Goal: Information Seeking & Learning: Learn about a topic

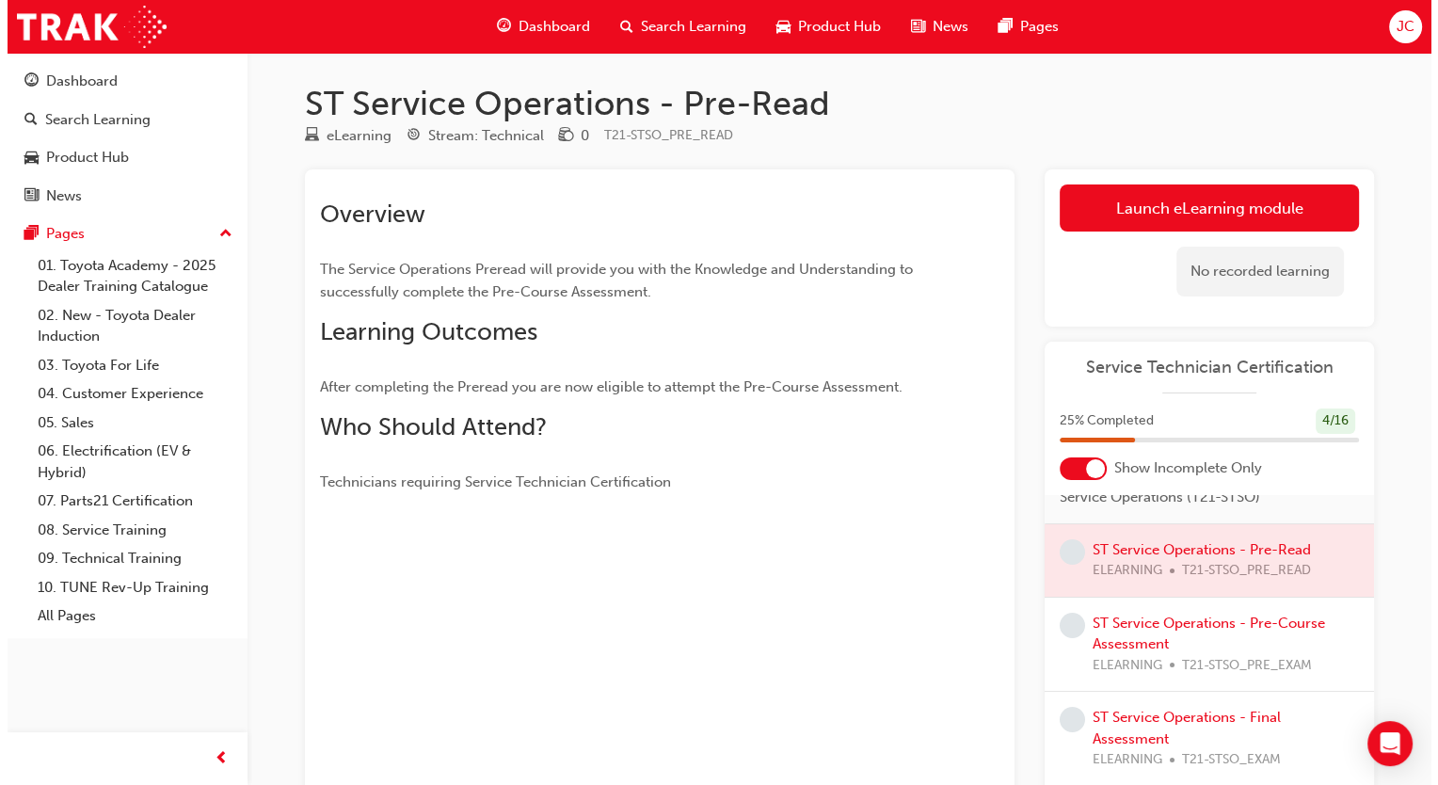
scroll to position [153, 0]
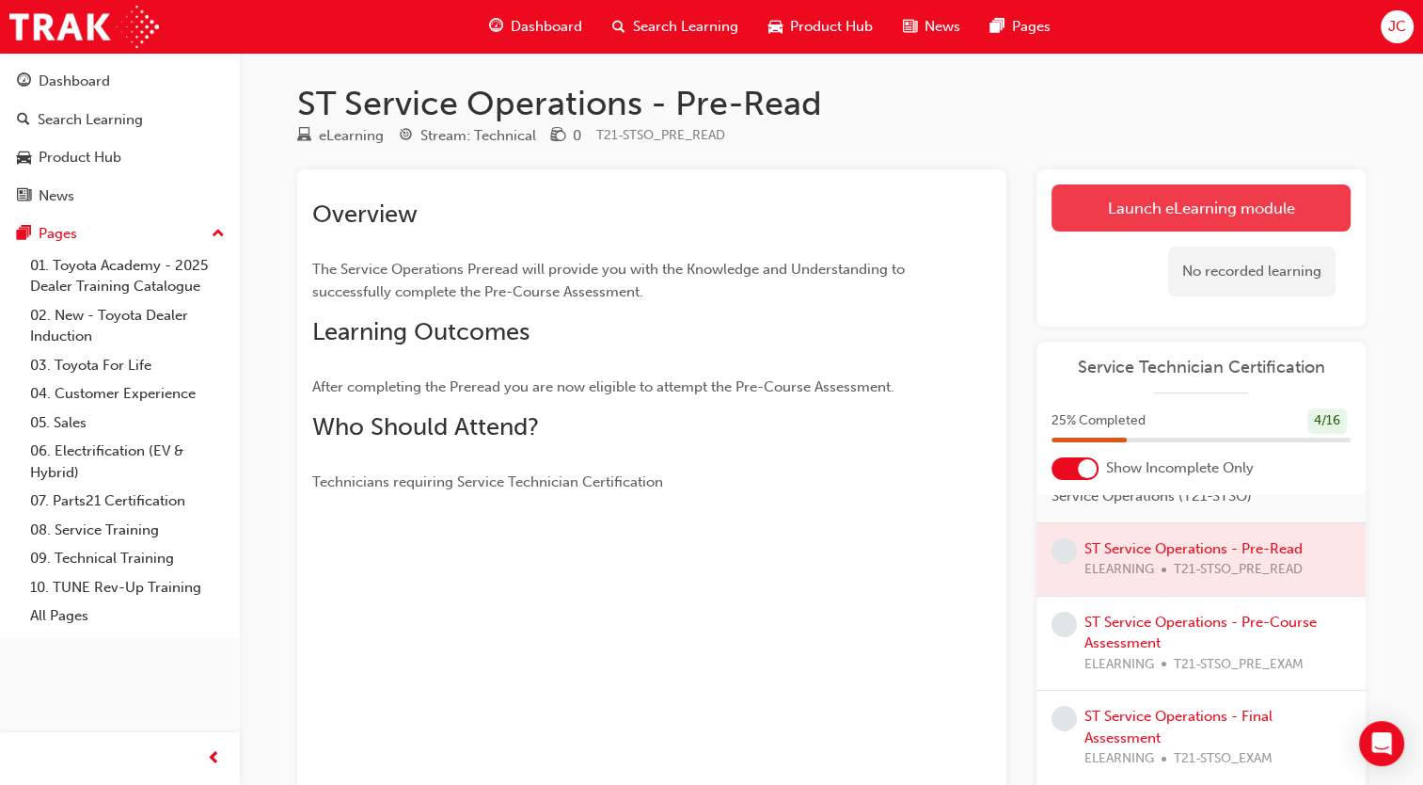
click at [1182, 211] on link "Launch eLearning module" at bounding box center [1201, 207] width 299 height 47
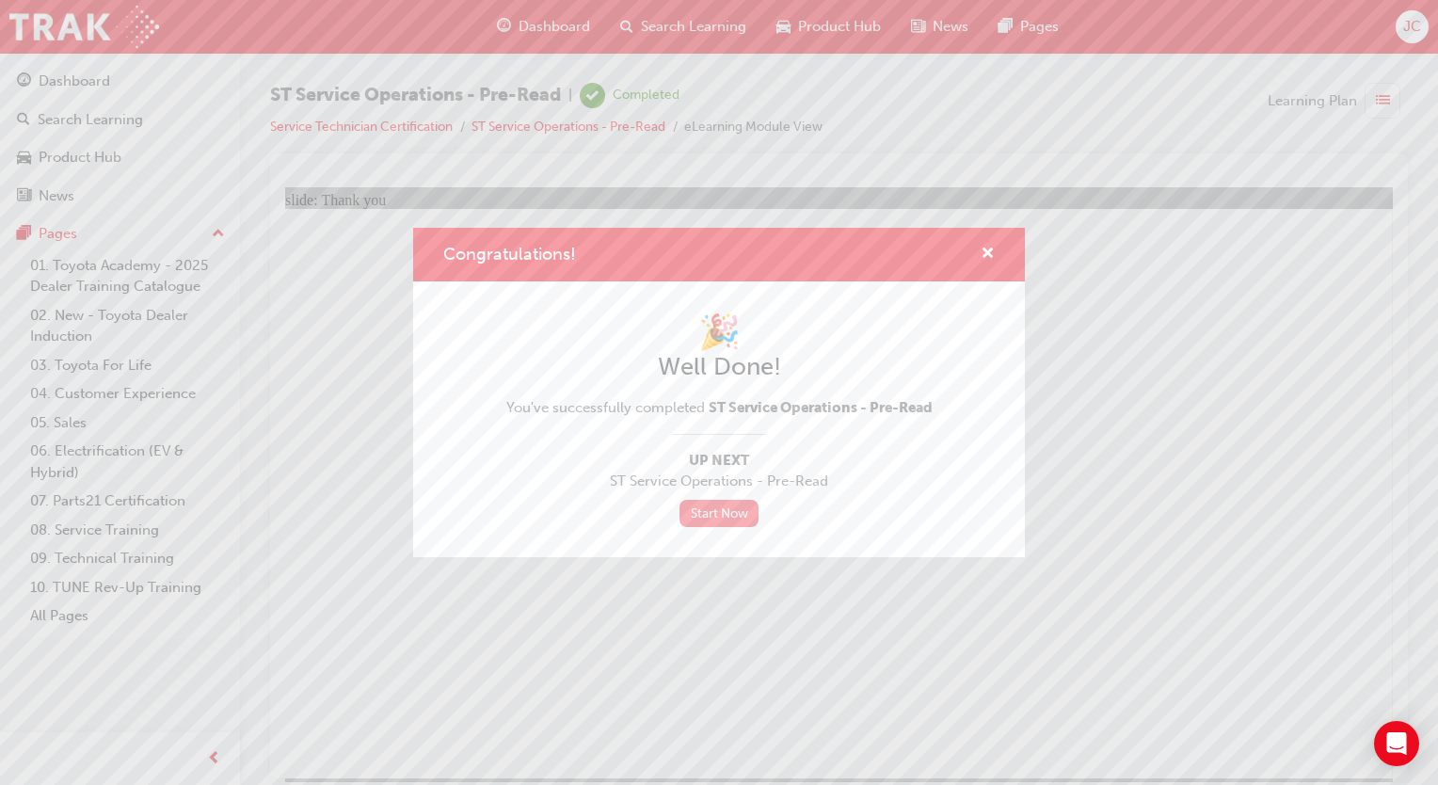
click at [753, 514] on link "Start Now" at bounding box center [718, 513] width 79 height 27
click at [703, 509] on link "Start Now" at bounding box center [718, 513] width 79 height 27
click at [990, 248] on span "cross-icon" at bounding box center [987, 254] width 14 height 17
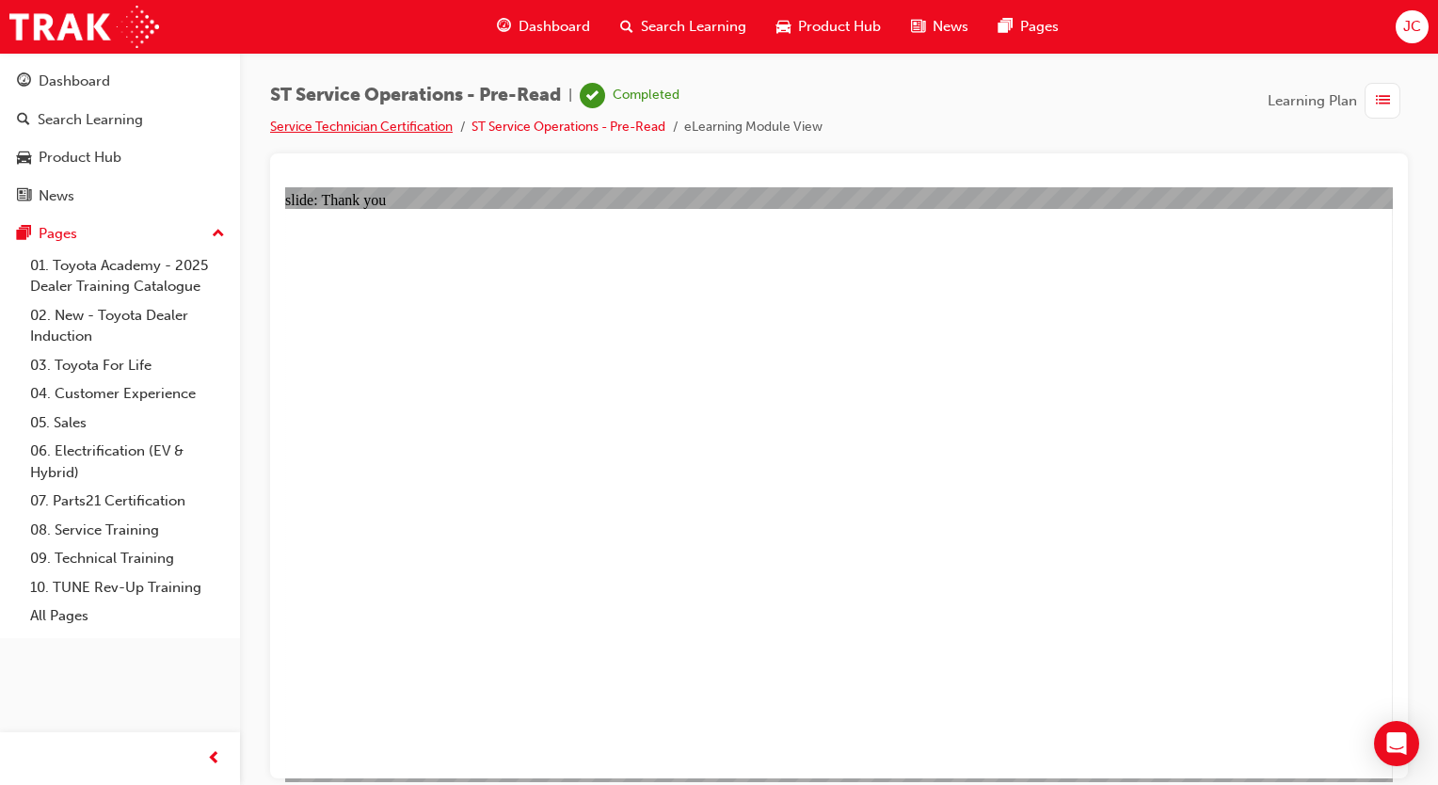
click at [322, 130] on link "Service Technician Certification" at bounding box center [361, 127] width 183 height 16
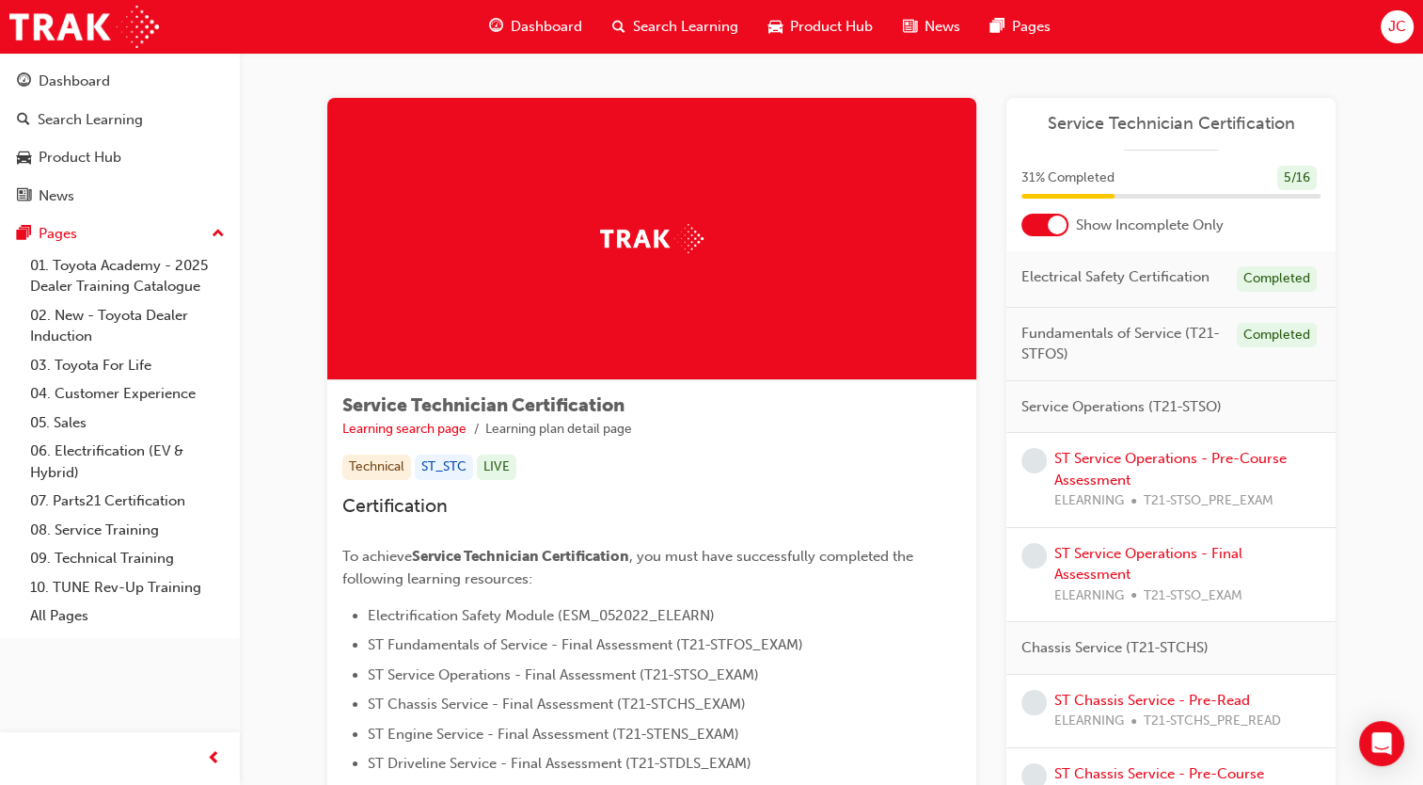
click at [521, 18] on span "Dashboard" at bounding box center [547, 27] width 72 height 22
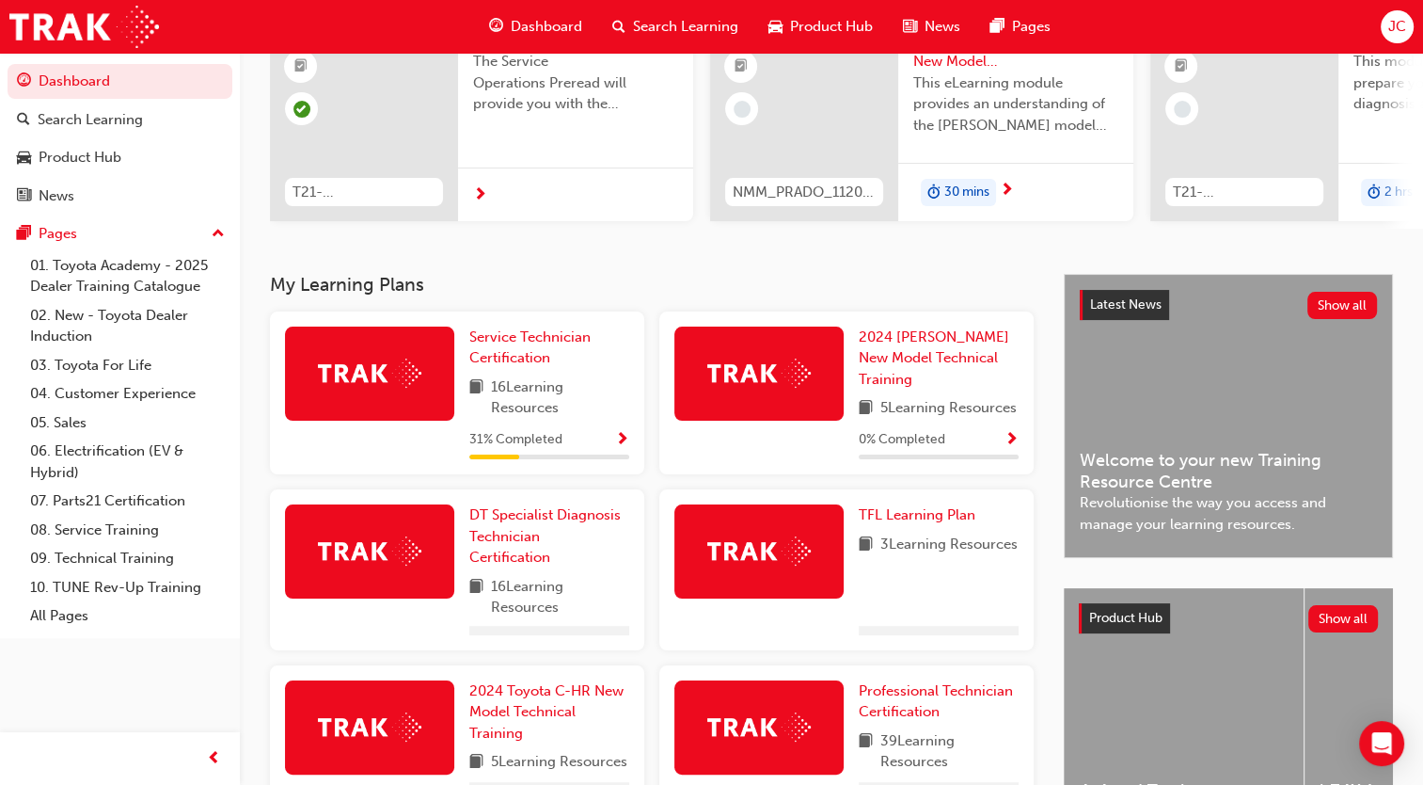
scroll to position [237, 0]
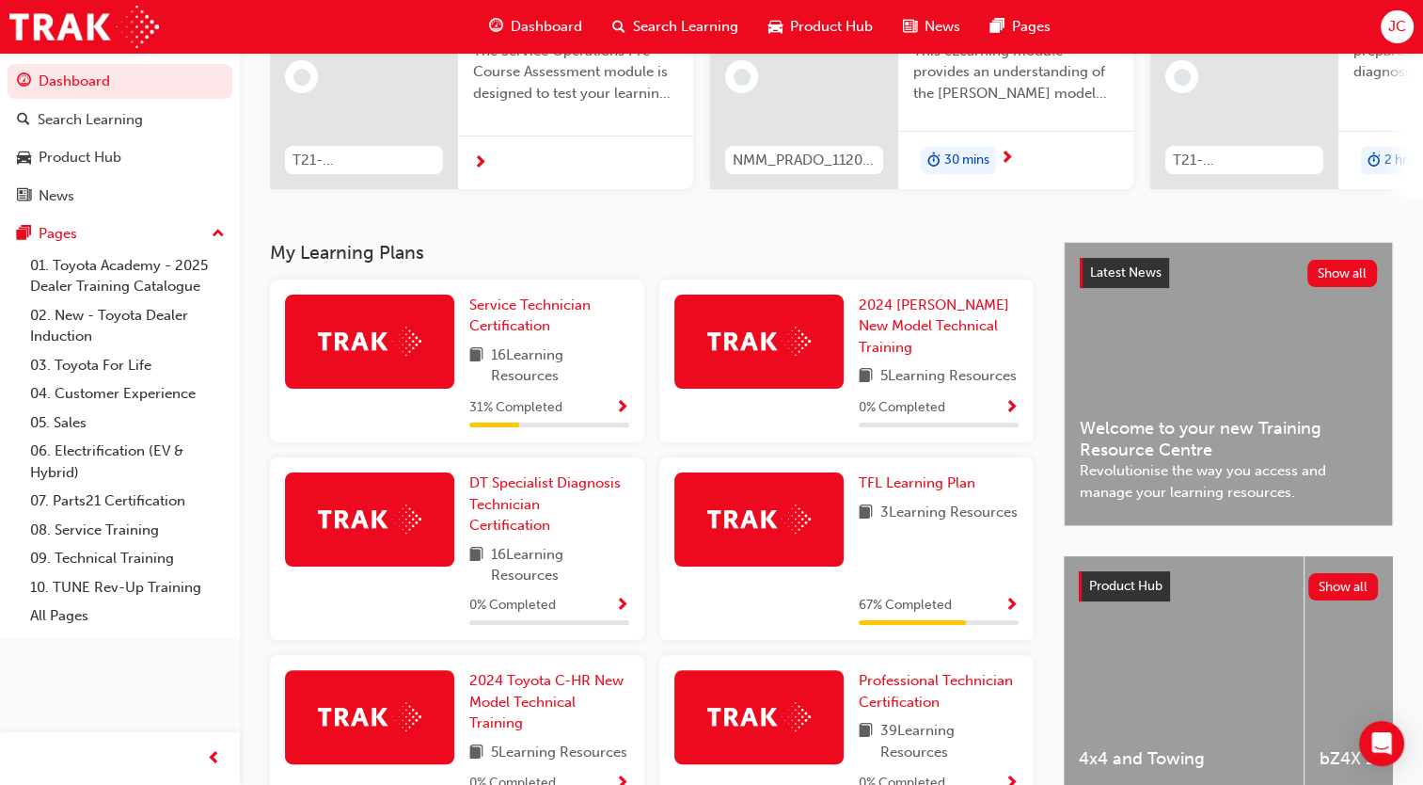
click at [521, 399] on div "31 % Completed" at bounding box center [549, 408] width 160 height 24
click at [516, 331] on span "Service Technician Certification" at bounding box center [529, 315] width 121 height 39
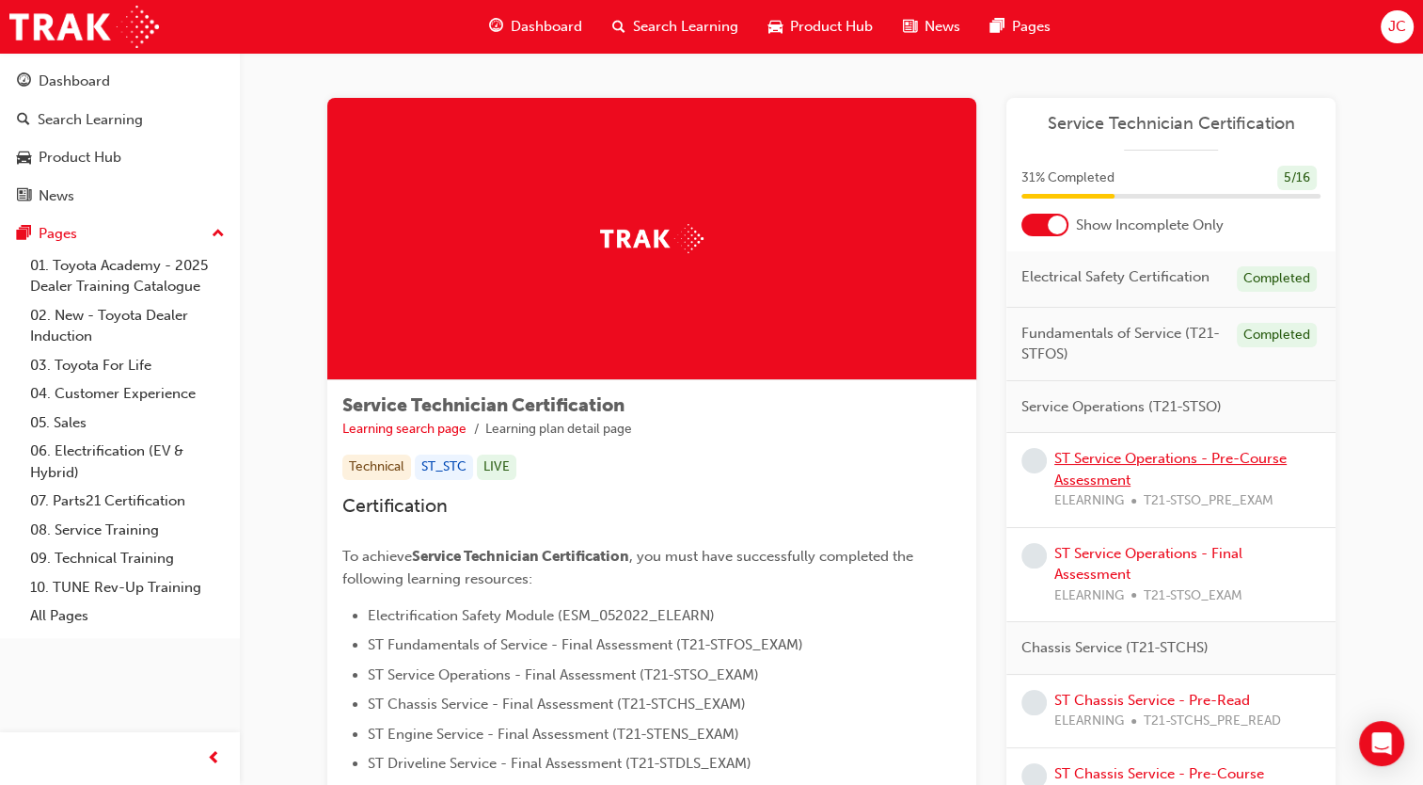
click at [1106, 478] on link "ST Service Operations - Pre-Course Assessment" at bounding box center [1171, 469] width 232 height 39
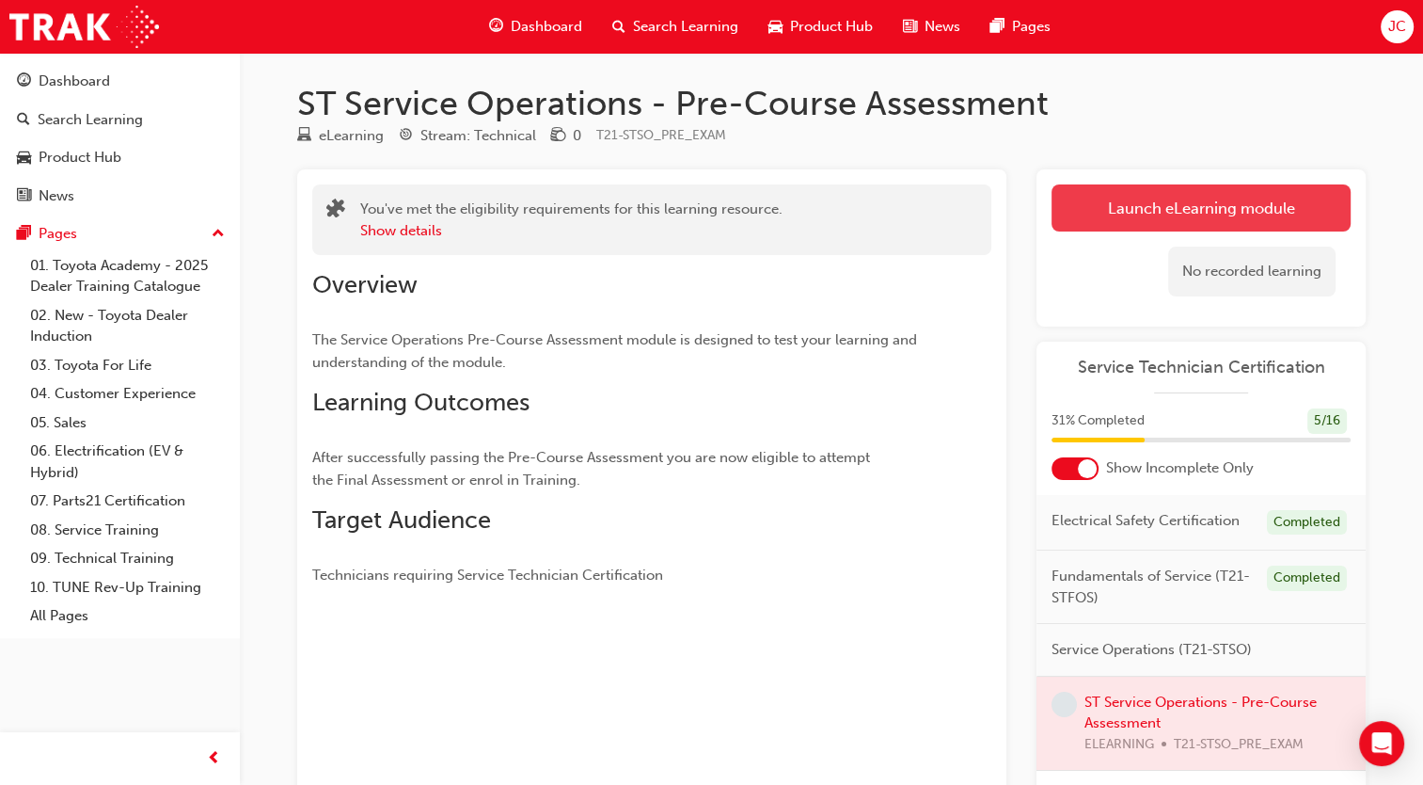
click at [1094, 204] on link "Launch eLearning module" at bounding box center [1201, 207] width 299 height 47
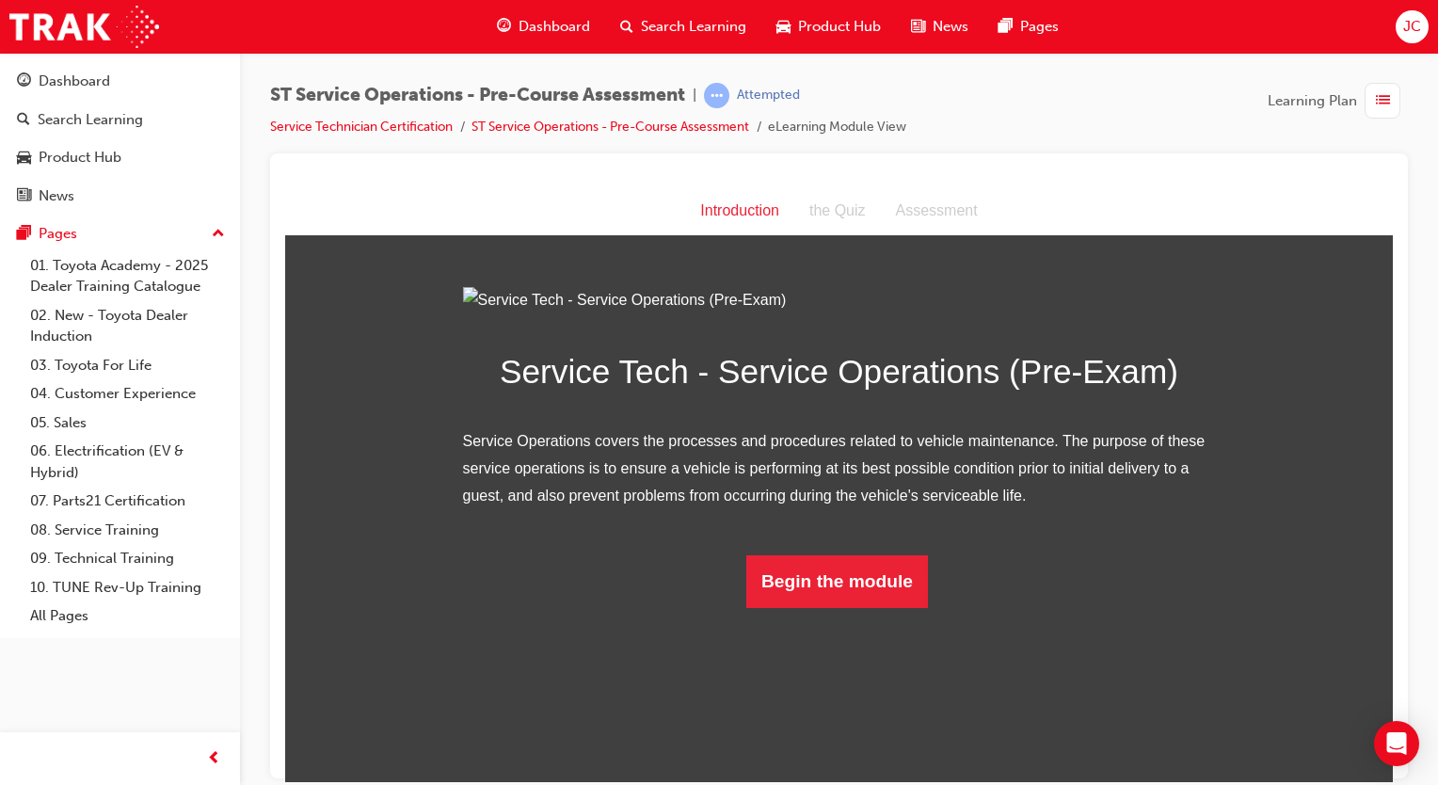
scroll to position [32, 0]
click at [787, 607] on button "Begin the module" at bounding box center [837, 580] width 182 height 53
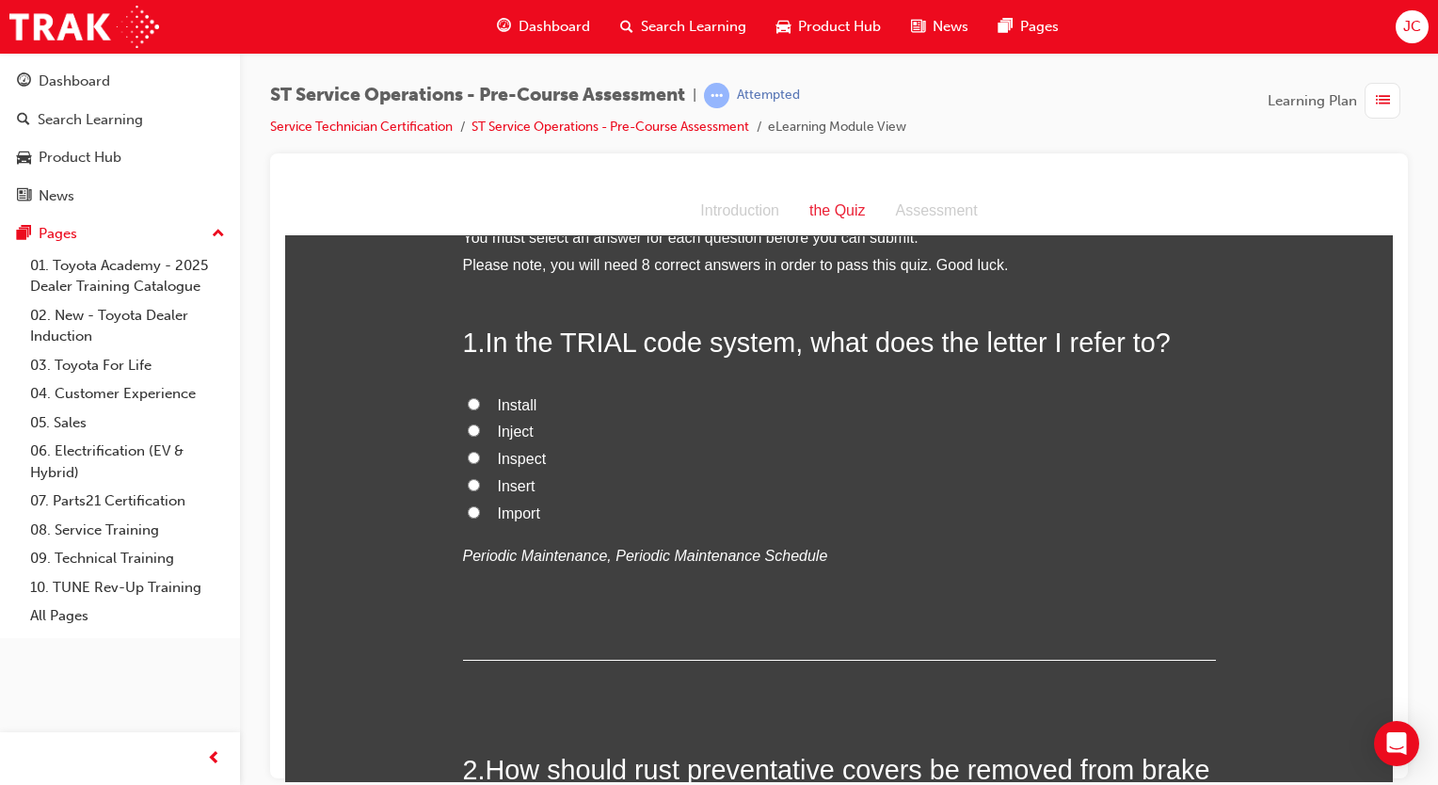
scroll to position [0, 0]
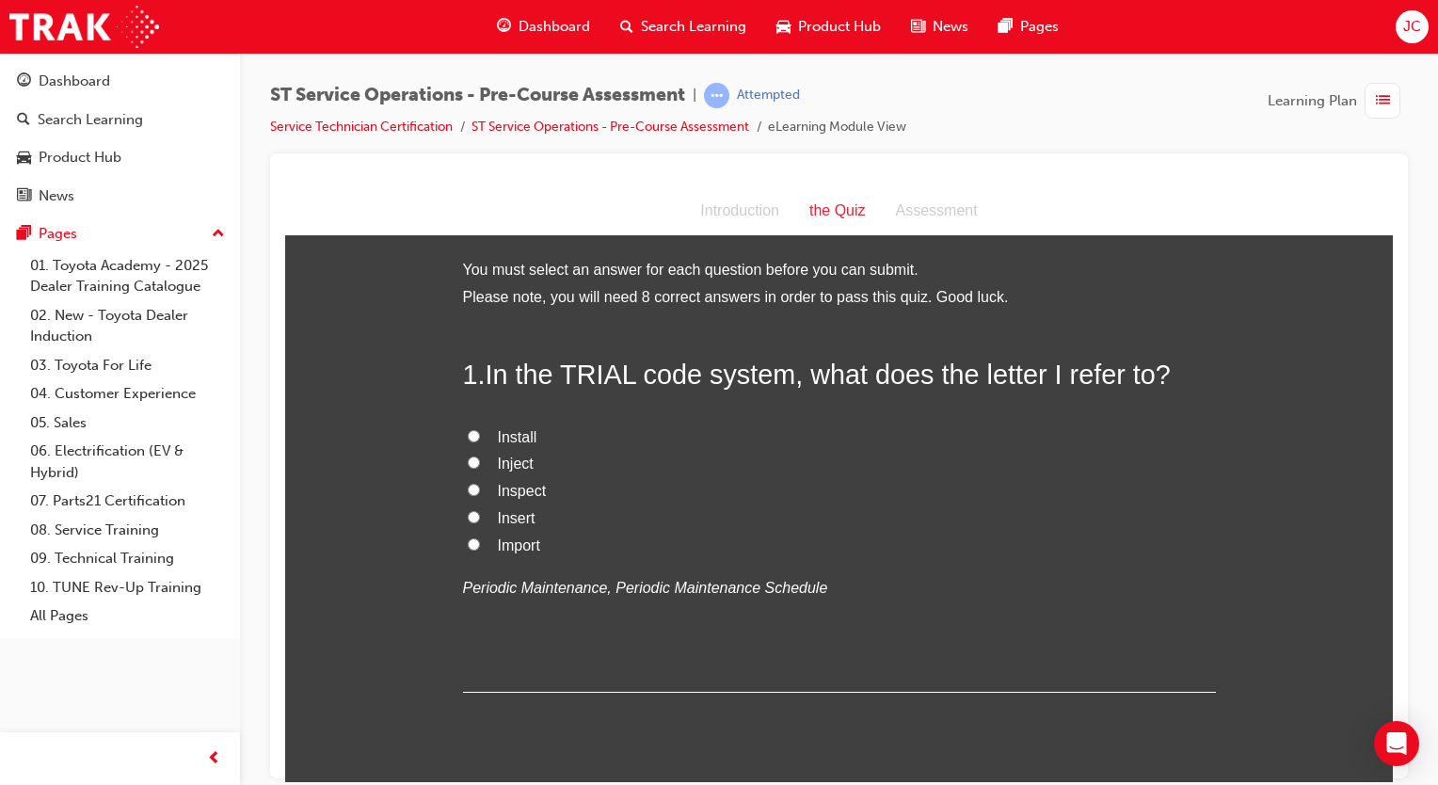
click at [523, 486] on span "Inspect" at bounding box center [522, 490] width 49 height 16
click at [480, 486] on input "Inspect" at bounding box center [474, 489] width 12 height 12
radio input "true"
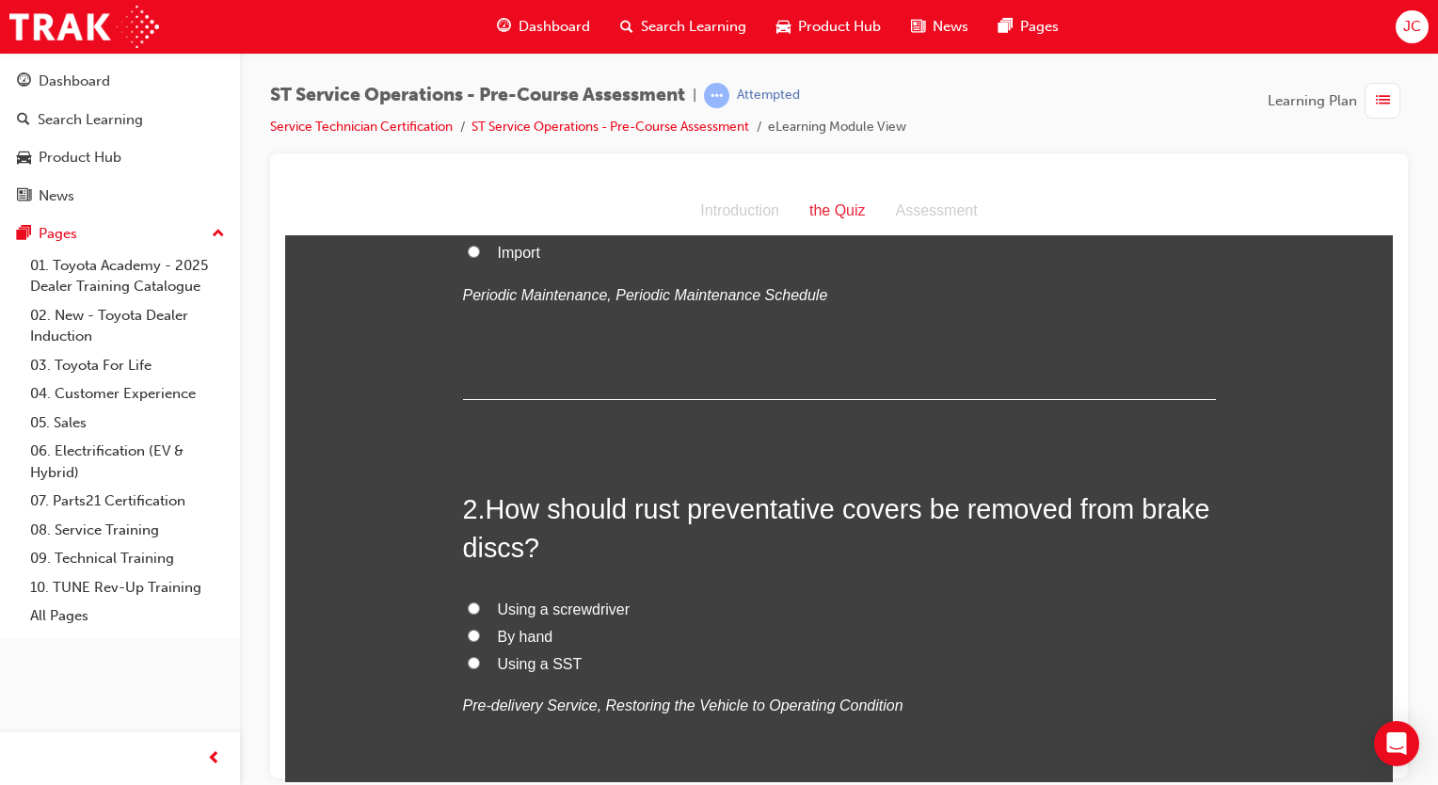
scroll to position [324, 0]
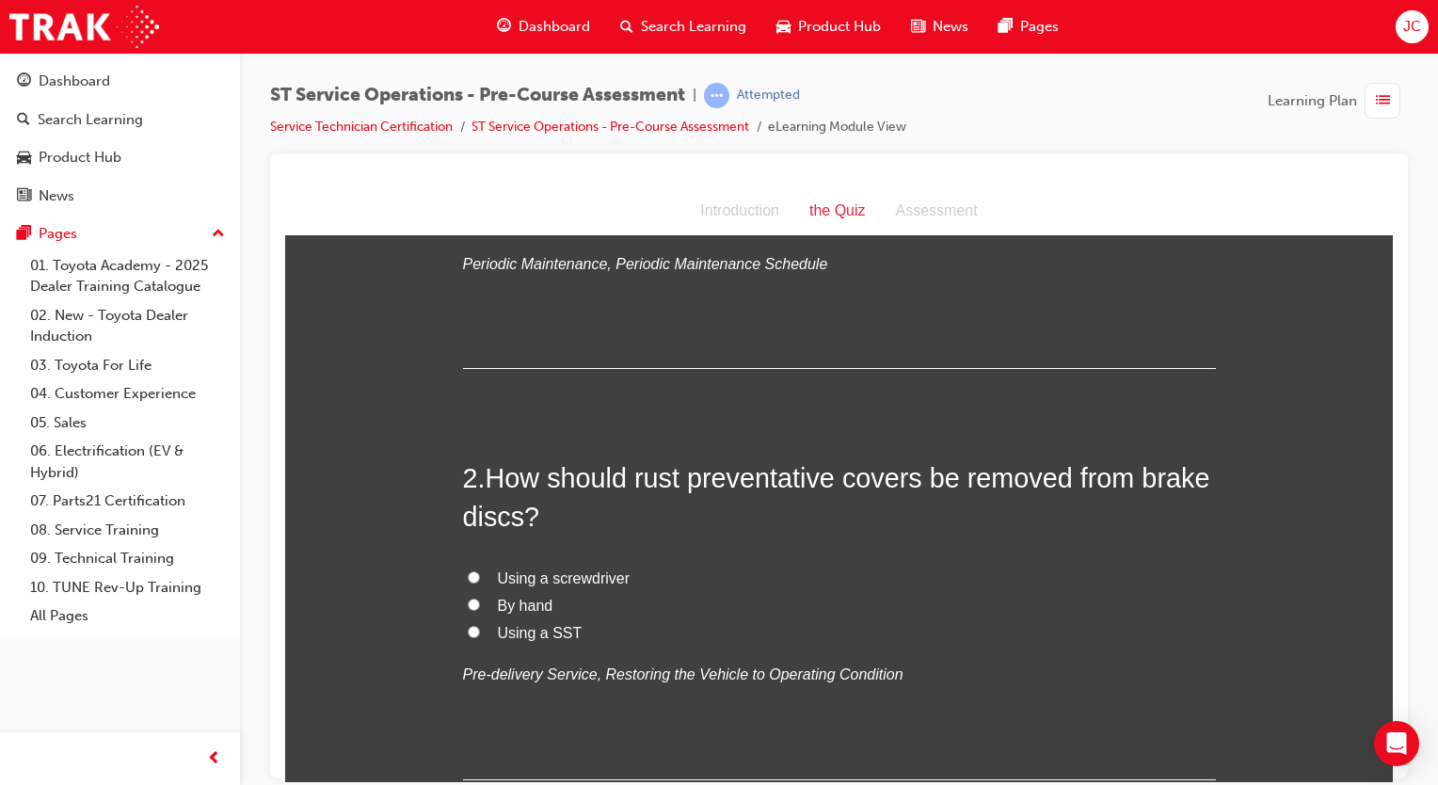
click at [500, 637] on span "Using a SST" at bounding box center [540, 632] width 85 height 16
click at [480, 637] on input "Using a SST" at bounding box center [474, 631] width 12 height 12
radio input "true"
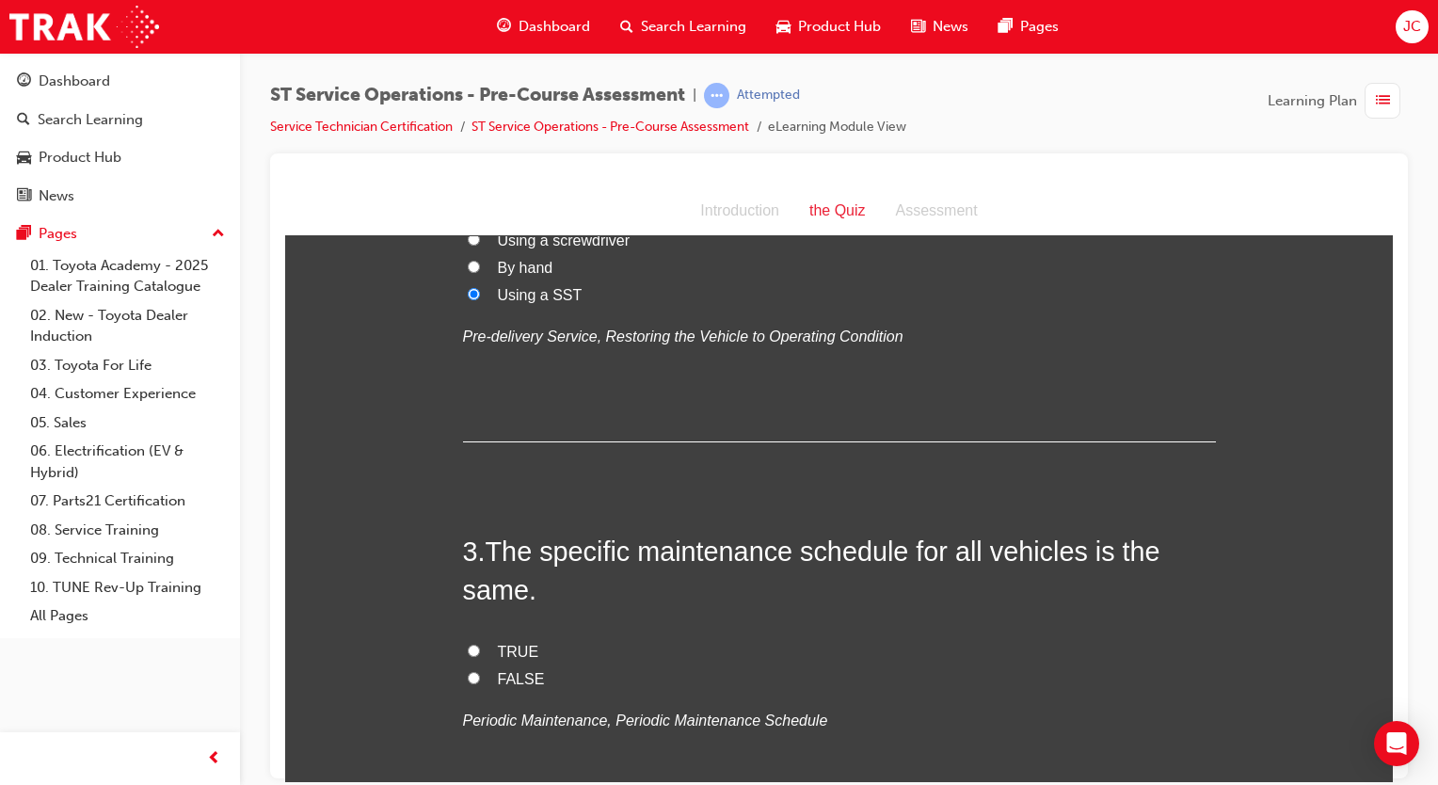
scroll to position [664, 0]
click at [498, 671] on span "FALSE" at bounding box center [521, 675] width 47 height 16
click at [480, 671] on input "FALSE" at bounding box center [474, 674] width 12 height 12
radio input "true"
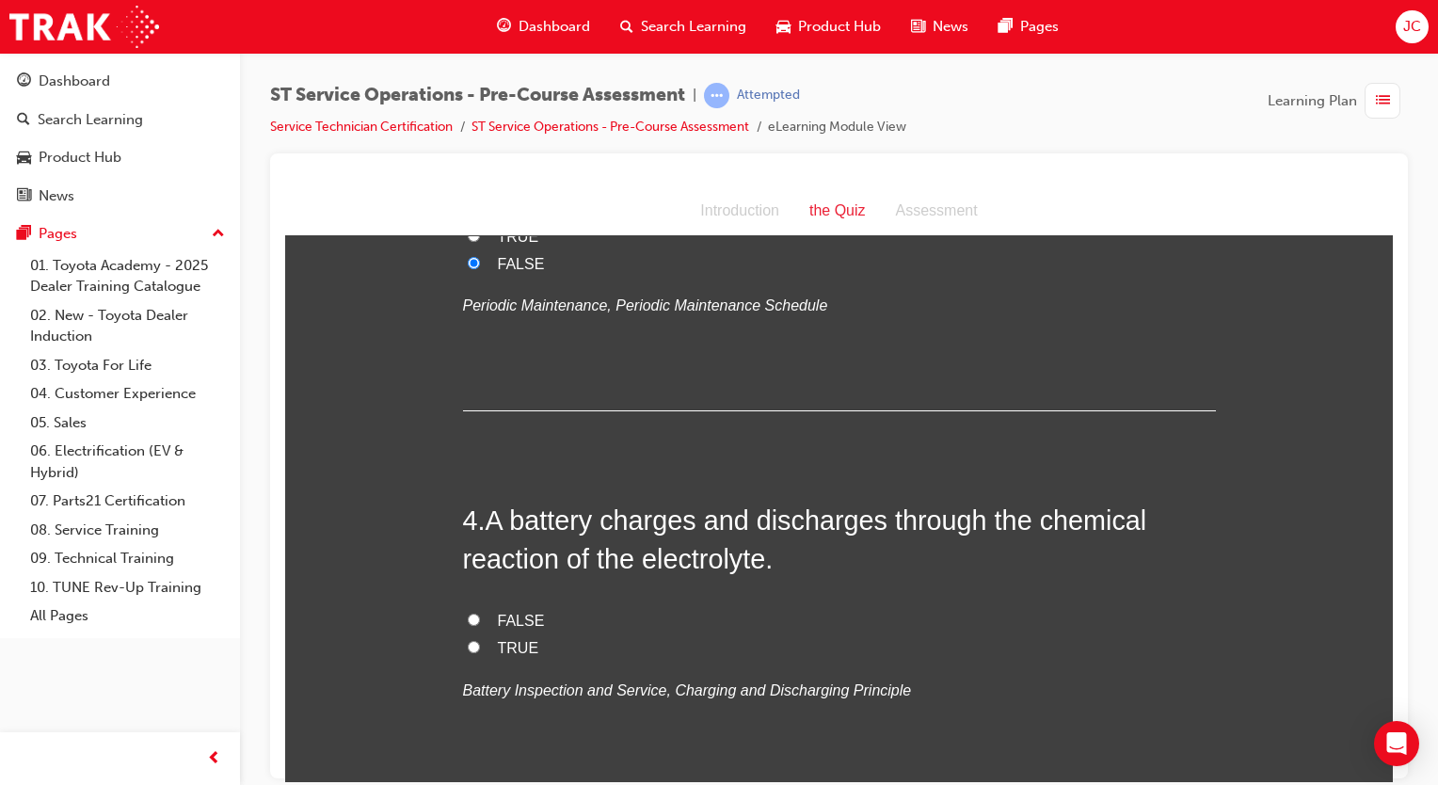
scroll to position [1083, 0]
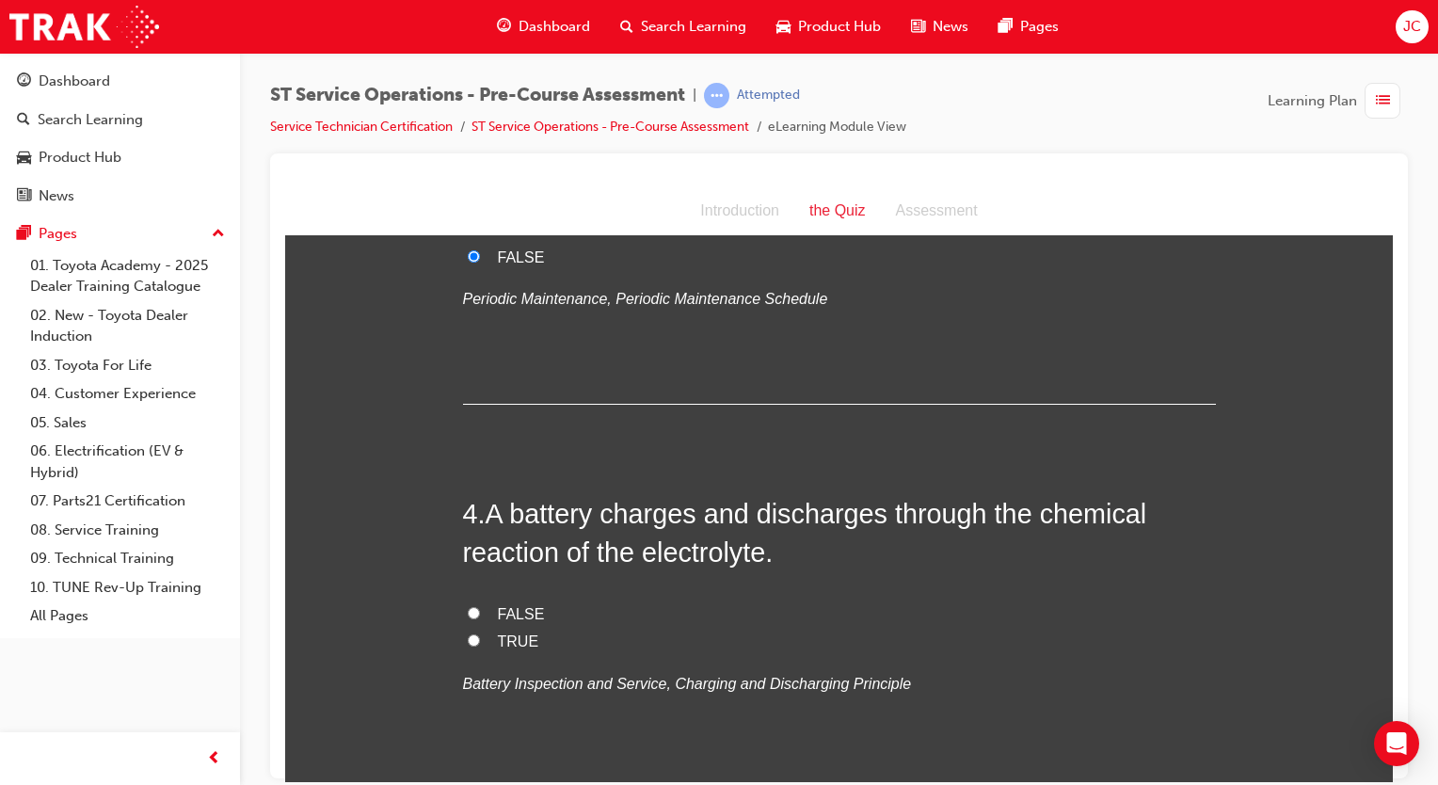
click at [504, 636] on span "TRUE" at bounding box center [518, 640] width 41 height 16
click at [480, 636] on input "TRUE" at bounding box center [474, 639] width 12 height 12
radio input "true"
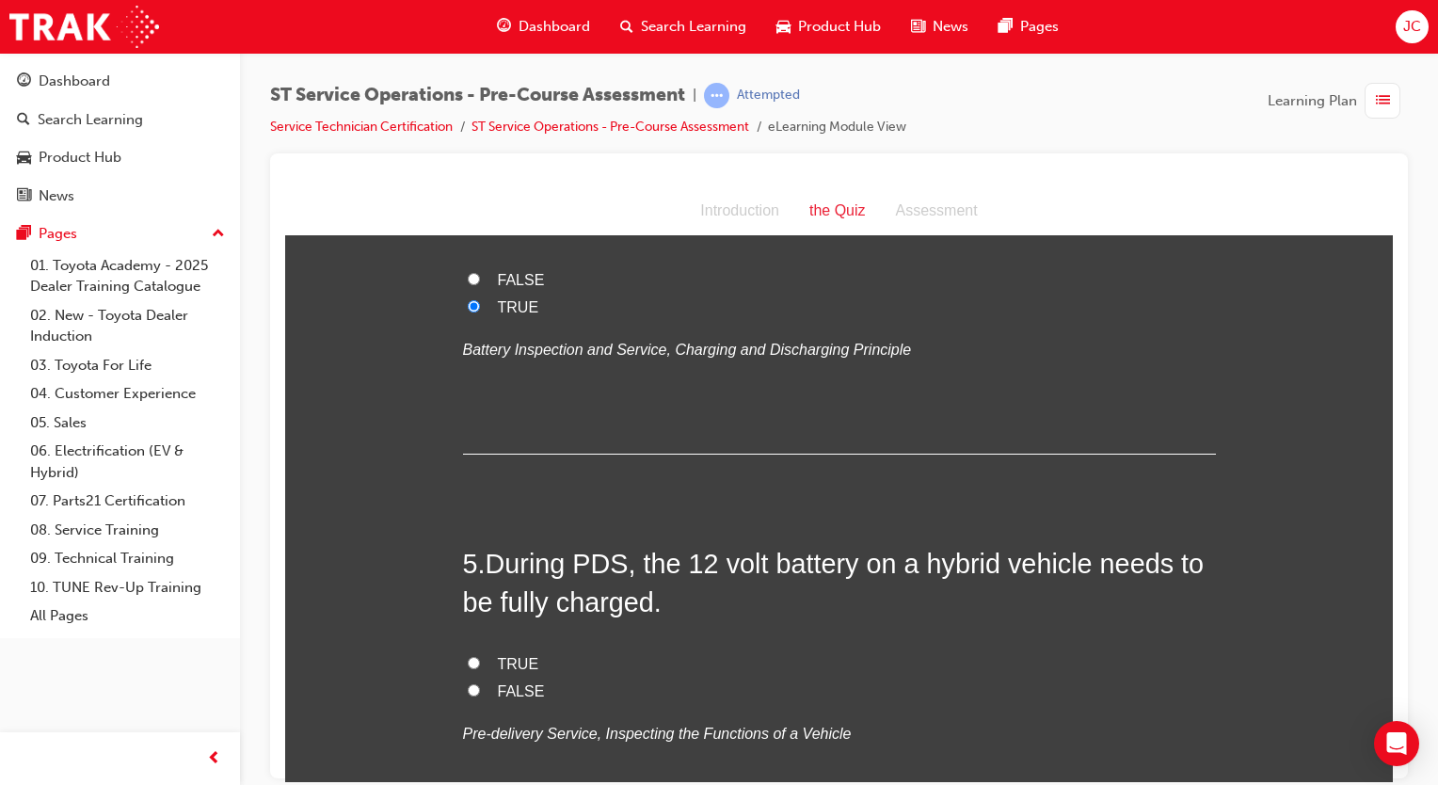
scroll to position [1471, 0]
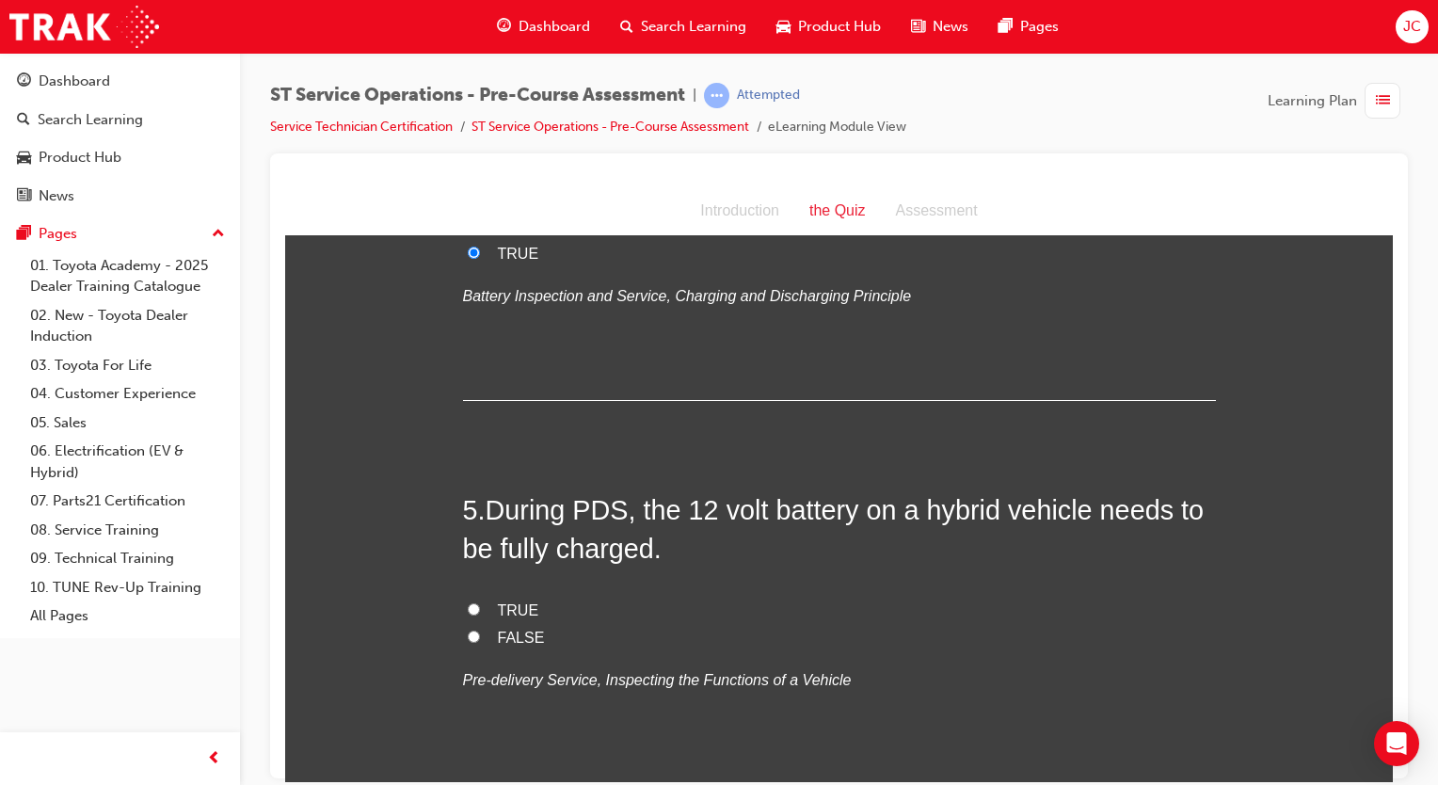
click at [482, 637] on label "FALSE" at bounding box center [839, 637] width 753 height 27
click at [480, 637] on input "FALSE" at bounding box center [474, 635] width 12 height 12
radio input "true"
click at [499, 615] on span "TRUE" at bounding box center [518, 609] width 41 height 16
click at [480, 614] on input "TRUE" at bounding box center [474, 608] width 12 height 12
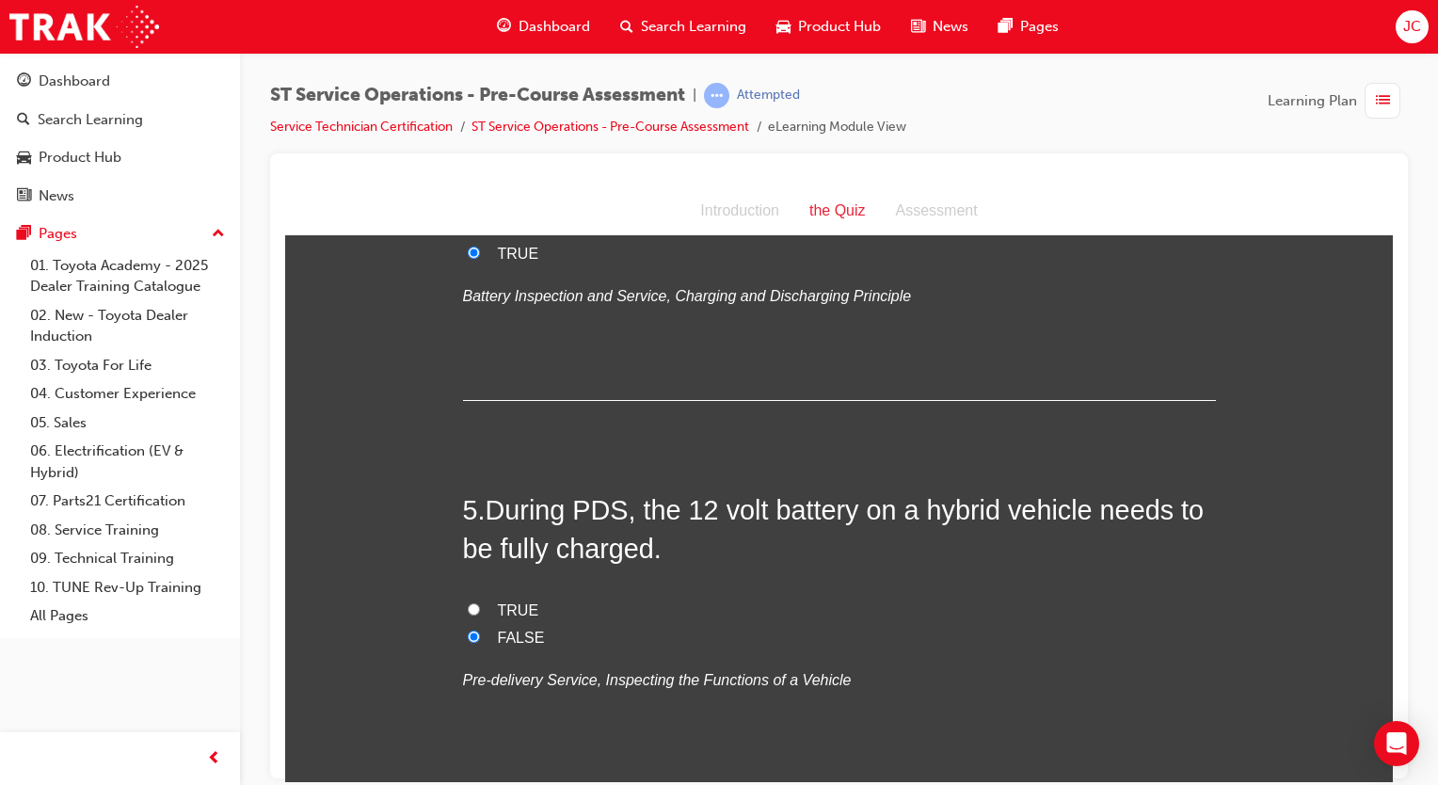
radio input "true"
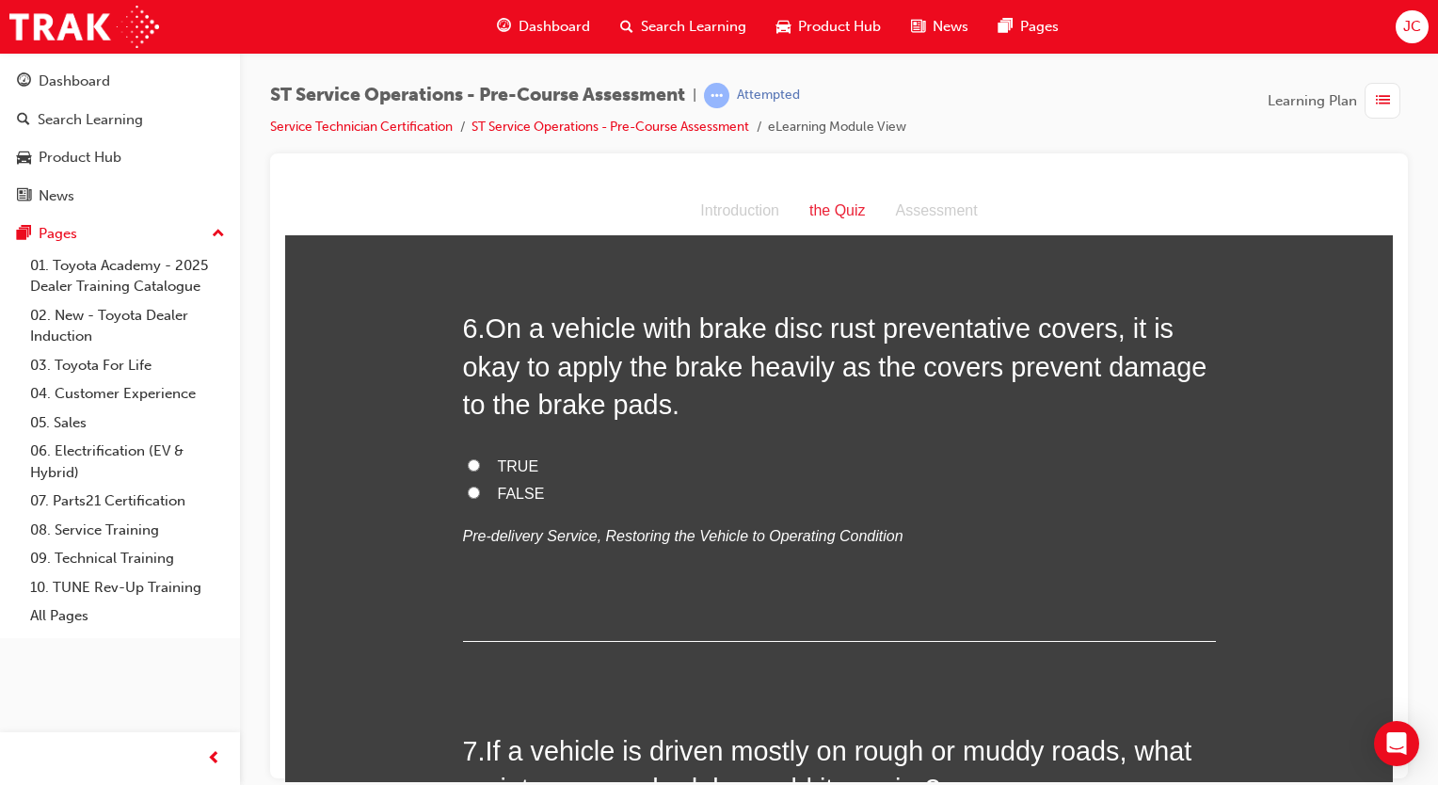
scroll to position [2036, 0]
click at [474, 497] on label "FALSE" at bounding box center [839, 493] width 753 height 27
click at [474, 497] on input "FALSE" at bounding box center [474, 491] width 12 height 12
radio input "true"
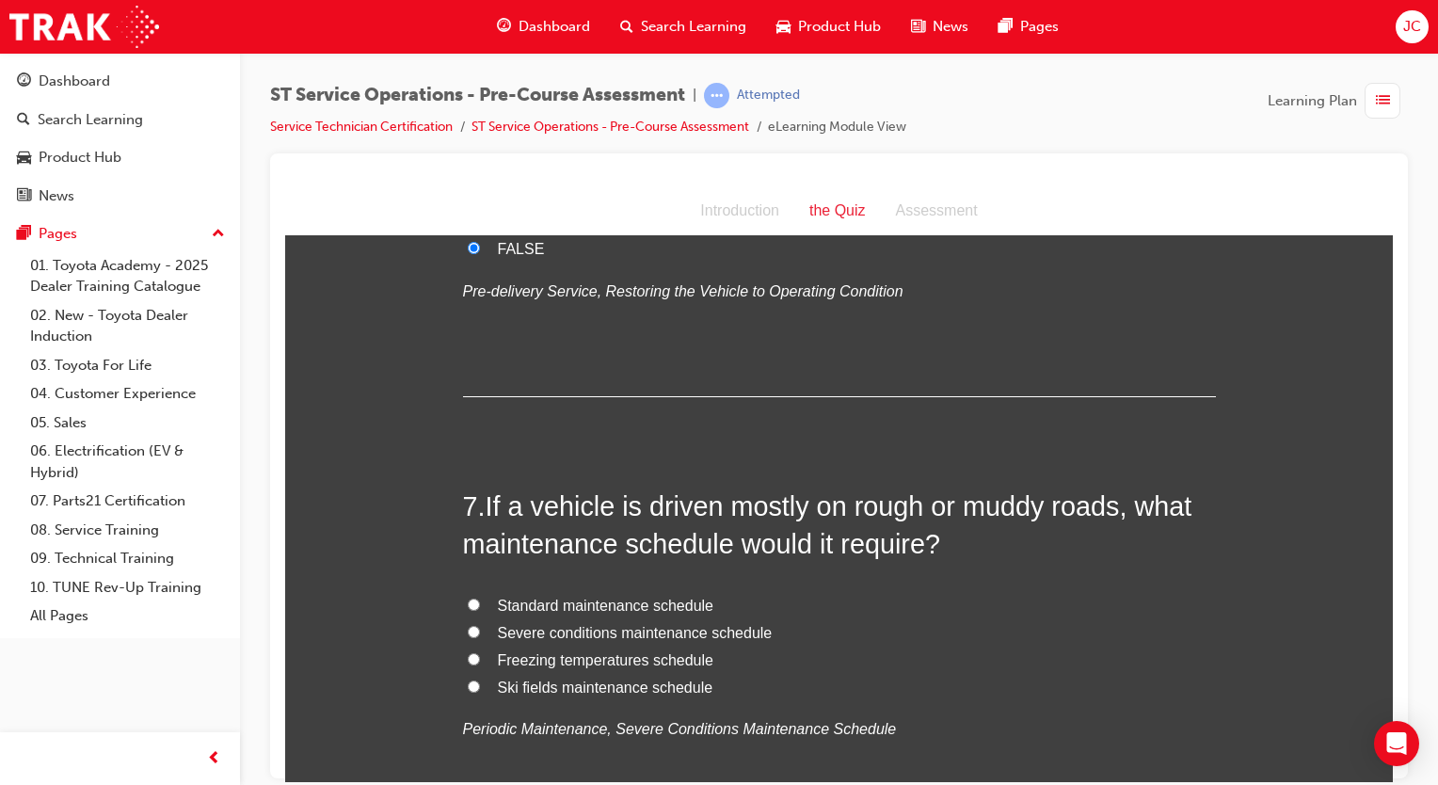
scroll to position [2301, 0]
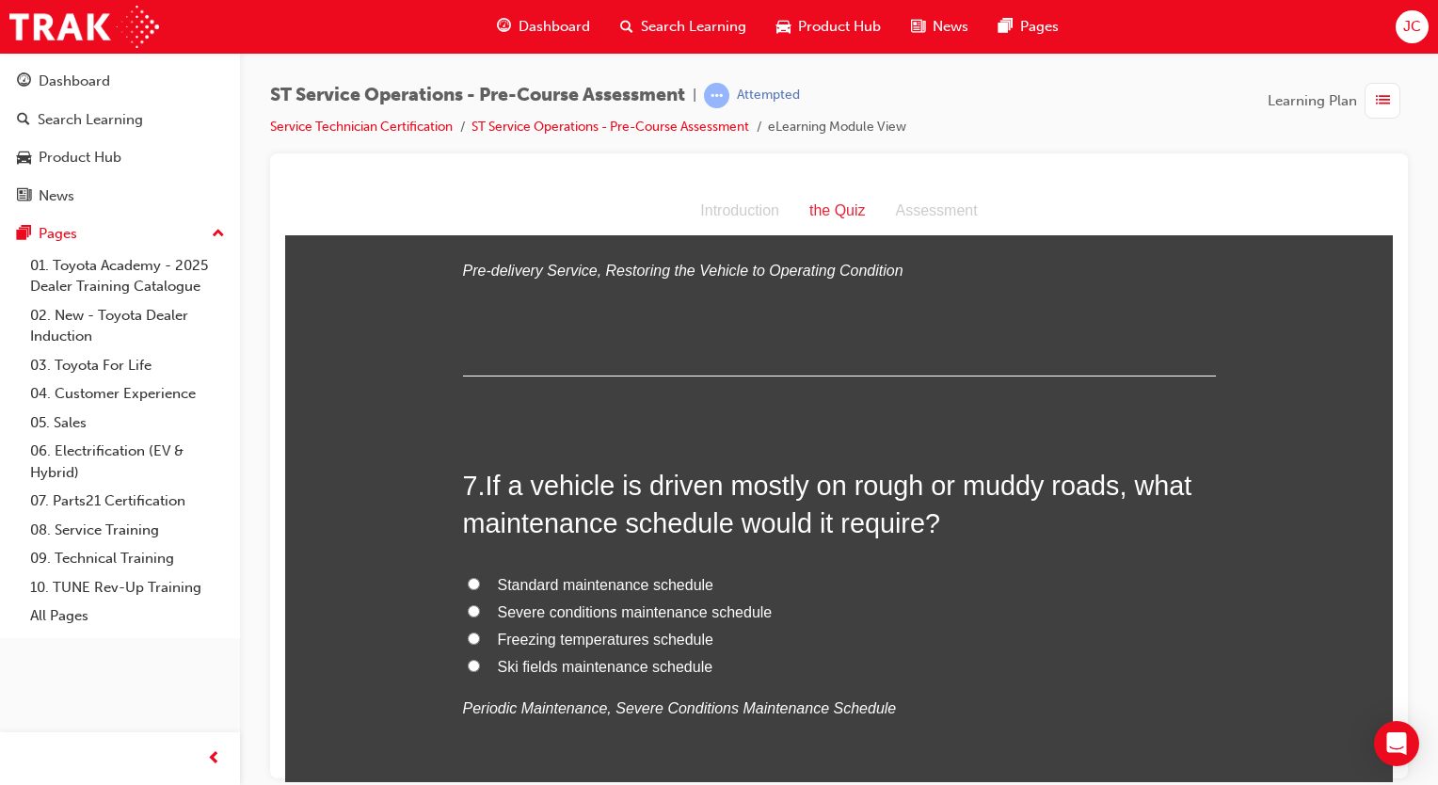
click at [689, 577] on span "Standard maintenance schedule" at bounding box center [606, 584] width 216 height 16
click at [480, 577] on input "Standard maintenance schedule" at bounding box center [474, 583] width 12 height 12
radio input "true"
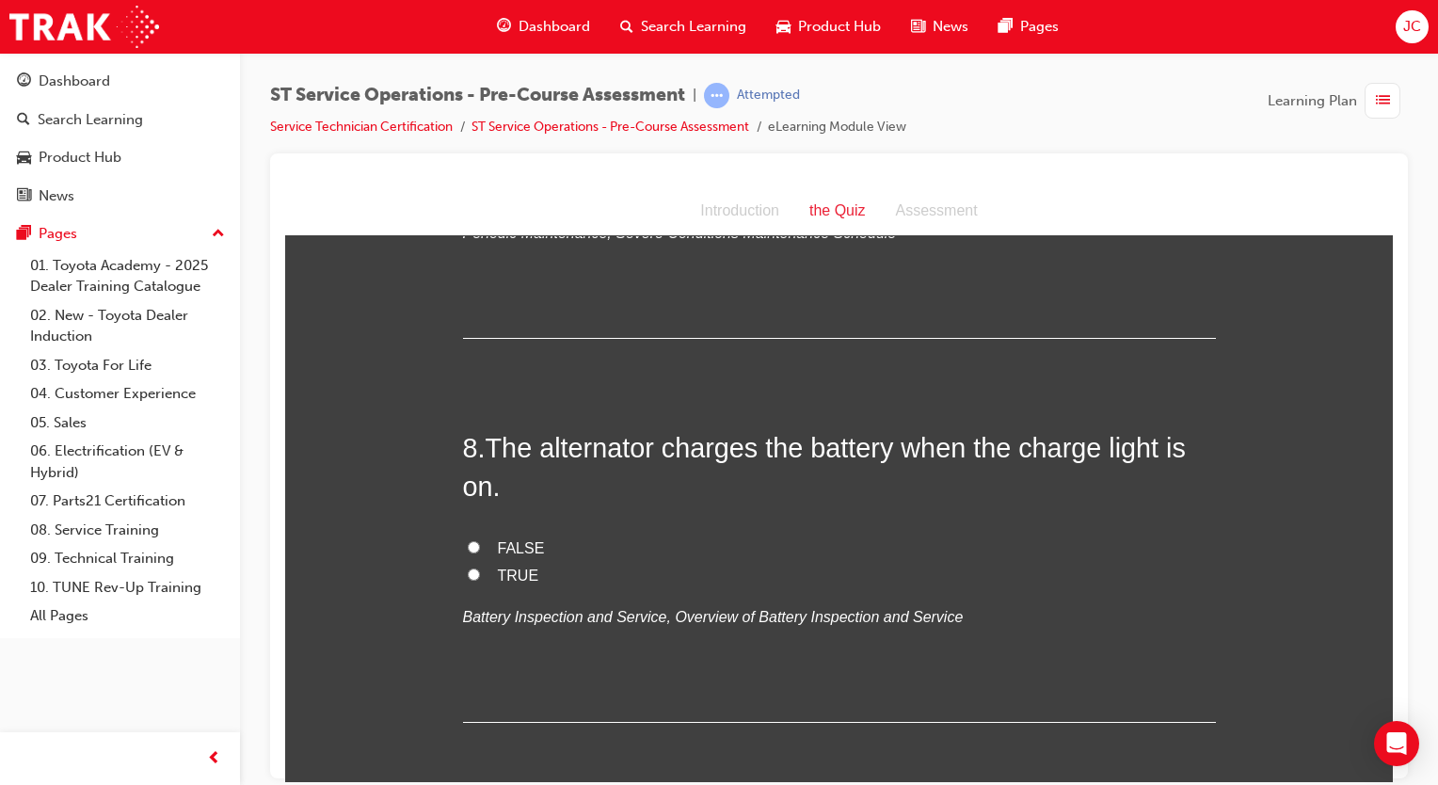
scroll to position [2785, 0]
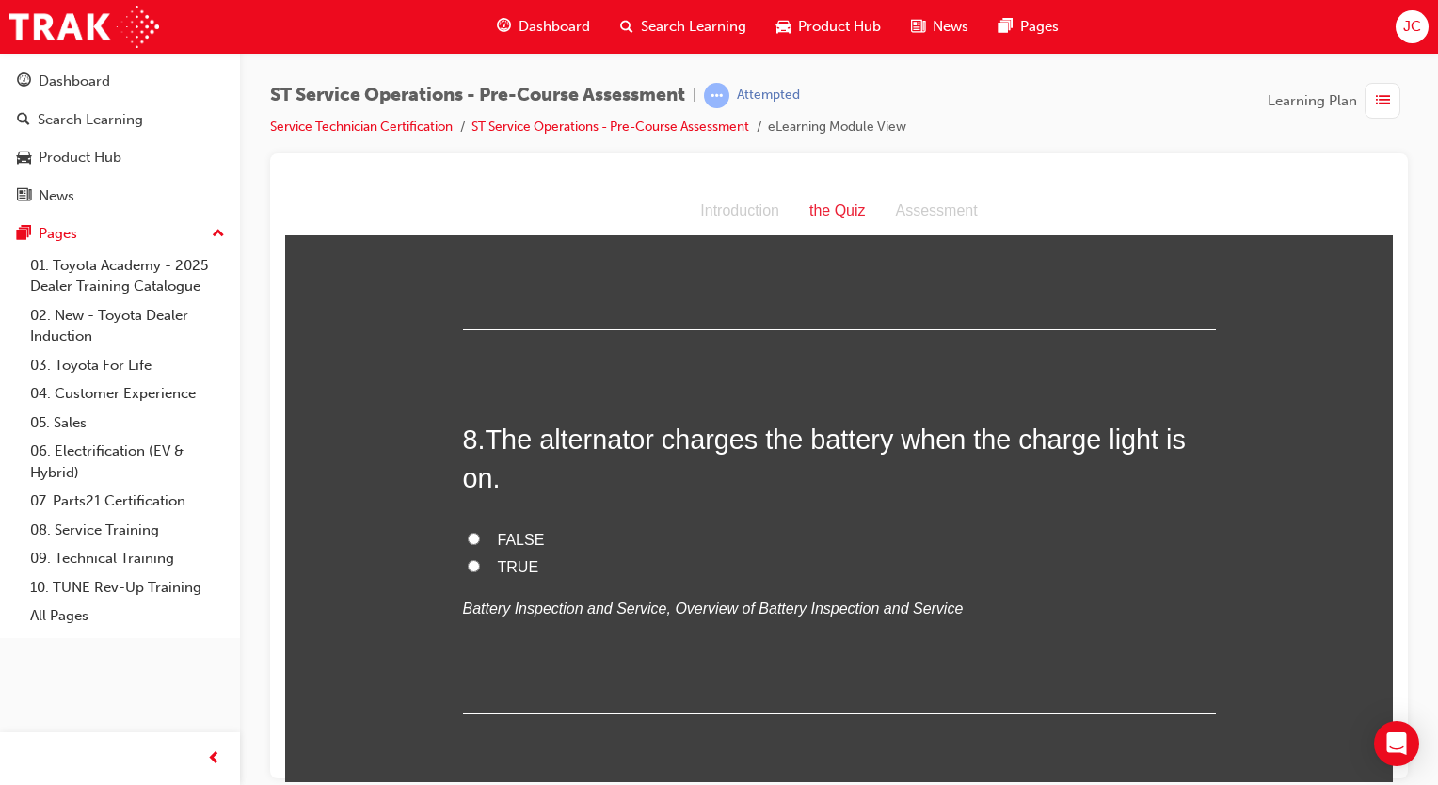
click at [526, 542] on span "FALSE" at bounding box center [521, 539] width 47 height 16
click at [480, 542] on input "FALSE" at bounding box center [474, 538] width 12 height 12
radio input "true"
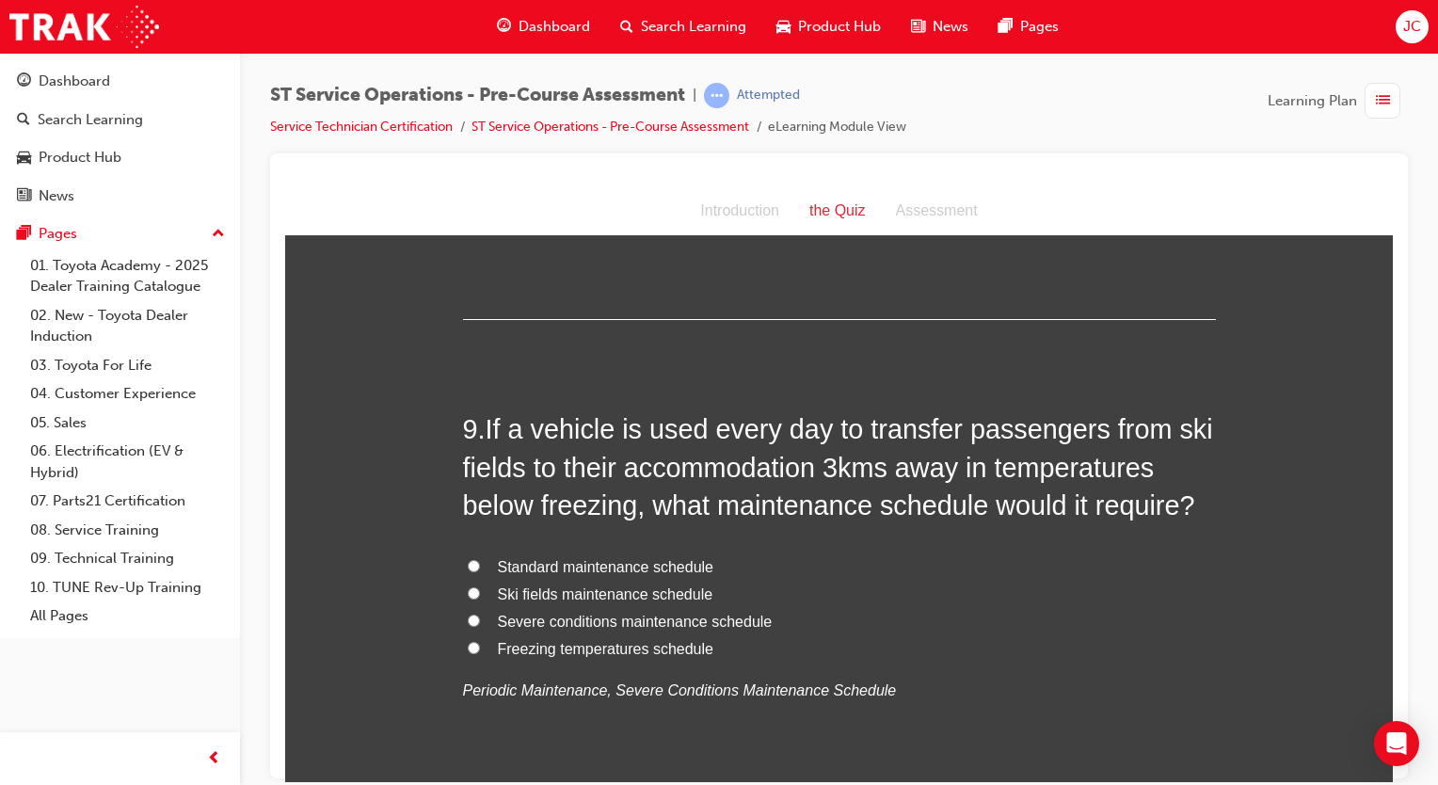
scroll to position [3180, 0]
click at [676, 647] on span "Freezing temperatures schedule" at bounding box center [605, 647] width 215 height 16
click at [480, 647] on input "Freezing temperatures schedule" at bounding box center [474, 646] width 12 height 12
radio input "true"
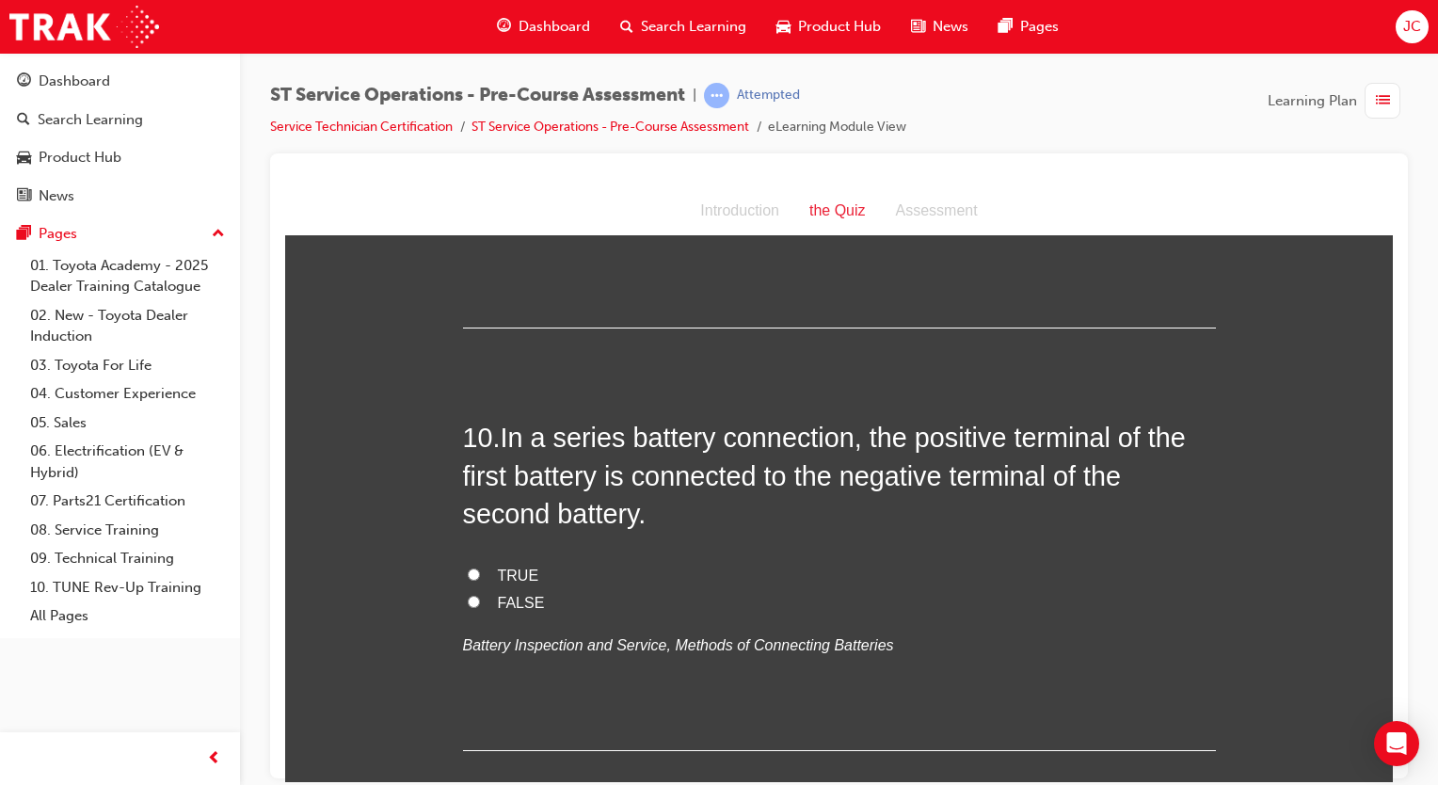
scroll to position [3654, 0]
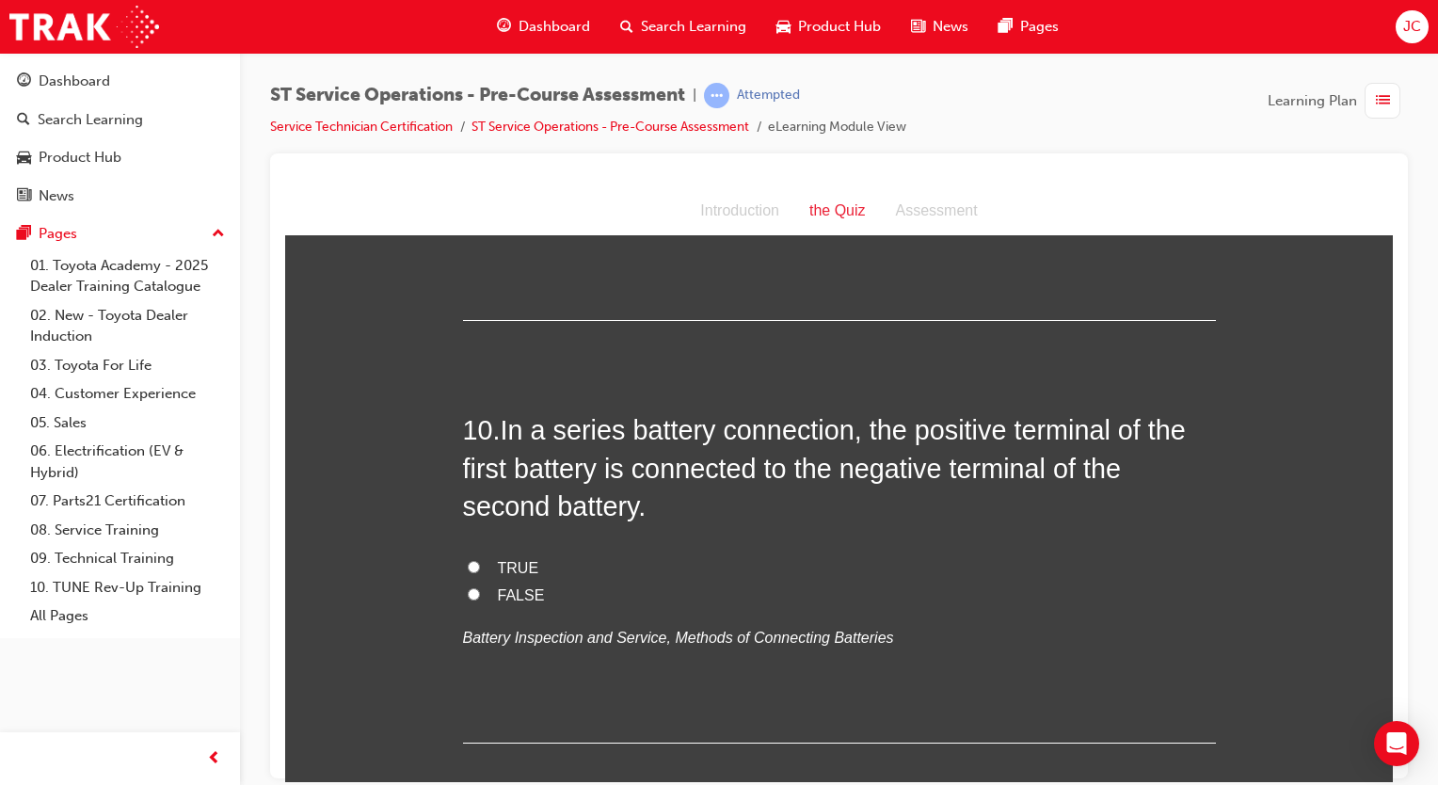
click at [506, 561] on span "TRUE" at bounding box center [518, 567] width 41 height 16
click at [480, 561] on input "TRUE" at bounding box center [474, 566] width 12 height 12
radio input "true"
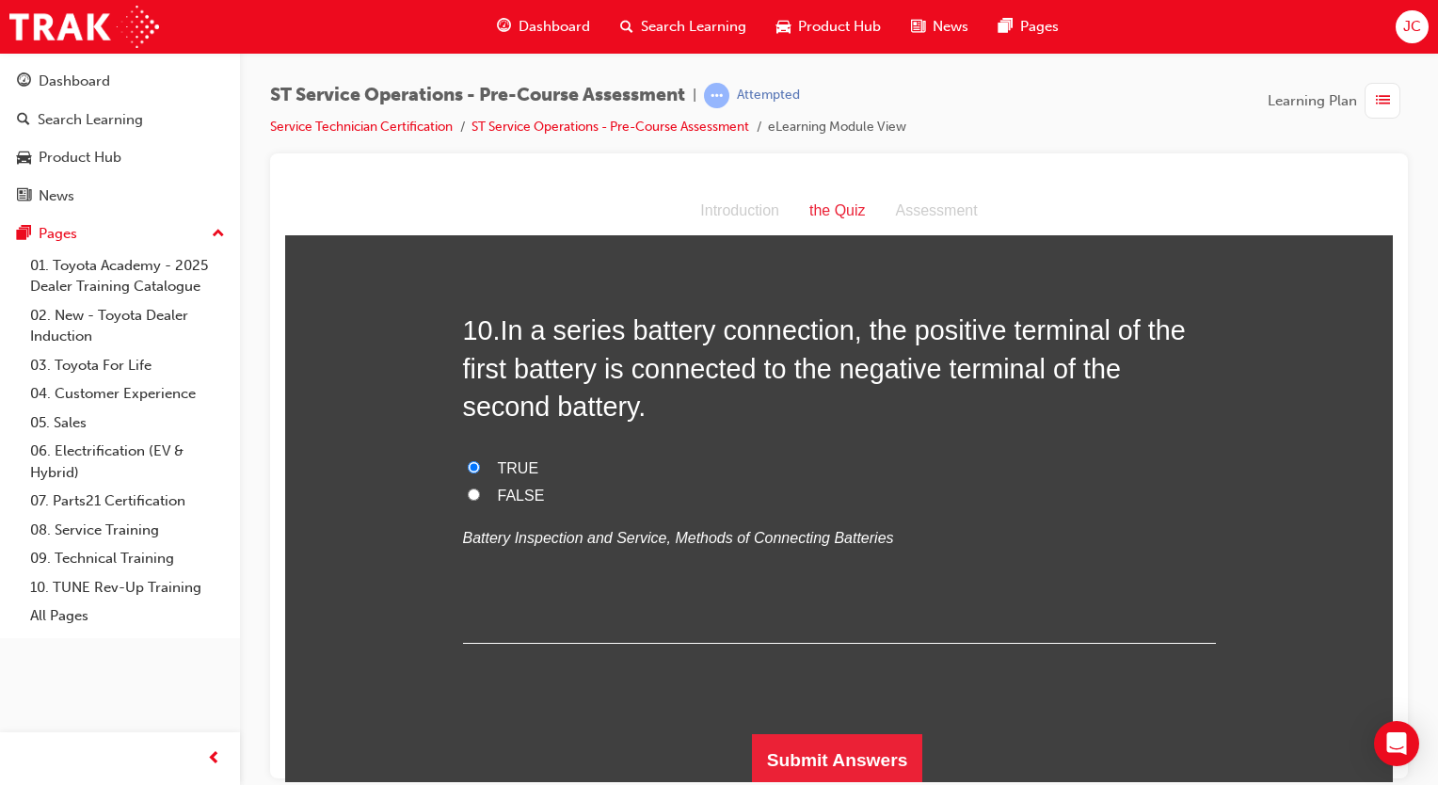
scroll to position [3755, 0]
click at [864, 767] on button "Submit Answers" at bounding box center [837, 758] width 171 height 53
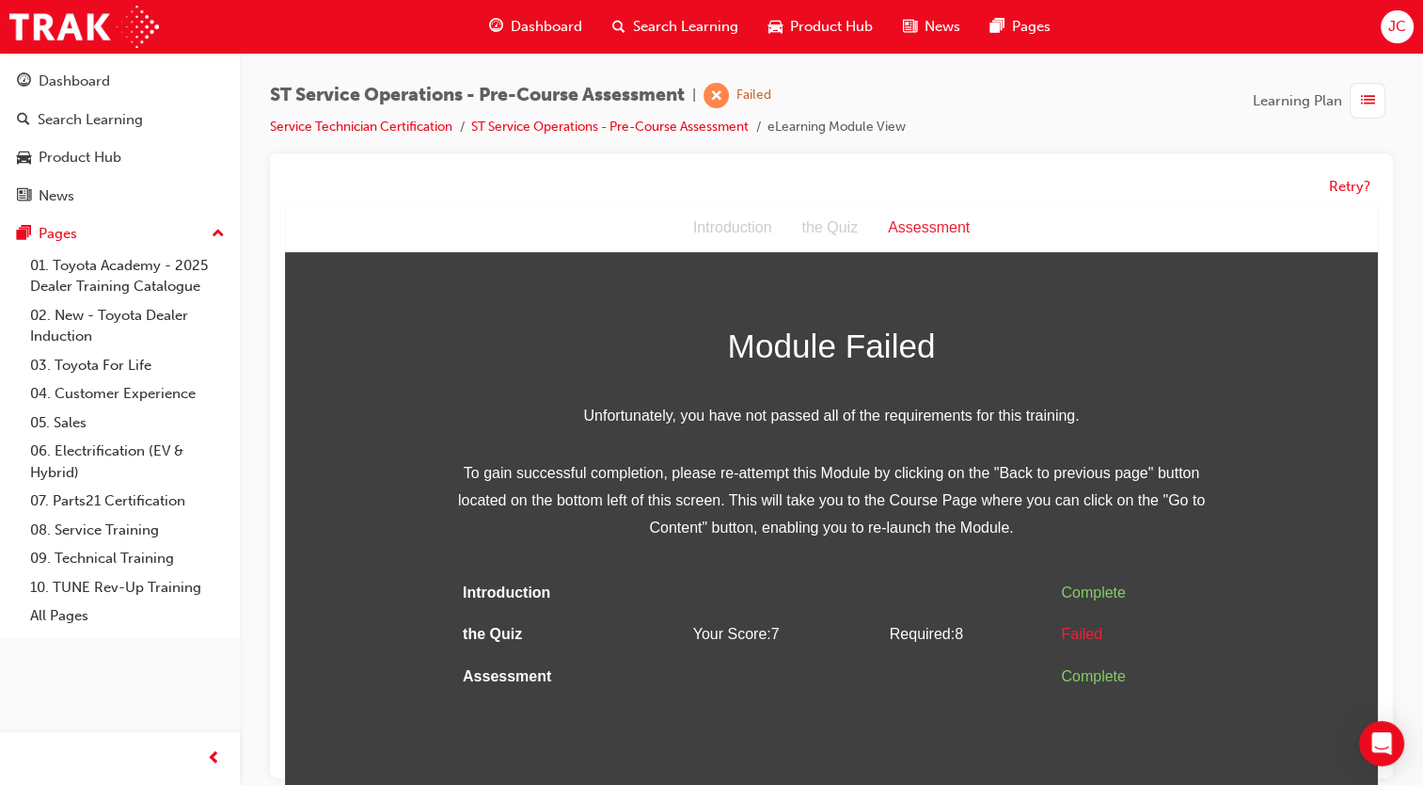
scroll to position [13, 0]
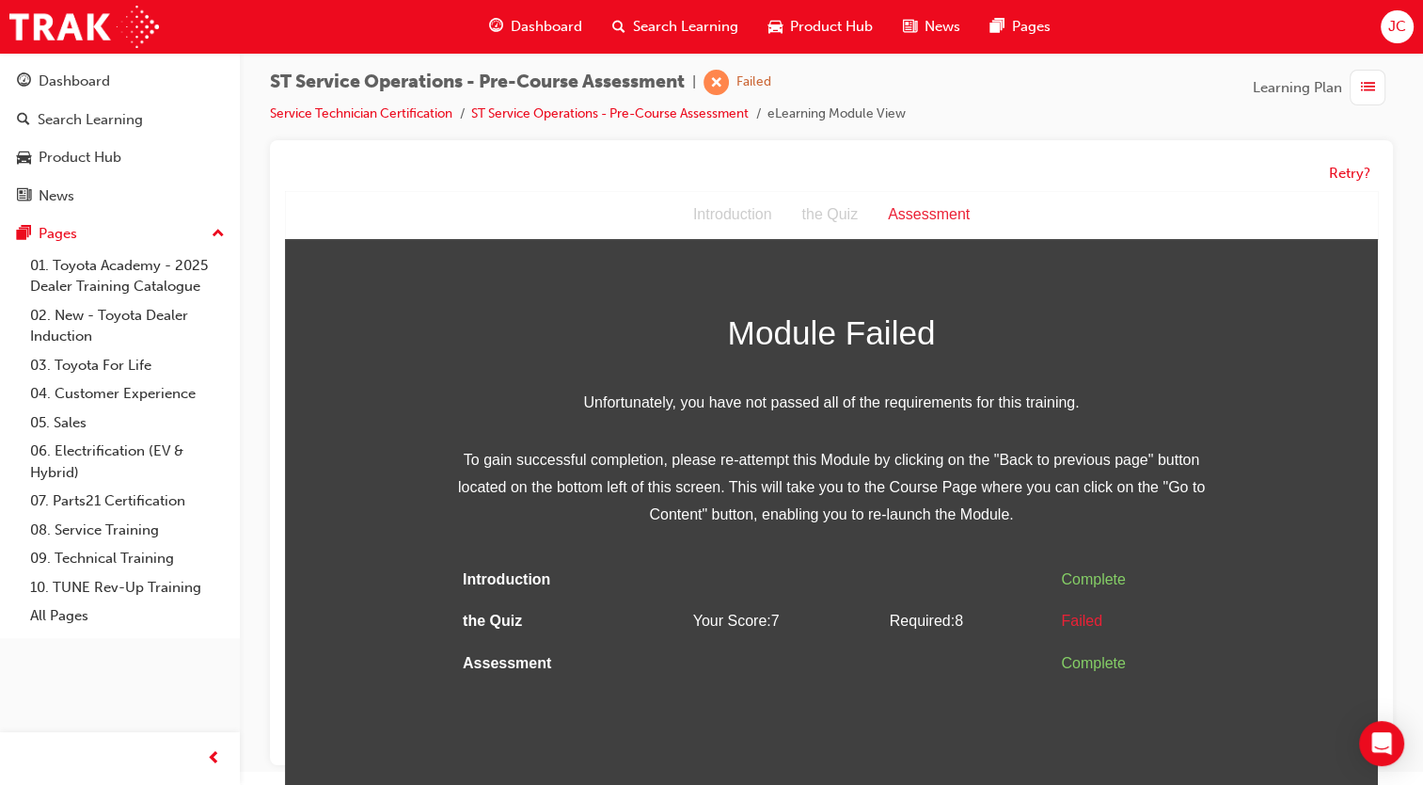
click at [935, 212] on div "Assessment" at bounding box center [929, 214] width 112 height 27
click at [210, 757] on span "prev-icon" at bounding box center [214, 759] width 14 height 24
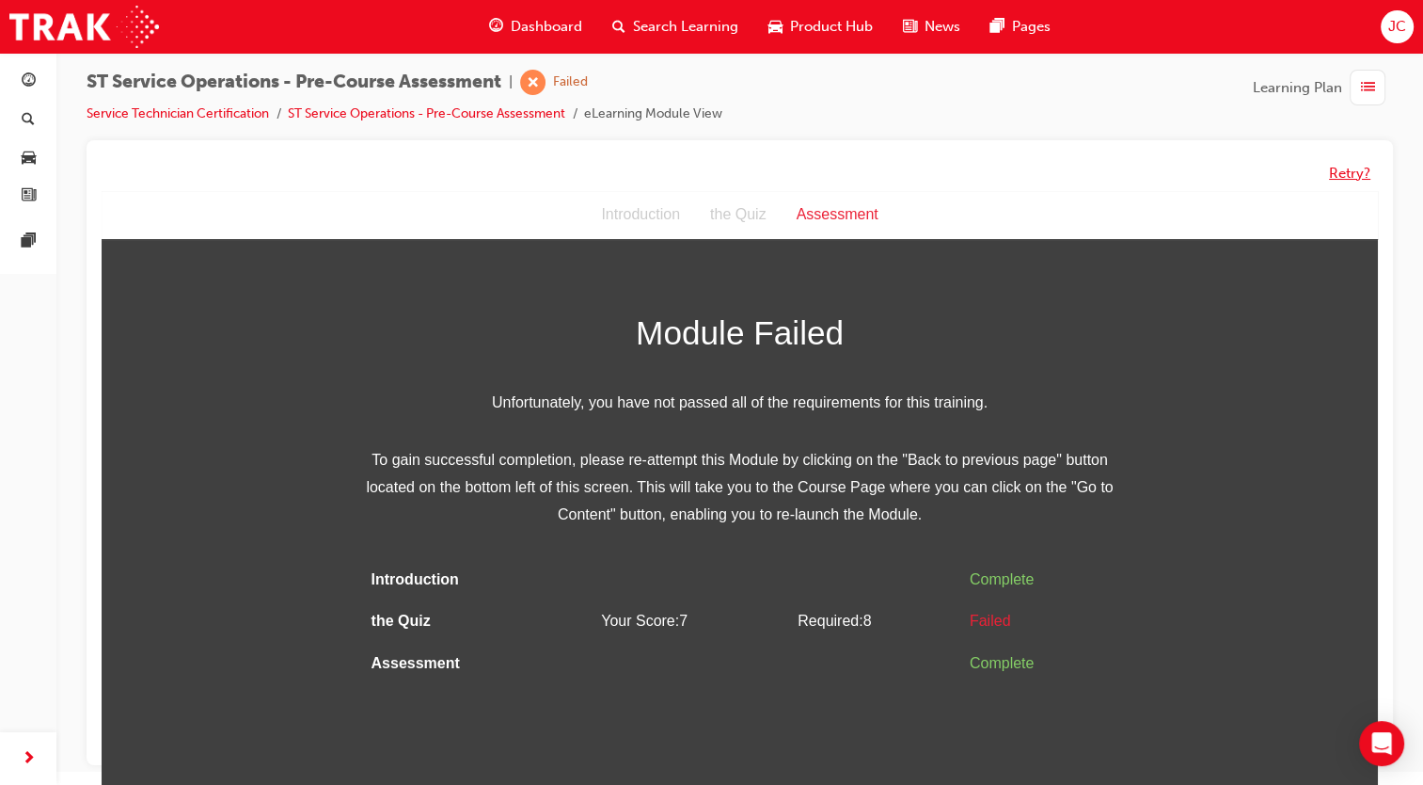
click at [1336, 182] on button "Retry?" at bounding box center [1349, 174] width 41 height 22
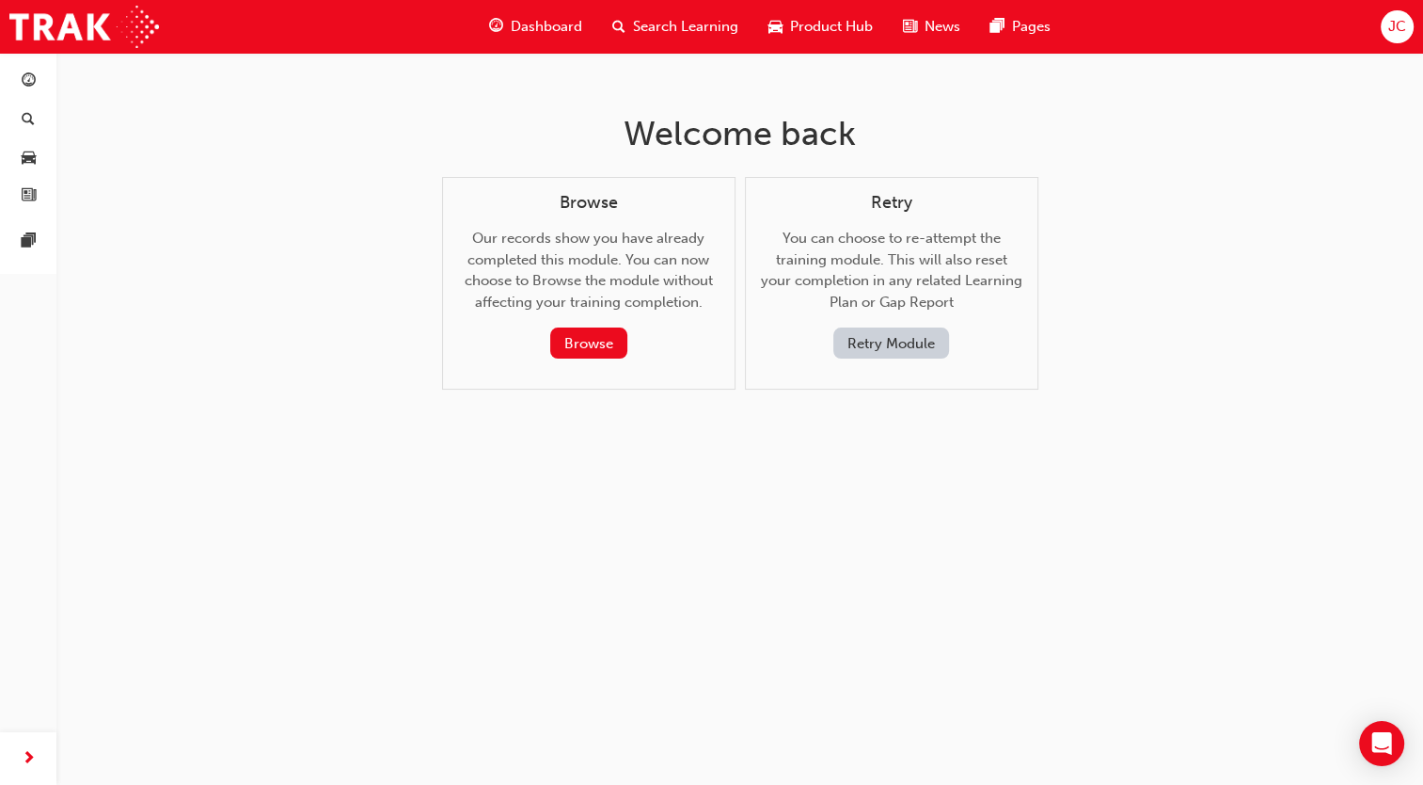
scroll to position [0, 0]
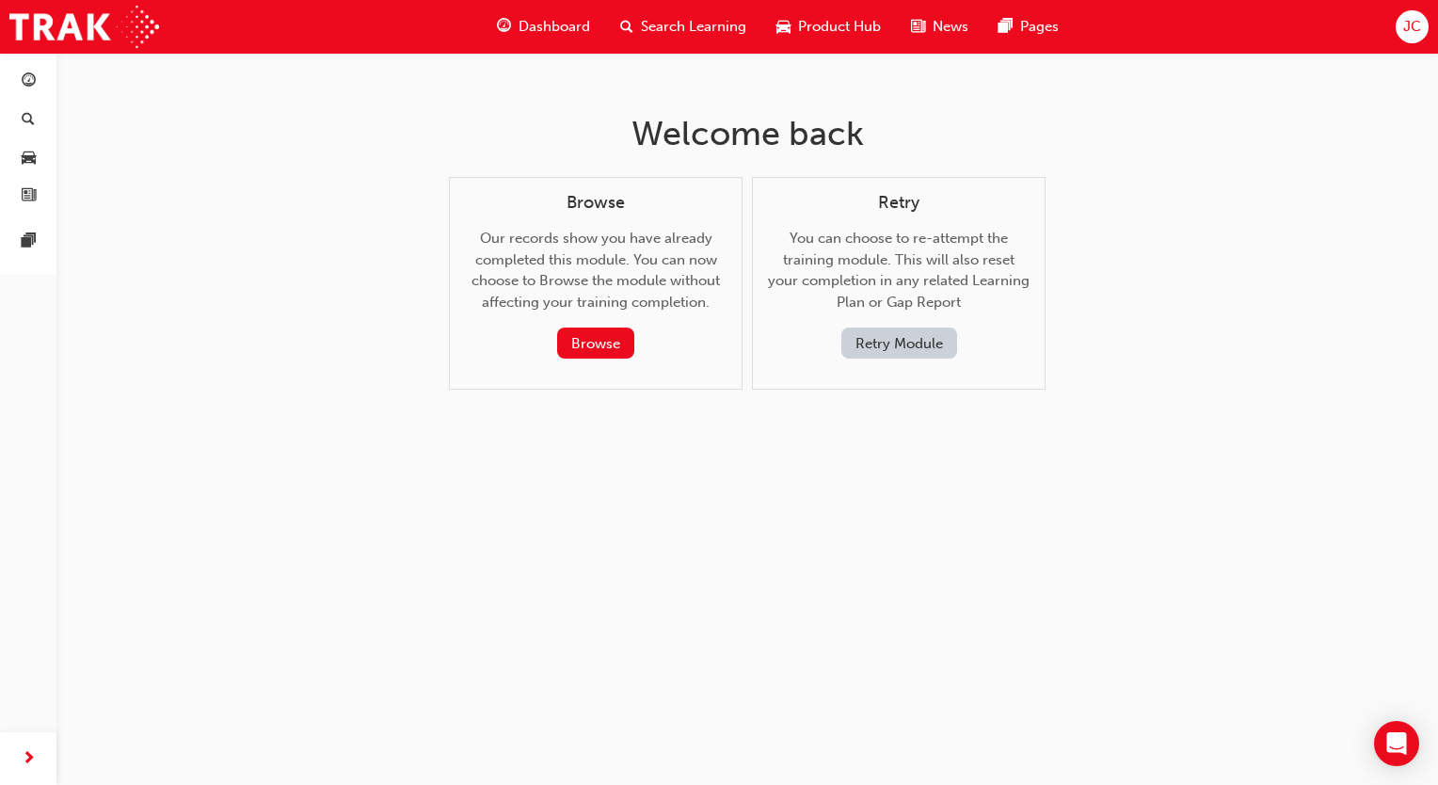
click at [521, 36] on span "Dashboard" at bounding box center [554, 27] width 72 height 22
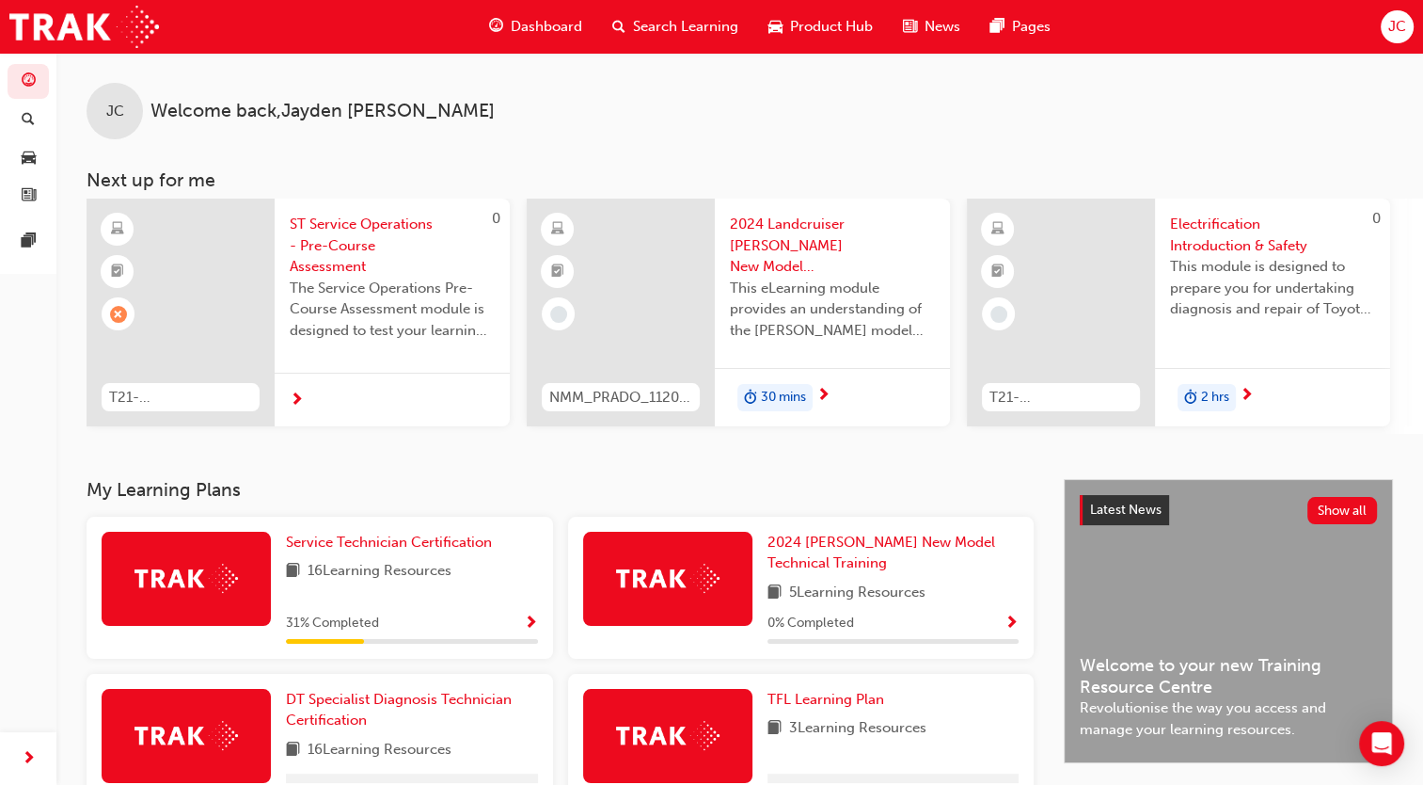
click at [231, 587] on img at bounding box center [186, 578] width 103 height 29
click at [355, 533] on div "Service Technician Certification 16 Learning Resources 31 % Completed" at bounding box center [320, 588] width 467 height 142
click at [365, 548] on span "Service Technician Certification" at bounding box center [389, 541] width 206 height 17
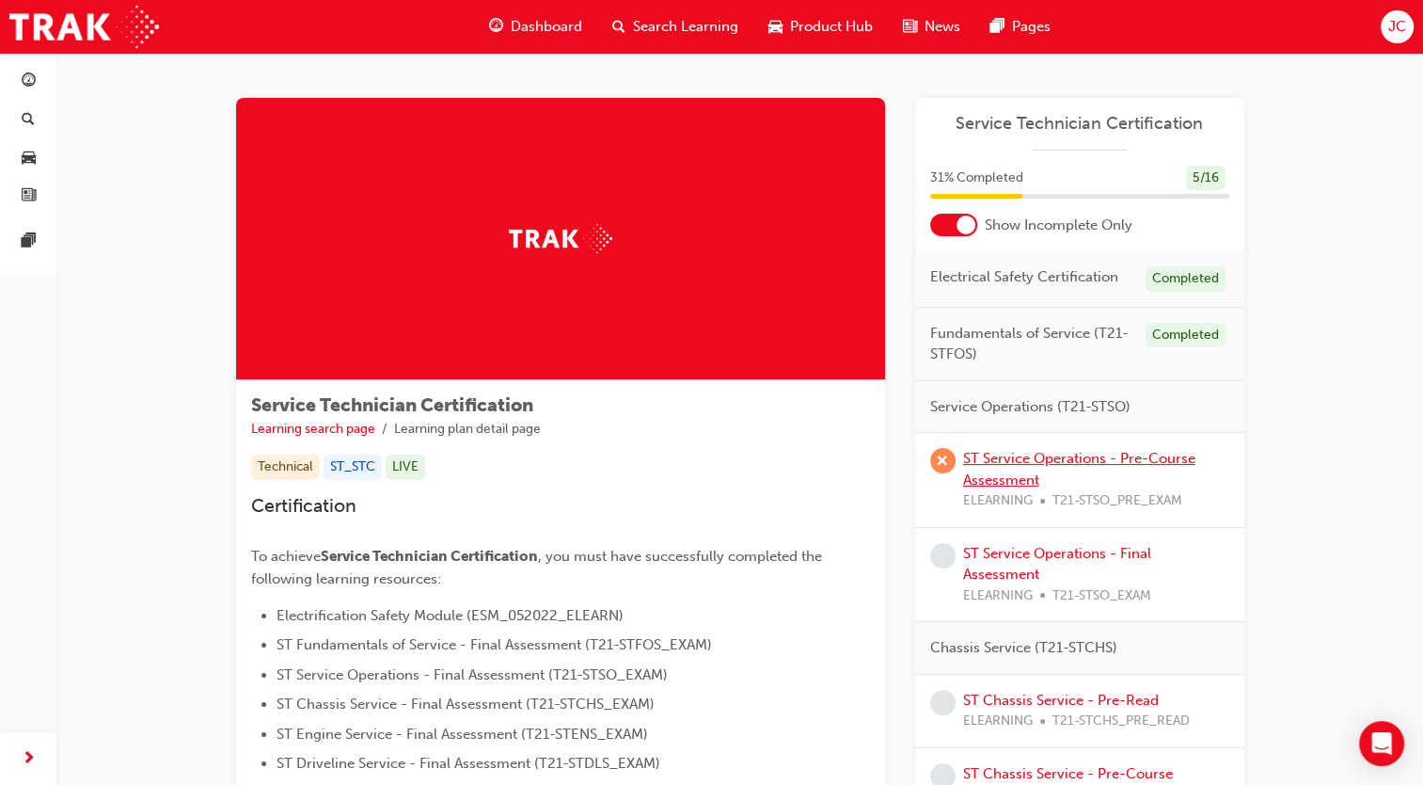
click at [1046, 457] on link "ST Service Operations - Pre-Course Assessment" at bounding box center [1079, 469] width 232 height 39
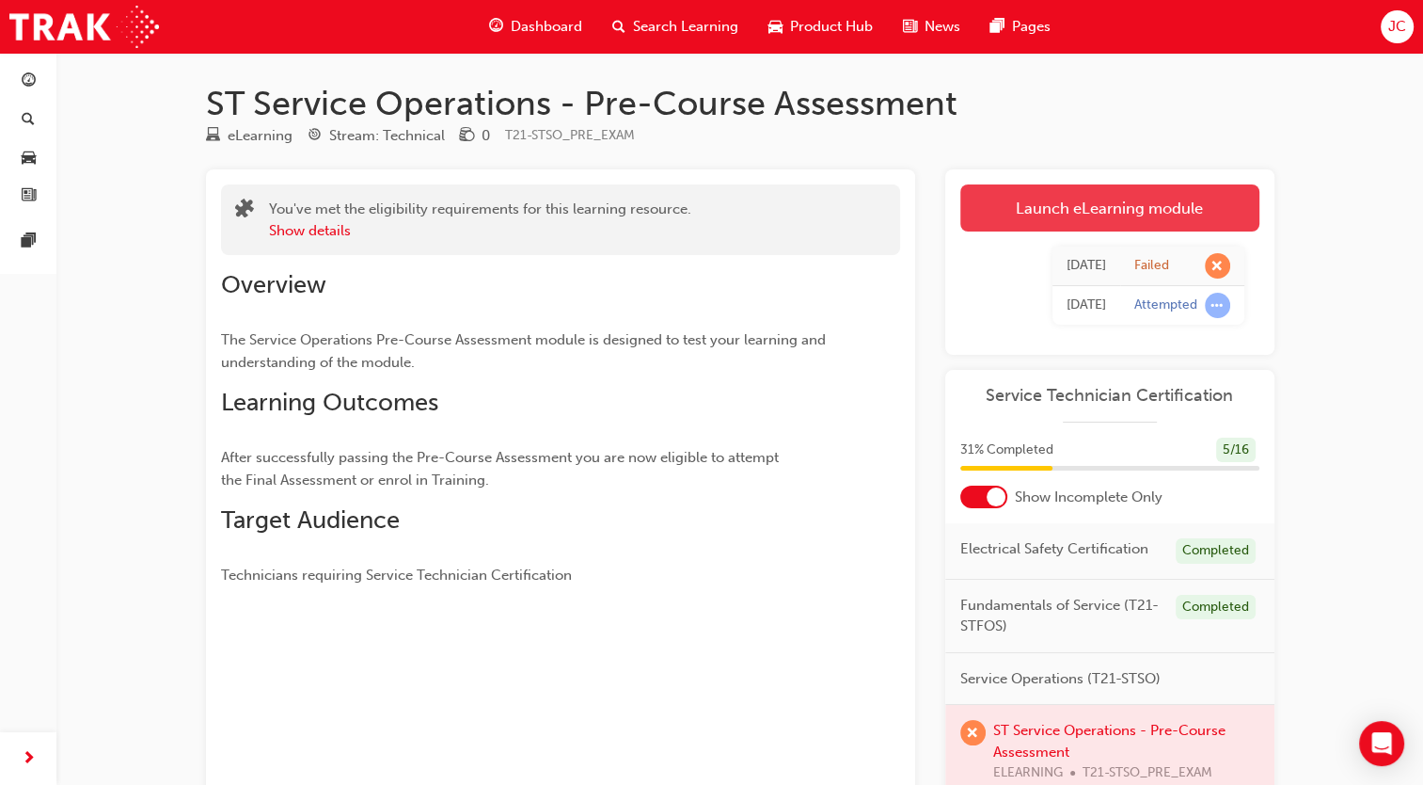
click at [1163, 223] on link "Launch eLearning module" at bounding box center [1110, 207] width 299 height 47
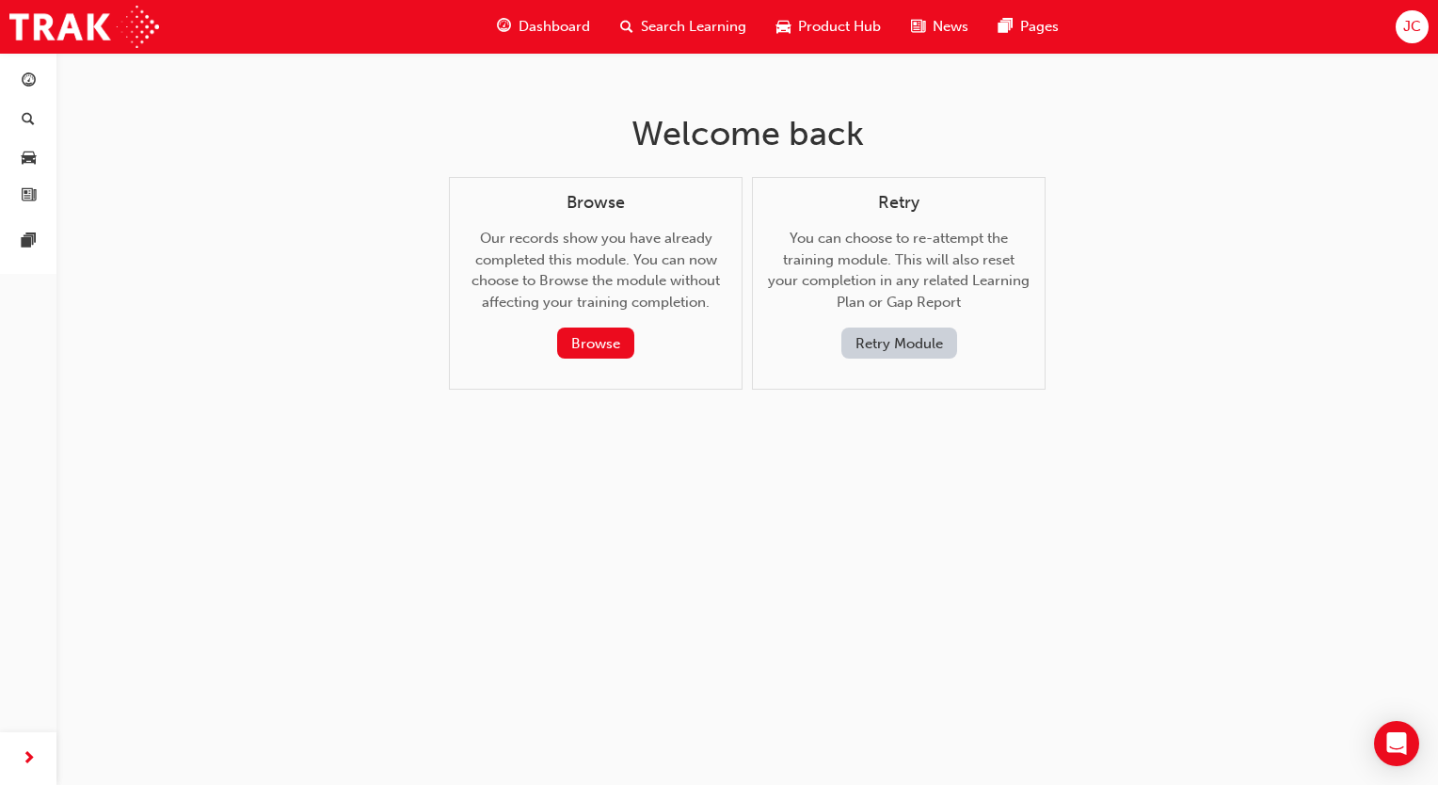
click at [911, 348] on button "Retry Module" at bounding box center [899, 342] width 116 height 31
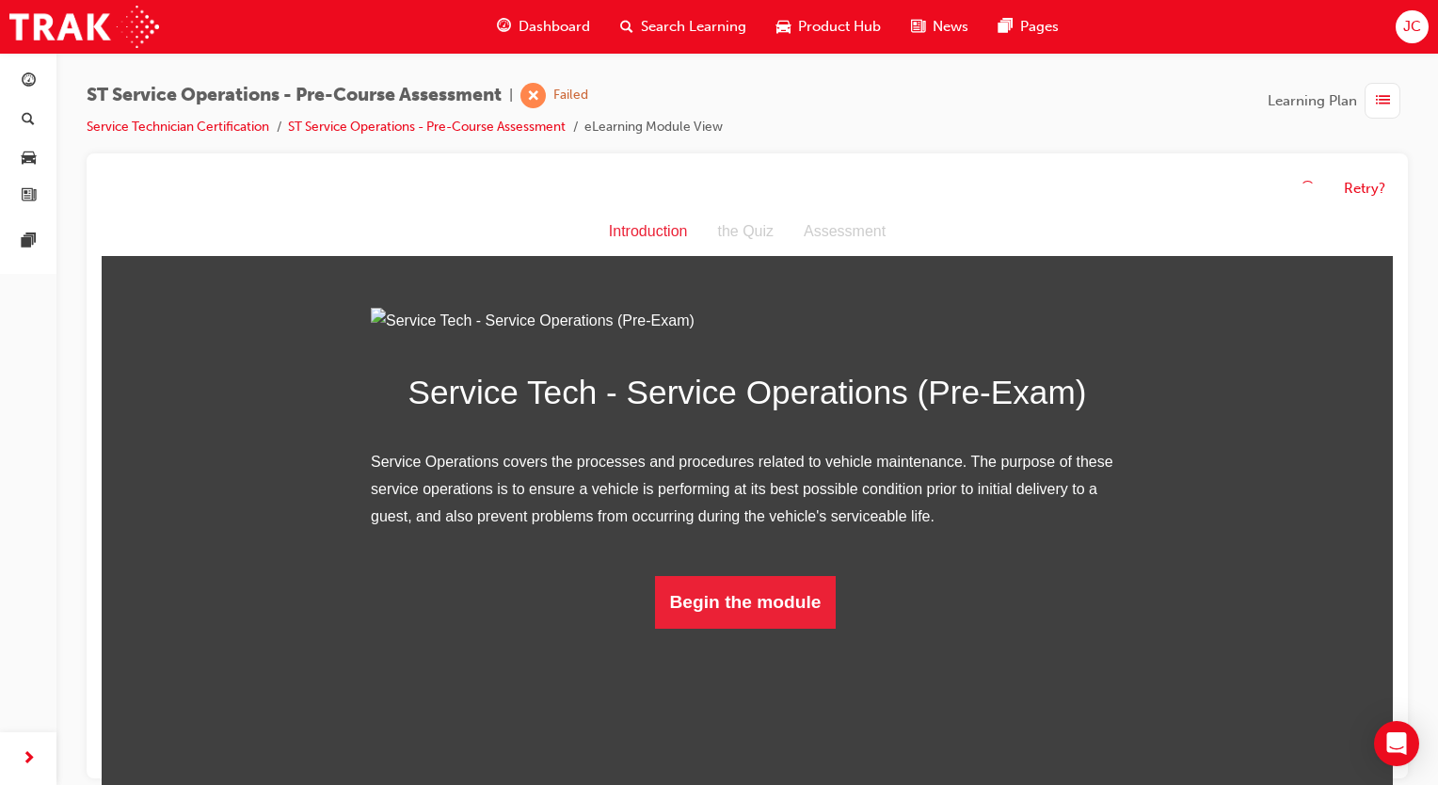
scroll to position [32, 0]
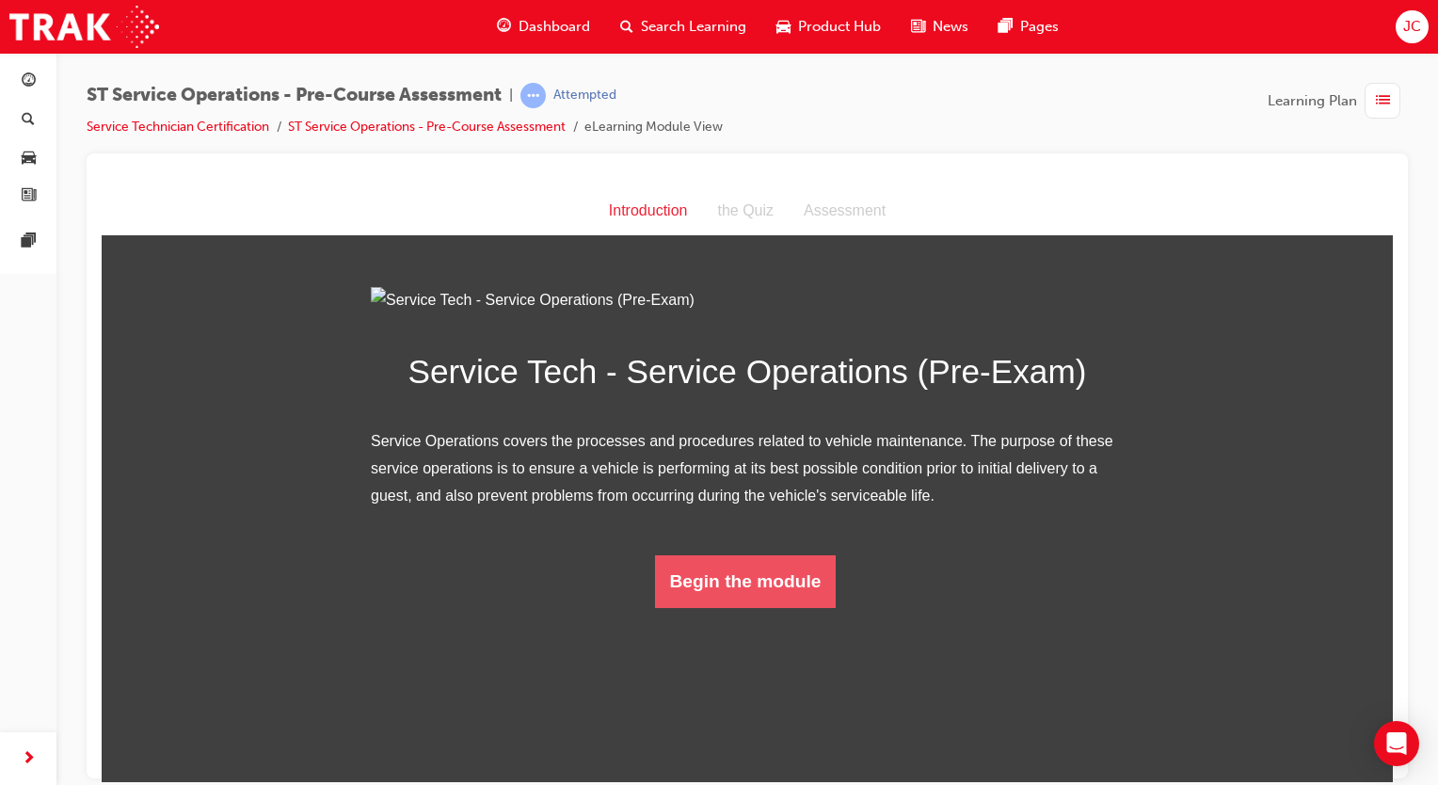
click at [752, 607] on button "Begin the module" at bounding box center [746, 580] width 182 height 53
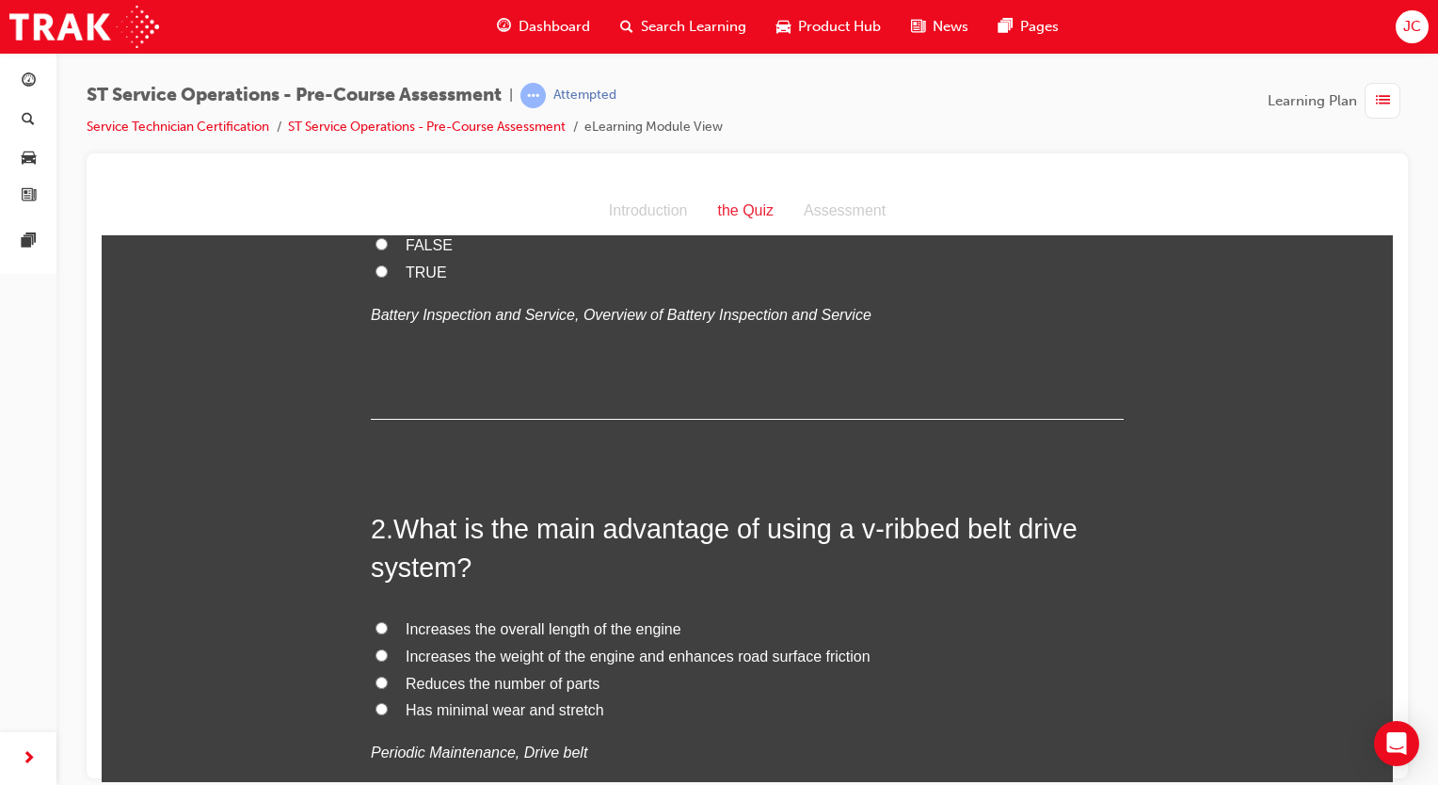
scroll to position [231, 0]
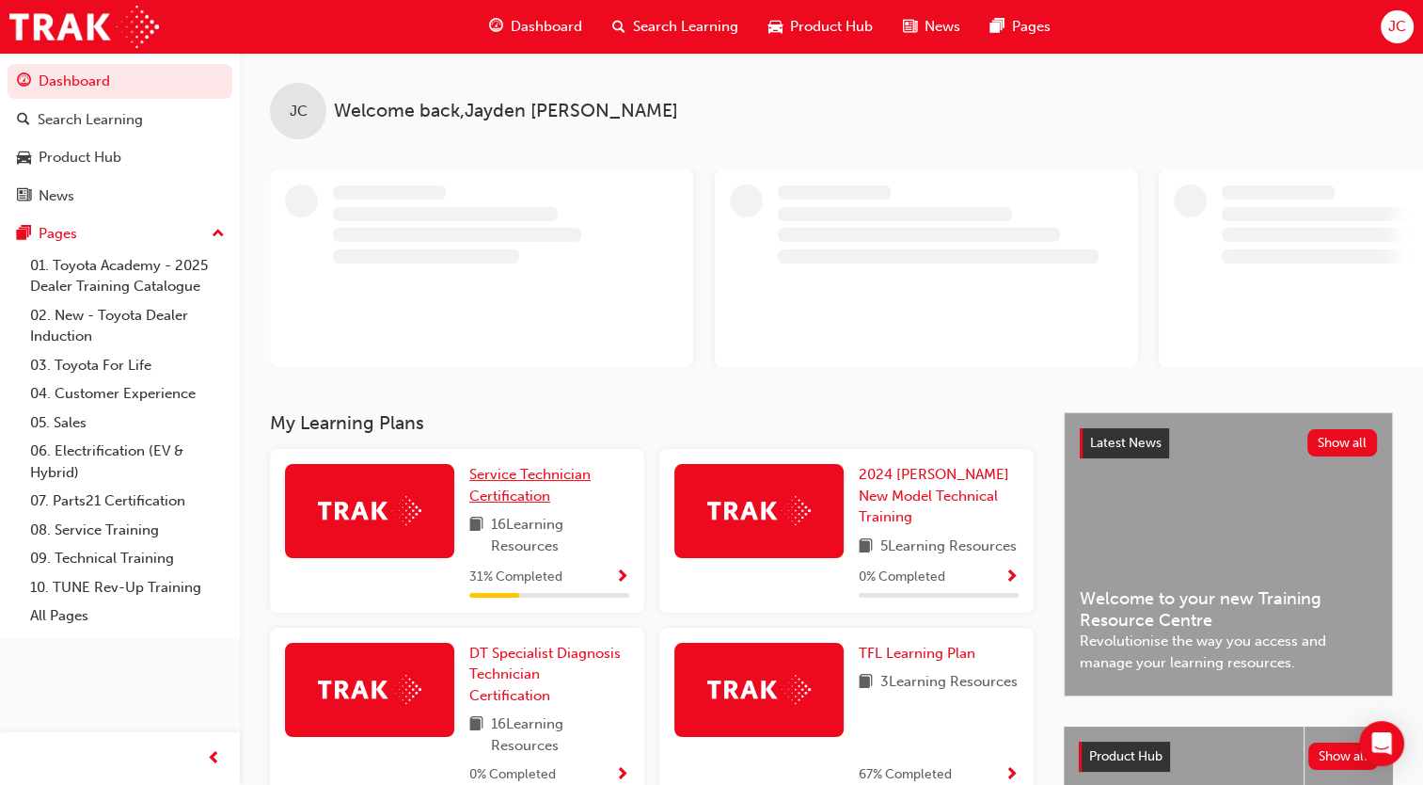
click at [530, 495] on span "Service Technician Certification" at bounding box center [529, 485] width 121 height 39
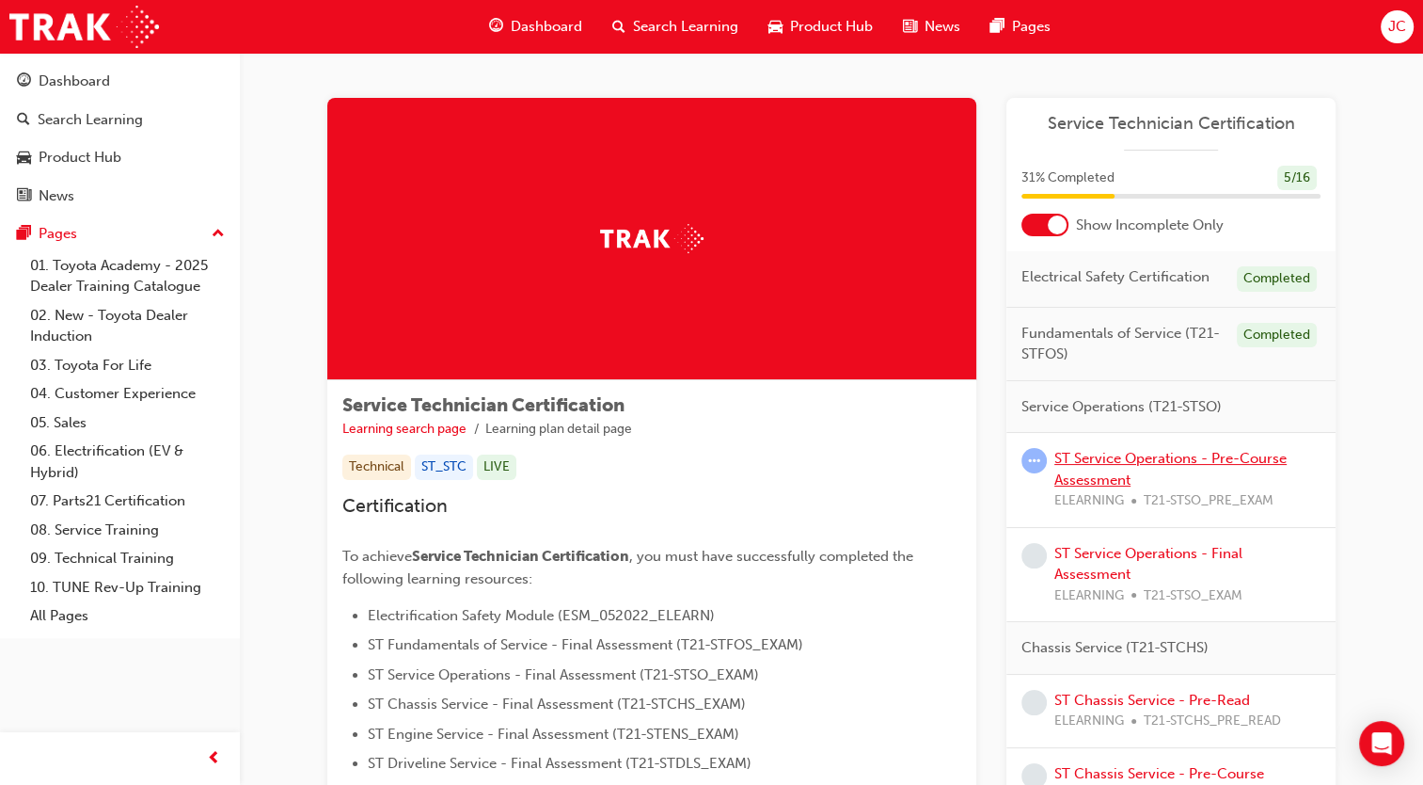
click at [1161, 462] on link "ST Service Operations - Pre-Course Assessment" at bounding box center [1171, 469] width 232 height 39
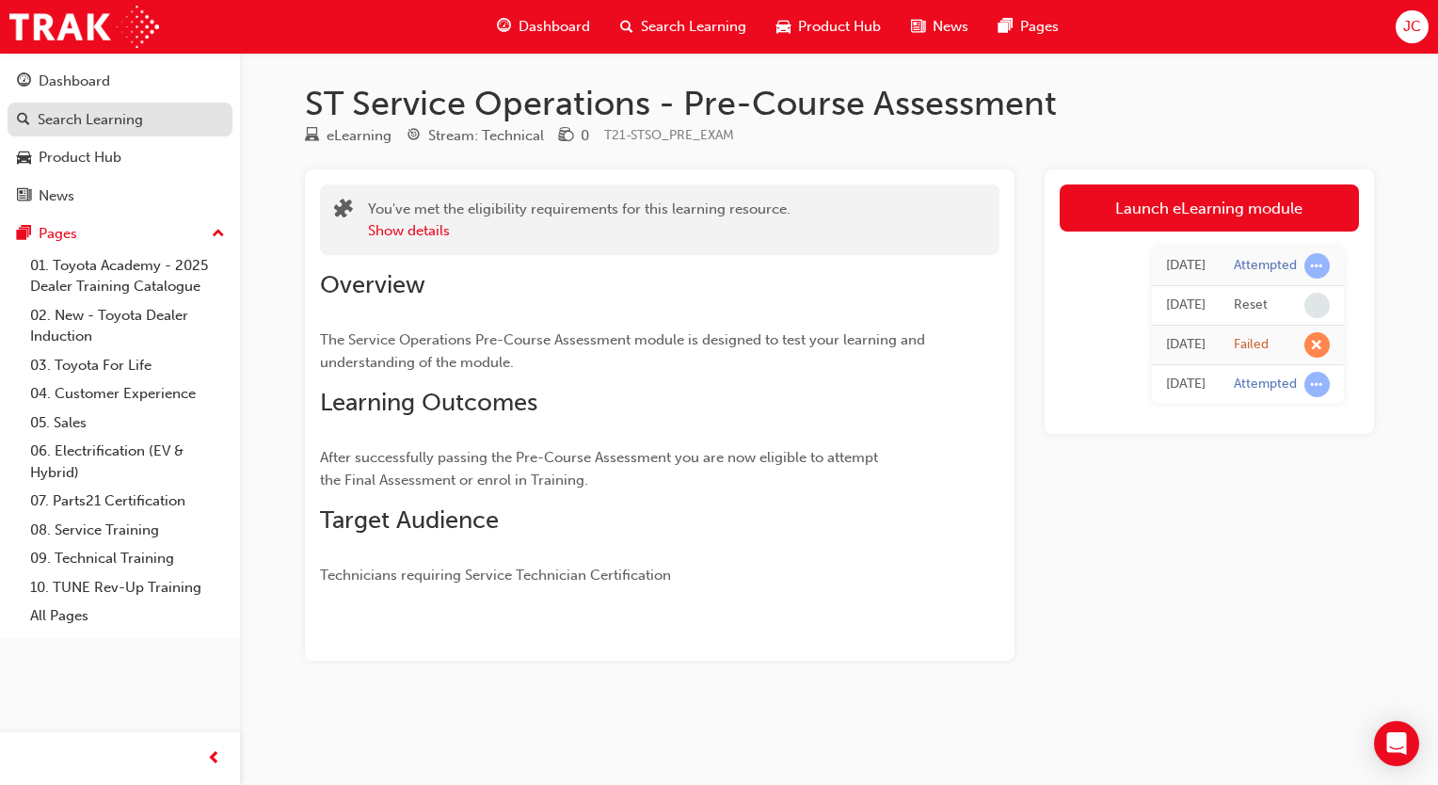
click at [129, 122] on div "Search Learning" at bounding box center [90, 120] width 105 height 22
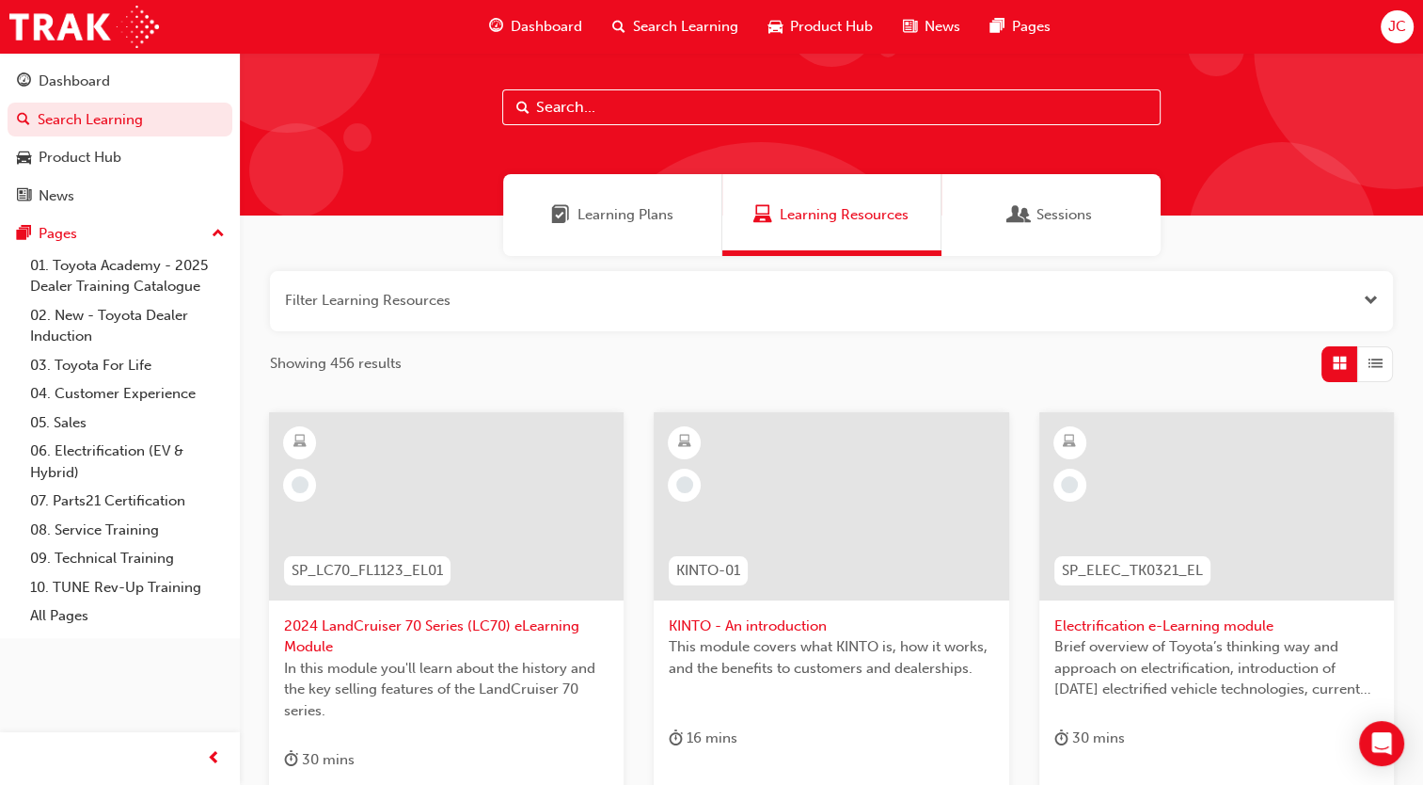
scroll to position [14, 0]
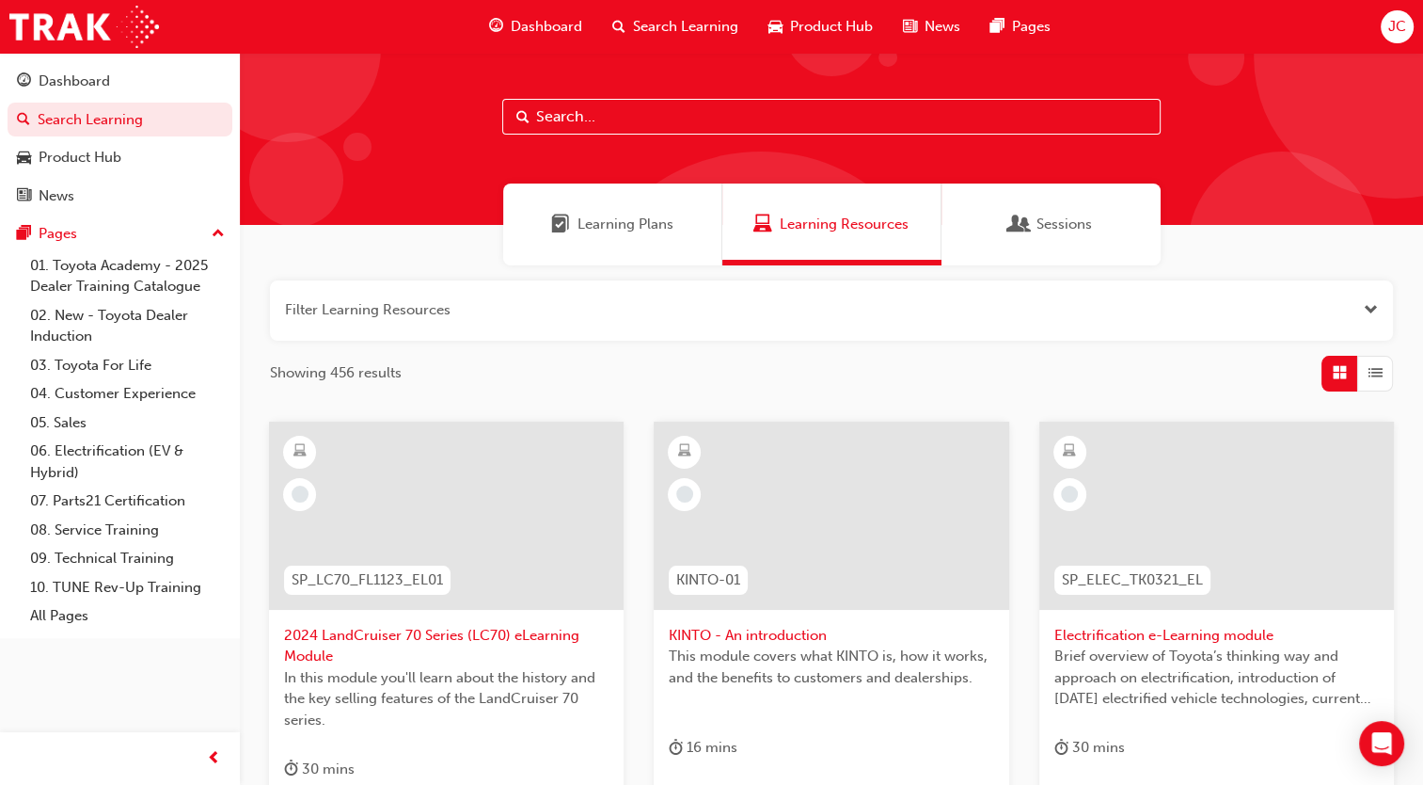
click at [583, 263] on div "Learning Plans" at bounding box center [612, 224] width 219 height 82
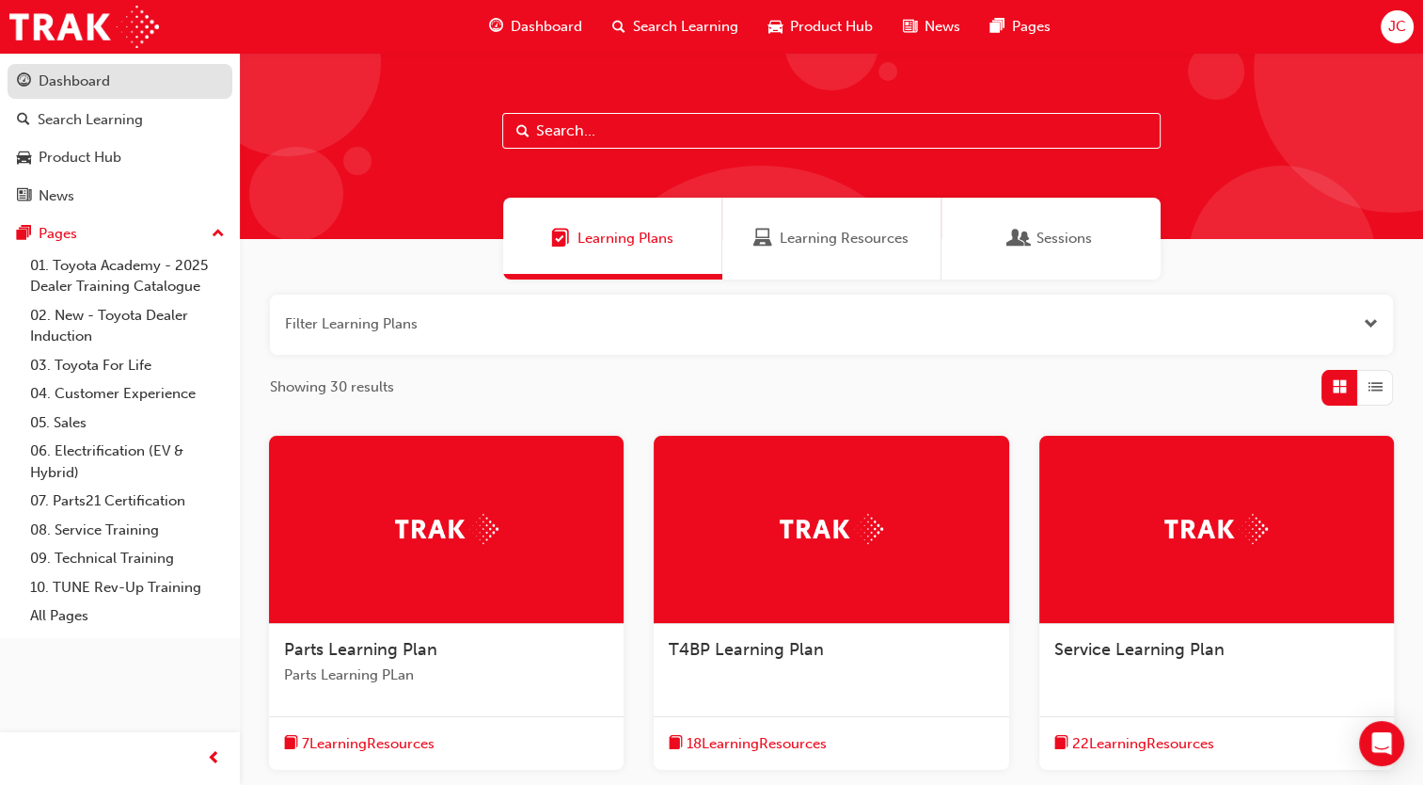
click at [140, 94] on link "Dashboard" at bounding box center [120, 81] width 225 height 35
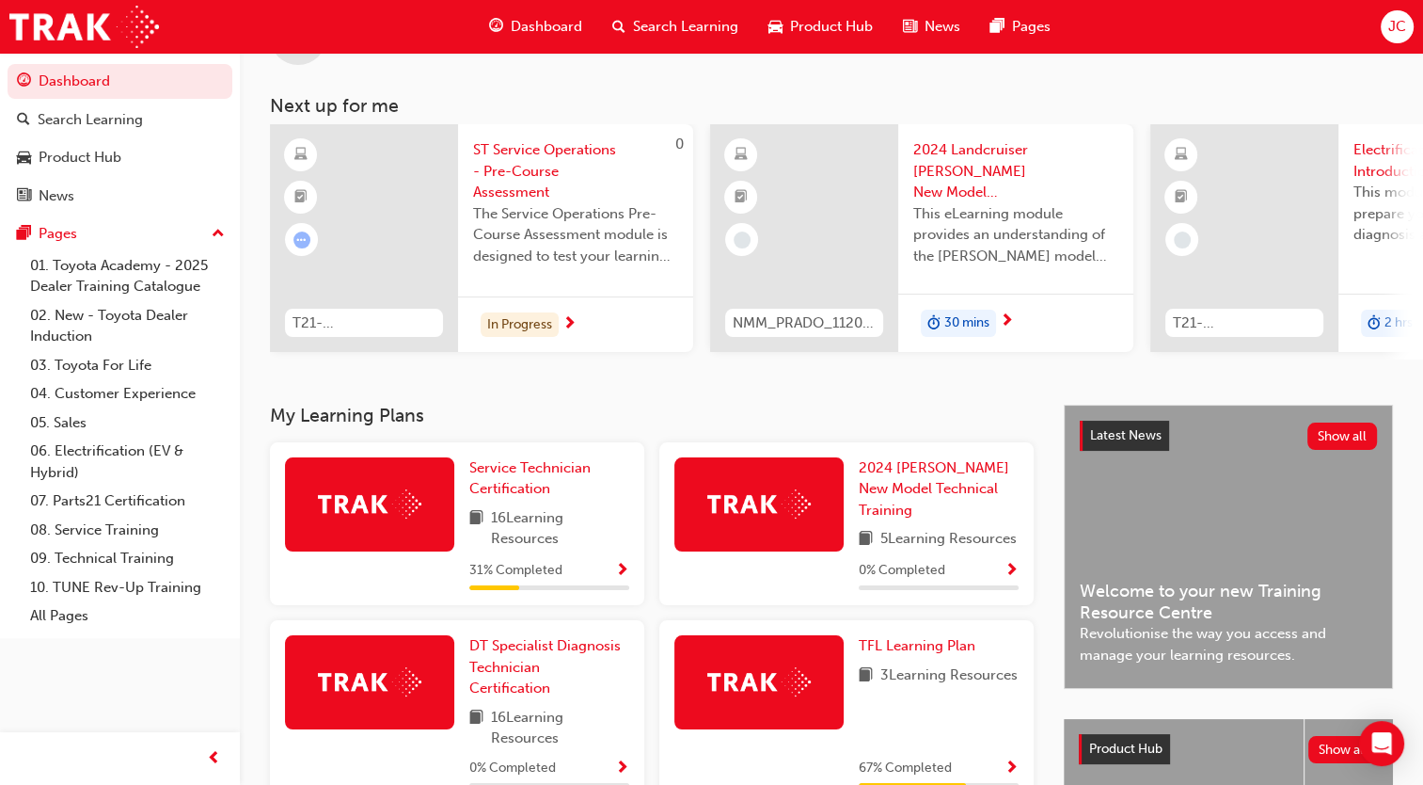
scroll to position [75, 0]
click at [510, 194] on span "ST Service Operations - Pre-Course Assessment" at bounding box center [575, 170] width 205 height 64
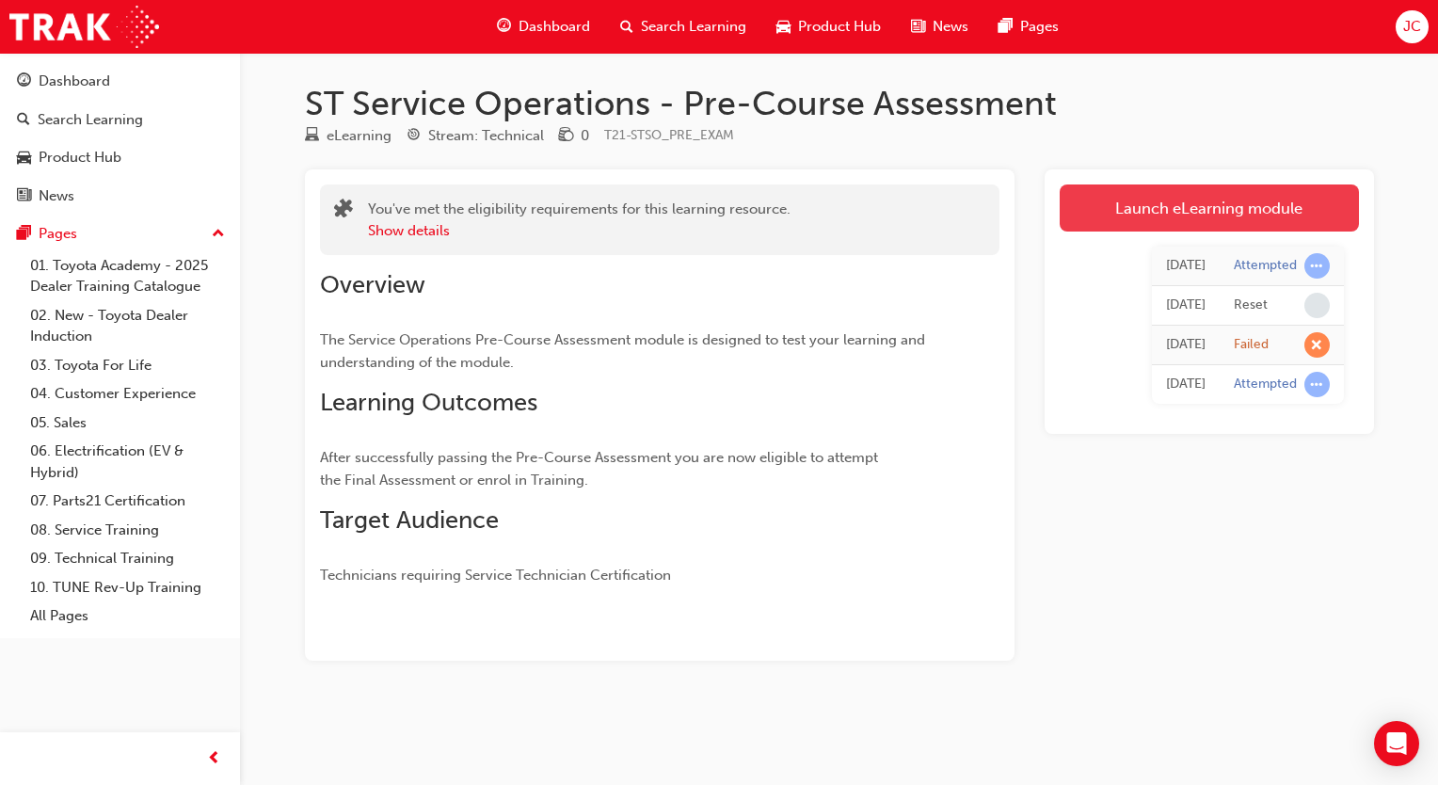
click at [1080, 199] on link "Launch eLearning module" at bounding box center [1208, 207] width 299 height 47
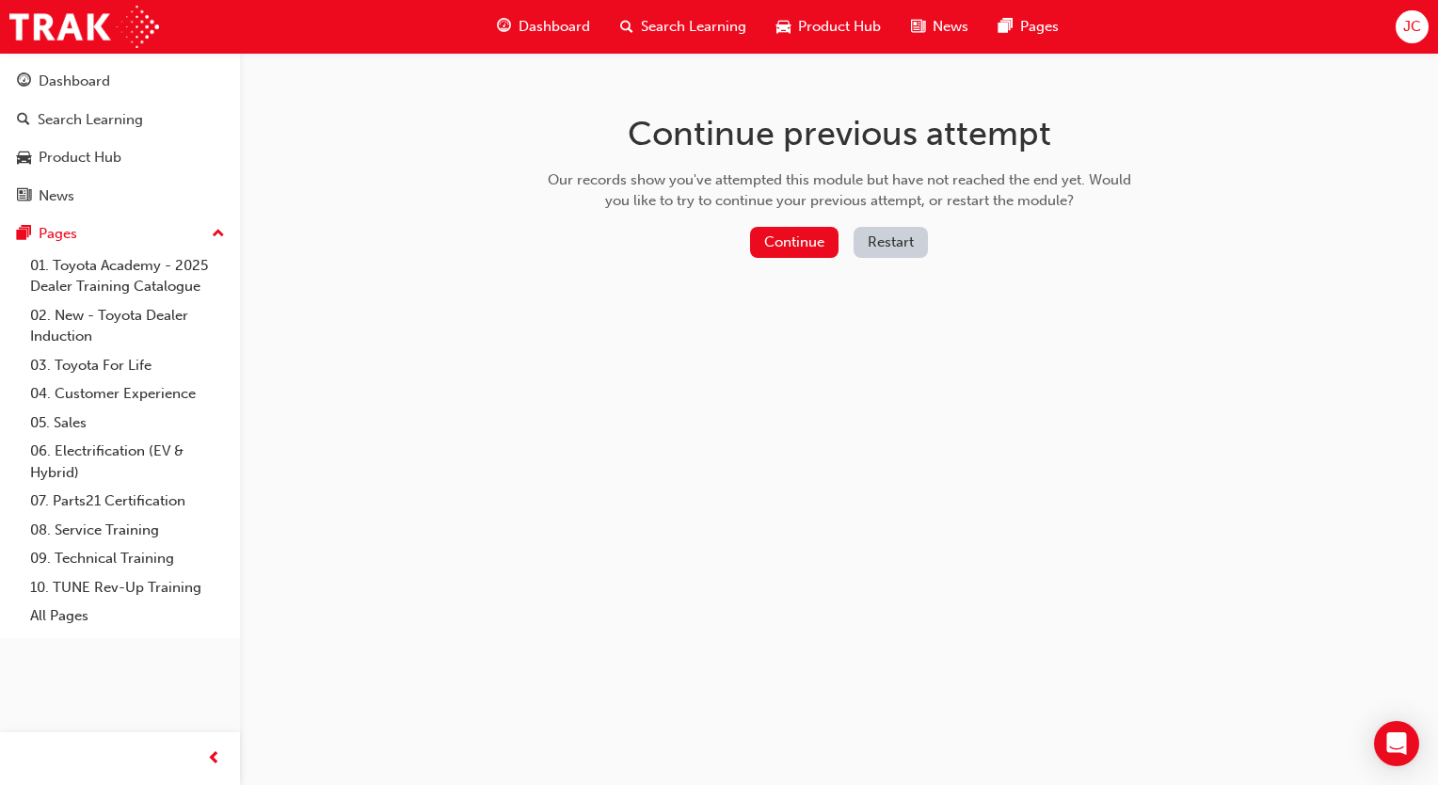
click at [900, 248] on button "Restart" at bounding box center [890, 242] width 74 height 31
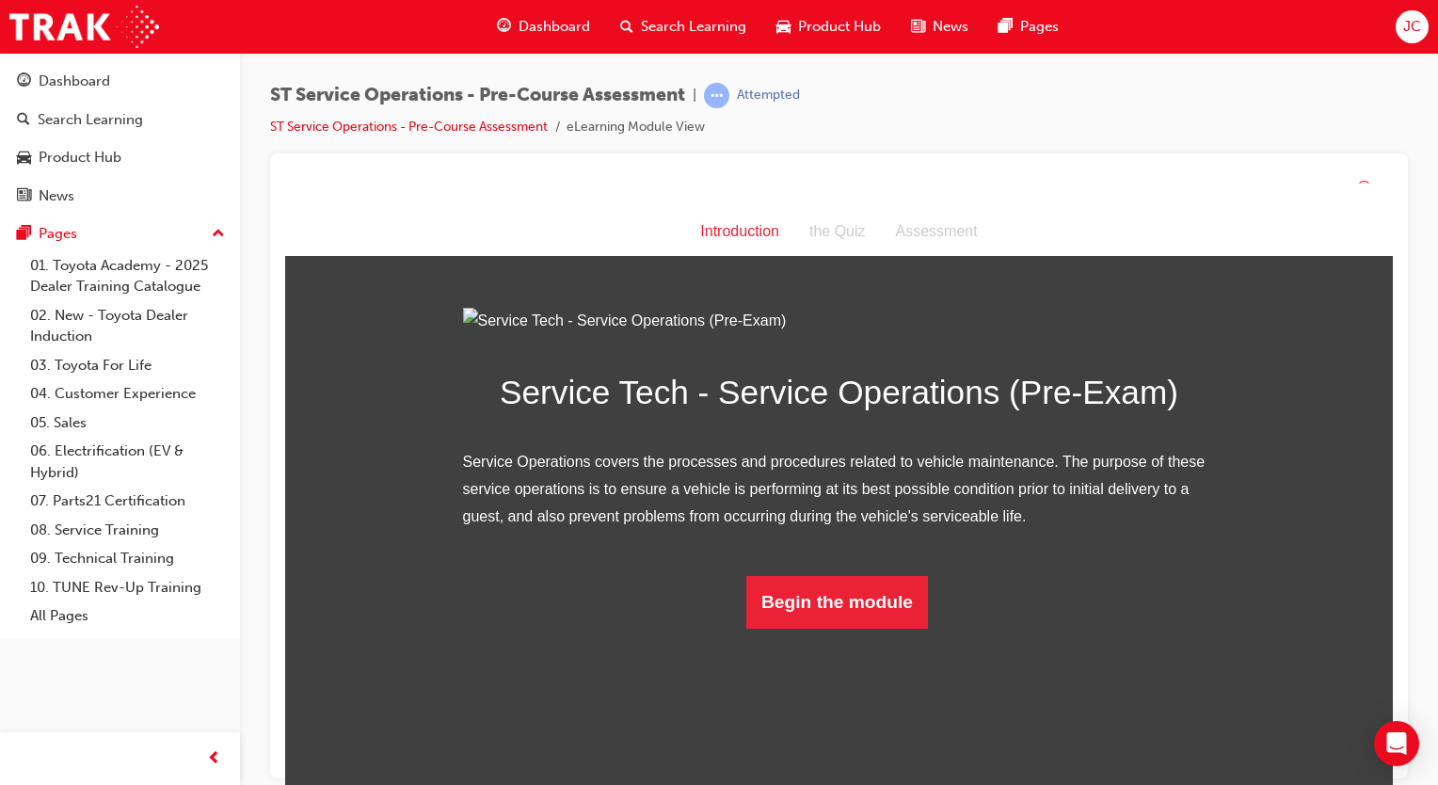
scroll to position [32, 0]
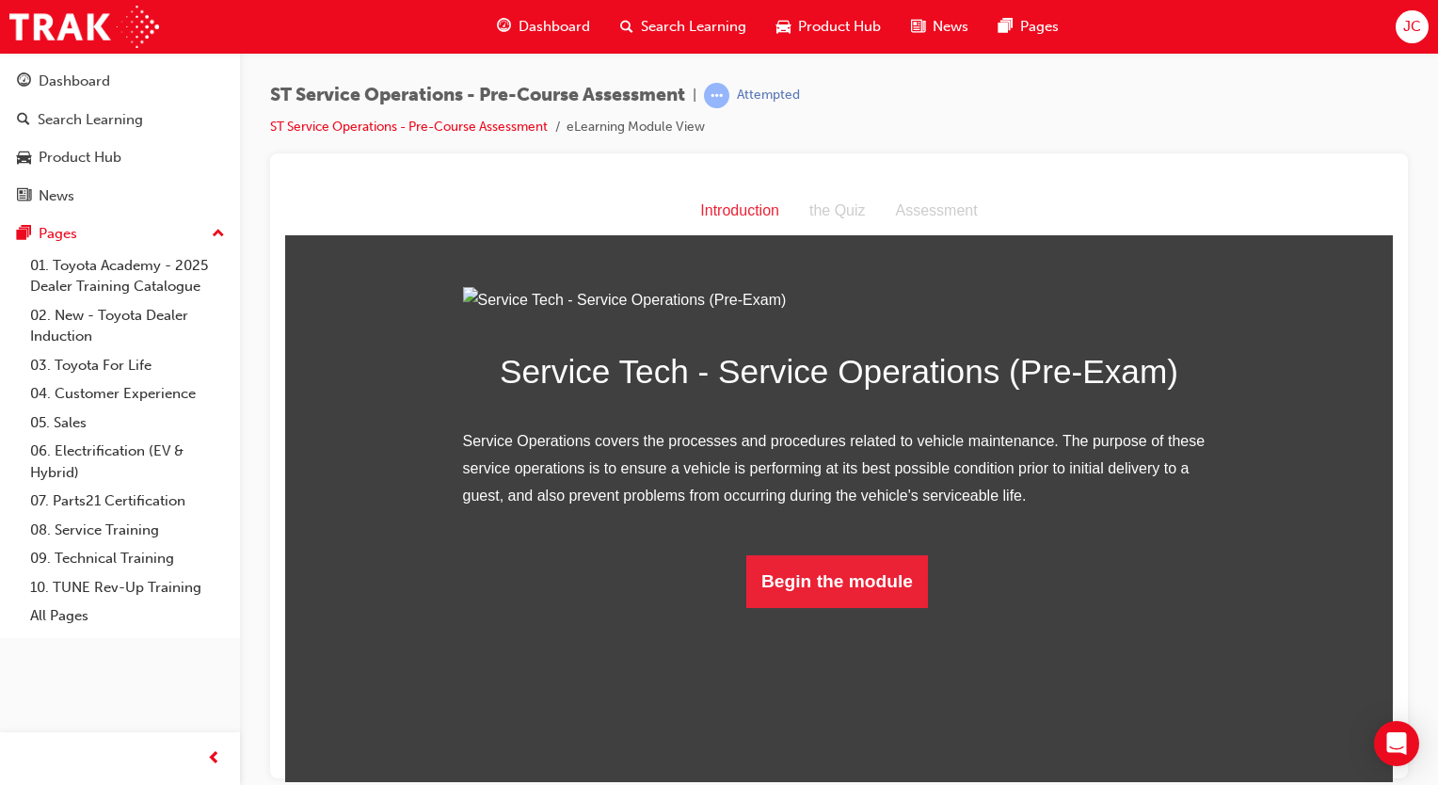
drag, startPoint x: 1642, startPoint y: 188, endPoint x: 747, endPoint y: 459, distance: 934.8
click at [747, 313] on img at bounding box center [839, 299] width 753 height 27
click at [660, 242] on div "Introduction Introduction the Quiz Assessment Service Tech - Service Operations…" at bounding box center [838, 396] width 1107 height 421
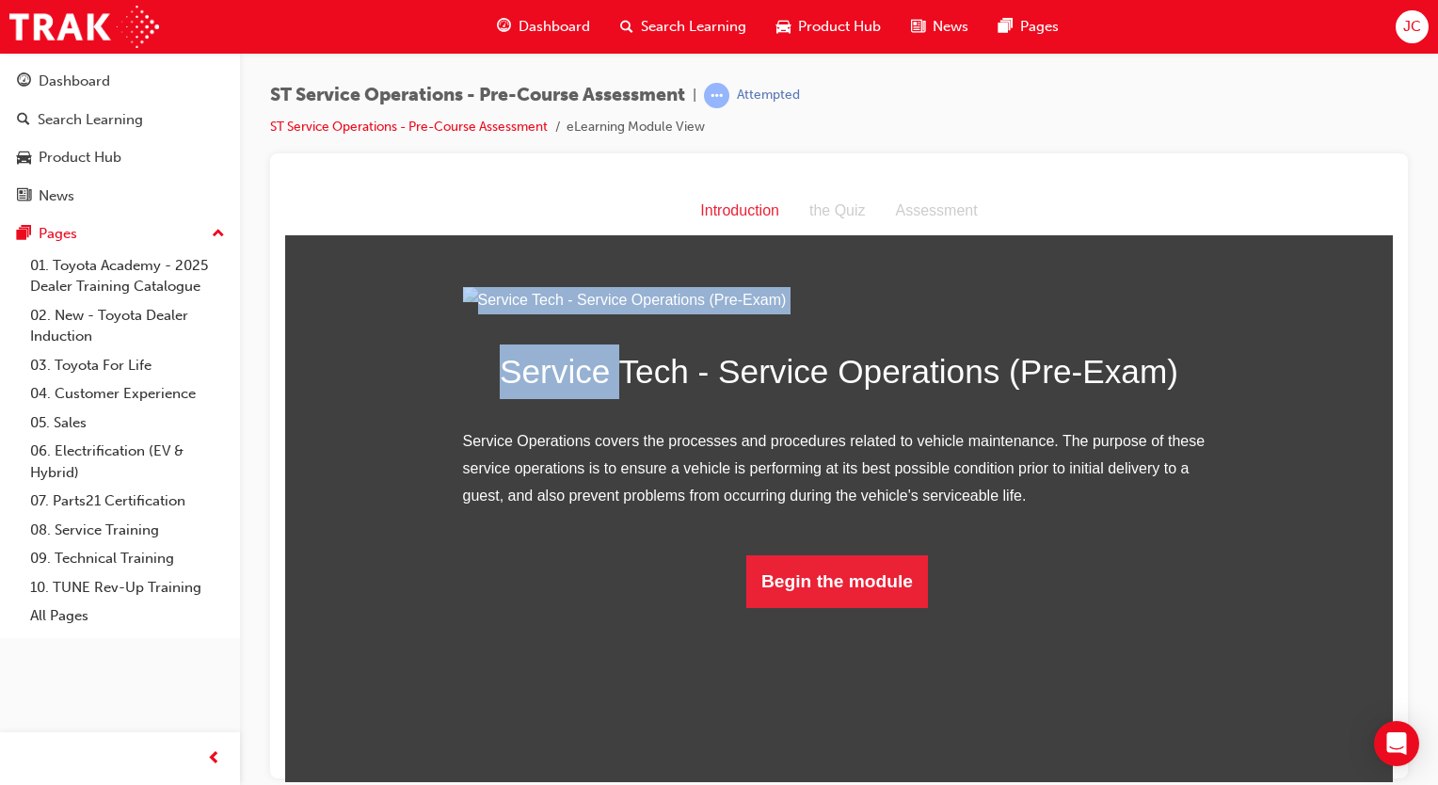
click at [660, 242] on div "Introduction Introduction the Quiz Assessment Service Tech - Service Operations…" at bounding box center [838, 396] width 1107 height 421
click at [396, 301] on div "Service Tech - Service Operations (Pre-Exam) Service Operations covers the proc…" at bounding box center [838, 446] width 1107 height 321
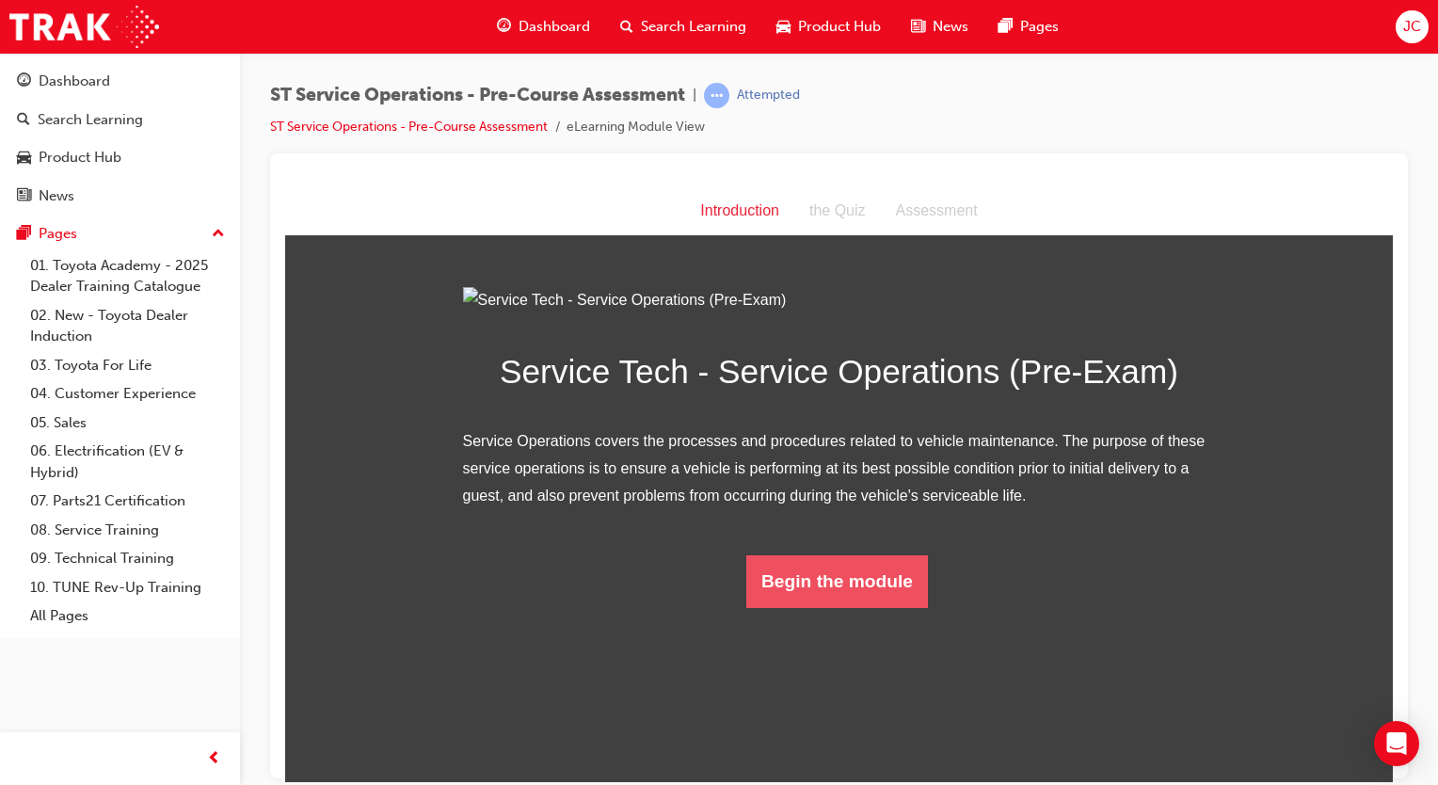
click at [840, 607] on button "Begin the module" at bounding box center [837, 580] width 182 height 53
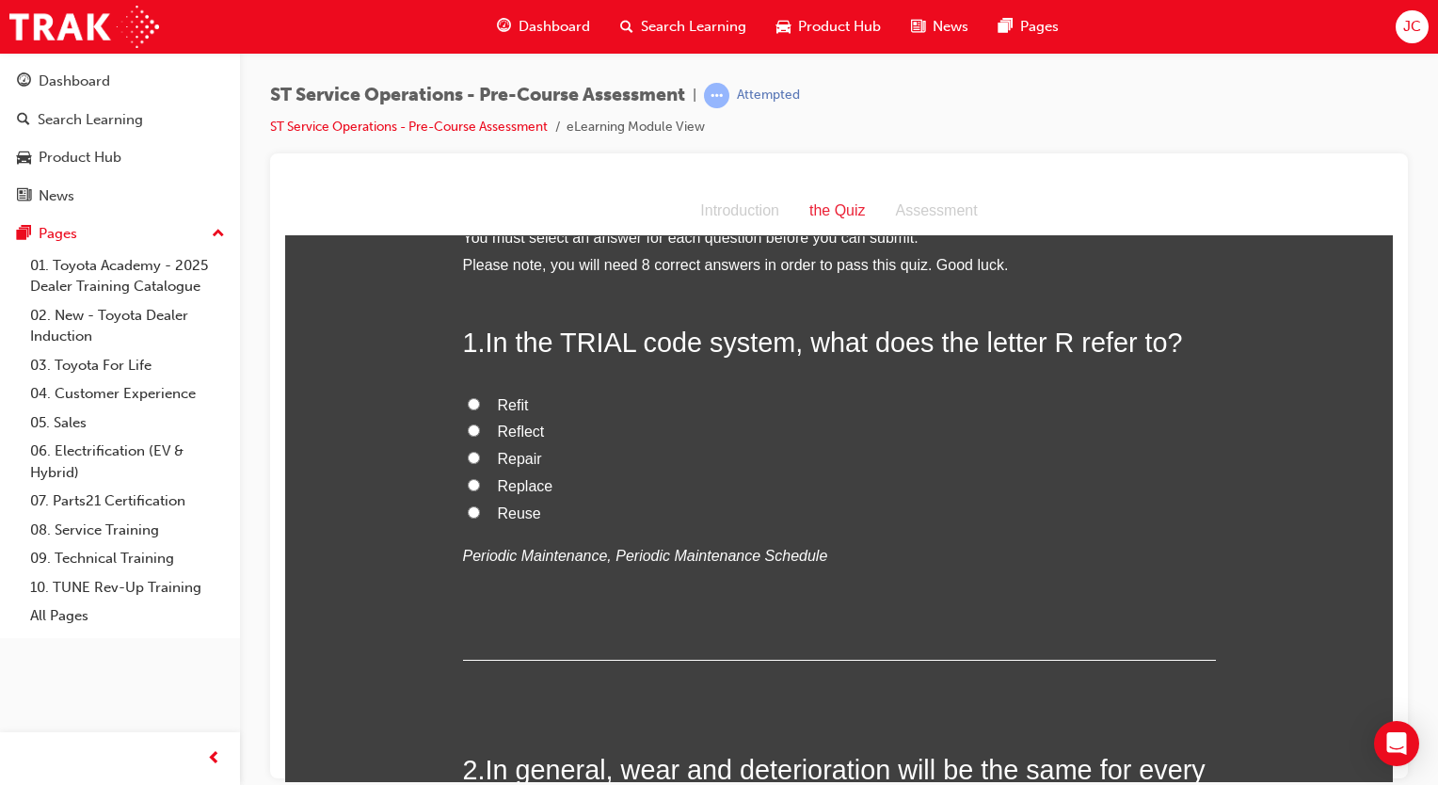
scroll to position [0, 0]
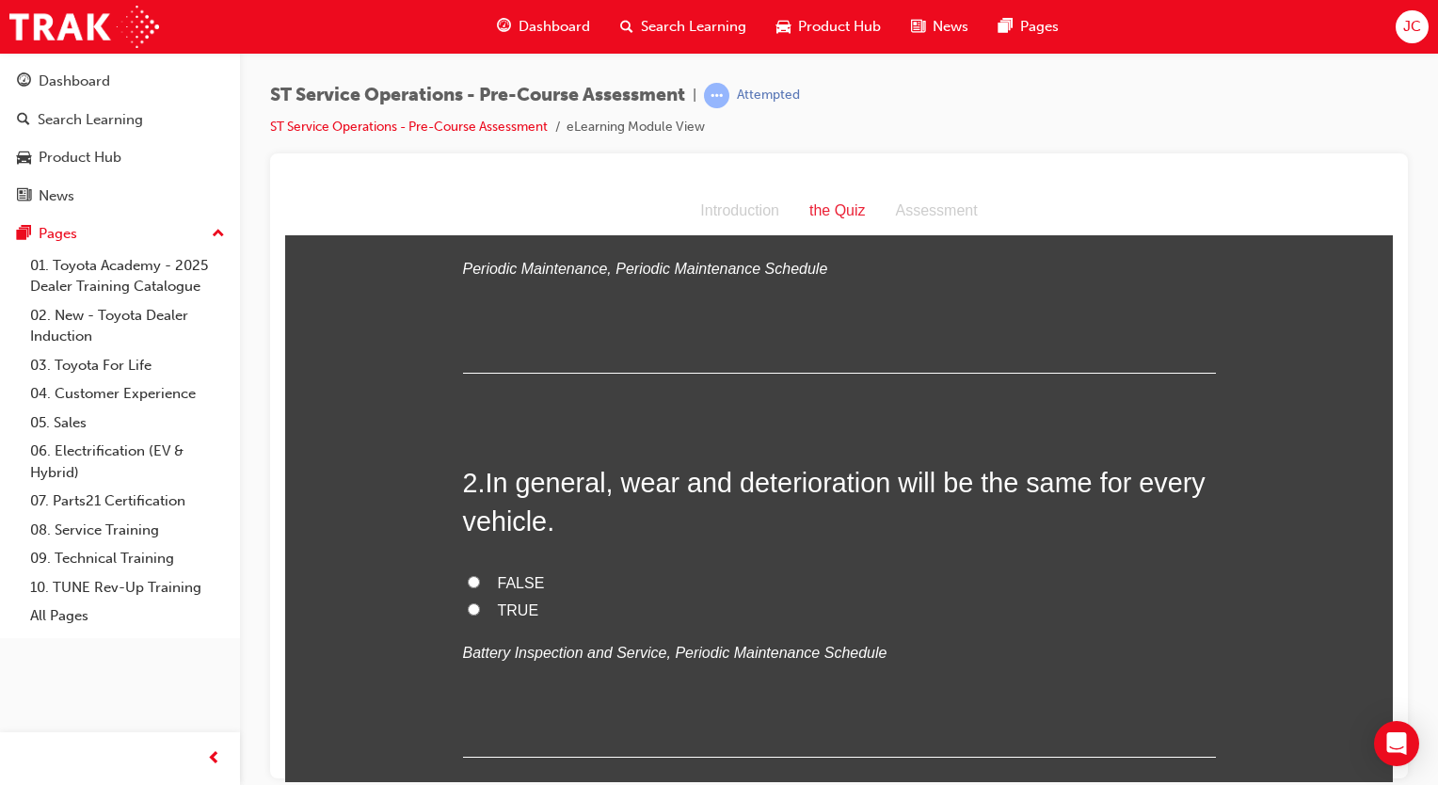
scroll to position [320, 0]
click at [516, 523] on span "In general, wear and deterioration will be the same for every vehicle." at bounding box center [834, 500] width 742 height 68
click at [512, 573] on span "FALSE" at bounding box center [521, 581] width 47 height 16
click at [480, 574] on input "FALSE" at bounding box center [474, 580] width 12 height 12
radio input "true"
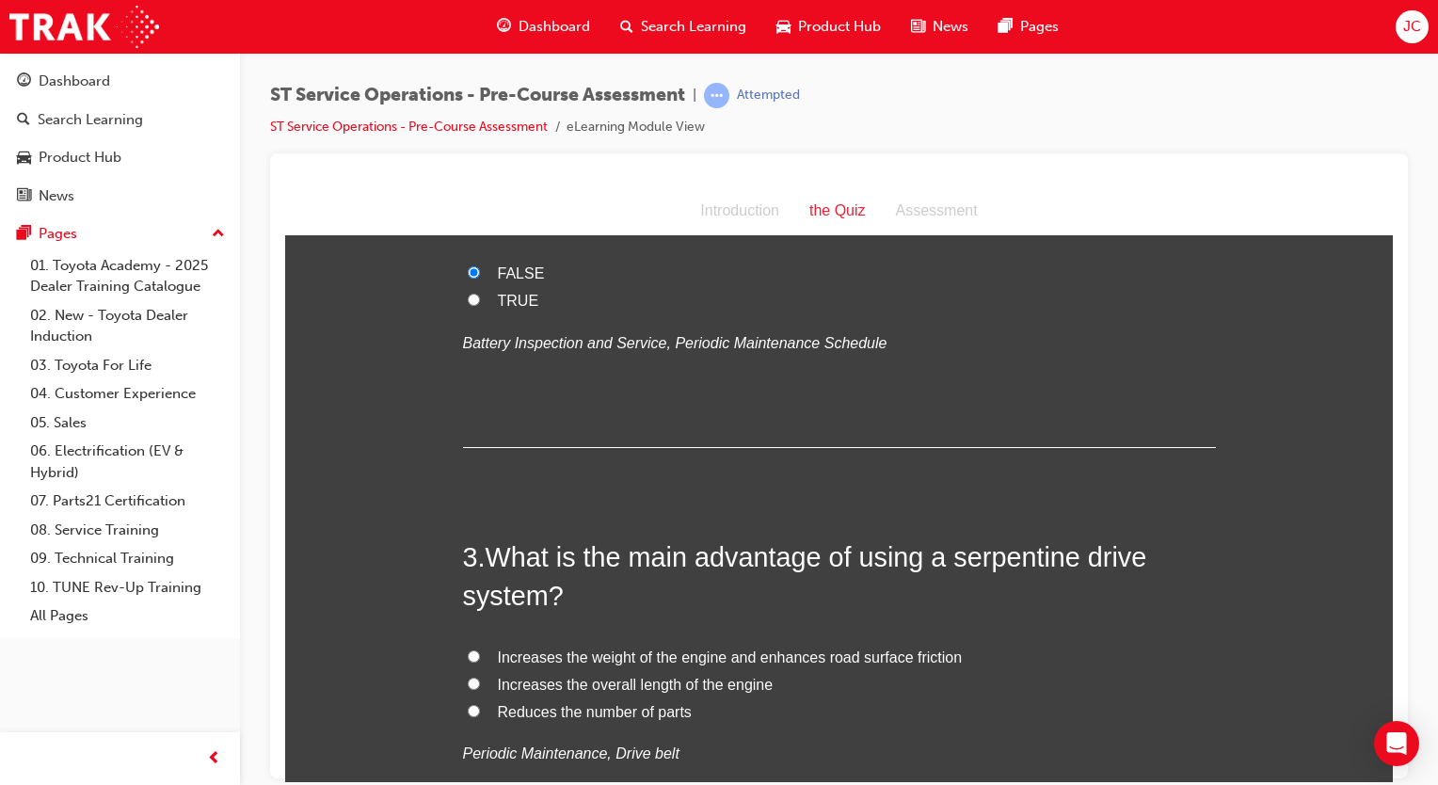
scroll to position [628, 0]
click at [594, 703] on span "Reduces the number of parts" at bounding box center [595, 711] width 194 height 16
click at [480, 704] on input "Reduces the number of parts" at bounding box center [474, 710] width 12 height 12
radio input "true"
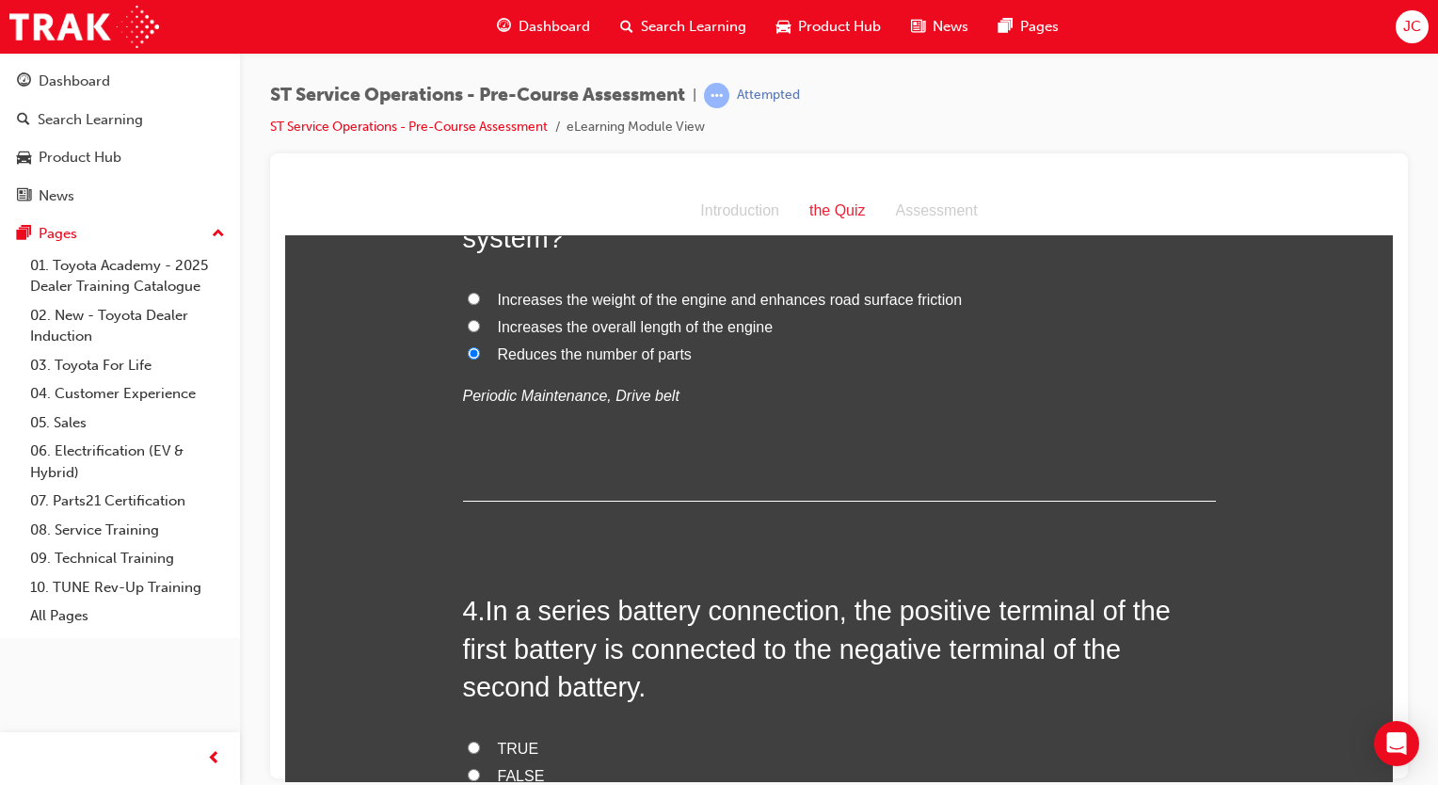
scroll to position [1053, 0]
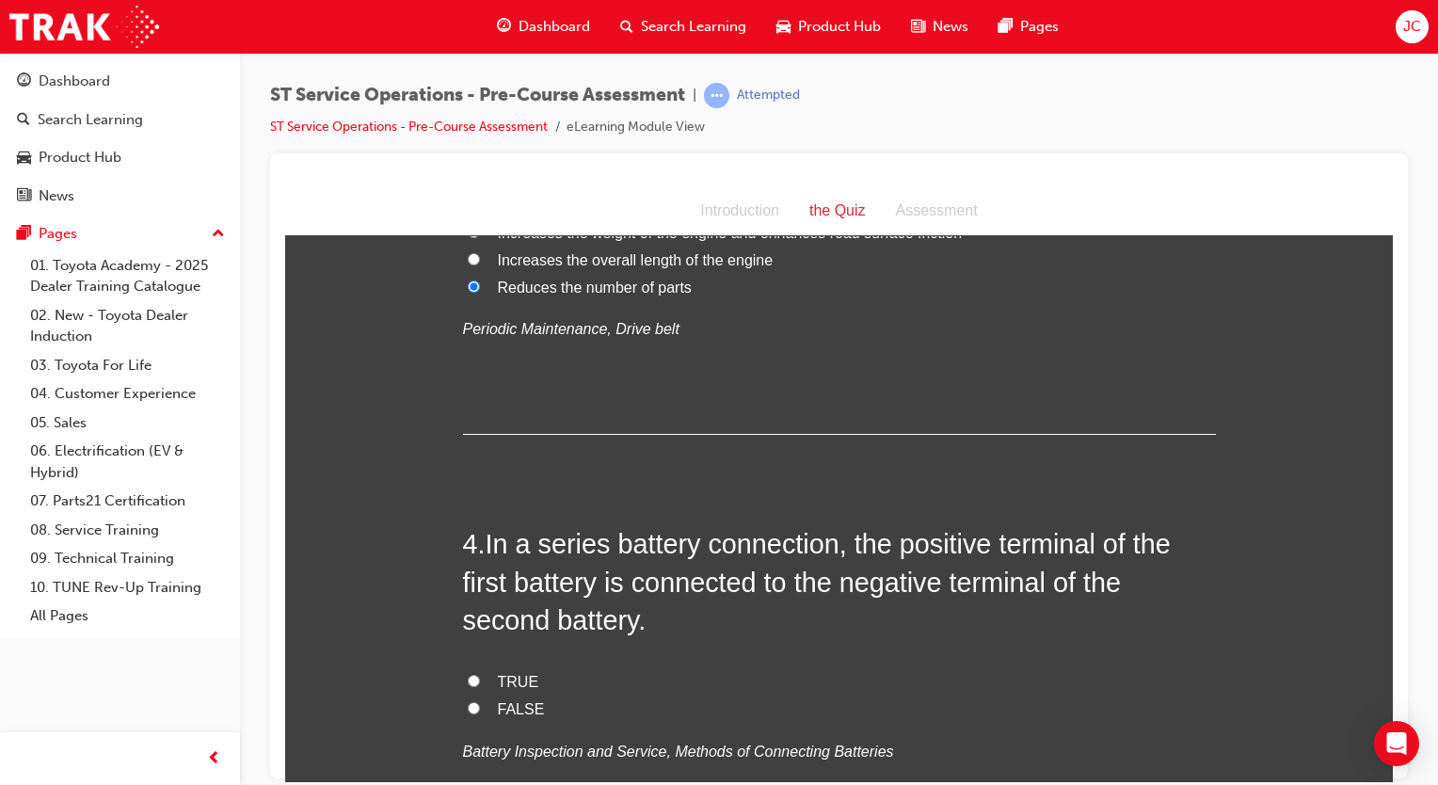
click at [499, 674] on span "TRUE" at bounding box center [518, 681] width 41 height 16
click at [480, 674] on input "TRUE" at bounding box center [474, 680] width 12 height 12
radio input "true"
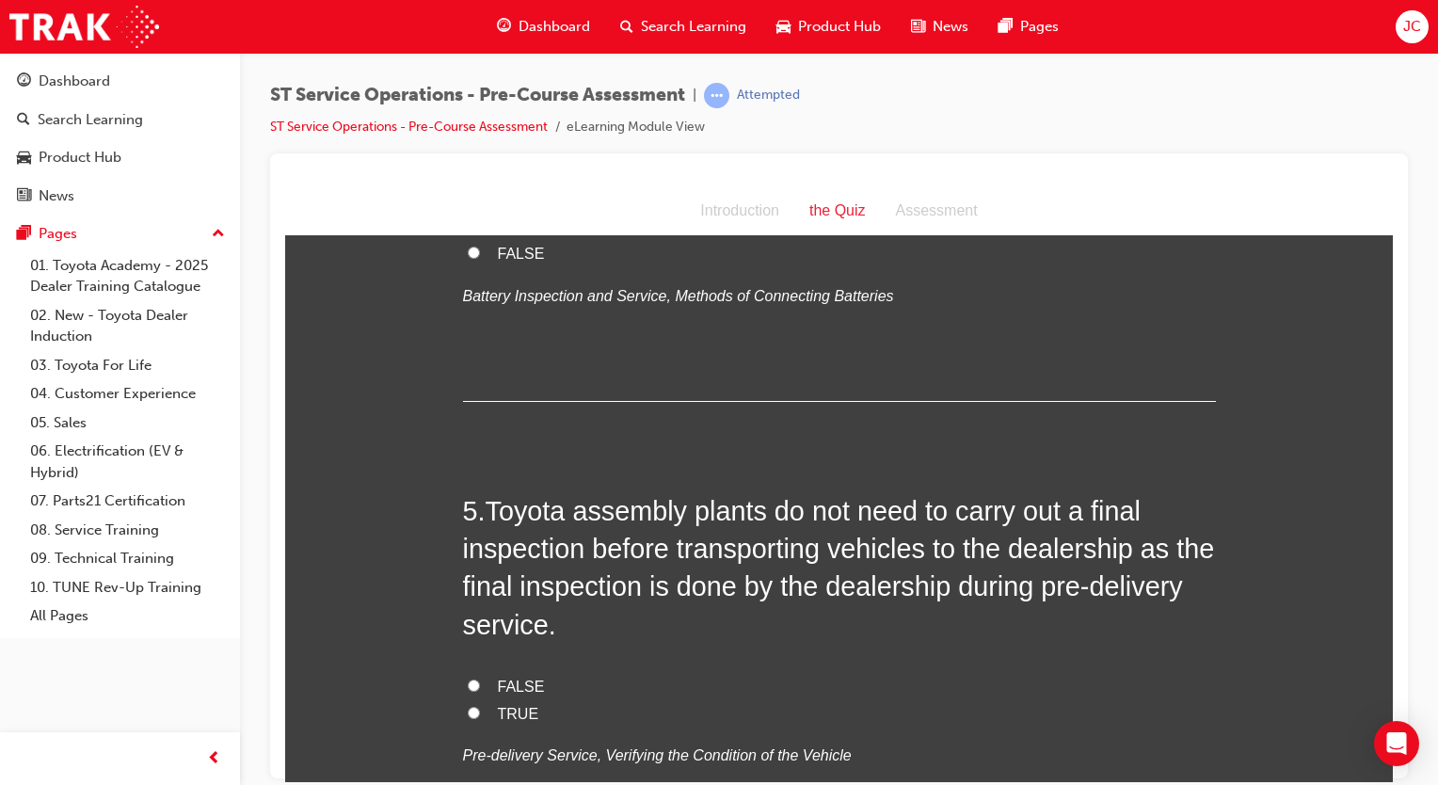
scroll to position [1511, 0]
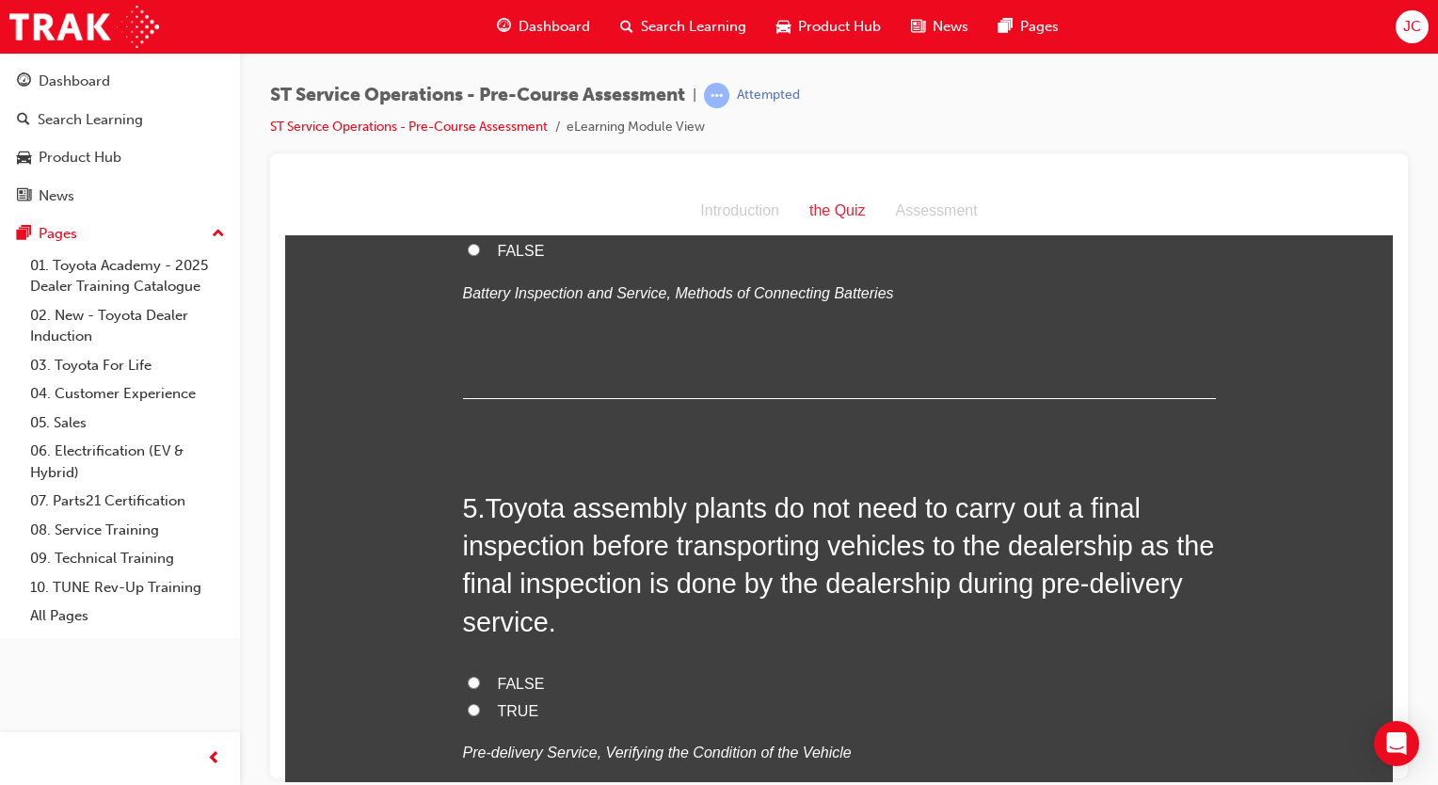
click at [526, 675] on span "FALSE" at bounding box center [521, 683] width 47 height 16
click at [480, 676] on input "FALSE" at bounding box center [474, 682] width 12 height 12
radio input "true"
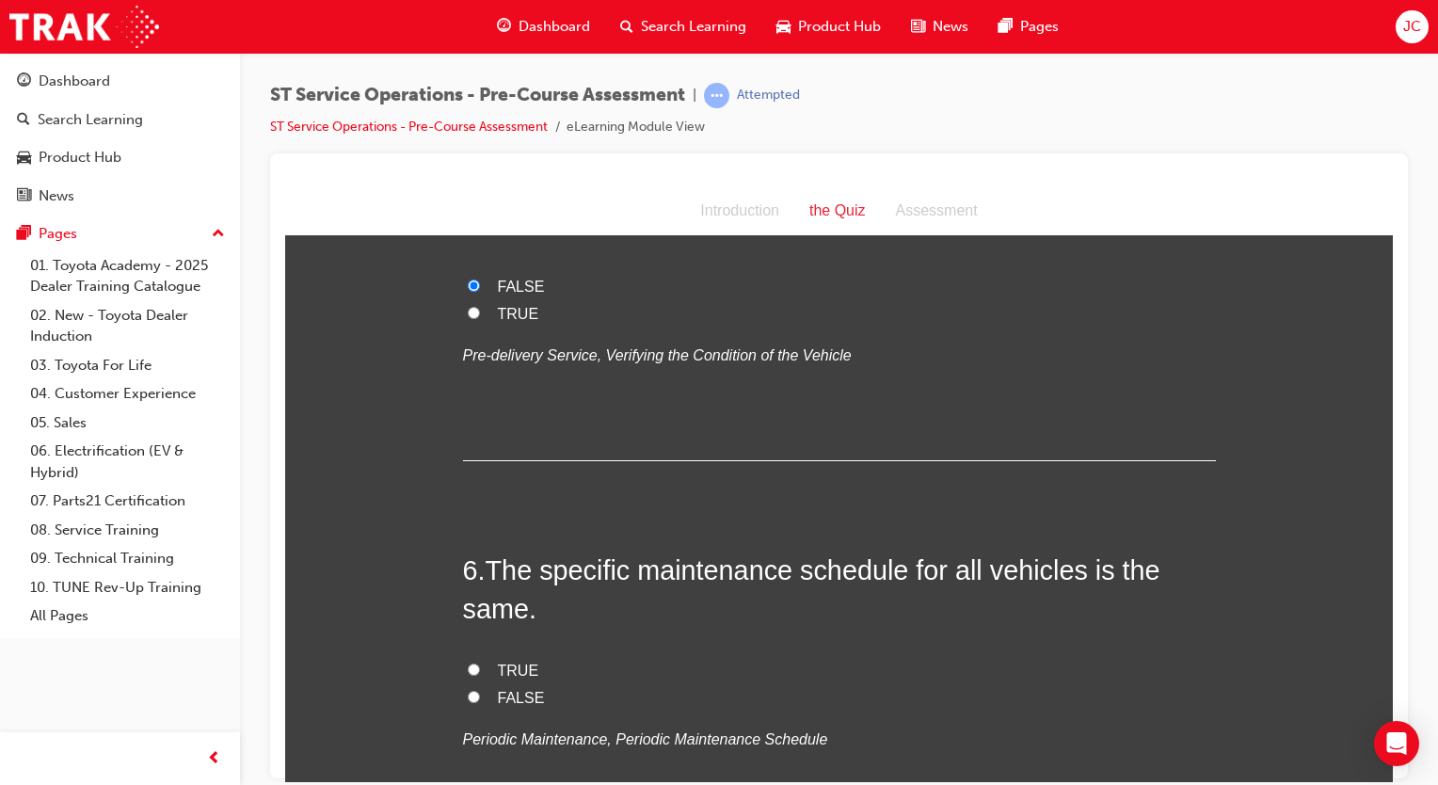
scroll to position [1908, 0]
click at [516, 700] on span "FALSE" at bounding box center [521, 697] width 47 height 16
click at [480, 700] on input "FALSE" at bounding box center [474, 696] width 12 height 12
radio input "true"
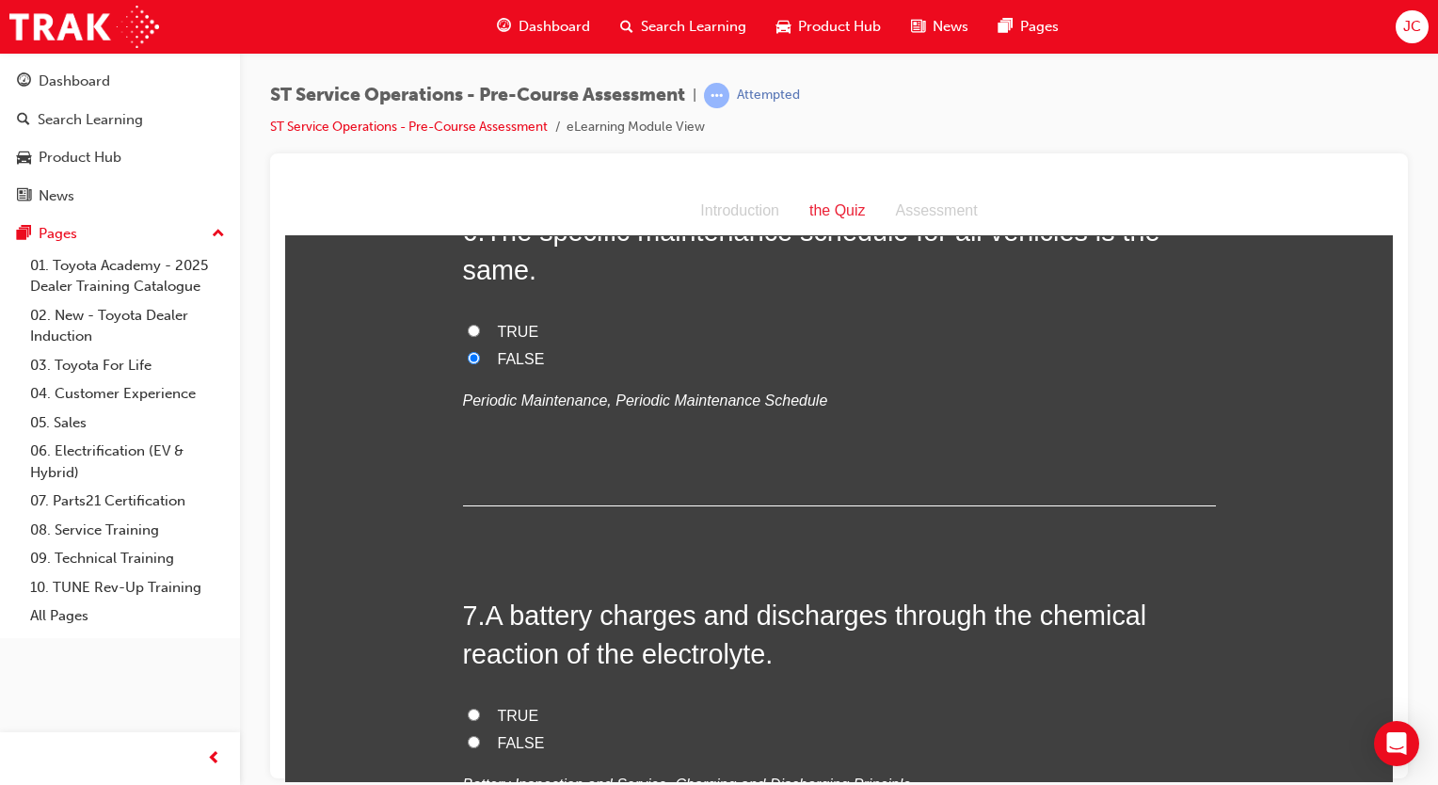
scroll to position [2307, 0]
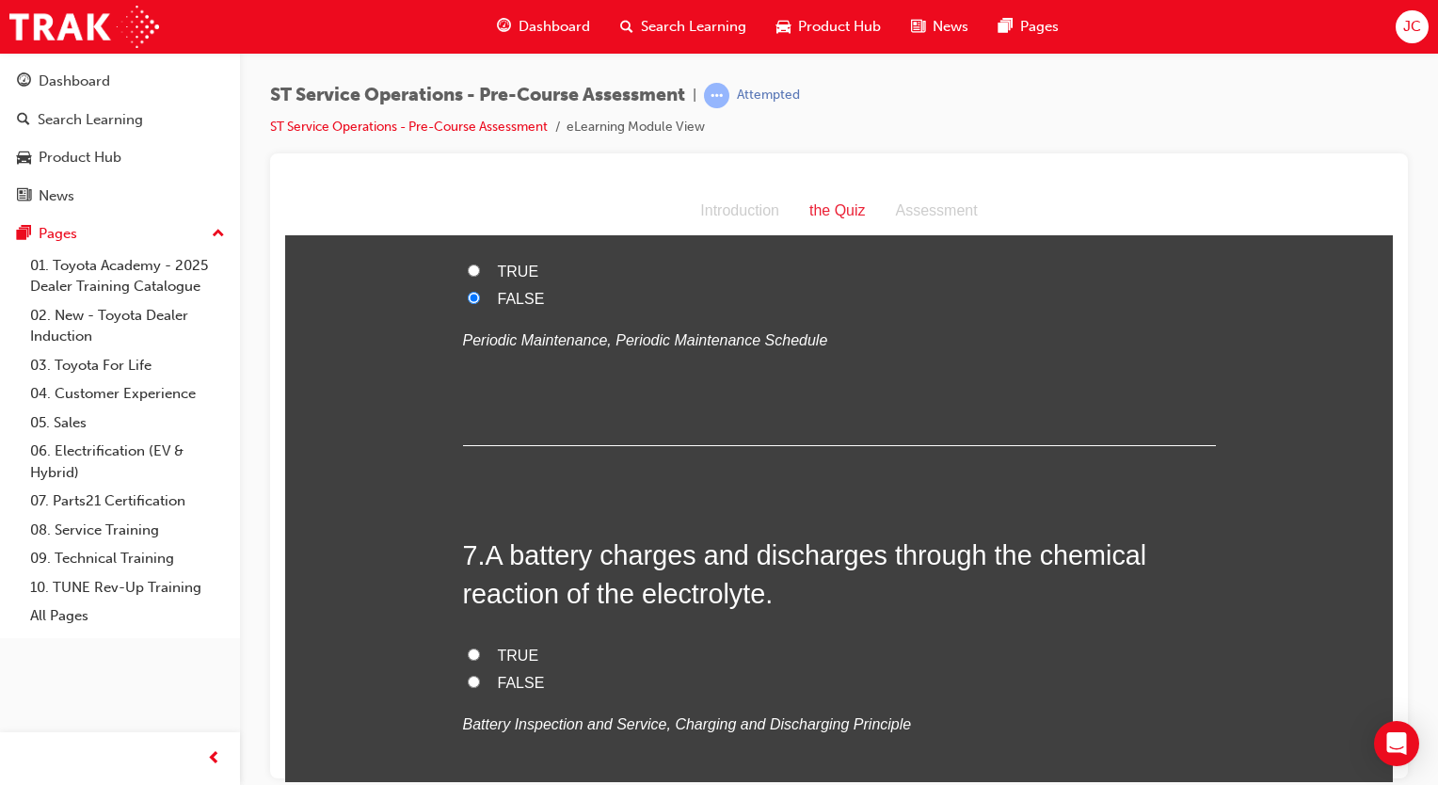
click at [498, 676] on span "FALSE" at bounding box center [521, 682] width 47 height 16
click at [480, 676] on input "FALSE" at bounding box center [474, 681] width 12 height 12
radio input "true"
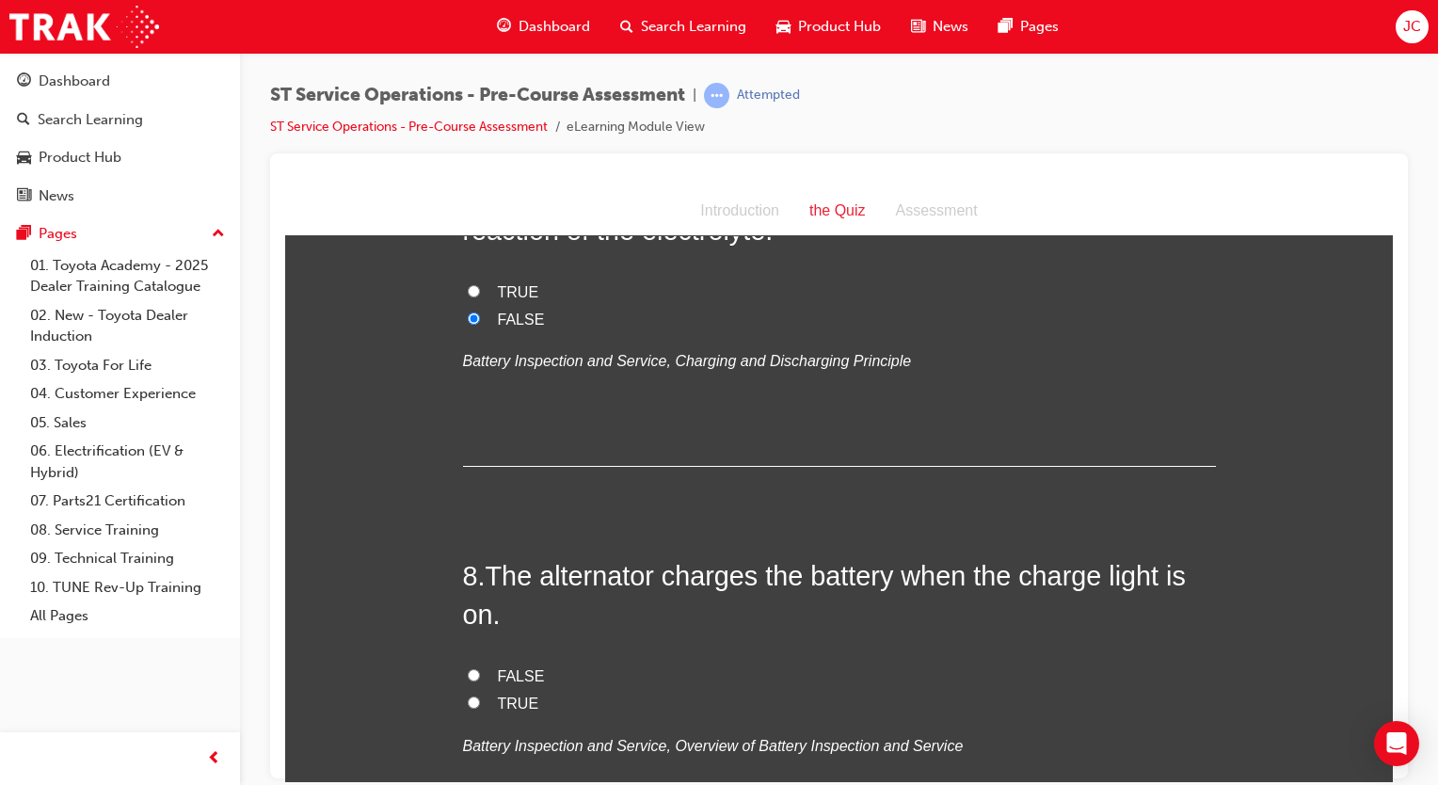
scroll to position [2795, 0]
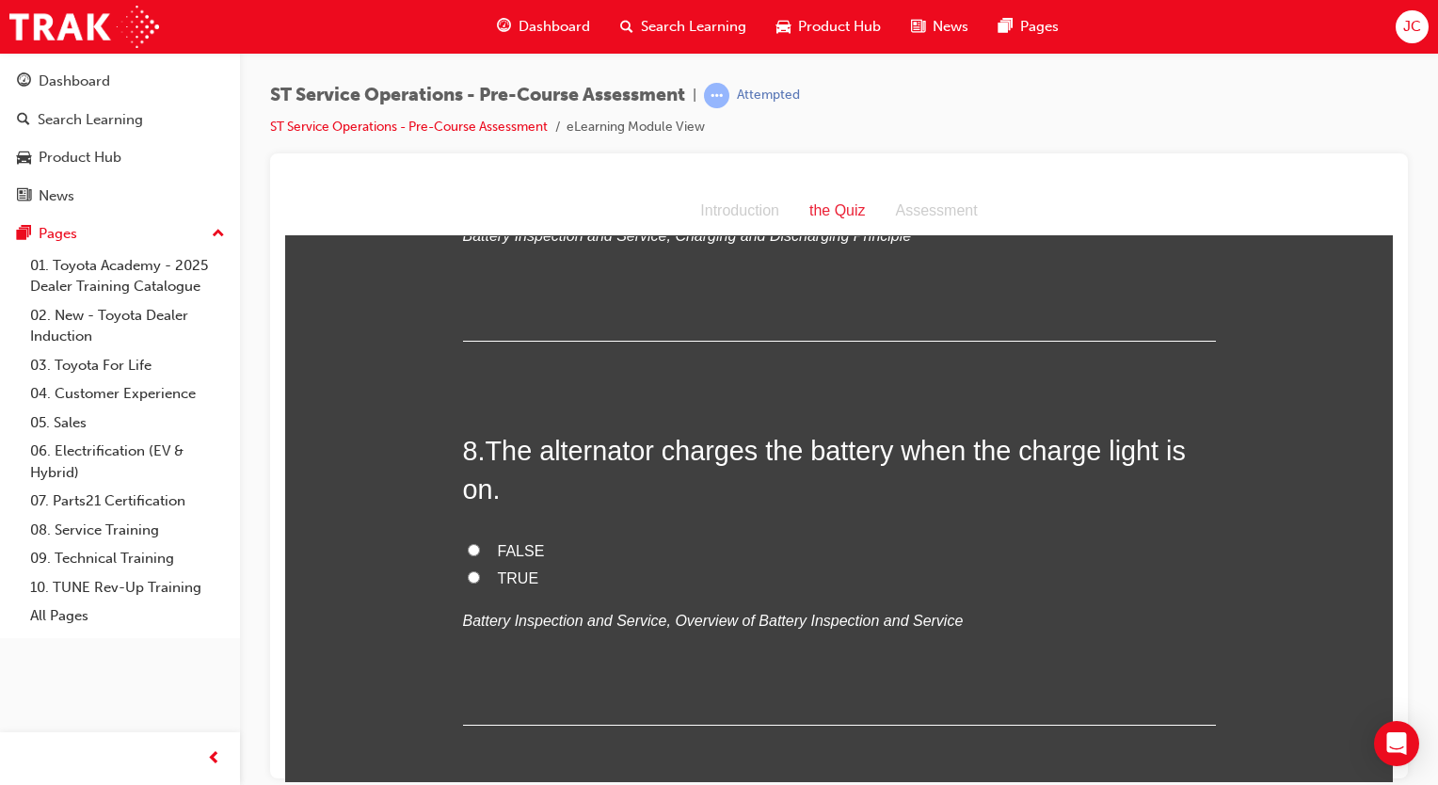
click at [517, 549] on span "FALSE" at bounding box center [521, 550] width 47 height 16
click at [480, 549] on input "FALSE" at bounding box center [474, 549] width 12 height 12
radio input "true"
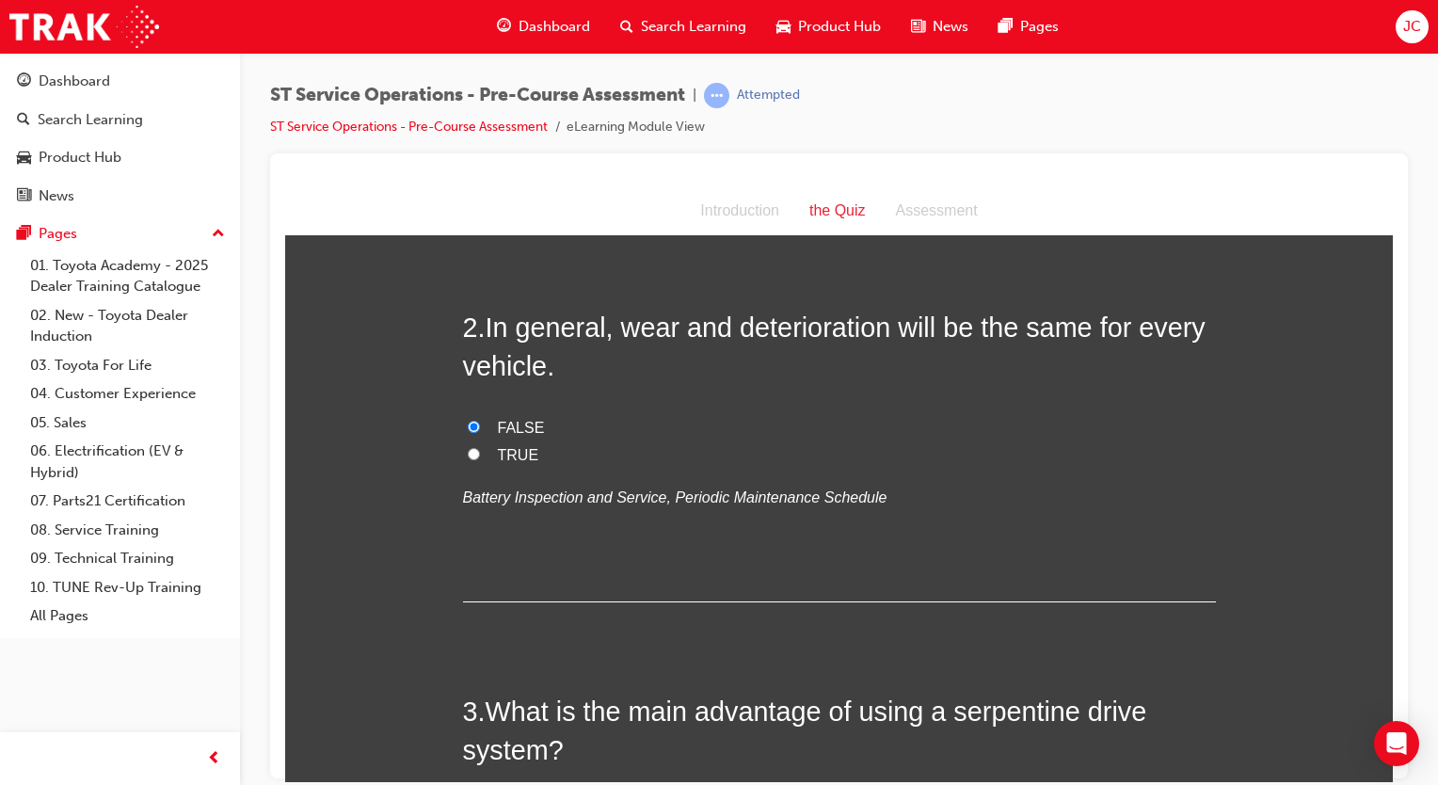
scroll to position [0, 0]
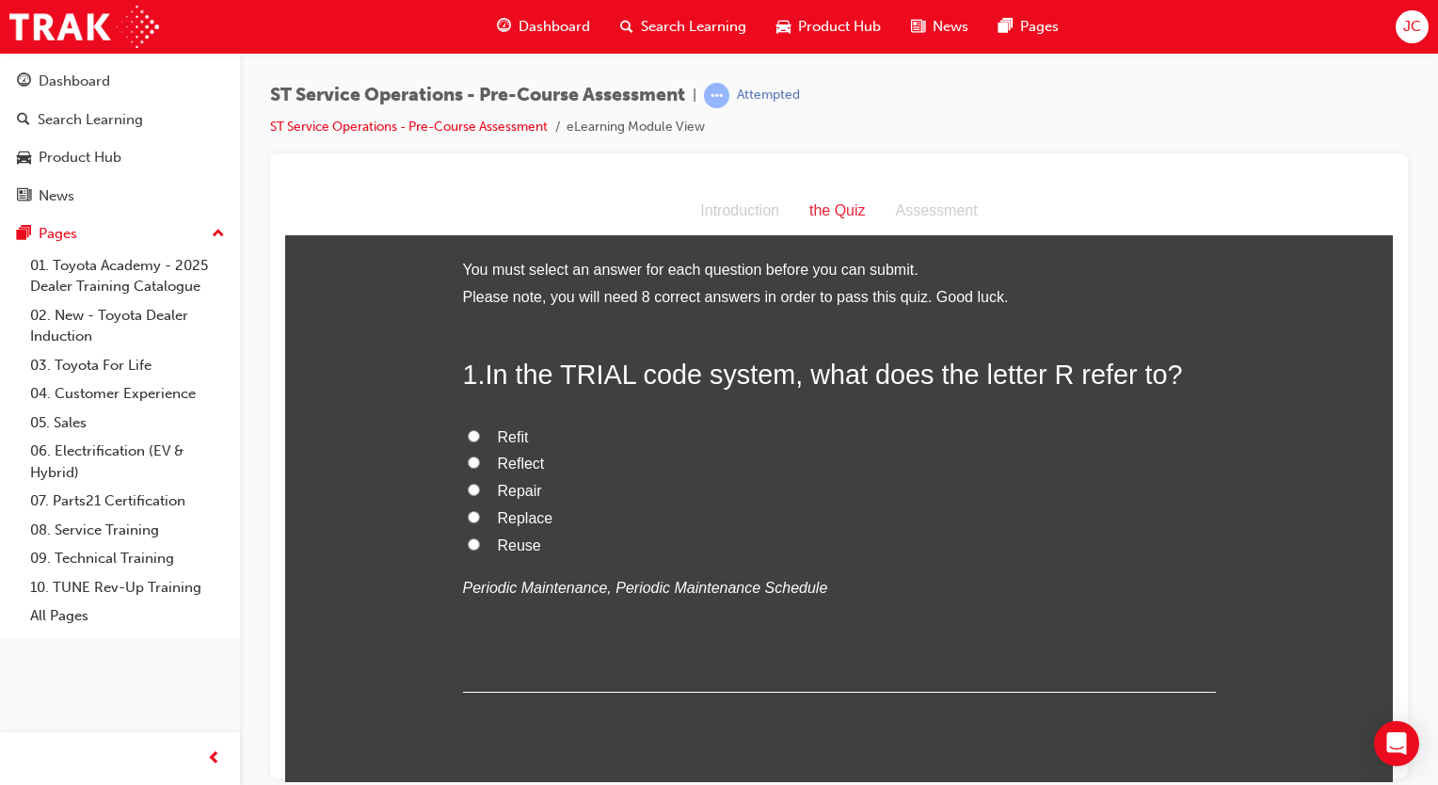
click at [522, 514] on span "Replace" at bounding box center [526, 517] width 56 height 16
click at [480, 514] on input "Replace" at bounding box center [474, 516] width 12 height 12
radio input "true"
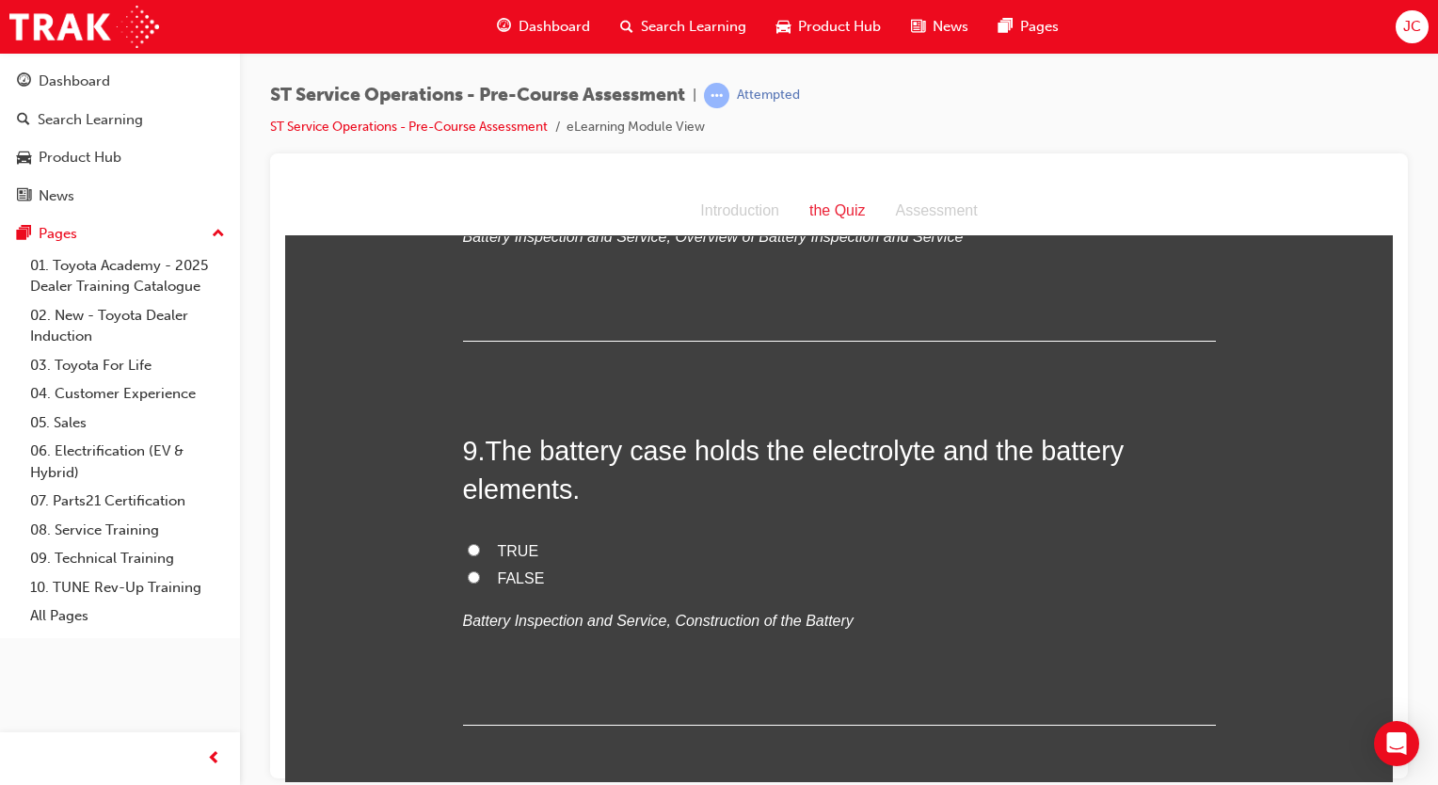
scroll to position [3213, 0]
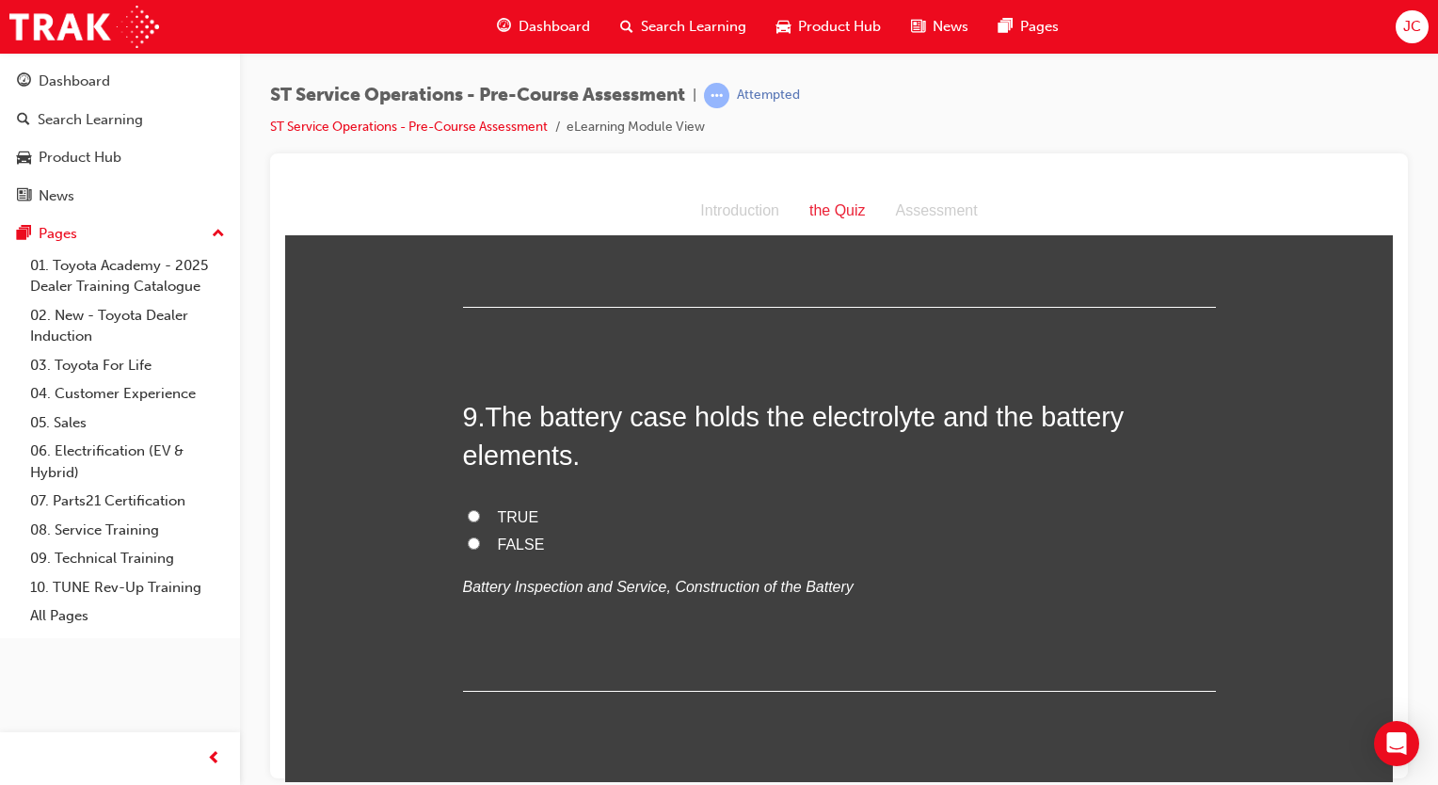
click at [484, 515] on label "TRUE" at bounding box center [839, 516] width 753 height 27
click at [480, 515] on input "TRUE" at bounding box center [474, 515] width 12 height 12
radio input "true"
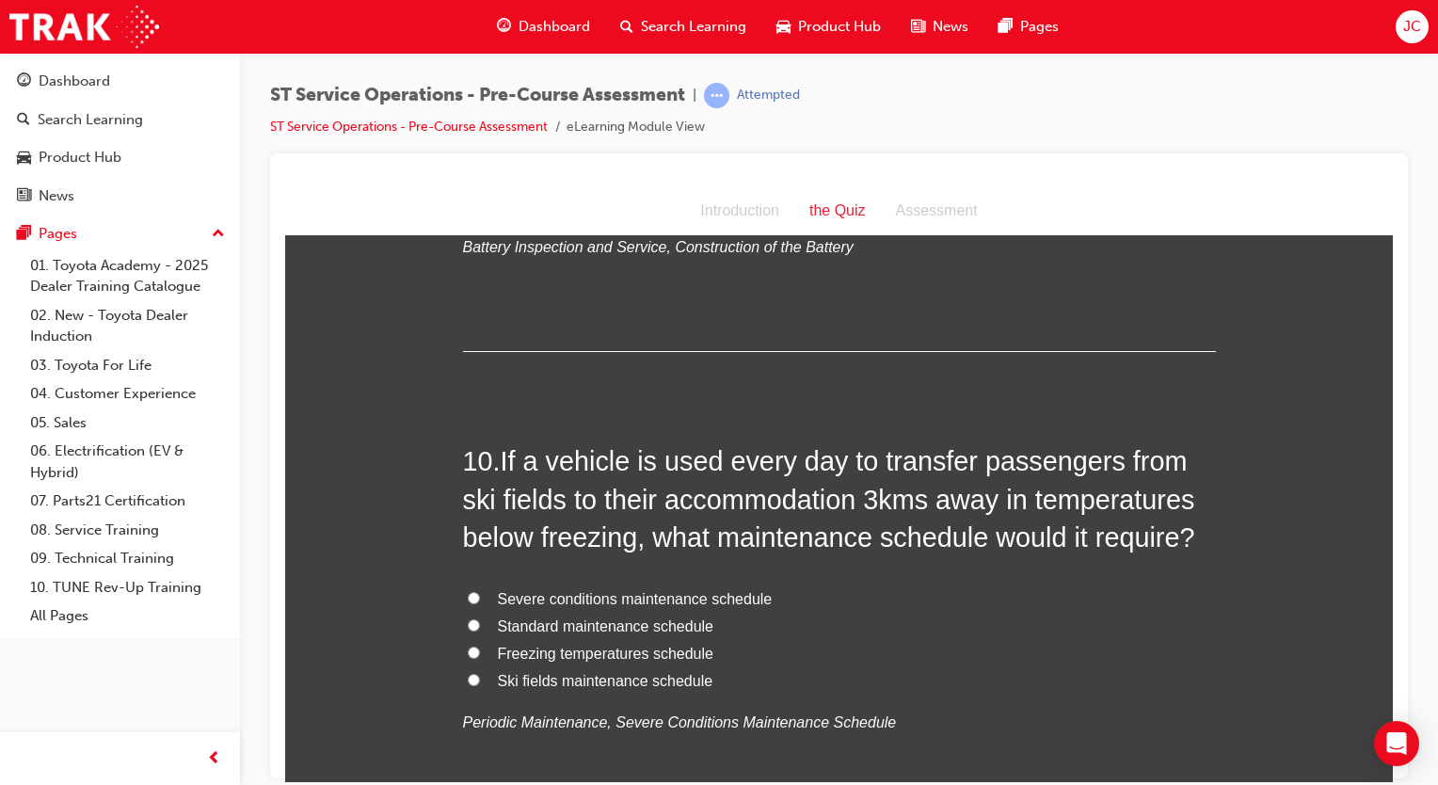
scroll to position [3559, 0]
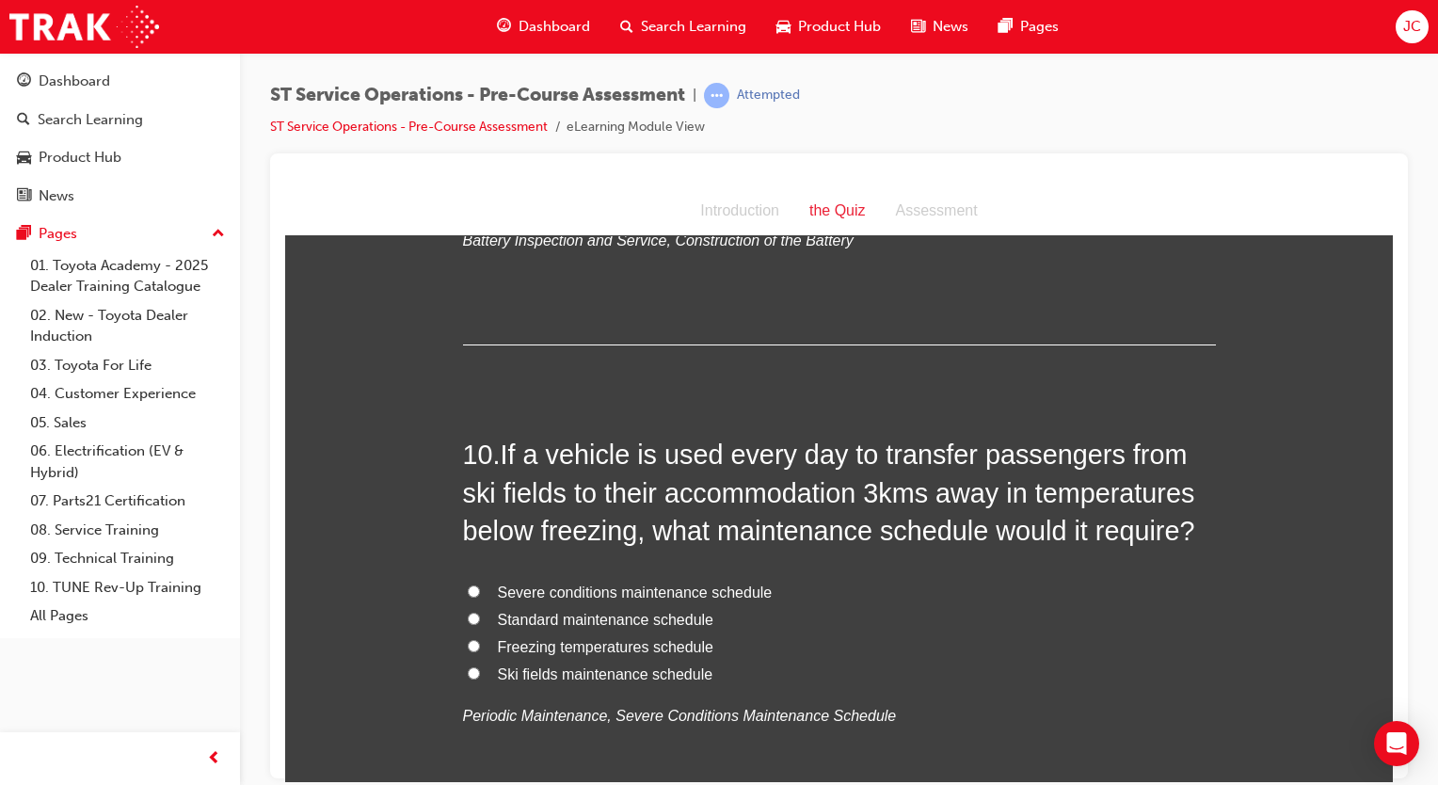
click at [602, 639] on span "Freezing temperatures schedule" at bounding box center [605, 646] width 215 height 16
click at [480, 639] on input "Freezing temperatures schedule" at bounding box center [474, 645] width 12 height 12
radio input "true"
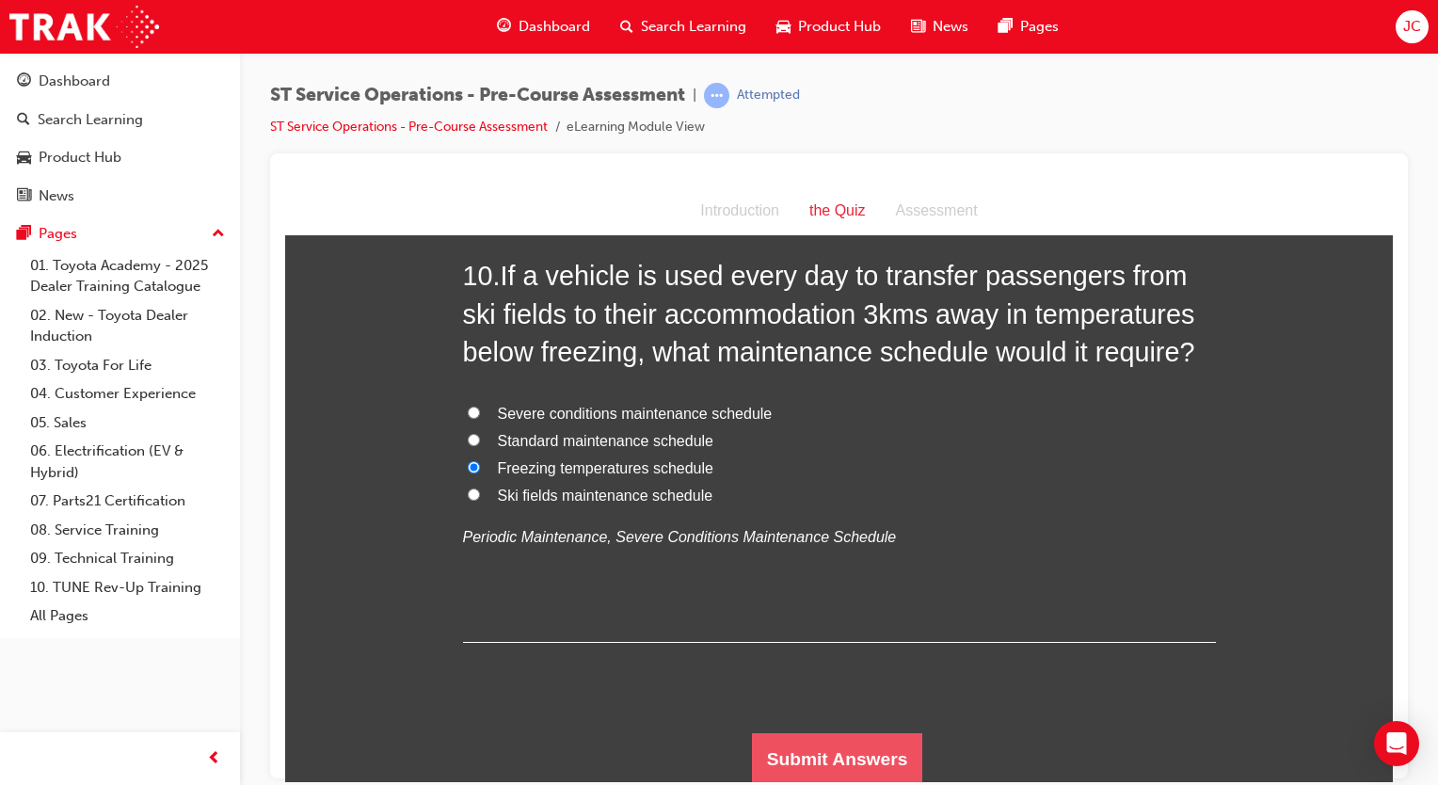
click at [847, 767] on button "Submit Answers" at bounding box center [837, 758] width 171 height 53
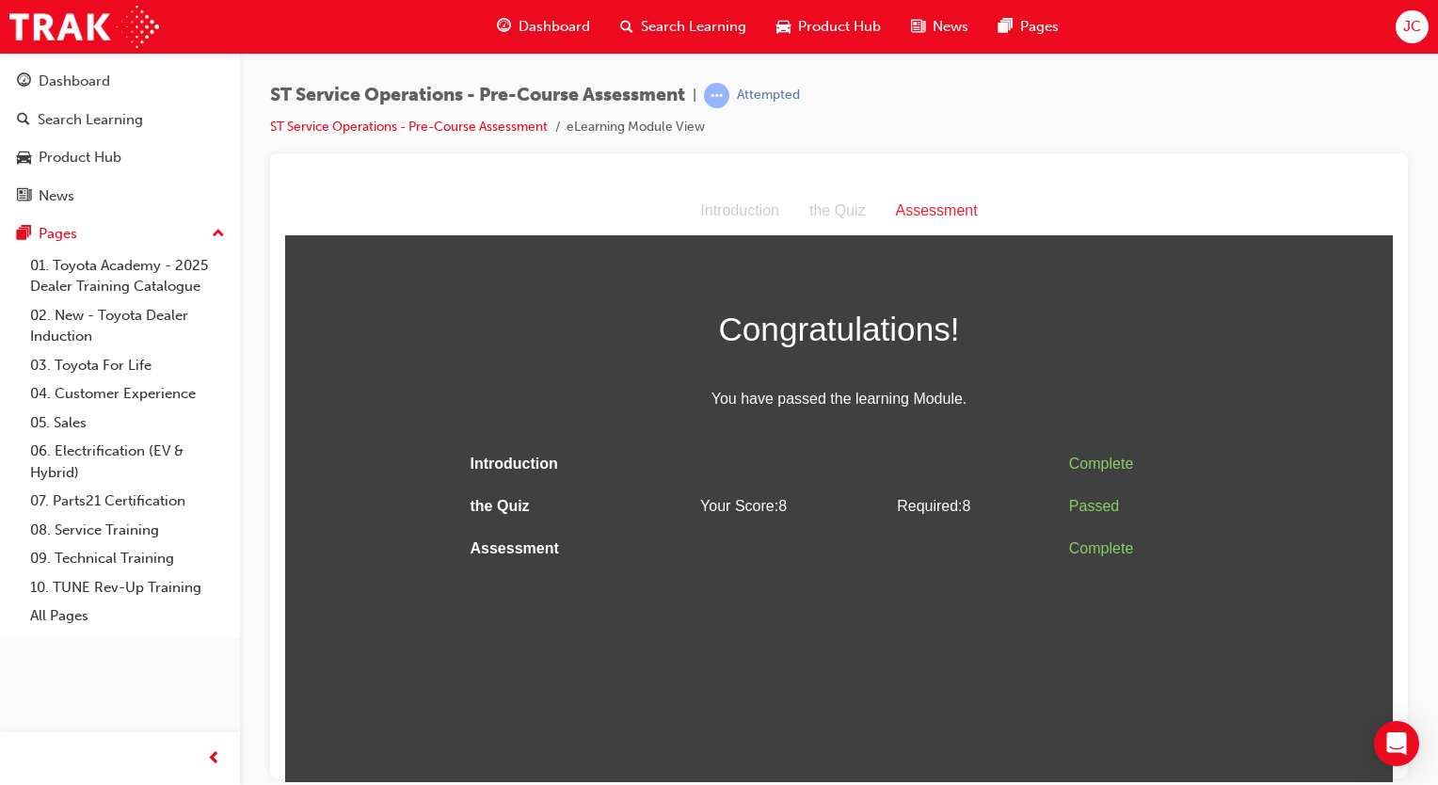
scroll to position [0, 0]
click at [745, 256] on div "Assessment Introduction the Quiz Assessment Congratulations! You have passed th…" at bounding box center [838, 377] width 1107 height 383
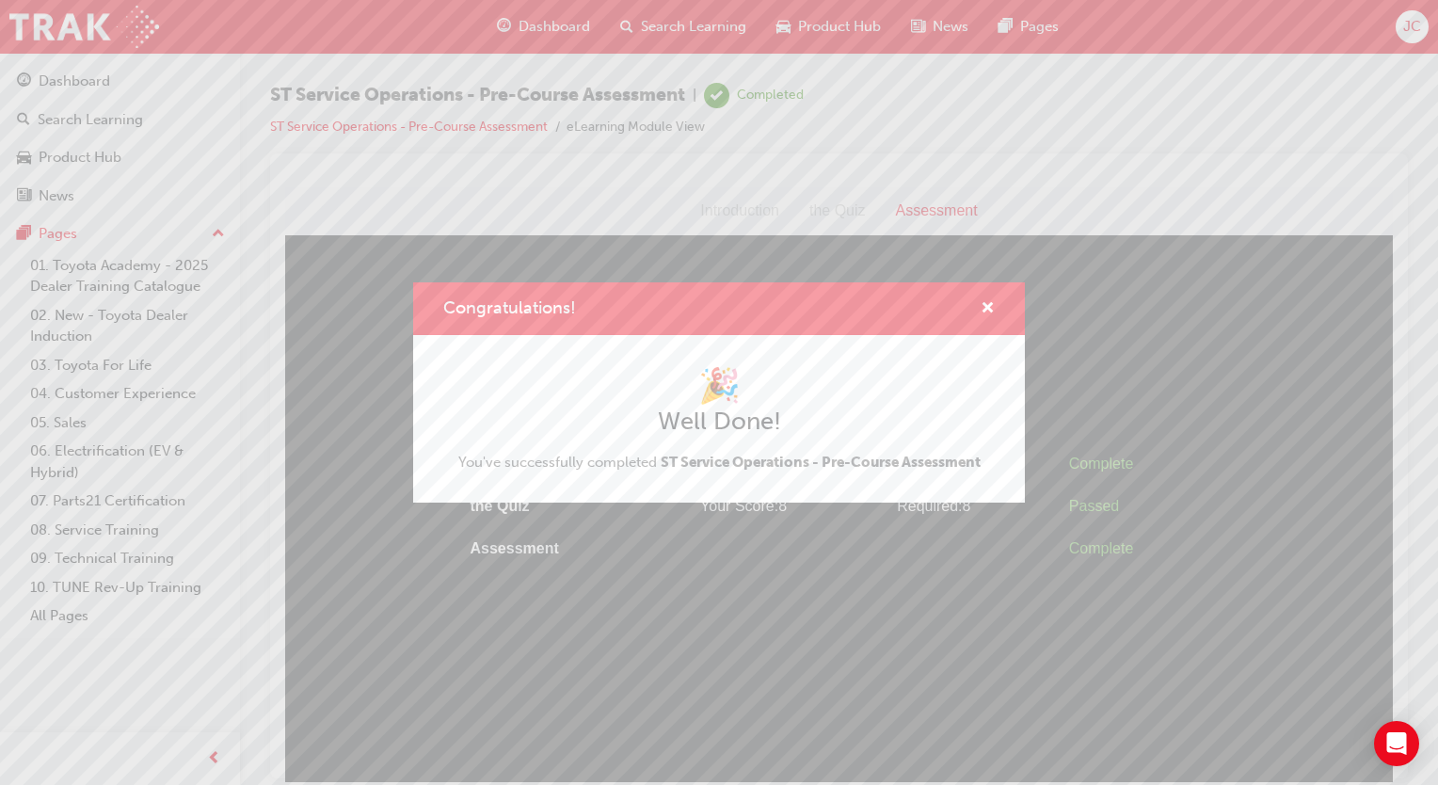
click at [968, 295] on div "Congratulations!" at bounding box center [719, 309] width 612 height 54
click at [974, 295] on div "Congratulations!" at bounding box center [719, 309] width 612 height 54
drag, startPoint x: 974, startPoint y: 295, endPoint x: 1003, endPoint y: 315, distance: 35.2
click at [1003, 315] on div "Congratulations!" at bounding box center [719, 309] width 612 height 54
drag, startPoint x: 1003, startPoint y: 315, endPoint x: 994, endPoint y: 312, distance: 9.8
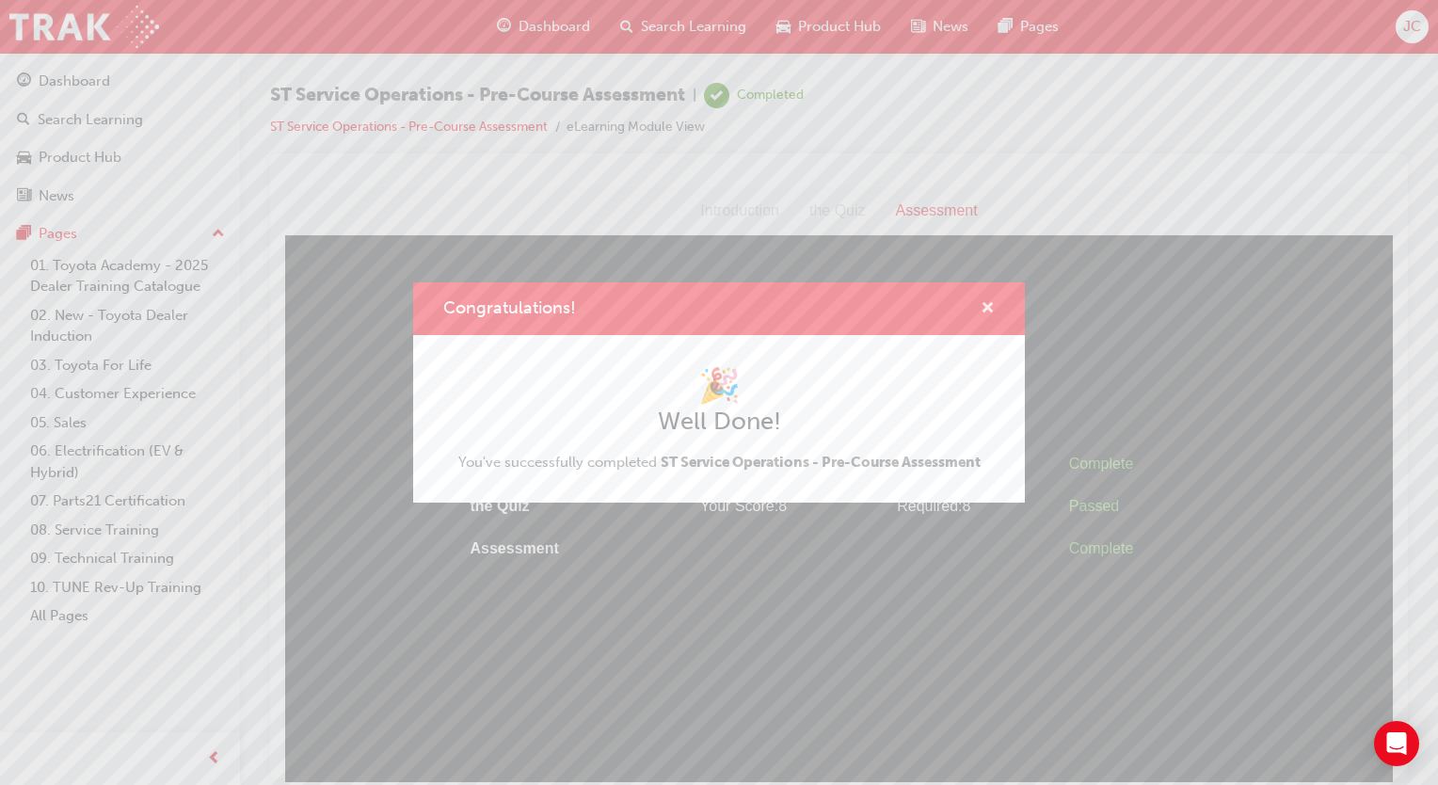
click at [994, 312] on div "Congratulations!" at bounding box center [719, 309] width 612 height 54
click at [994, 312] on button "Congratulations!" at bounding box center [987, 309] width 14 height 24
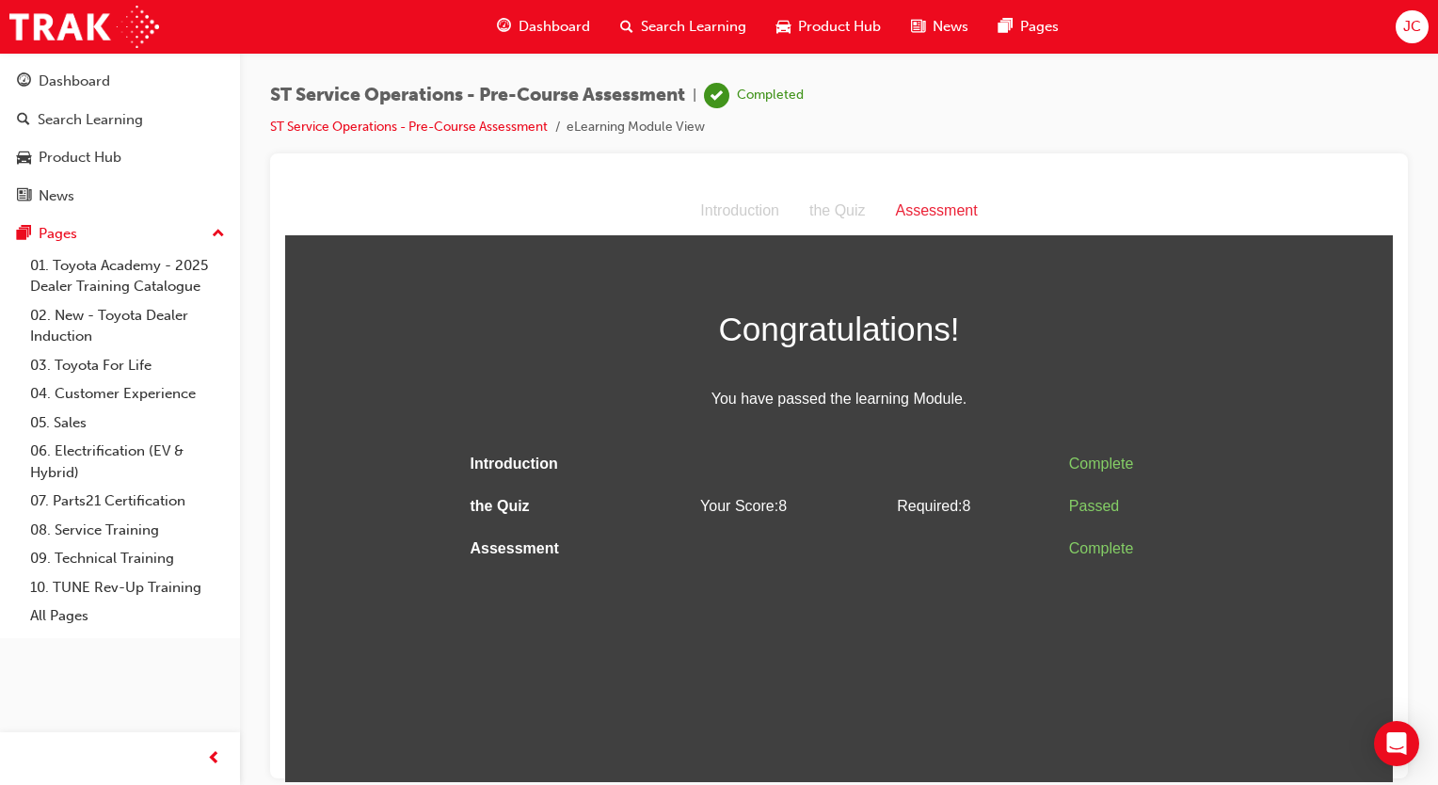
click at [853, 217] on div "the Quiz" at bounding box center [837, 210] width 87 height 27
click at [496, 122] on link "ST Service Operations - Pre-Course Assessment" at bounding box center [409, 127] width 278 height 16
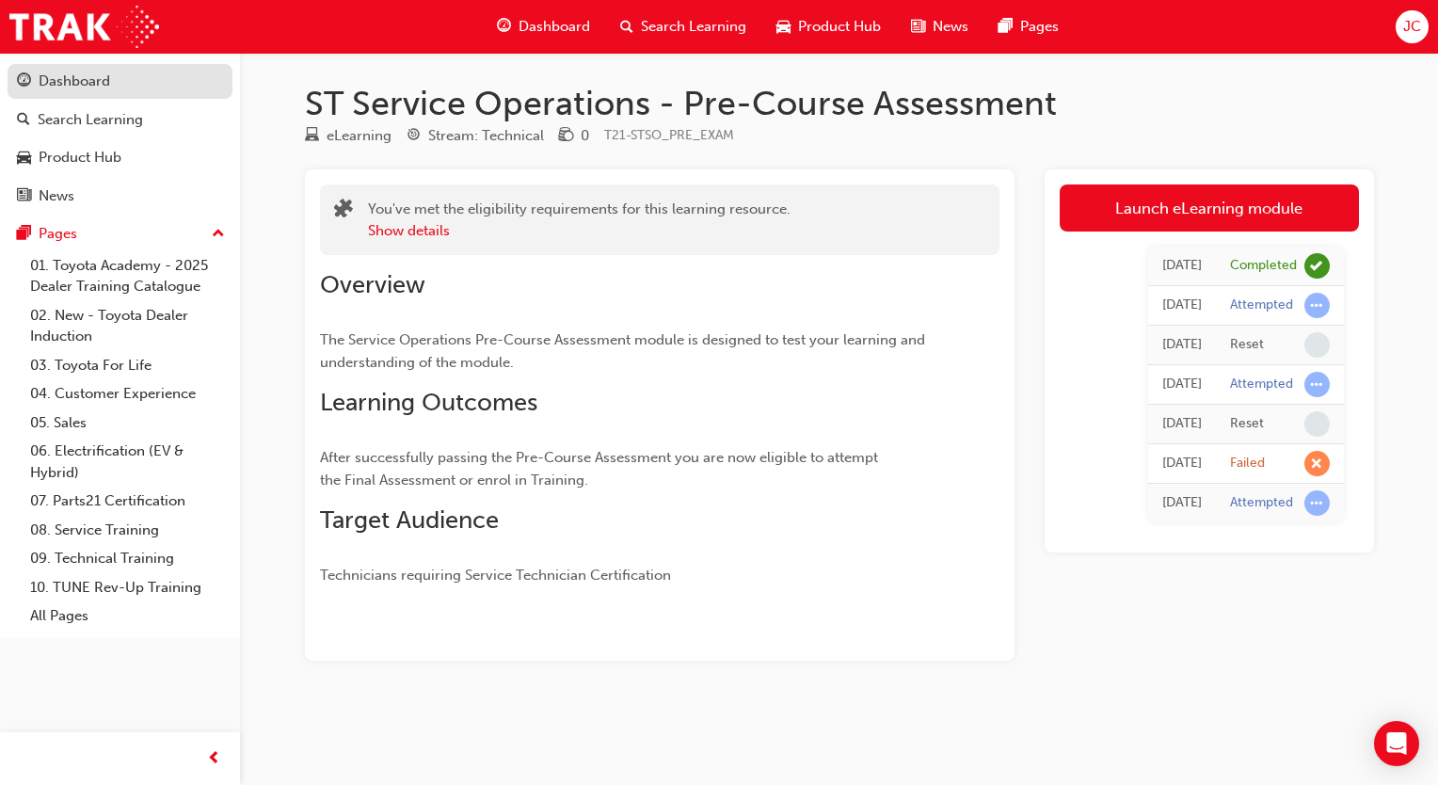
click at [116, 73] on div "Dashboard" at bounding box center [120, 82] width 206 height 24
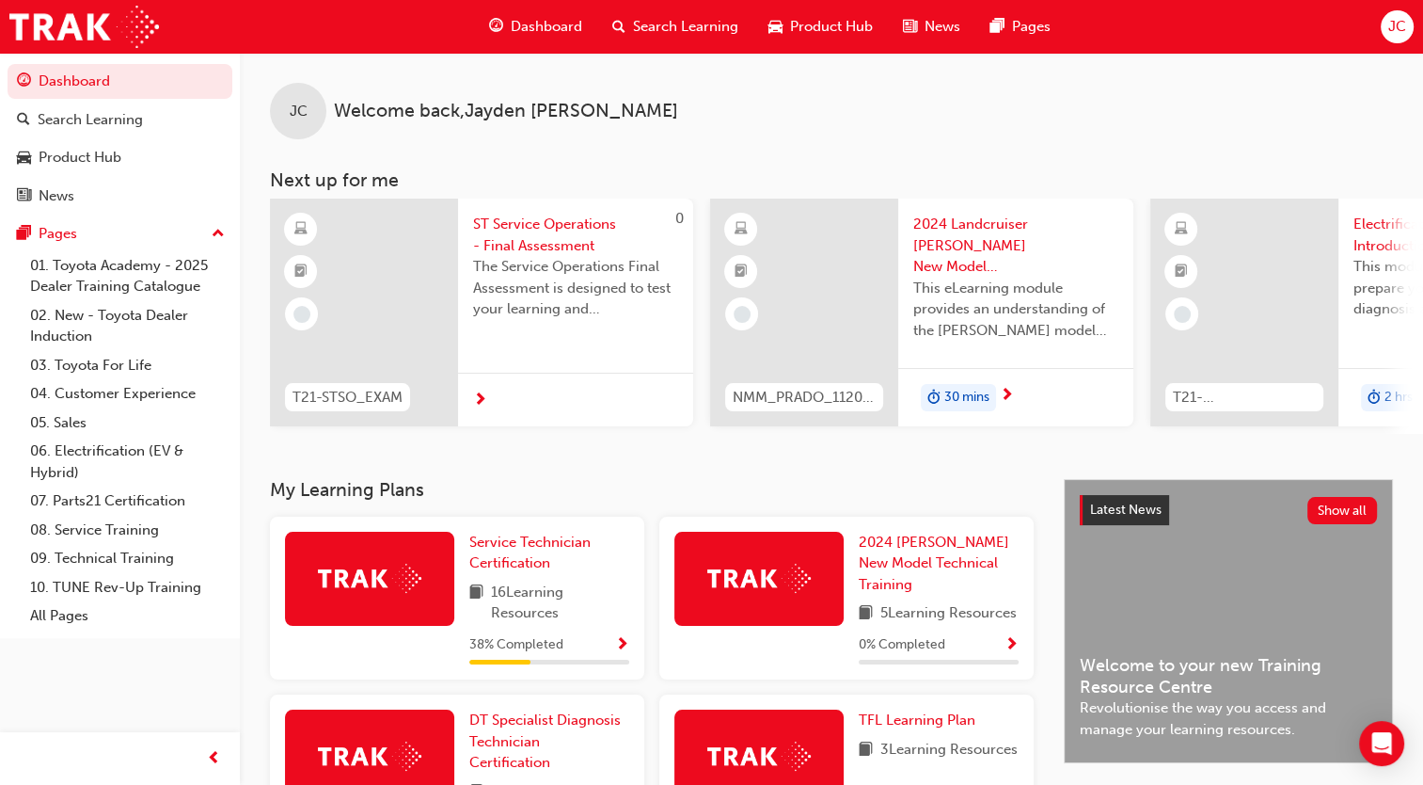
click at [596, 630] on div "Service Technician Certification 16 Learning Resources 38 % Completed" at bounding box center [549, 599] width 160 height 134
click at [607, 657] on div "38 % Completed" at bounding box center [549, 645] width 160 height 24
click at [628, 645] on span "Show Progress" at bounding box center [622, 645] width 14 height 17
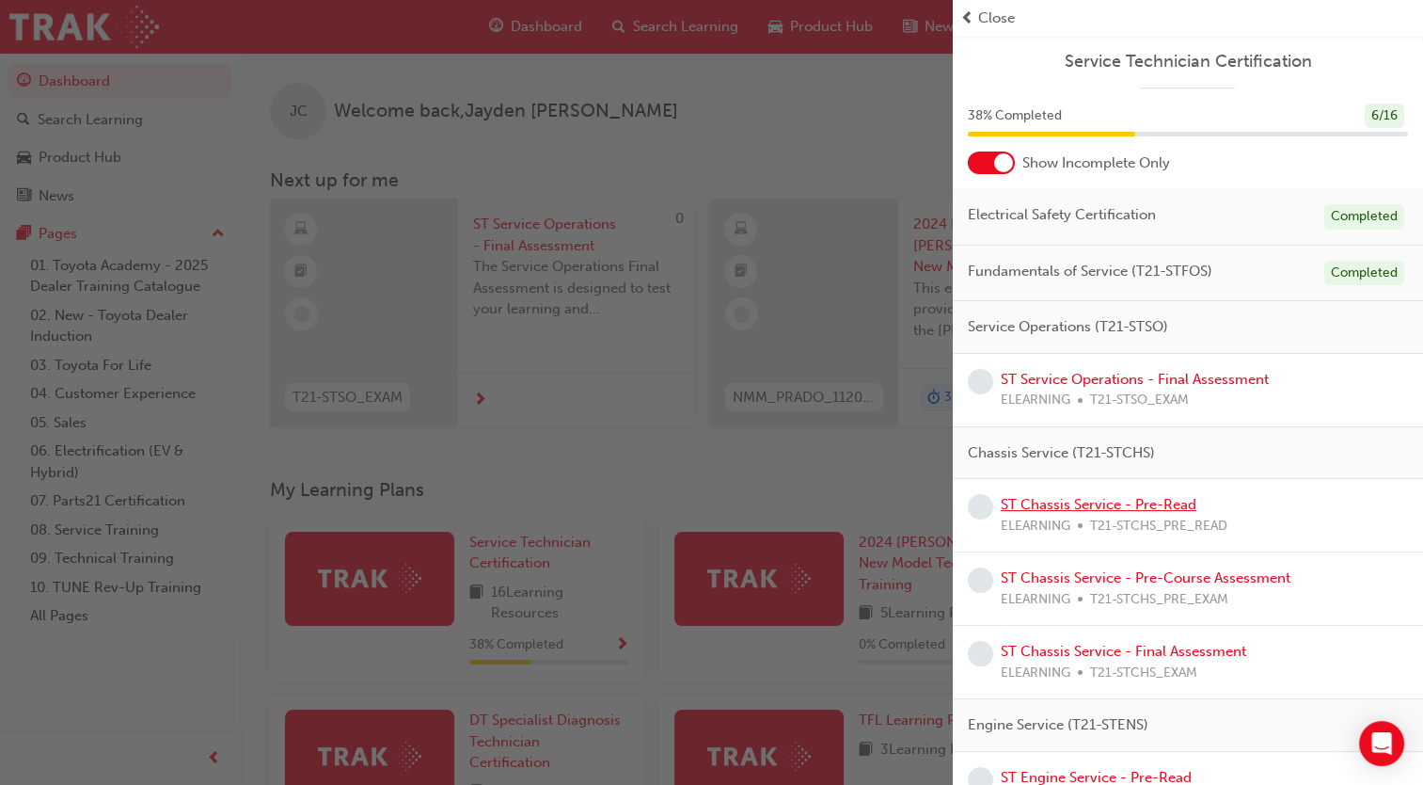
click at [1088, 496] on link "ST Chassis Service - Pre-Read" at bounding box center [1099, 504] width 196 height 17
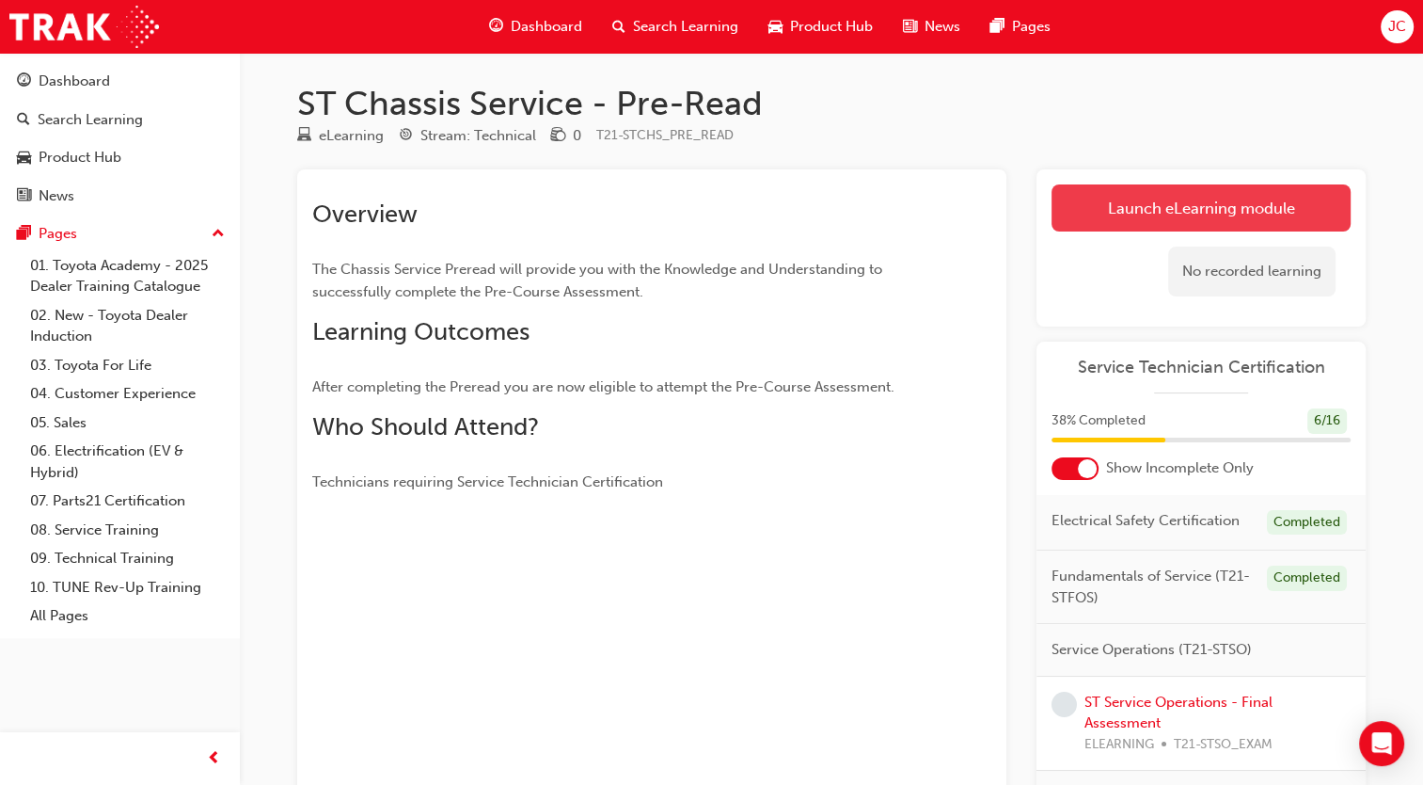
click at [1192, 204] on link "Launch eLearning module" at bounding box center [1201, 207] width 299 height 47
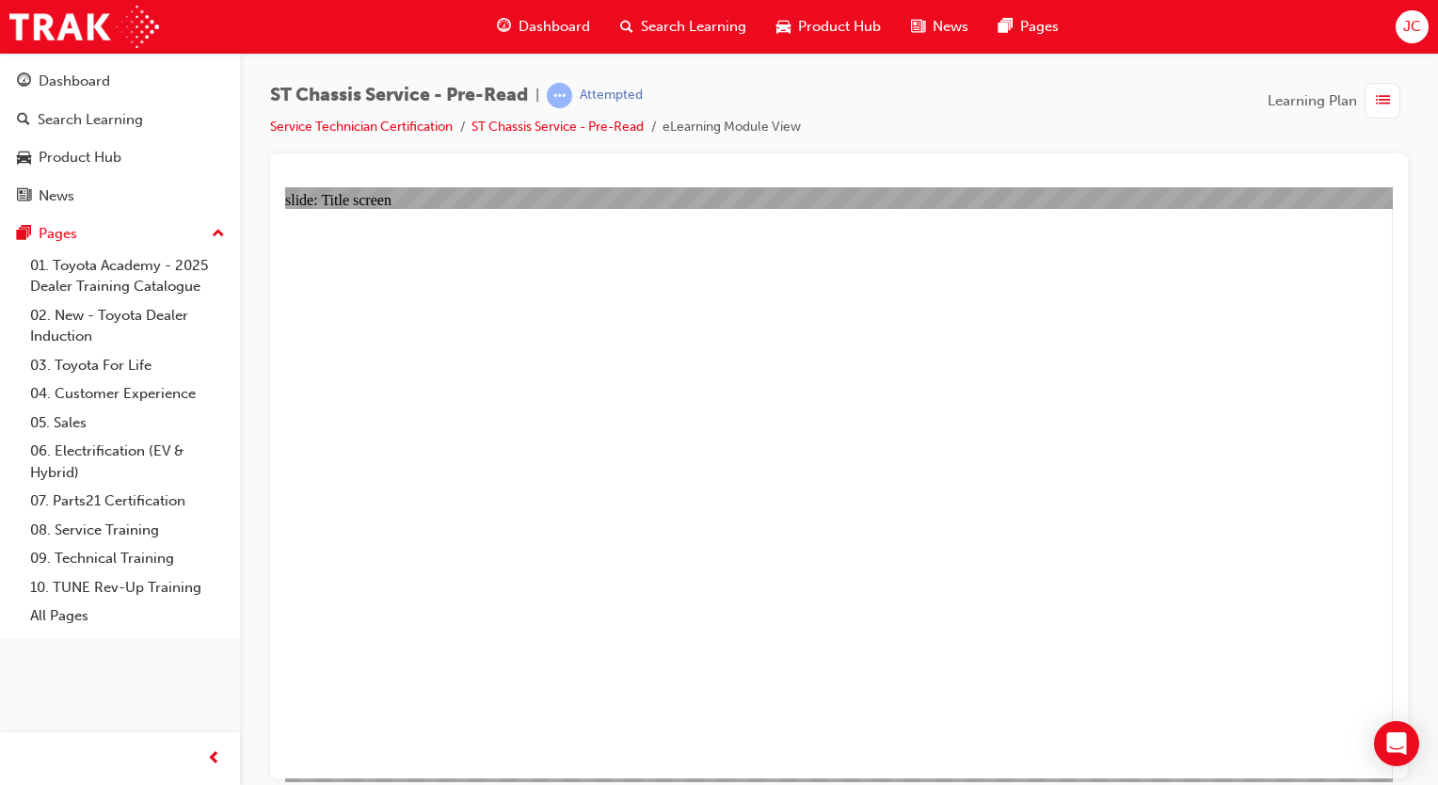
click at [1372, 99] on div "button" at bounding box center [1382, 101] width 36 height 36
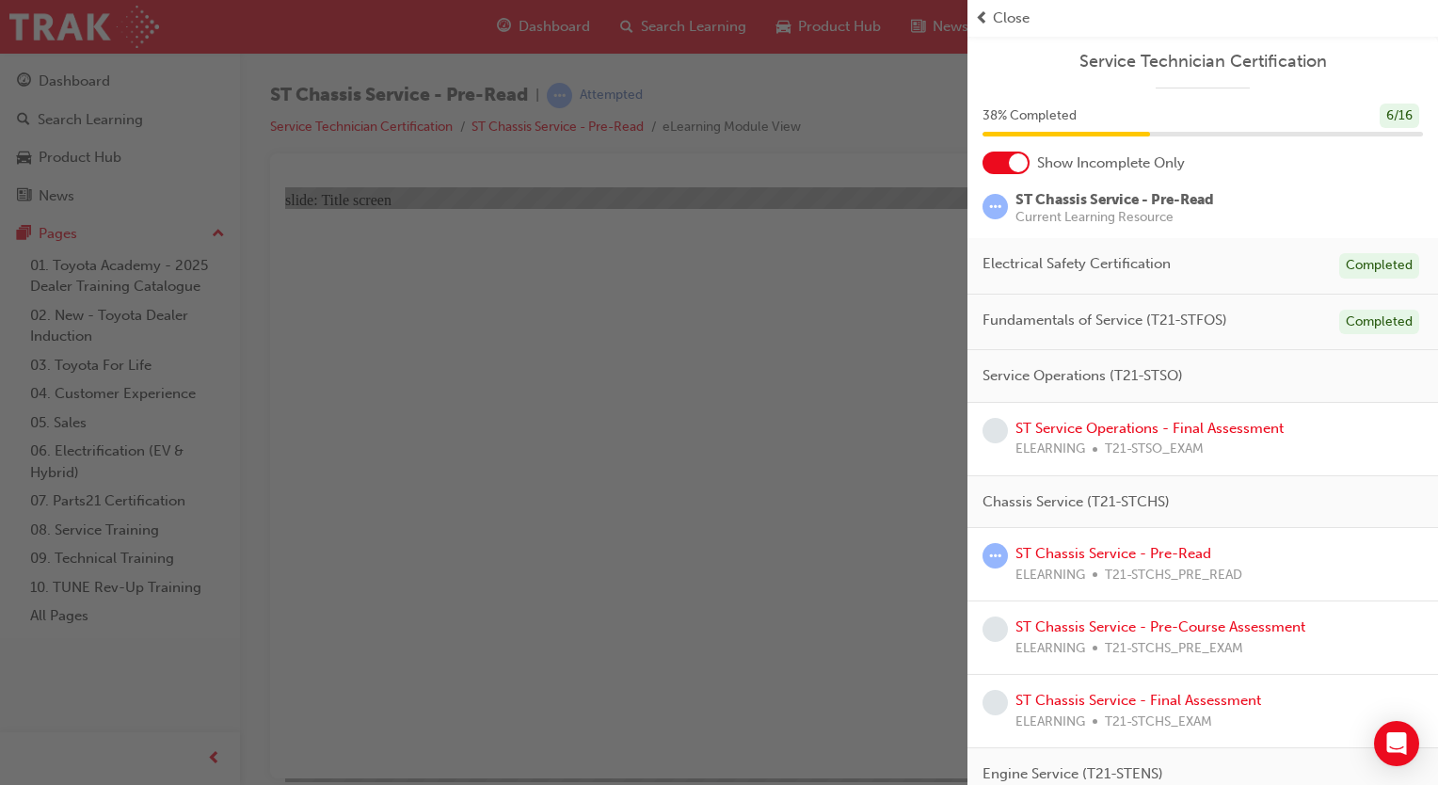
click at [984, 8] on span "prev-icon" at bounding box center [982, 19] width 14 height 22
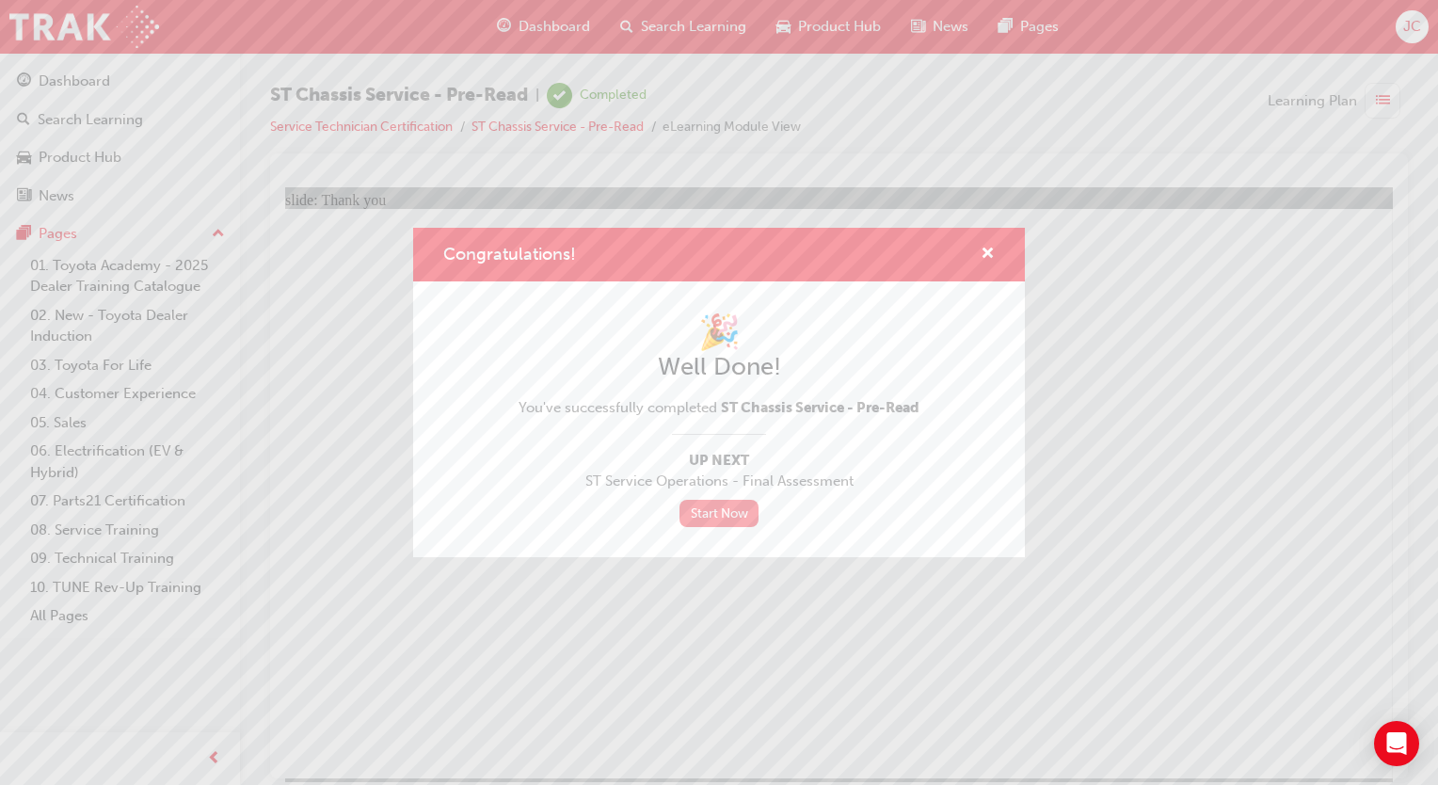
click at [694, 516] on link "Start Now" at bounding box center [718, 513] width 79 height 27
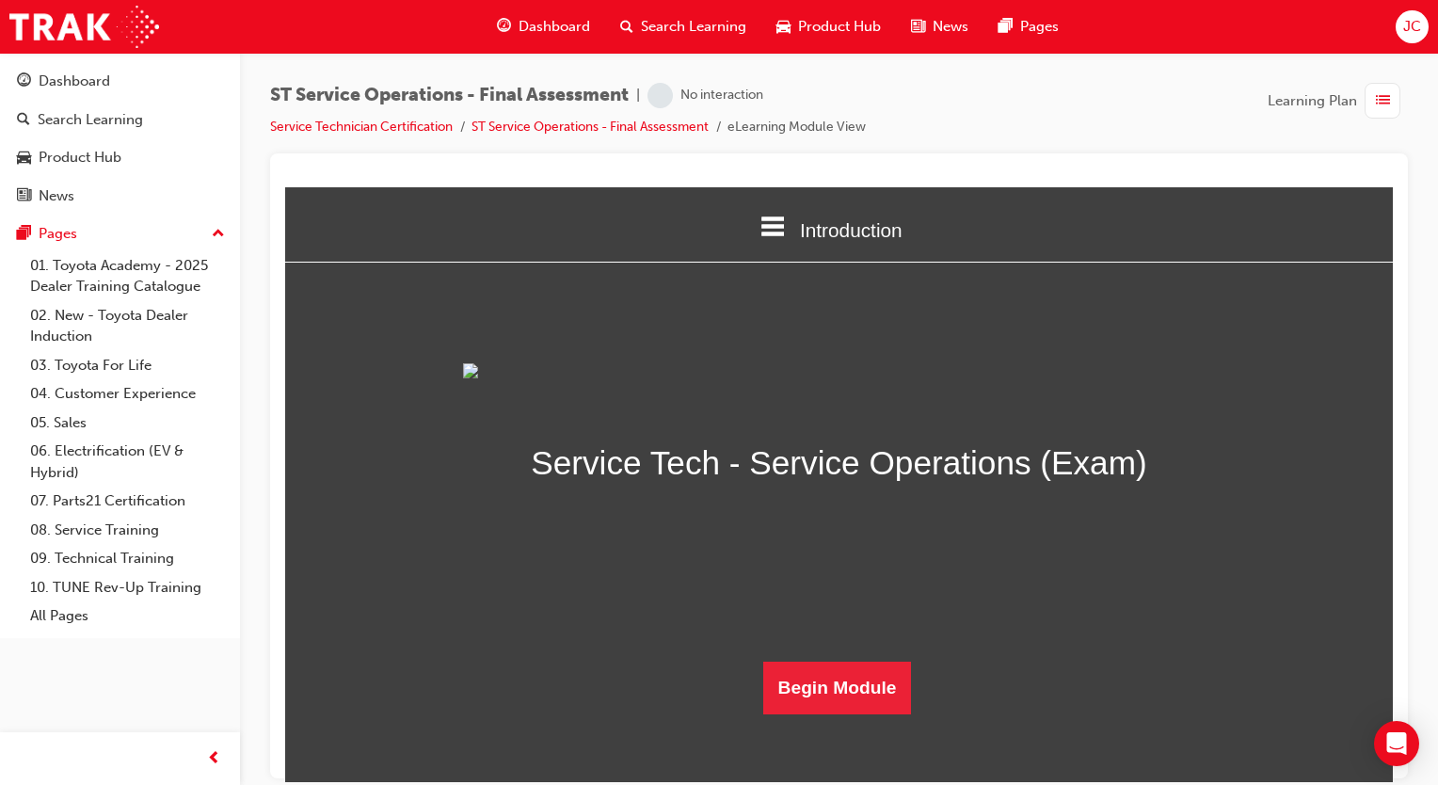
scroll to position [138, 0]
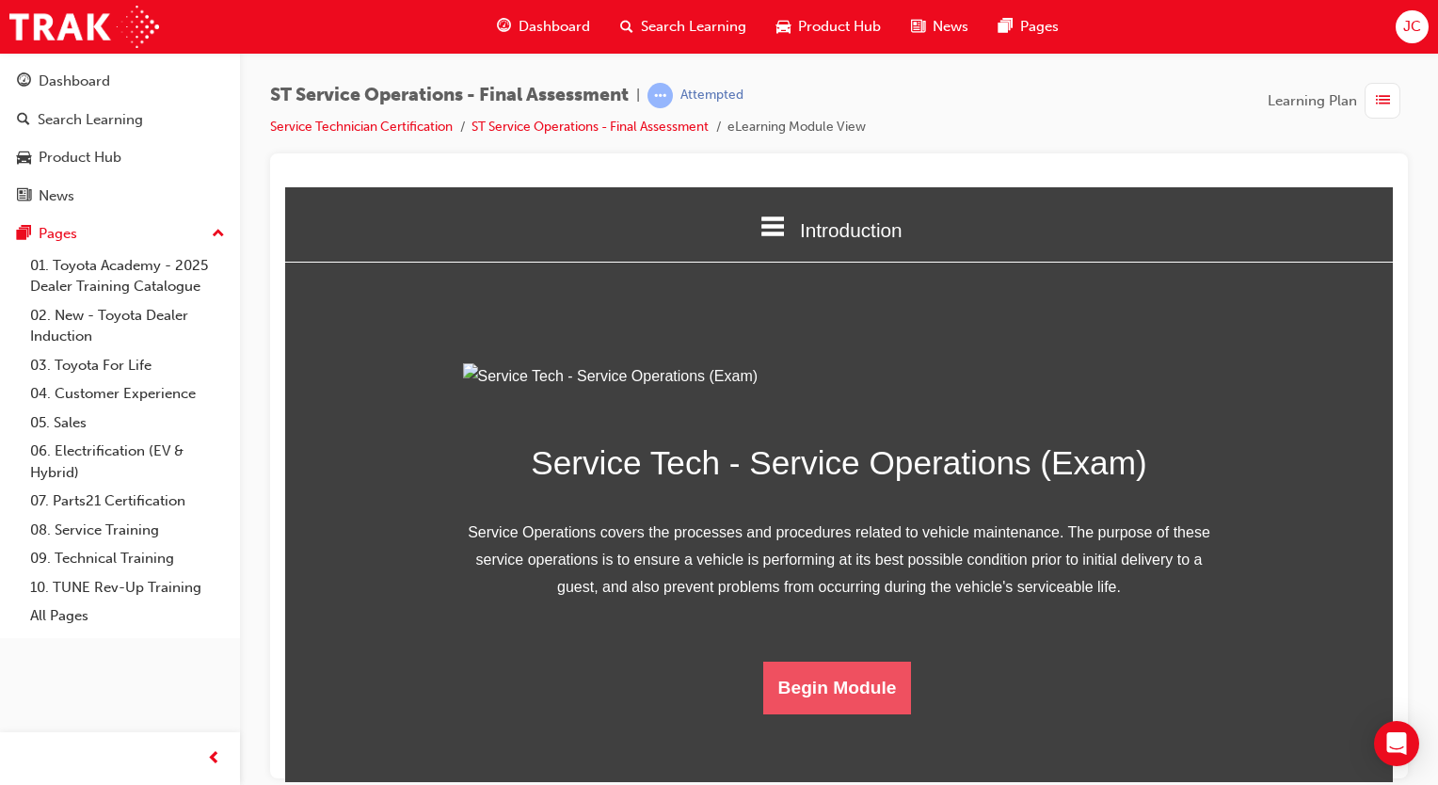
click at [871, 713] on button "Begin Module" at bounding box center [837, 686] width 149 height 53
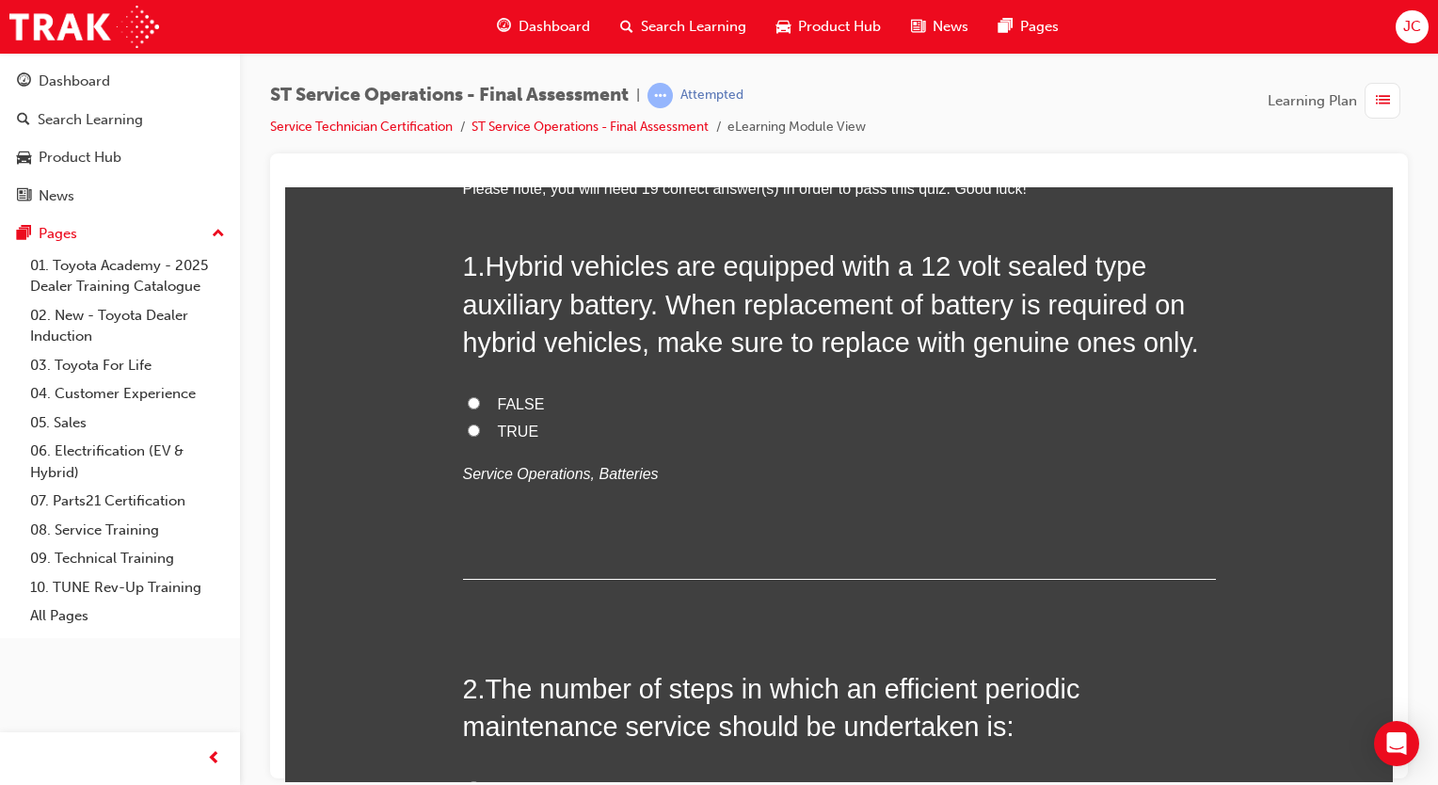
scroll to position [0, 0]
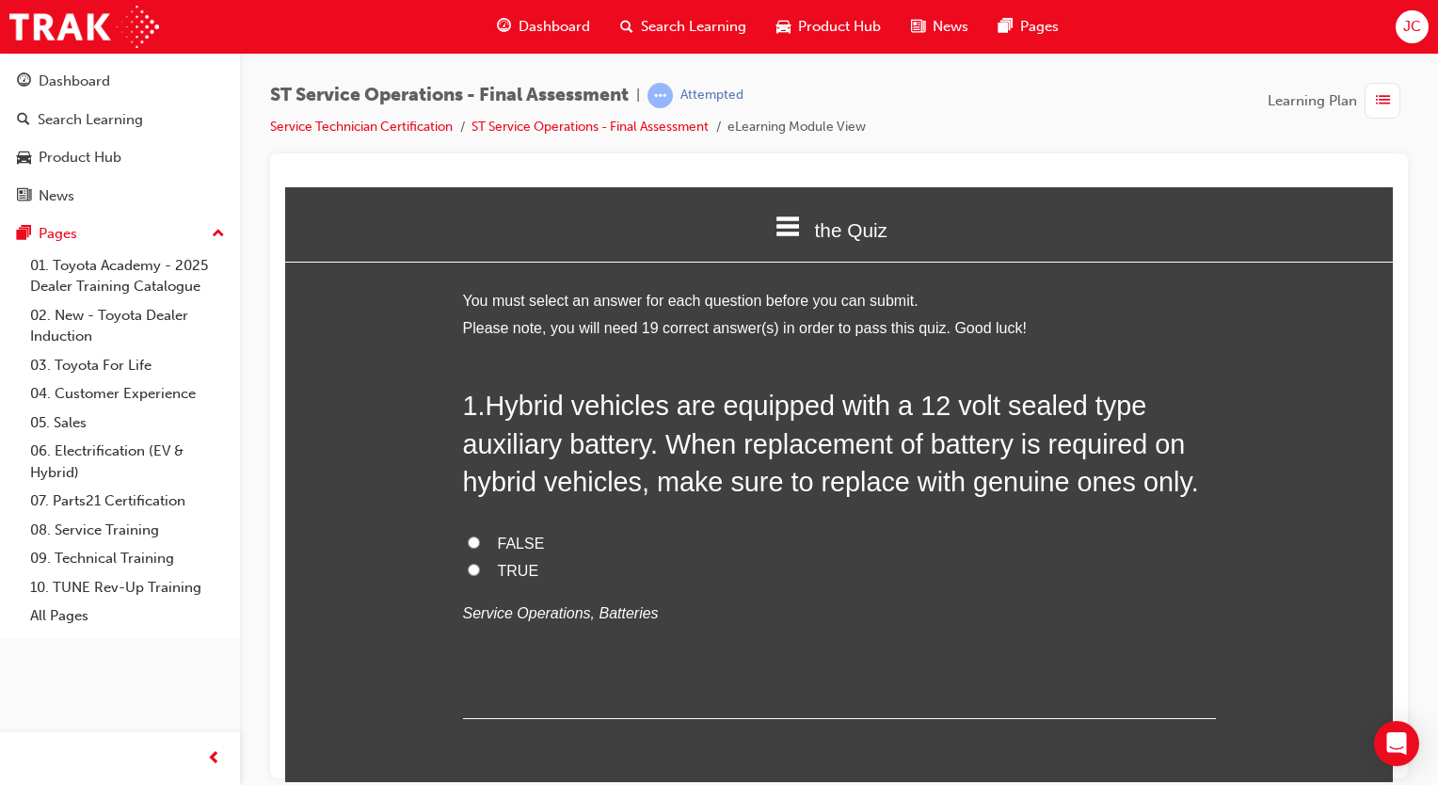
click at [483, 563] on label "TRUE" at bounding box center [839, 570] width 753 height 27
click at [480, 563] on input "TRUE" at bounding box center [474, 569] width 12 height 12
radio input "true"
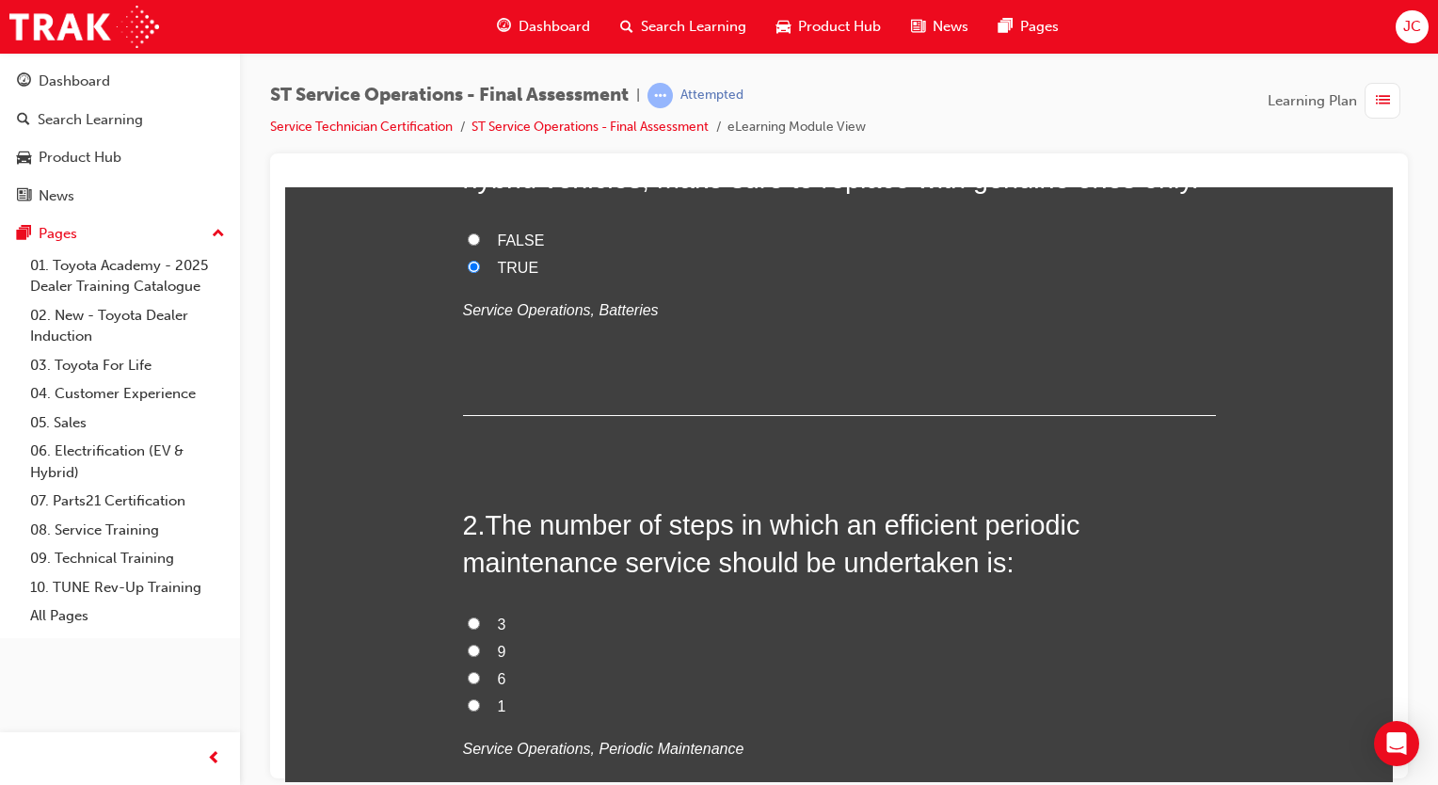
scroll to position [399, 0]
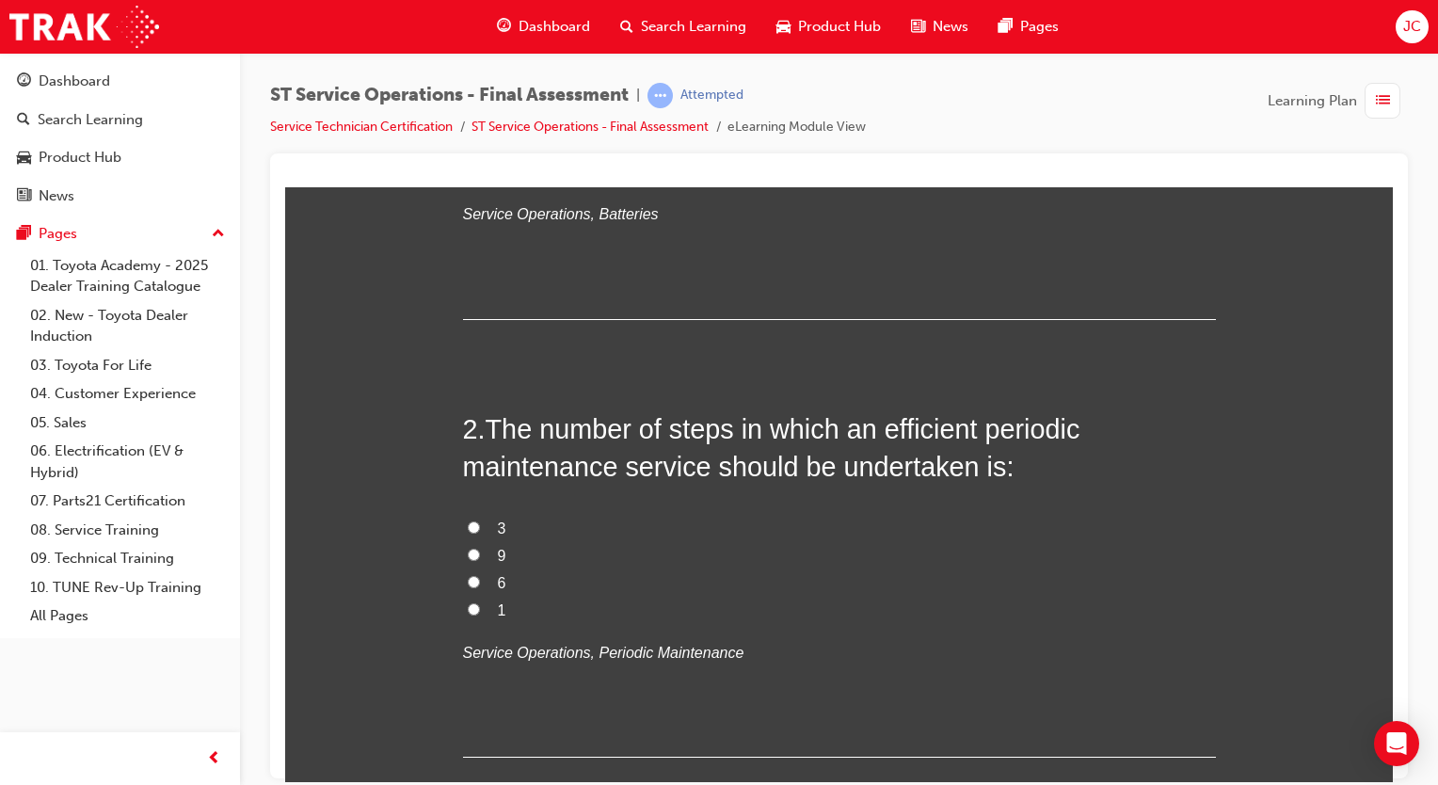
click at [468, 580] on input "6" at bounding box center [474, 581] width 12 height 12
radio input "true"
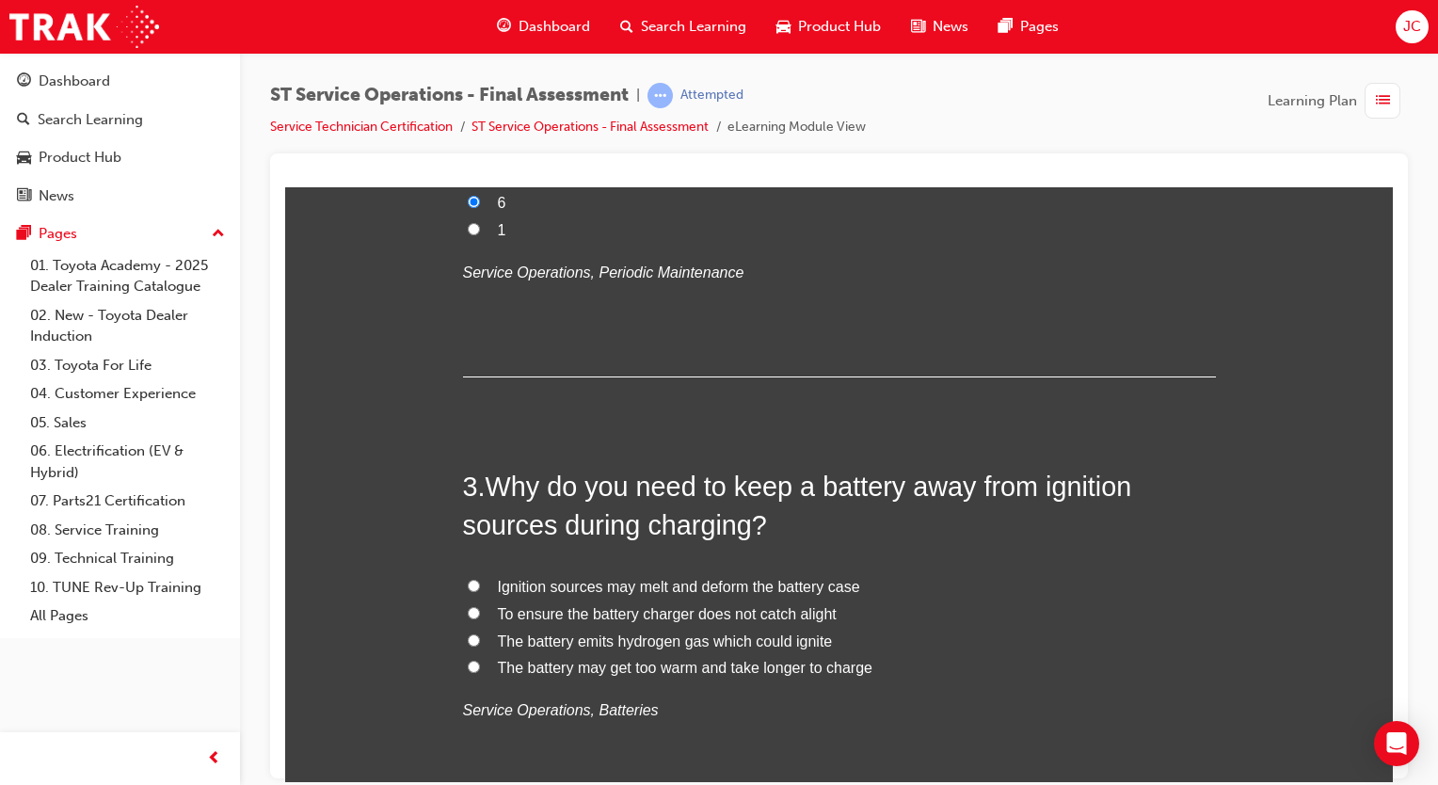
scroll to position [781, 0]
click at [657, 614] on span "To ensure the battery charger does not catch alight" at bounding box center [667, 611] width 339 height 16
click at [480, 614] on input "To ensure the battery charger does not catch alight" at bounding box center [474, 610] width 12 height 12
radio input "true"
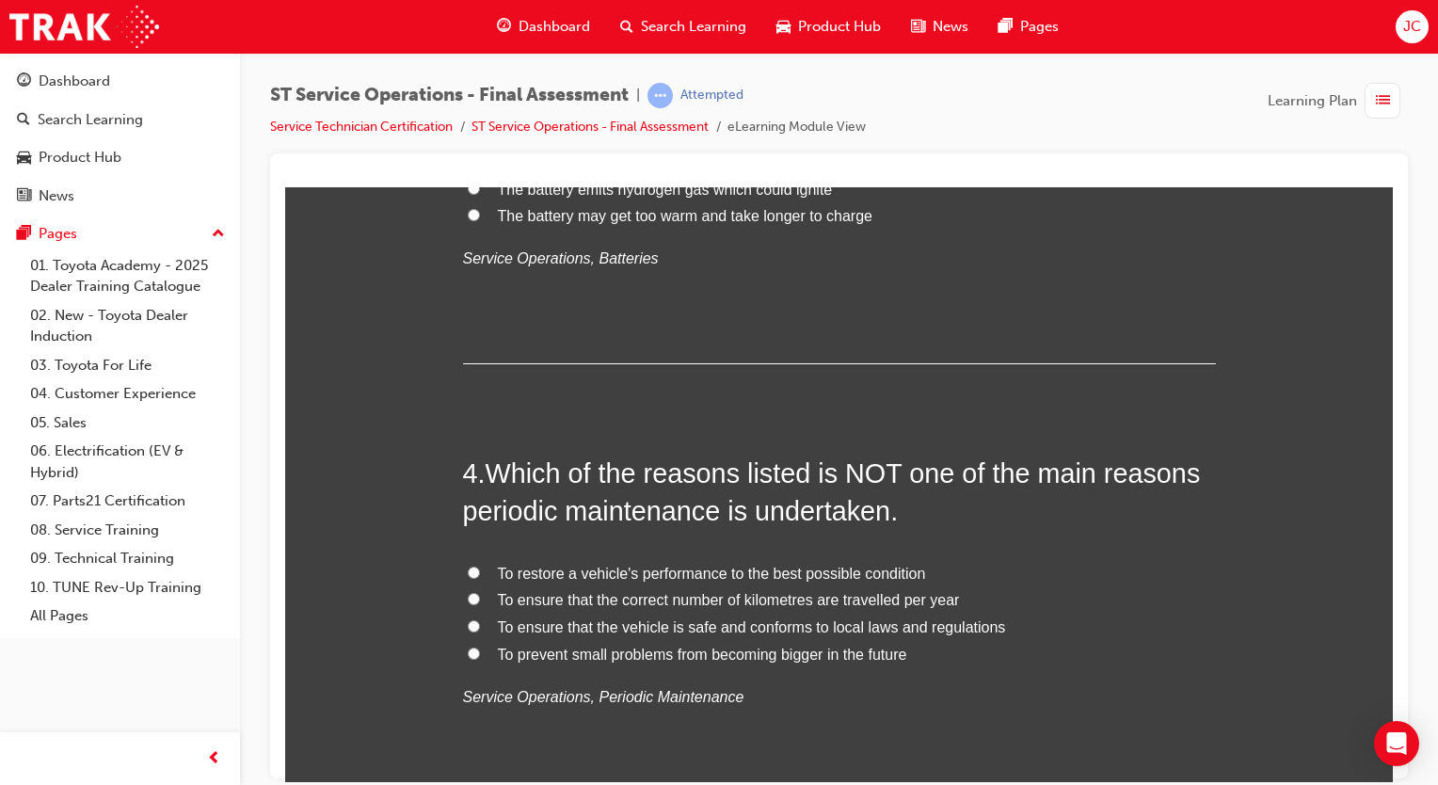
scroll to position [1231, 0]
click at [674, 628] on span "To ensure that the vehicle is safe and conforms to local laws and regulations" at bounding box center [752, 626] width 508 height 16
click at [480, 628] on input "To ensure that the vehicle is safe and conforms to local laws and regulations" at bounding box center [474, 625] width 12 height 12
radio input "true"
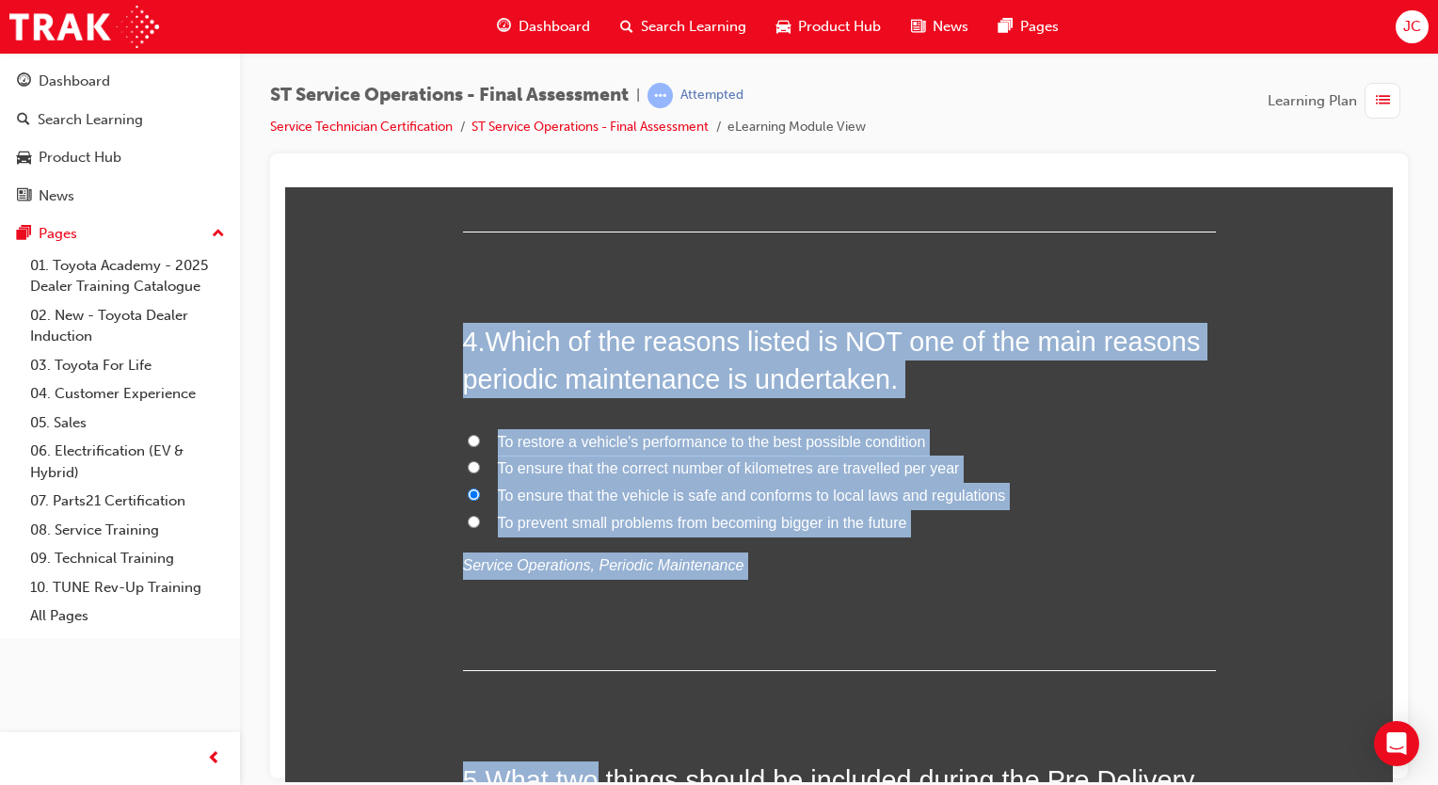
scroll to position [0, 0]
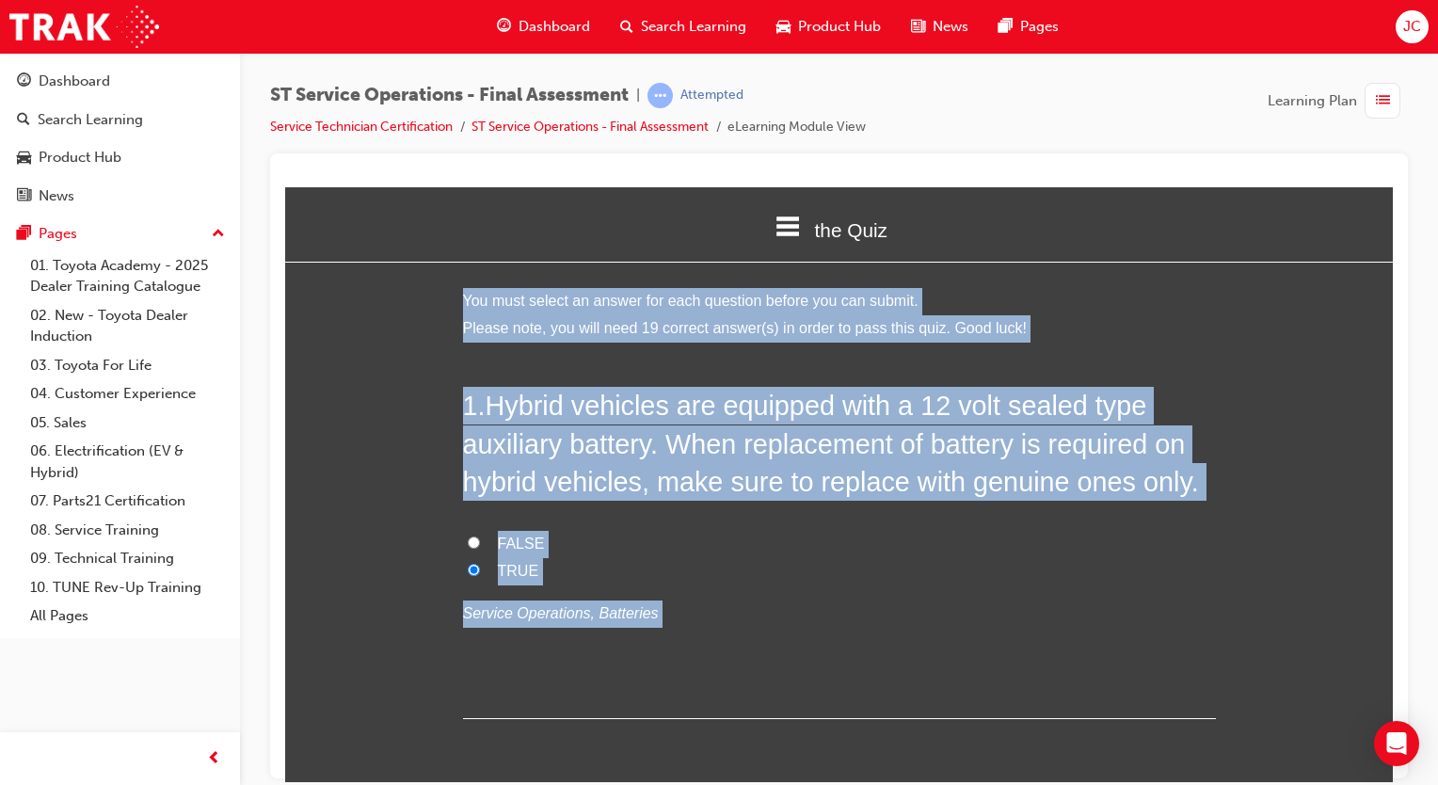
drag, startPoint x: 600, startPoint y: 485, endPoint x: 851, endPoint y: 18, distance: 529.5
click at [851, 186] on html "the Quiz Introduction the Quiz Assessment You must select an answer for each qu…" at bounding box center [838, 483] width 1107 height 595
click at [775, 576] on label "TRUE" at bounding box center [839, 570] width 753 height 27
click at [480, 575] on input "TRUE" at bounding box center [474, 569] width 12 height 12
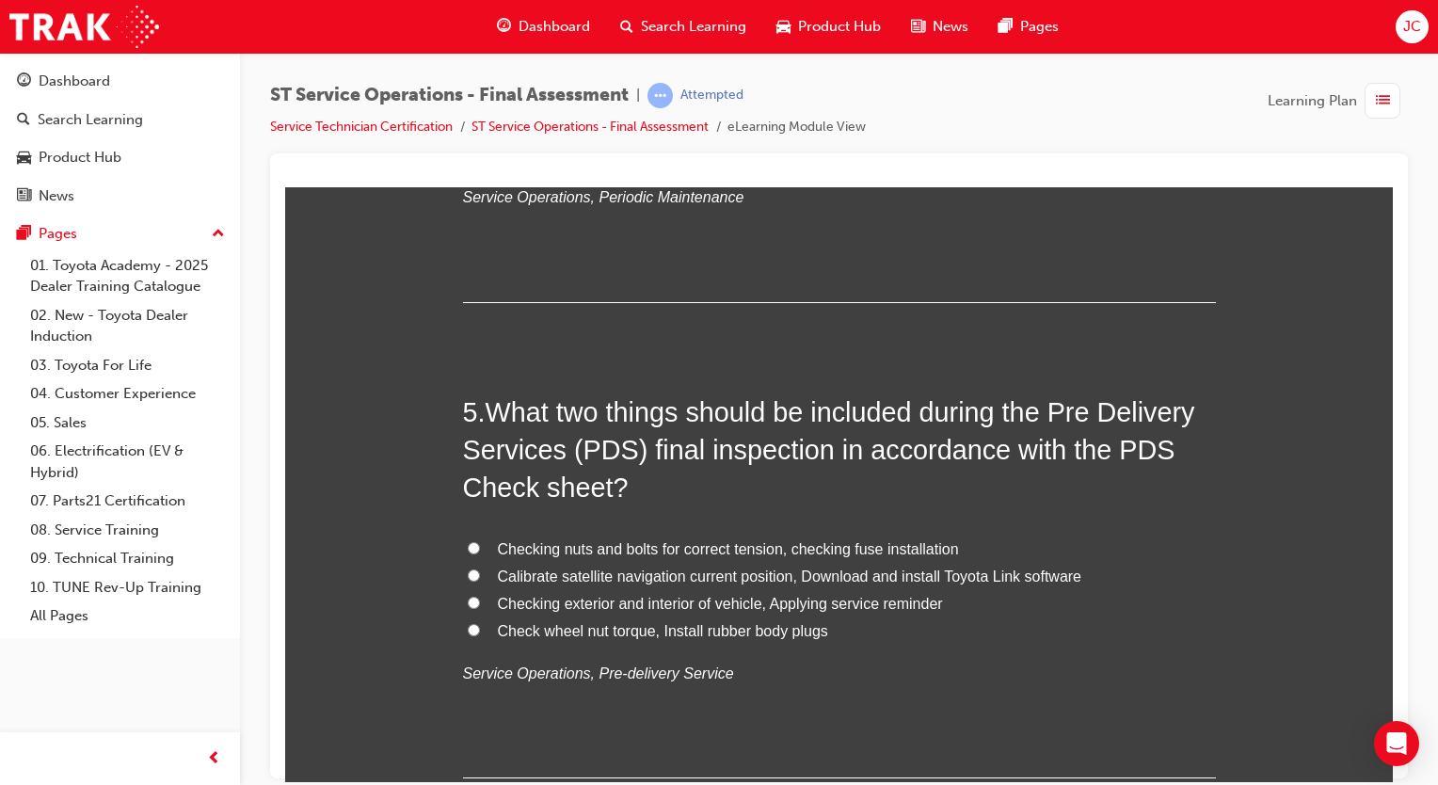
scroll to position [1731, 0]
click at [556, 633] on span "Check wheel nut torque, Install rubber body plugs" at bounding box center [663, 629] width 330 height 16
click at [480, 633] on input "Check wheel nut torque, Install rubber body plugs" at bounding box center [474, 628] width 12 height 12
radio input "true"
click at [580, 628] on span "Check wheel nut torque, Install rubber body plugs" at bounding box center [663, 629] width 330 height 16
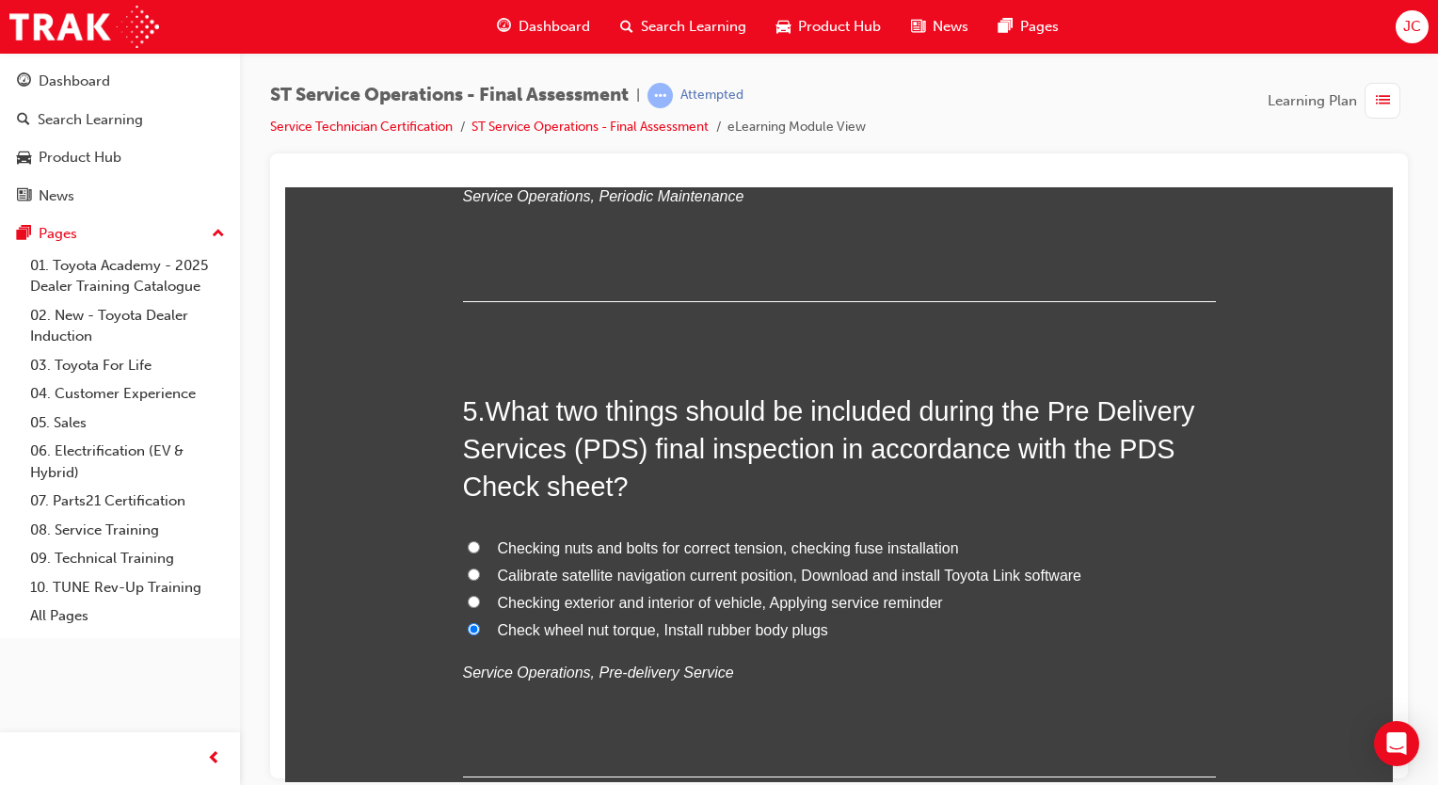
click at [480, 628] on input "Check wheel nut torque, Install rubber body plugs" at bounding box center [474, 628] width 12 height 12
click at [679, 601] on span "Checking exterior and interior of vehicle, Applying service reminder" at bounding box center [720, 602] width 445 height 16
click at [480, 601] on input "Checking exterior and interior of vehicle, Applying service reminder" at bounding box center [474, 601] width 12 height 12
radio input "true"
click at [663, 555] on span "Checking nuts and bolts for correct tension, checking fuse installation" at bounding box center [728, 547] width 461 height 16
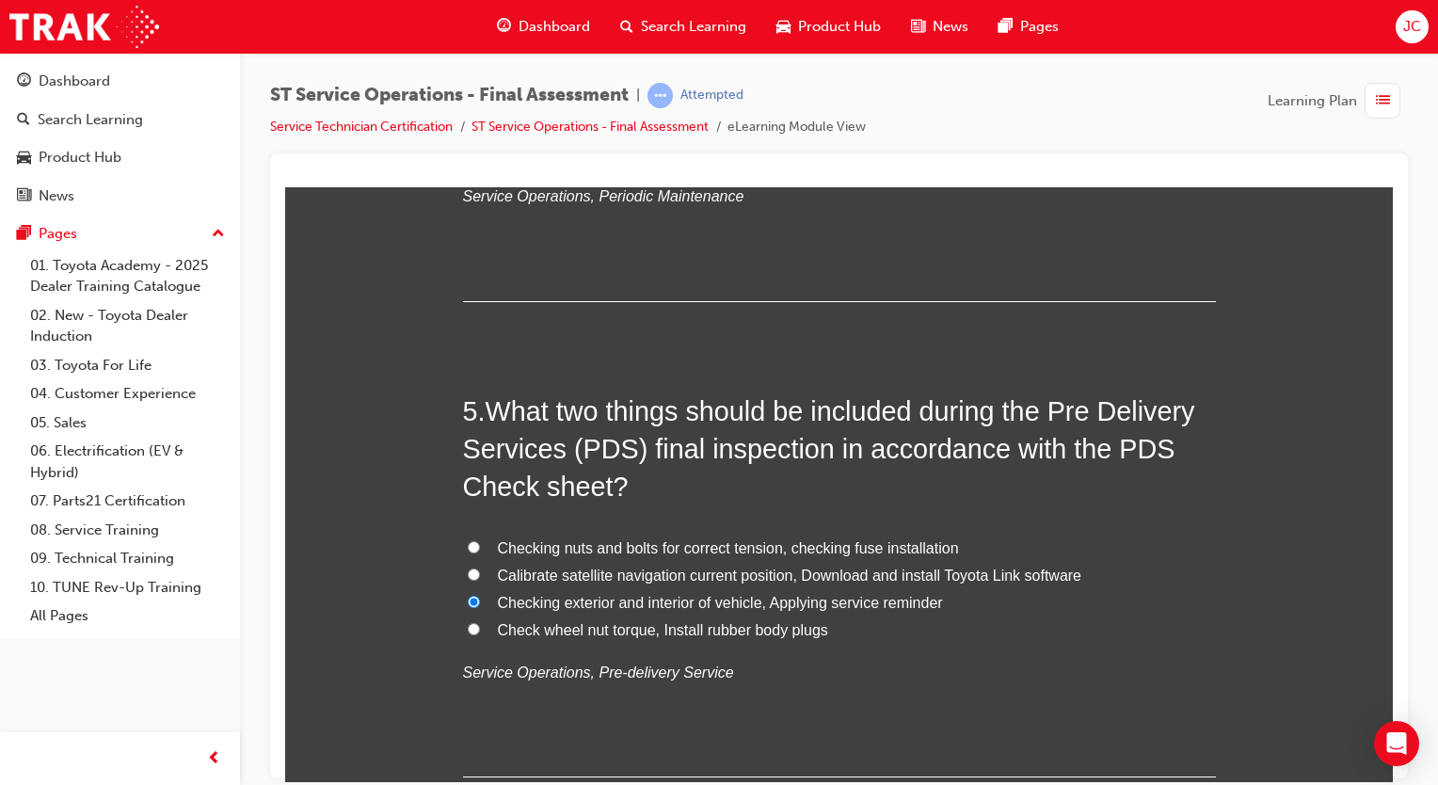
click at [480, 552] on input "Checking nuts and bolts for correct tension, checking fuse installation" at bounding box center [474, 546] width 12 height 12
radio input "true"
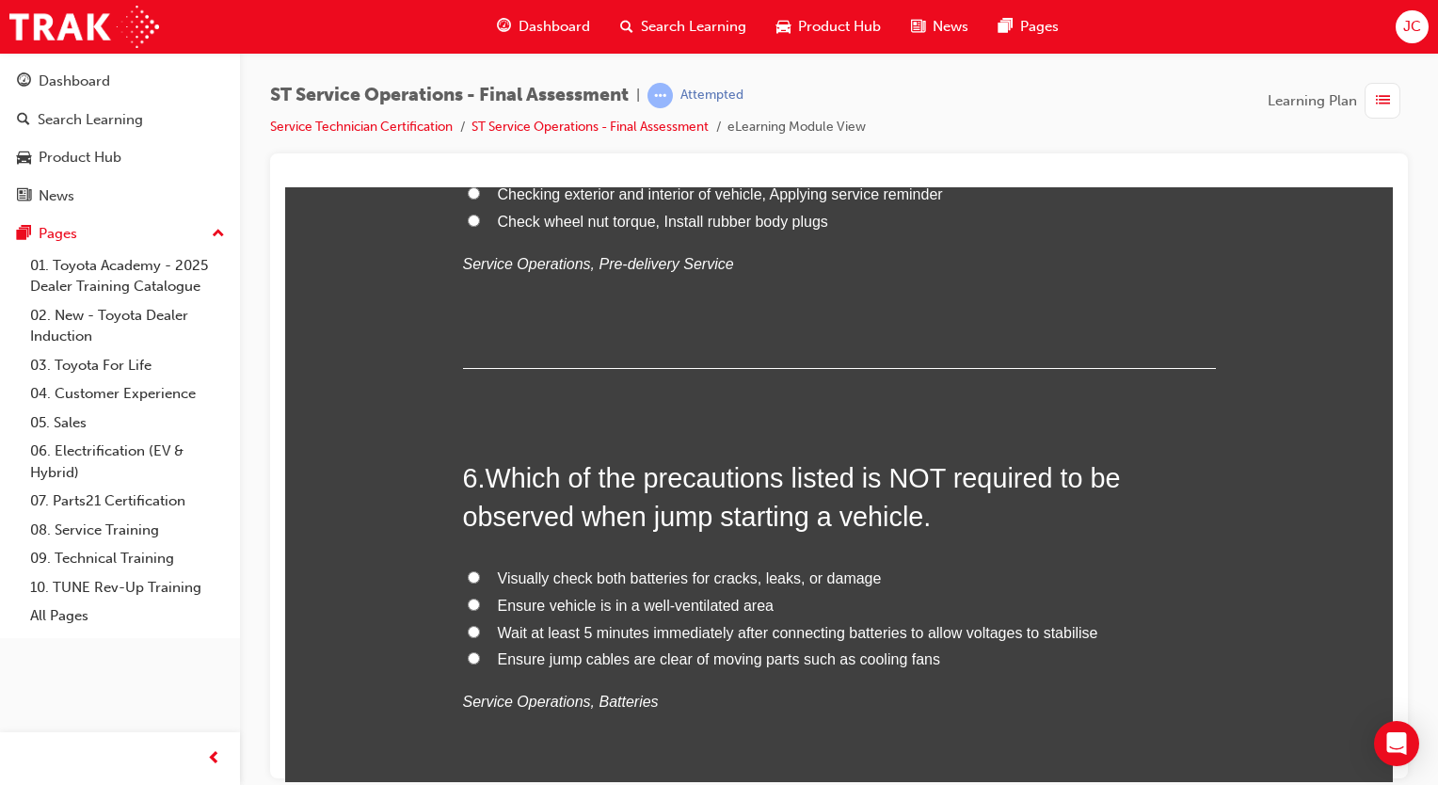
scroll to position [2145, 0]
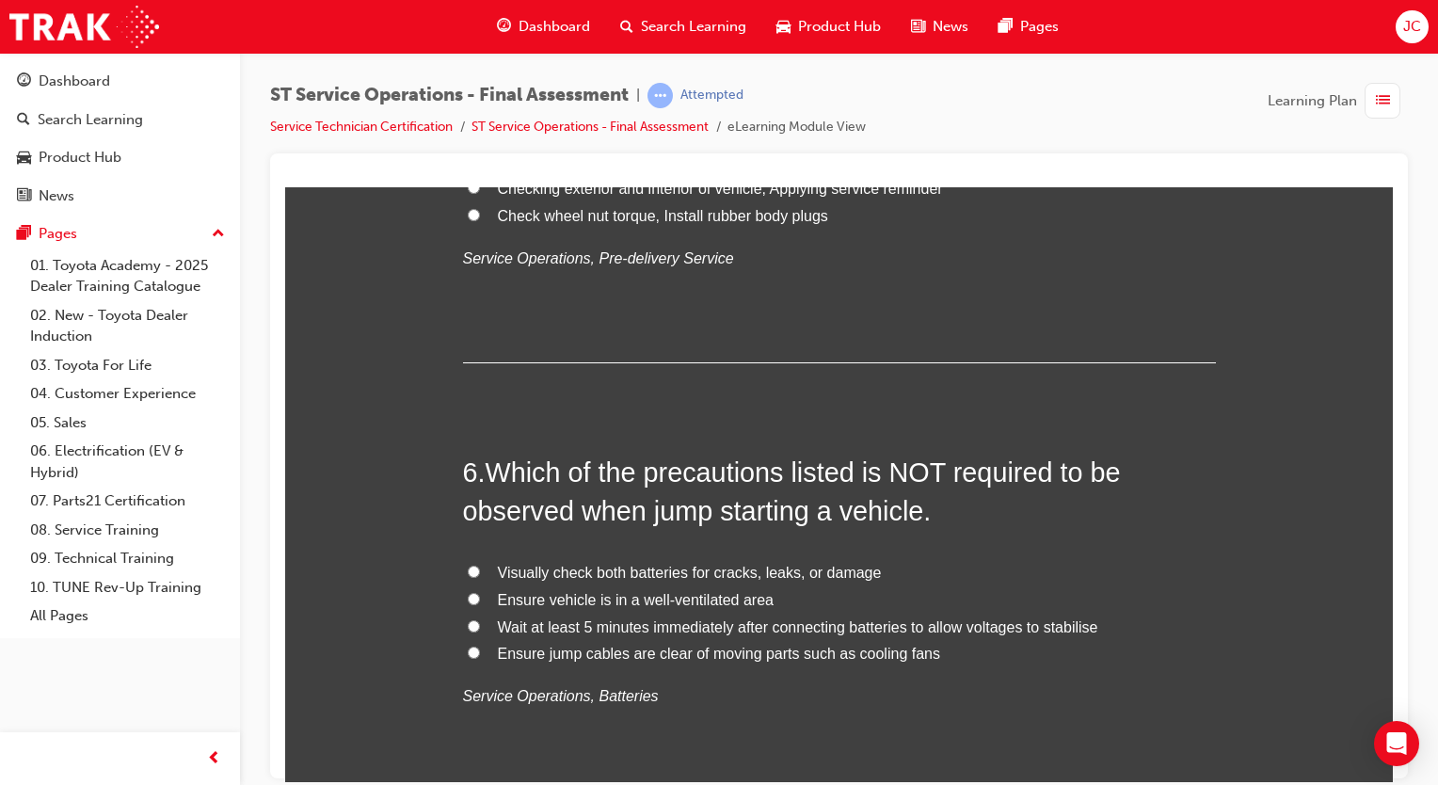
click at [707, 632] on span "Wait at least 5 minutes immediately after connecting batteries to allow voltage…" at bounding box center [798, 626] width 600 height 16
click at [480, 631] on input "Wait at least 5 minutes immediately after connecting batteries to allow voltage…" at bounding box center [474, 625] width 12 height 12
radio input "true"
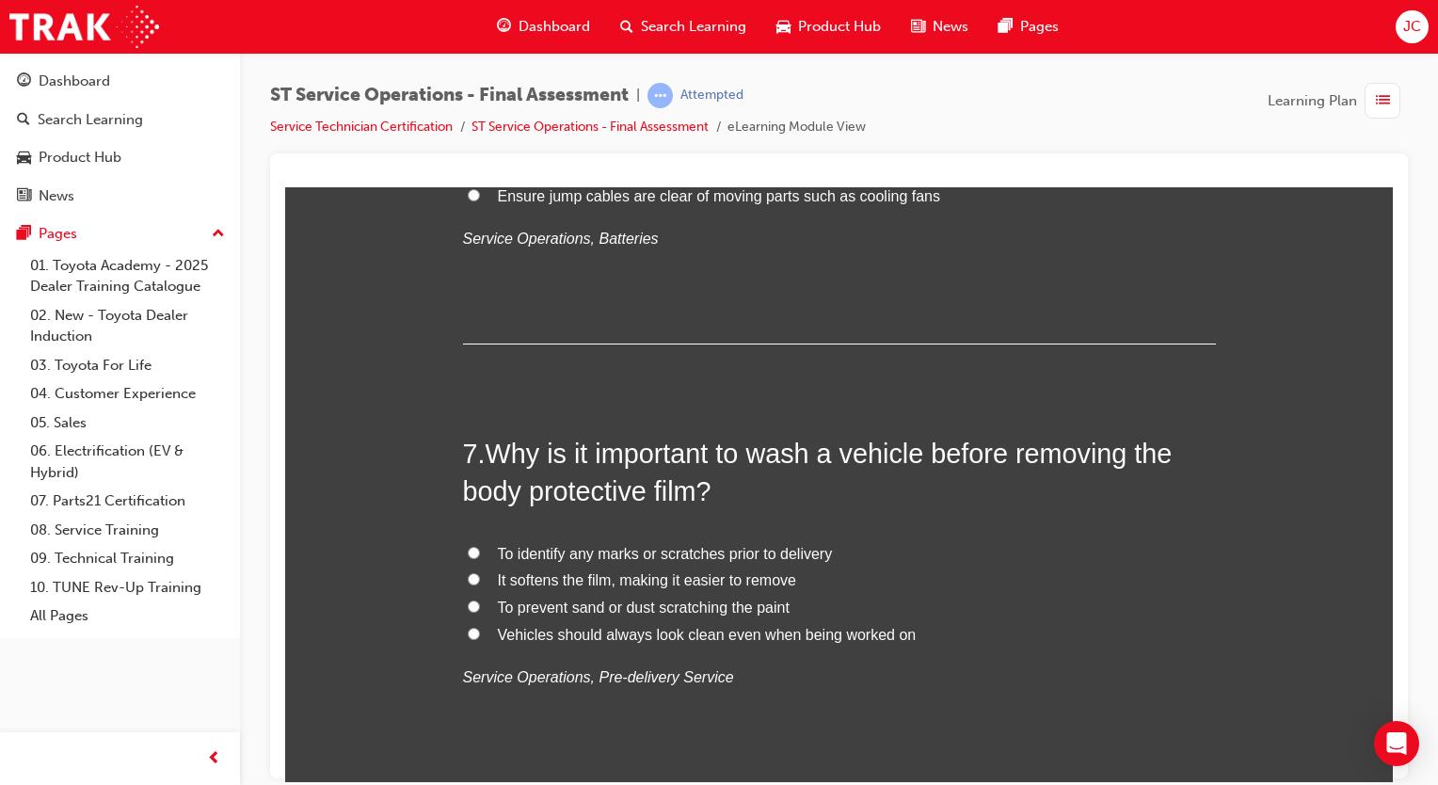
scroll to position [2603, 0]
click at [557, 584] on span "It softens the film, making it easier to remove" at bounding box center [647, 578] width 298 height 16
click at [480, 583] on input "It softens the film, making it easier to remove" at bounding box center [474, 577] width 12 height 12
radio input "true"
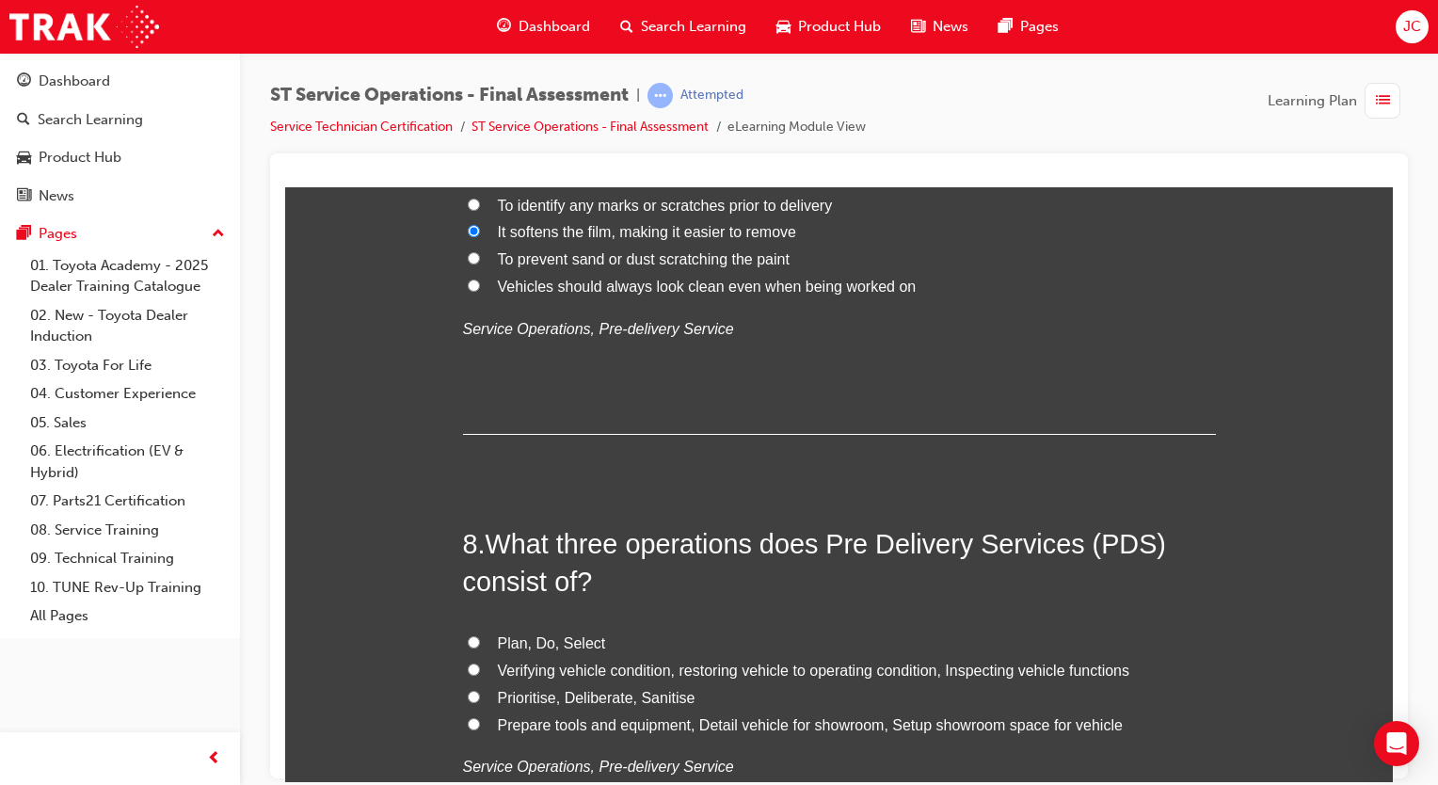
scroll to position [3061, 0]
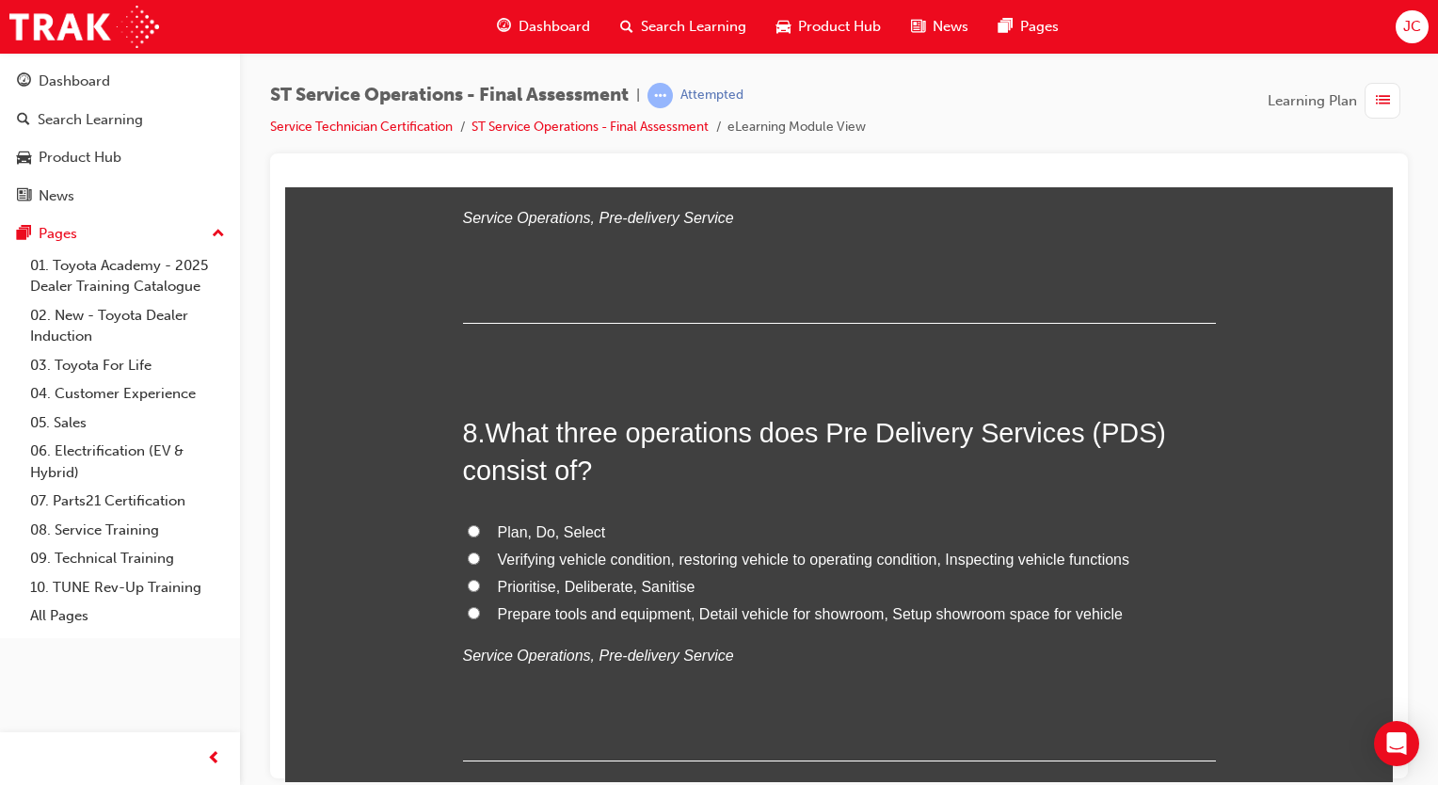
click at [628, 564] on span "Verifying vehicle condition, restoring vehicle to operating condition, Inspecti…" at bounding box center [814, 558] width 632 height 16
click at [480, 564] on input "Verifying vehicle condition, restoring vehicle to operating condition, Inspecti…" at bounding box center [474, 557] width 12 height 12
radio input "true"
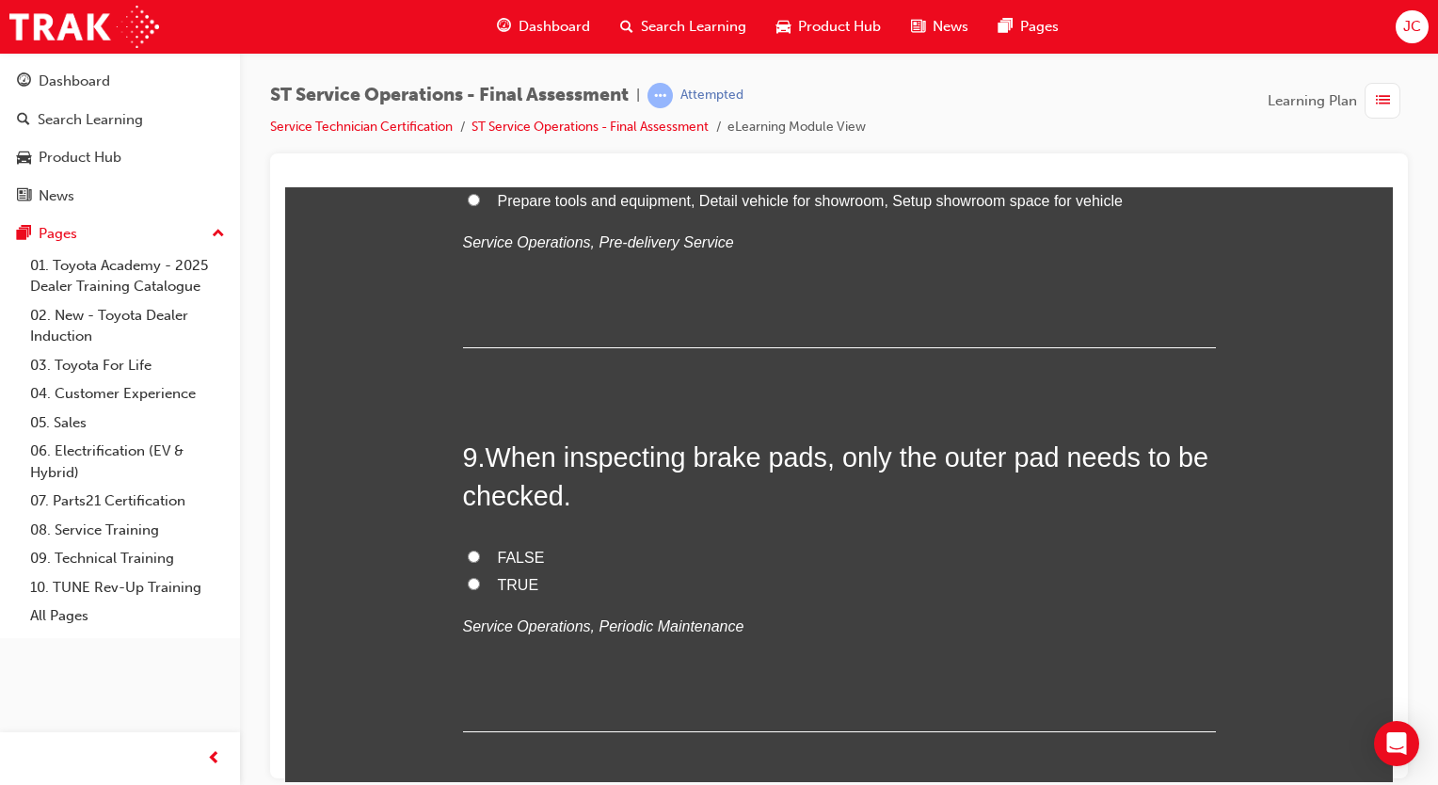
scroll to position [3475, 0]
click at [512, 549] on span "FALSE" at bounding box center [521, 556] width 47 height 16
click at [480, 549] on input "FALSE" at bounding box center [474, 554] width 12 height 12
radio input "true"
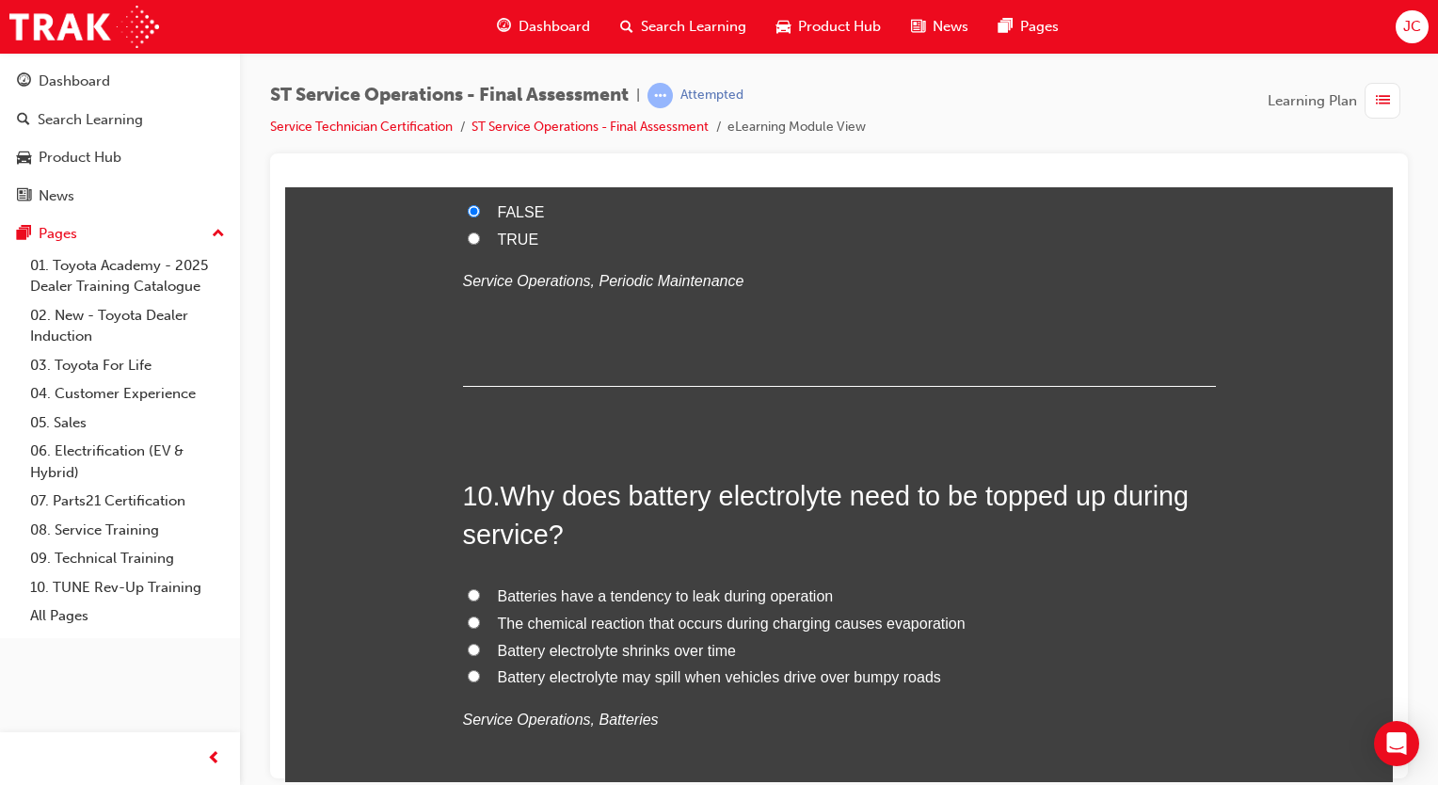
scroll to position [3828, 0]
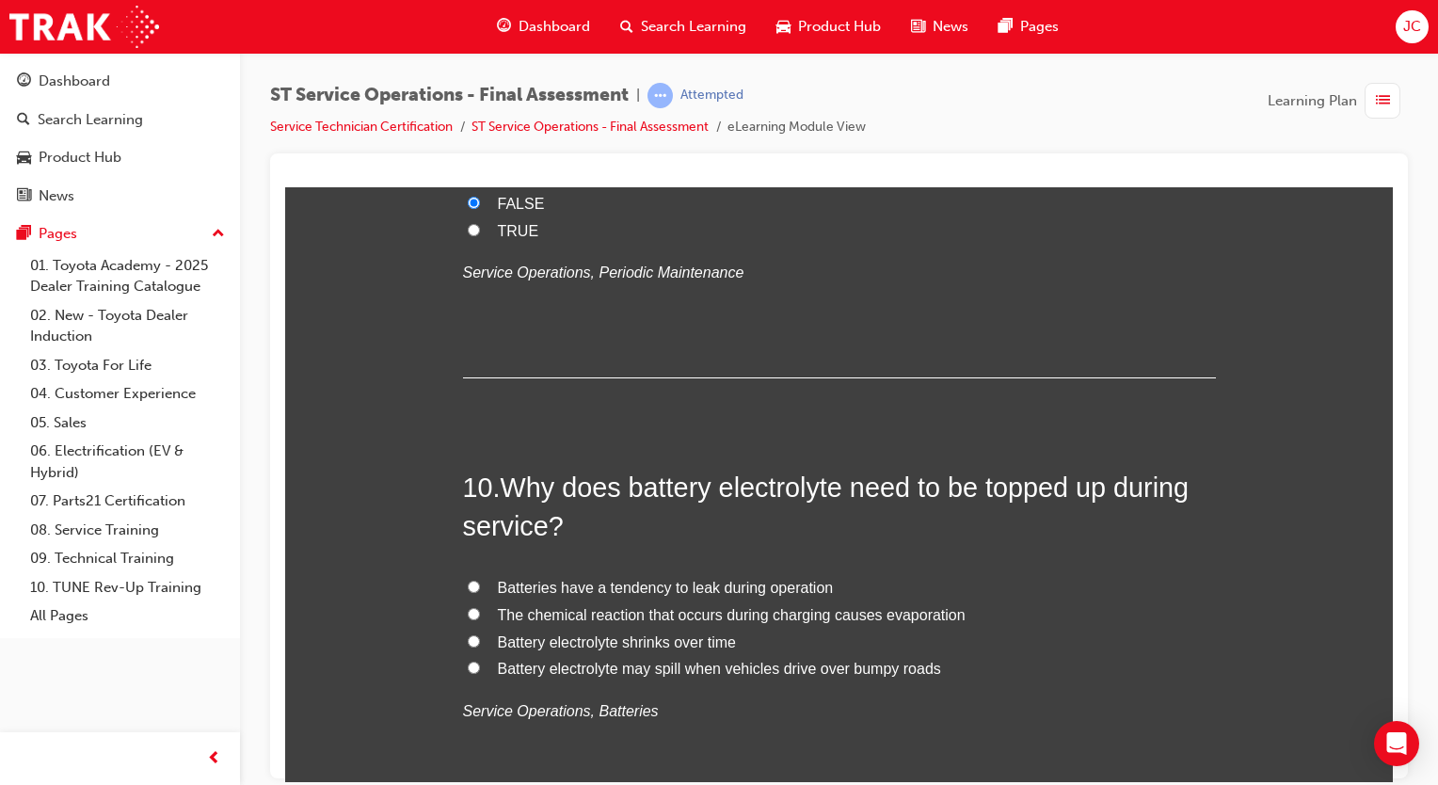
click at [719, 612] on span "The chemical reaction that occurs during charging causes evaporation" at bounding box center [732, 614] width 468 height 16
click at [480, 612] on input "The chemical reaction that occurs during charging causes evaporation" at bounding box center [474, 613] width 12 height 12
radio input "true"
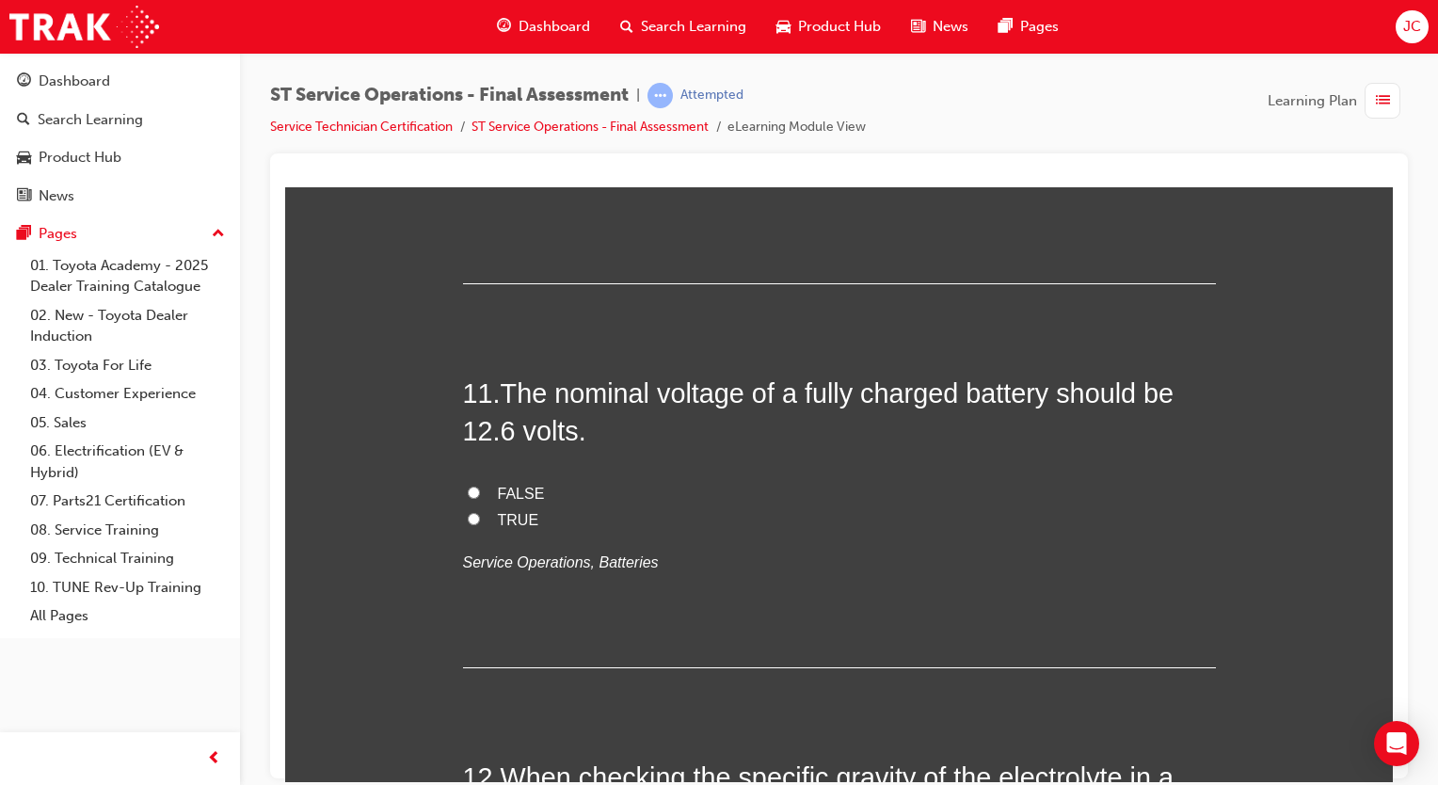
scroll to position [4364, 0]
click at [506, 523] on label "TRUE" at bounding box center [839, 516] width 753 height 27
click at [480, 521] on input "TRUE" at bounding box center [474, 515] width 12 height 12
radio input "true"
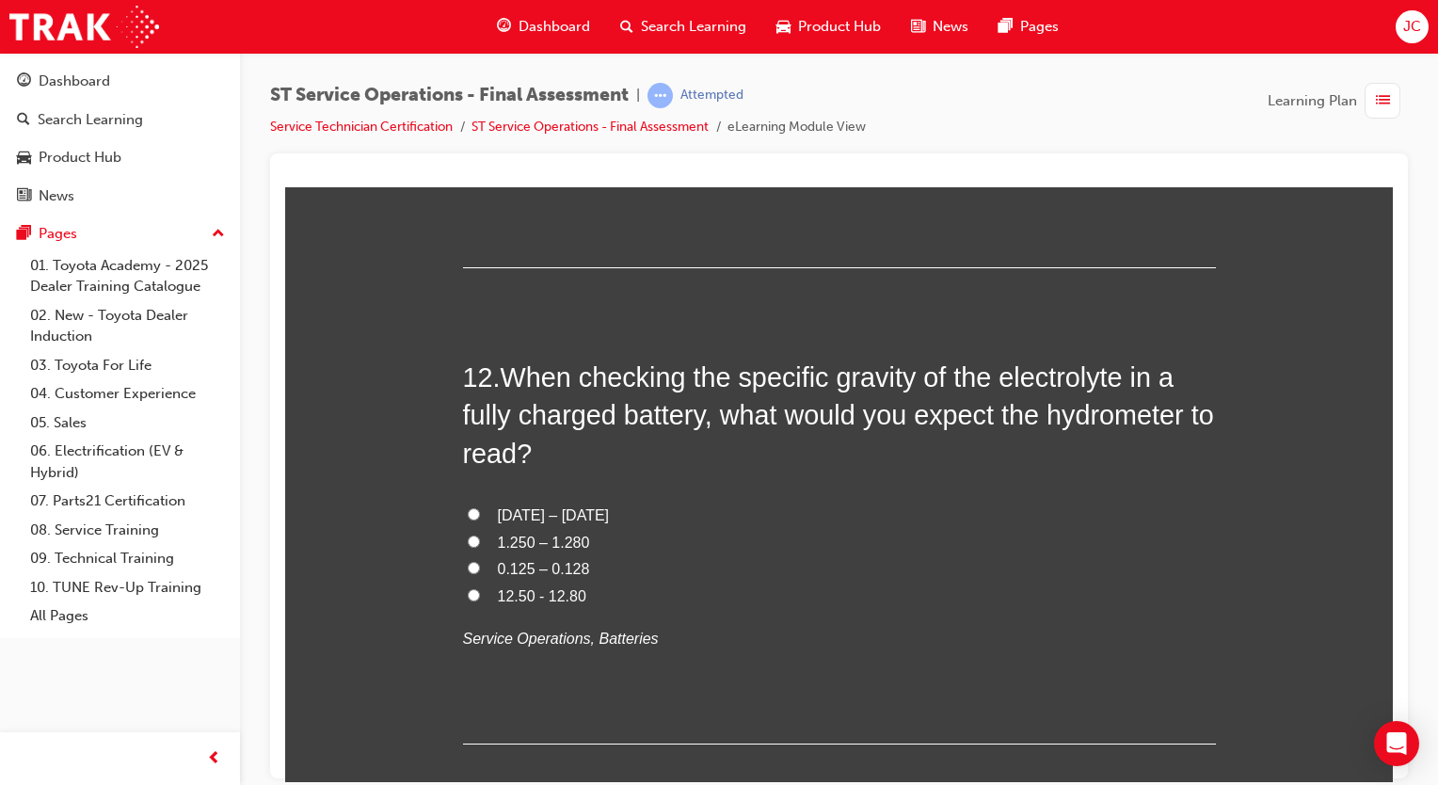
scroll to position [4777, 0]
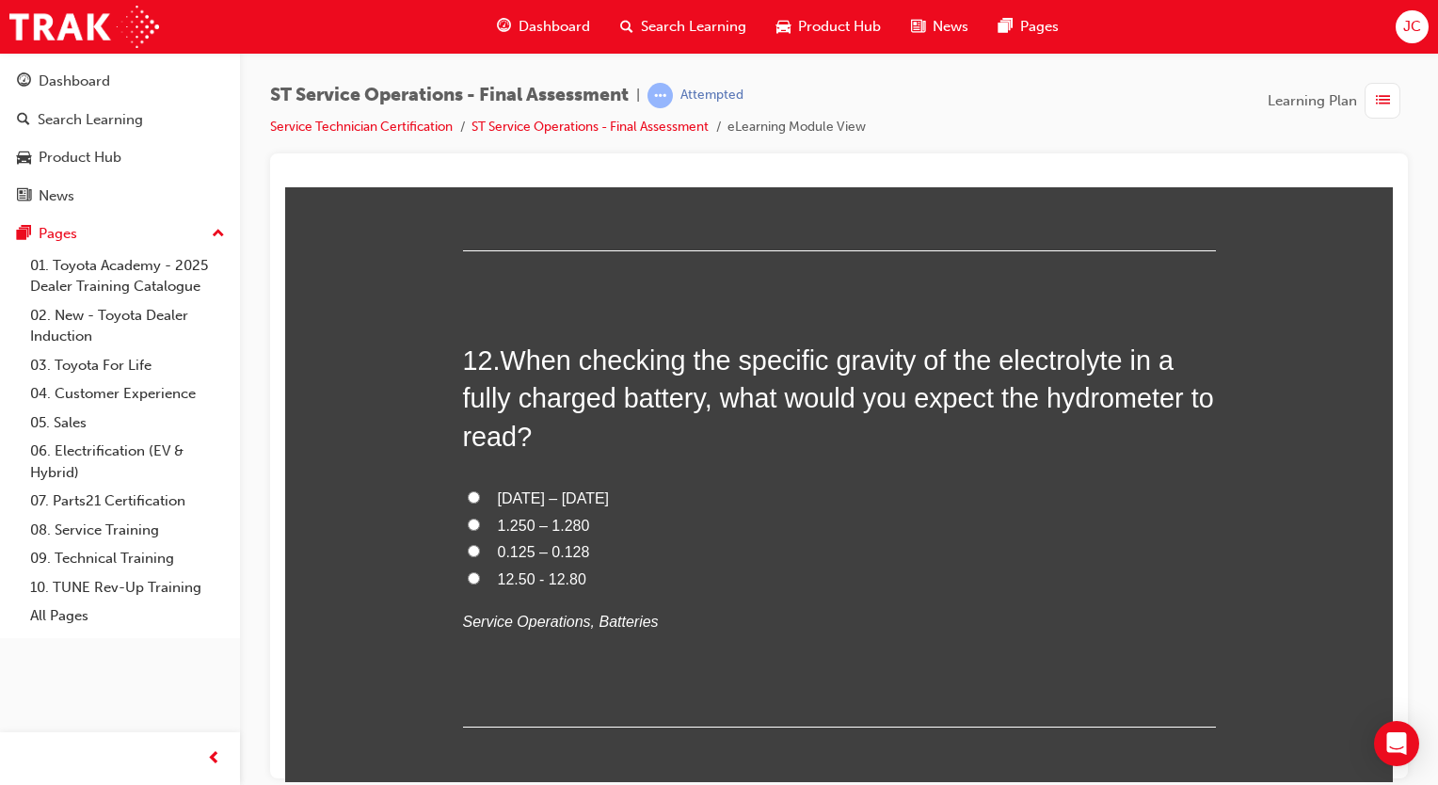
click at [474, 519] on label "1.250 – 1.280" at bounding box center [839, 525] width 753 height 27
click at [474, 519] on input "1.250 – 1.280" at bounding box center [474, 523] width 12 height 12
radio input "true"
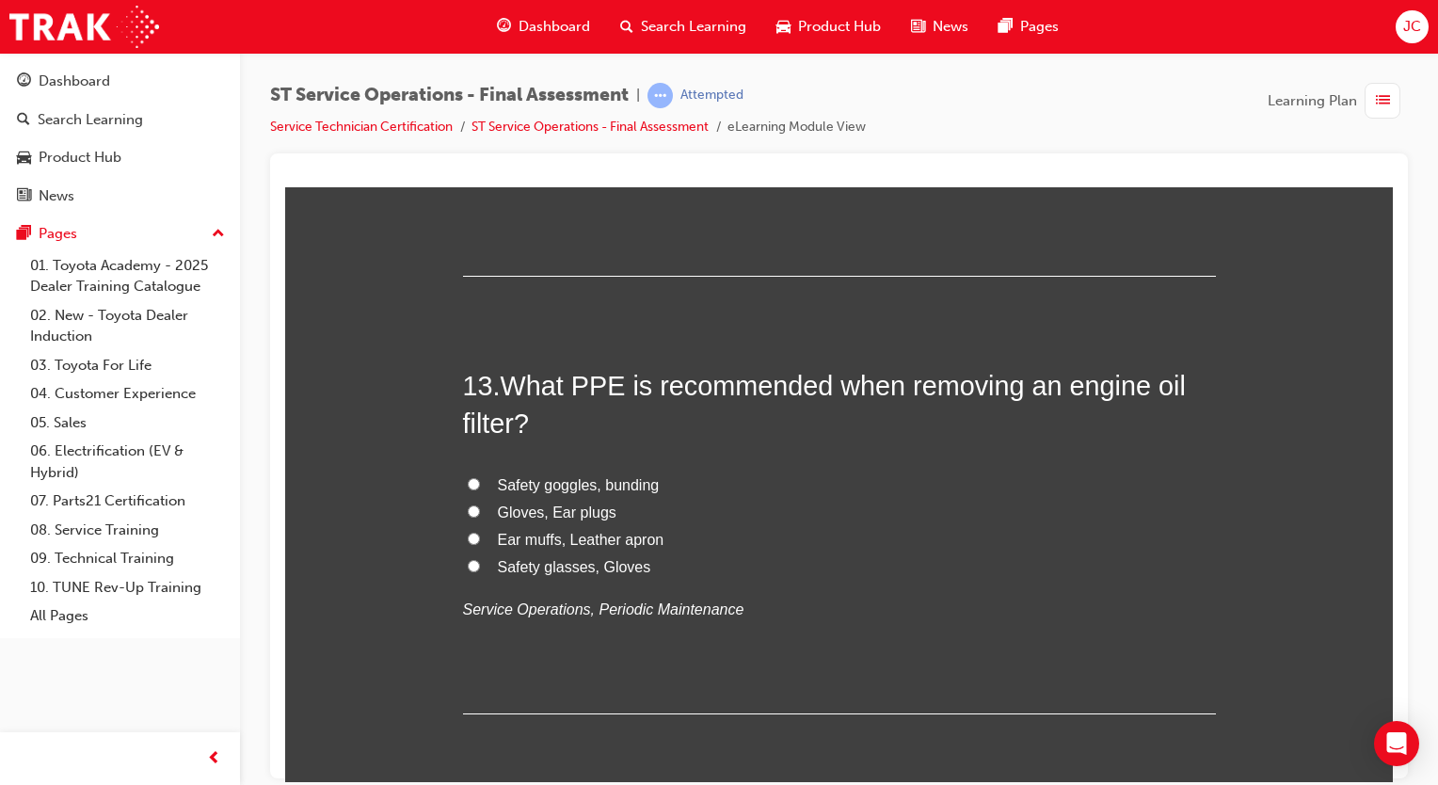
scroll to position [5232, 0]
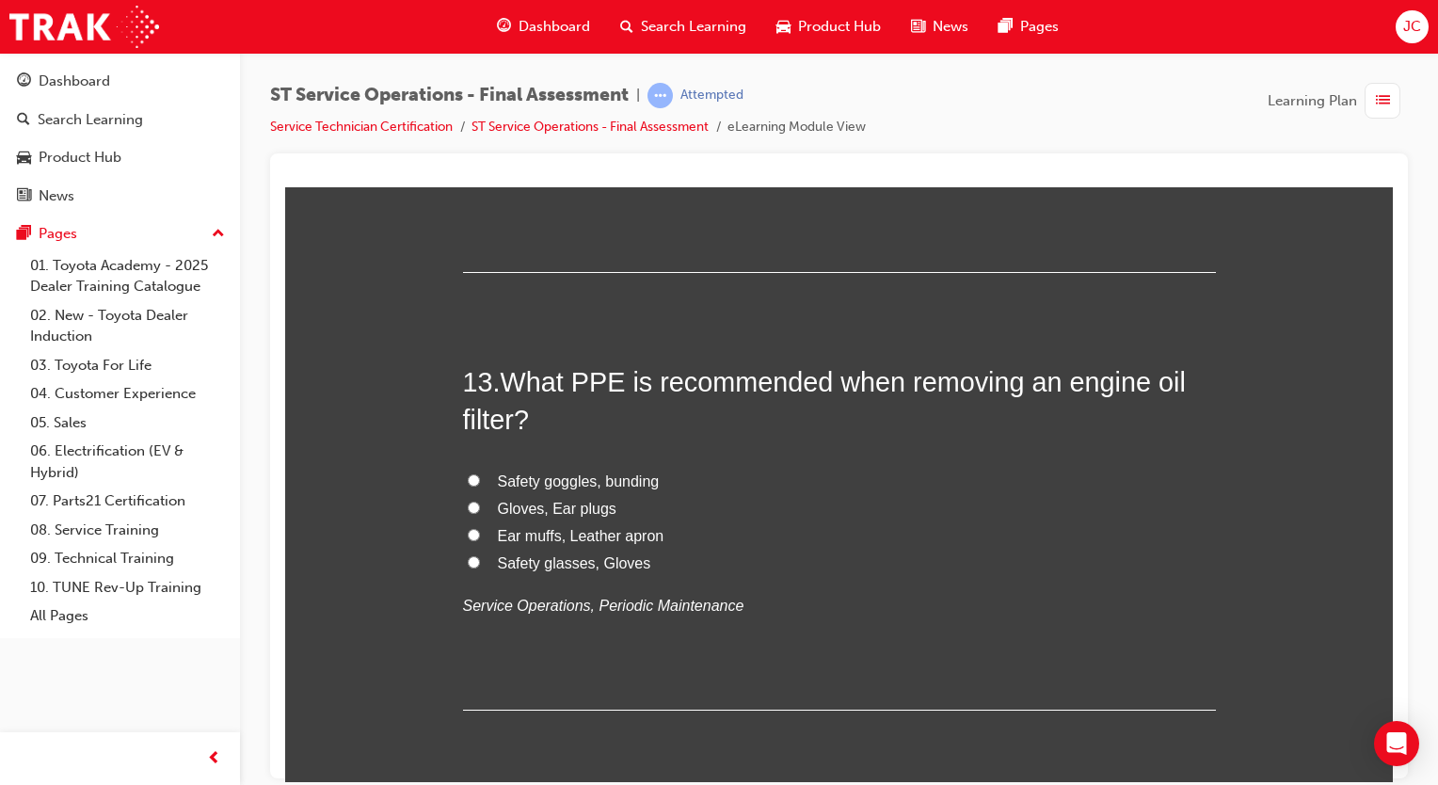
click at [471, 473] on input "Safety goggles, bunding" at bounding box center [474, 479] width 12 height 12
radio input "true"
click at [542, 501] on span "Gloves, Ear plugs" at bounding box center [557, 508] width 119 height 16
click at [480, 501] on input "Gloves, Ear plugs" at bounding box center [474, 507] width 12 height 12
radio input "true"
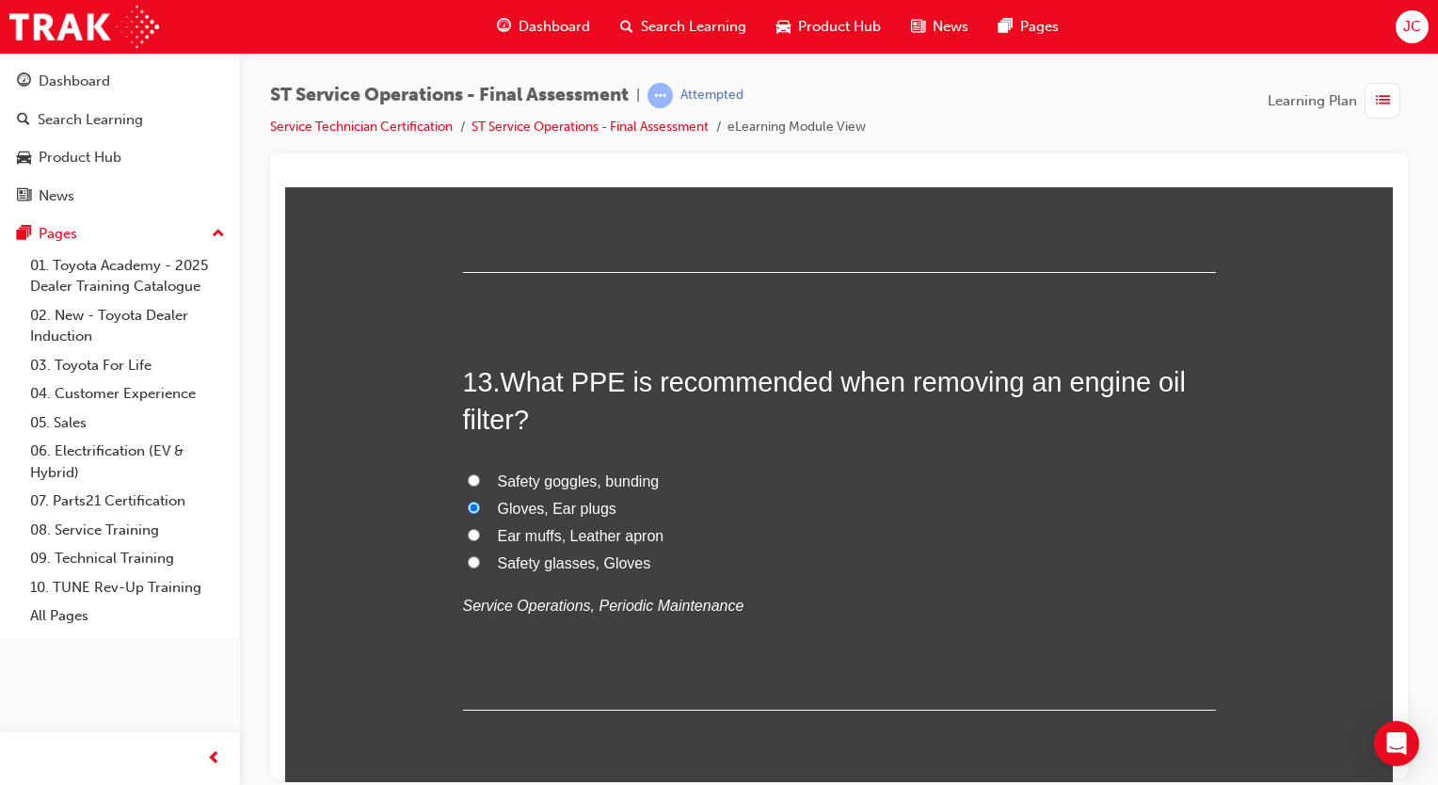
click at [557, 483] on span "Safety goggles, bunding" at bounding box center [579, 480] width 162 height 16
click at [480, 483] on input "Safety goggles, bunding" at bounding box center [474, 479] width 12 height 12
radio input "true"
click at [615, 560] on span "Safety glasses, Gloves" at bounding box center [574, 562] width 153 height 16
click at [480, 560] on input "Safety glasses, Gloves" at bounding box center [474, 561] width 12 height 12
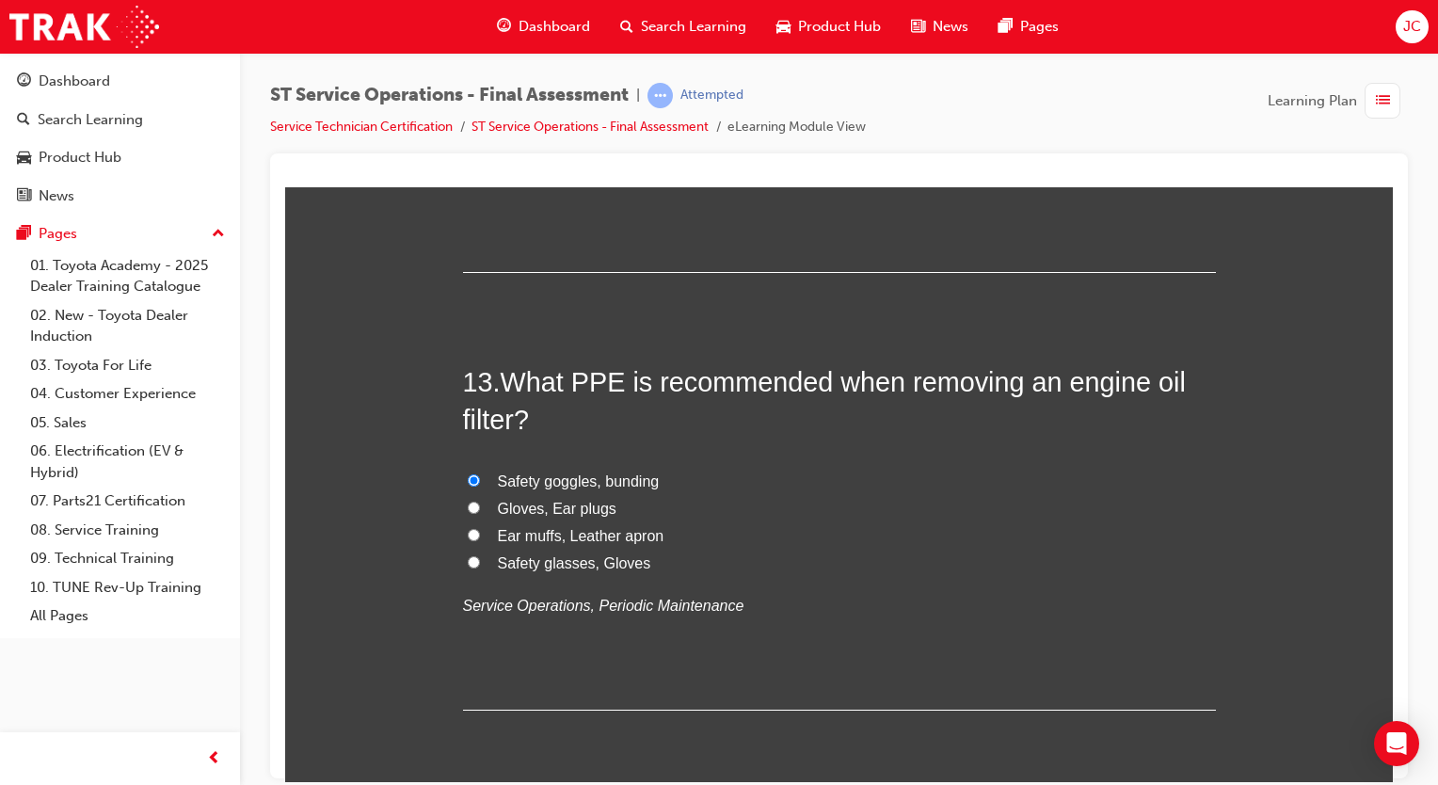
radio input "true"
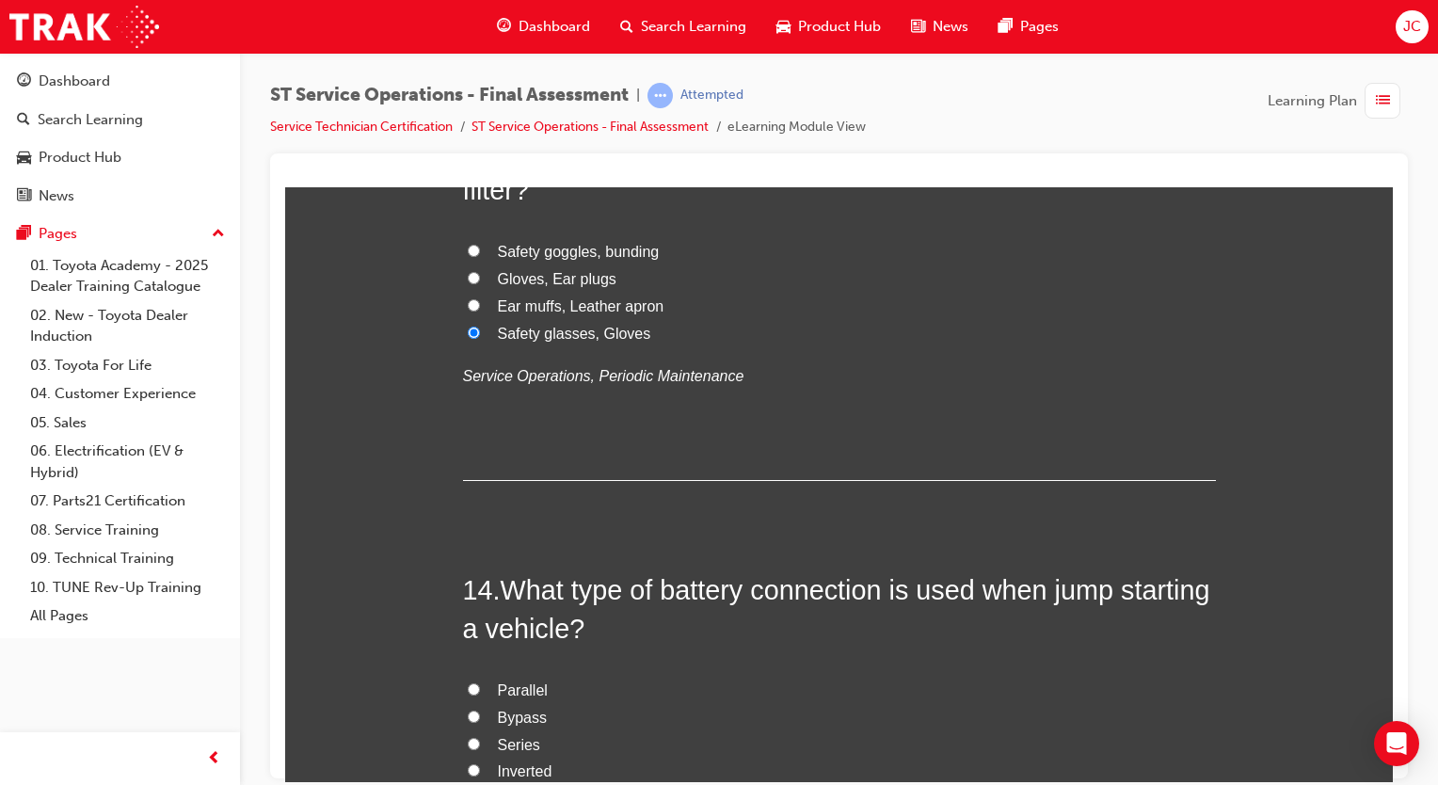
scroll to position [5555, 0]
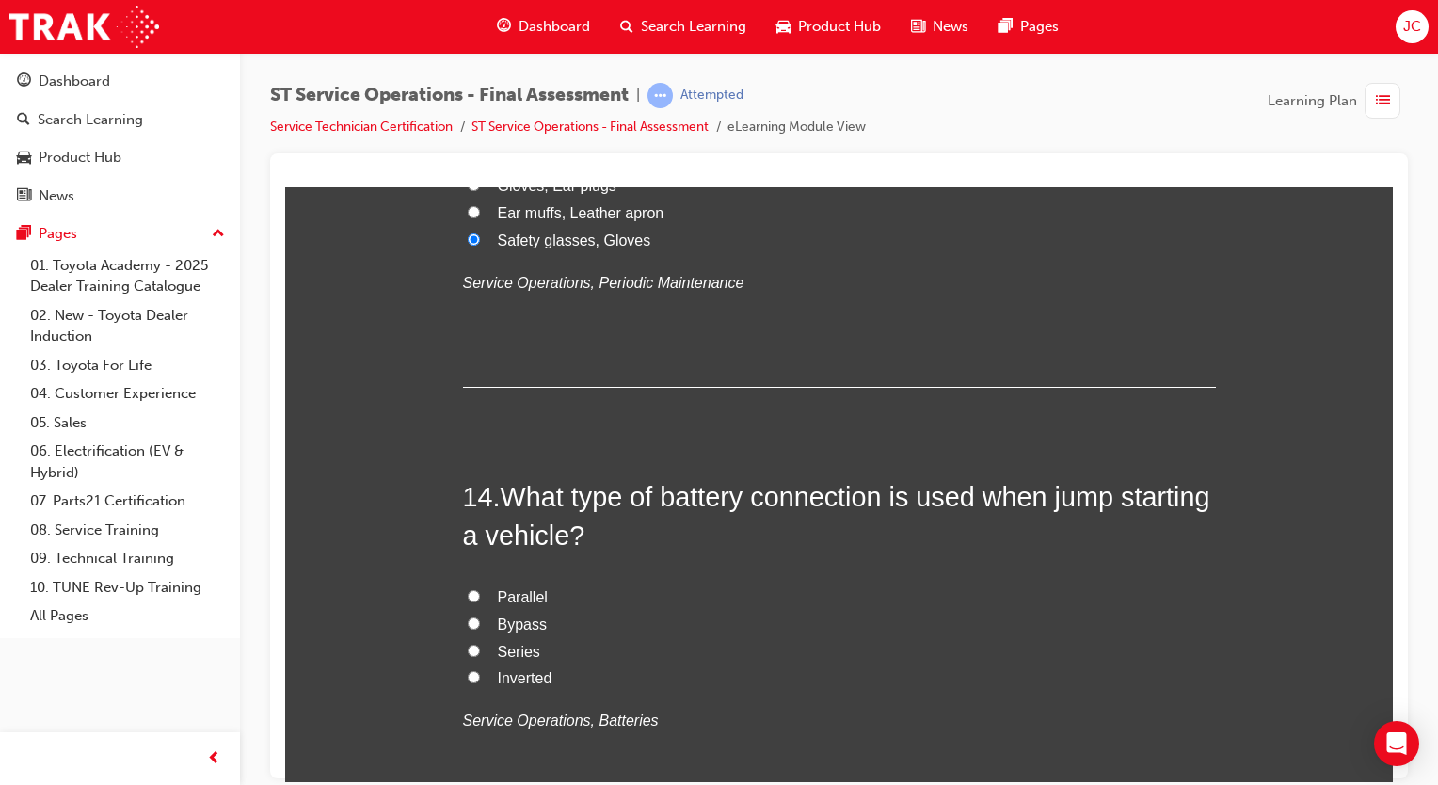
click at [499, 651] on span "Series" at bounding box center [519, 651] width 42 height 16
click at [480, 651] on input "Series" at bounding box center [474, 650] width 12 height 12
radio input "true"
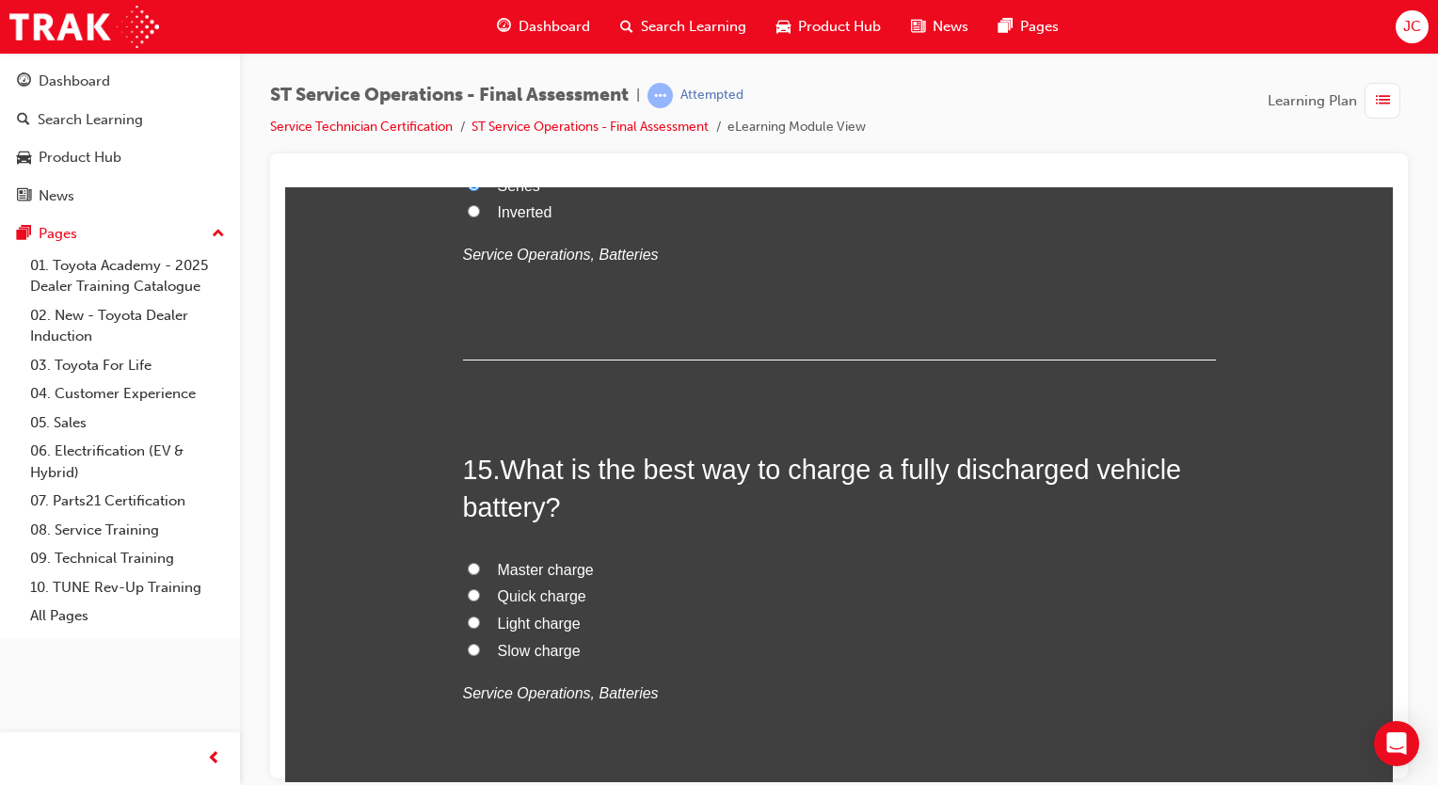
scroll to position [6021, 0]
click at [544, 650] on span "Slow charge" at bounding box center [539, 649] width 83 height 16
click at [480, 650] on input "Slow charge" at bounding box center [474, 648] width 12 height 12
radio input "true"
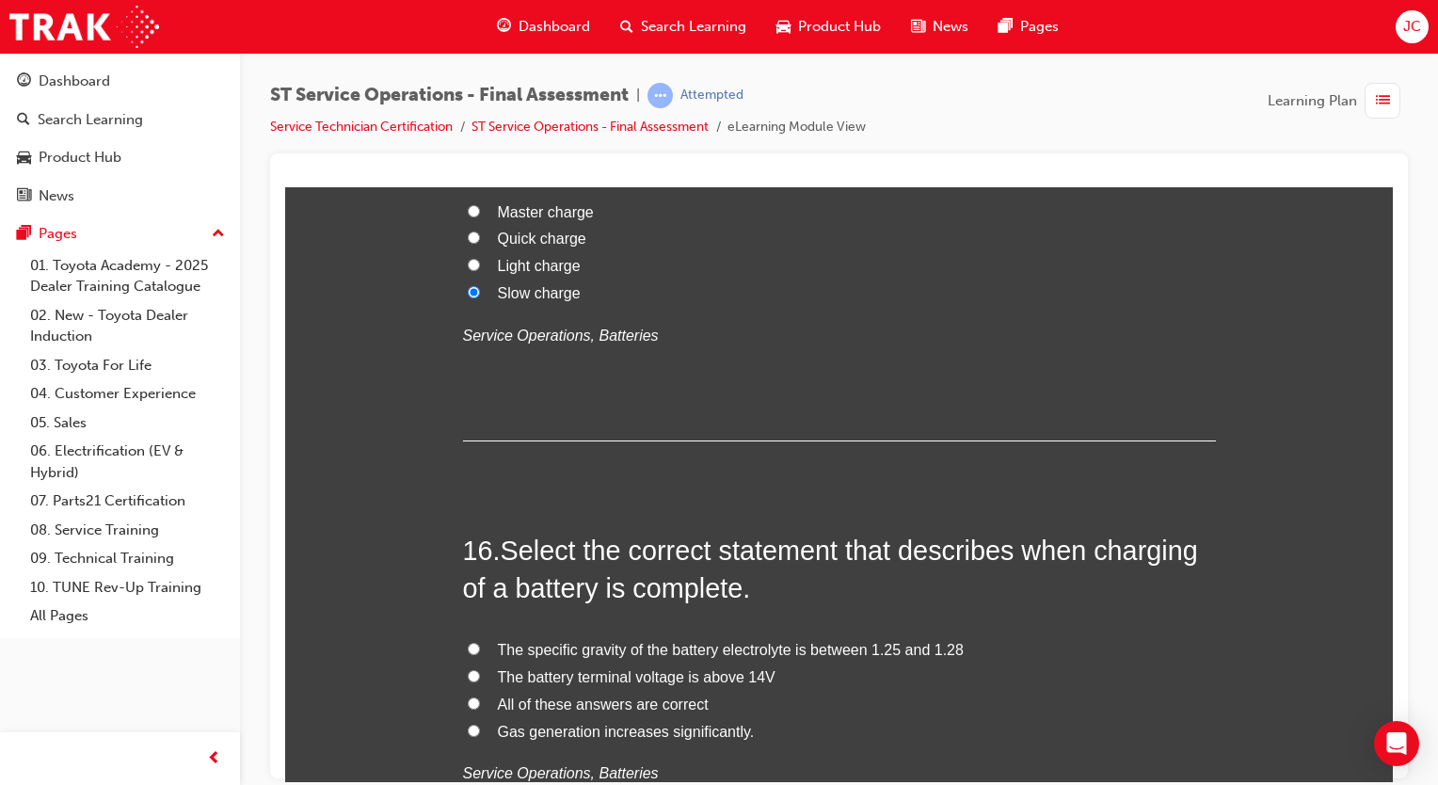
scroll to position [6427, 0]
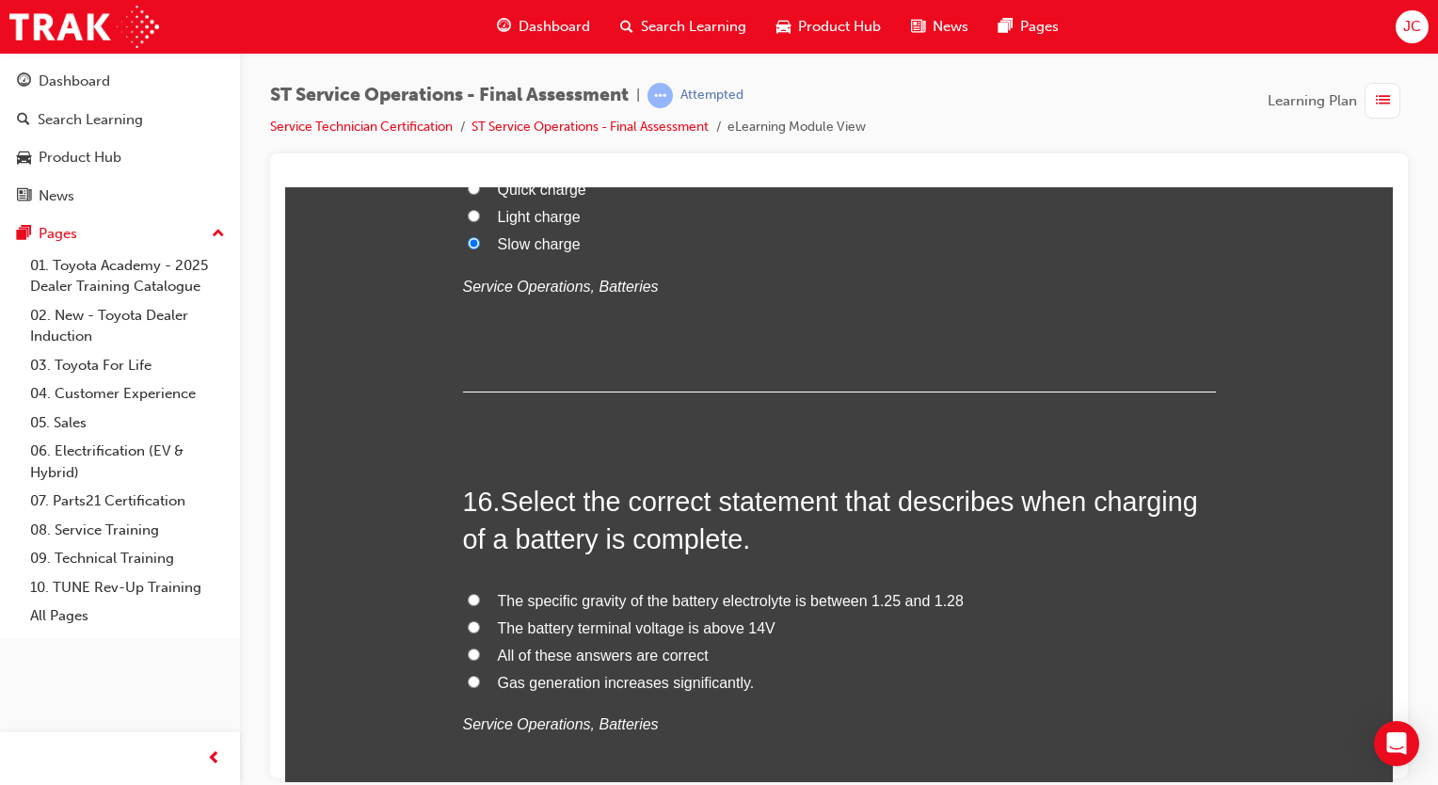
click at [489, 662] on label "All of these answers are correct" at bounding box center [839, 655] width 753 height 27
click at [480, 660] on input "All of these answers are correct" at bounding box center [474, 653] width 12 height 12
radio input "true"
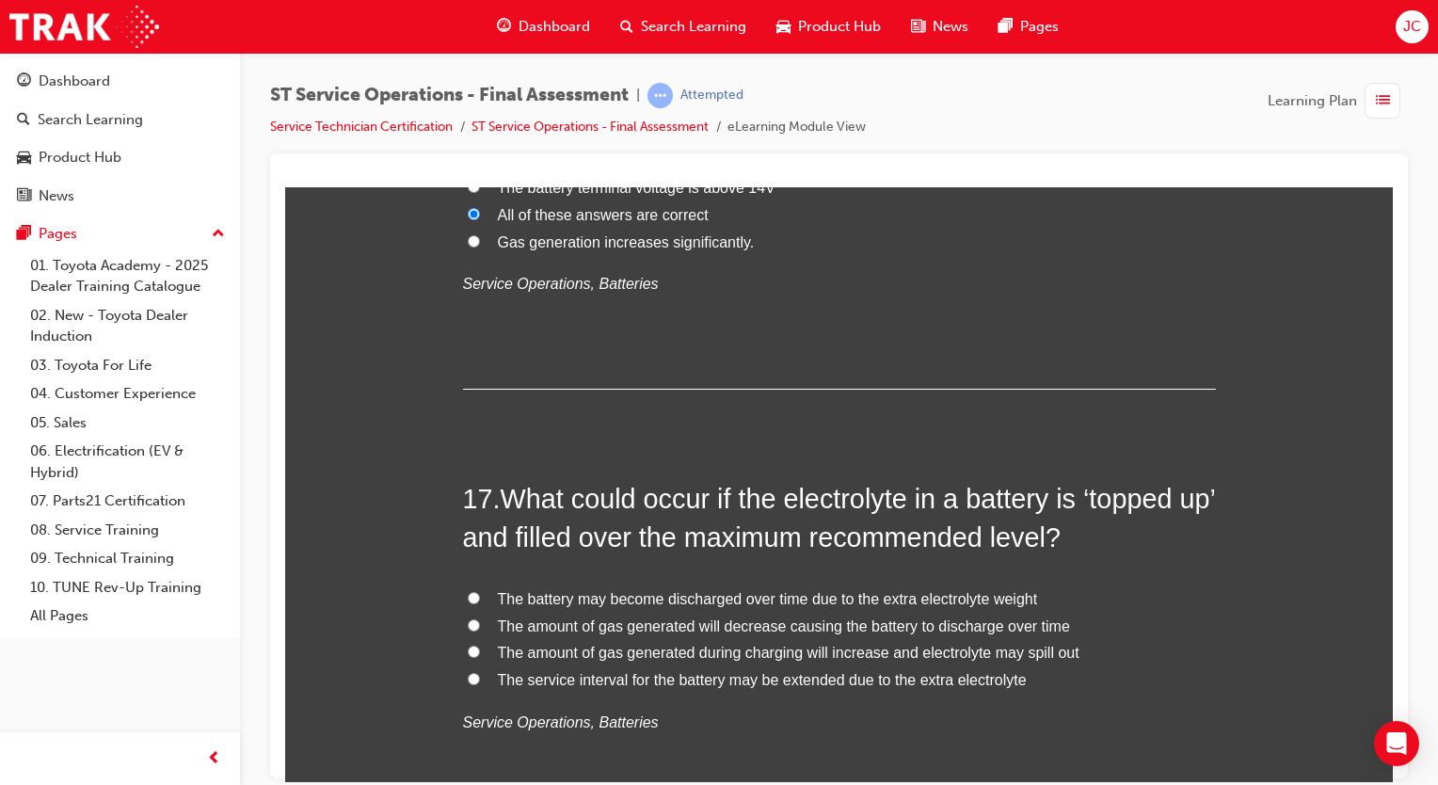
scroll to position [6876, 0]
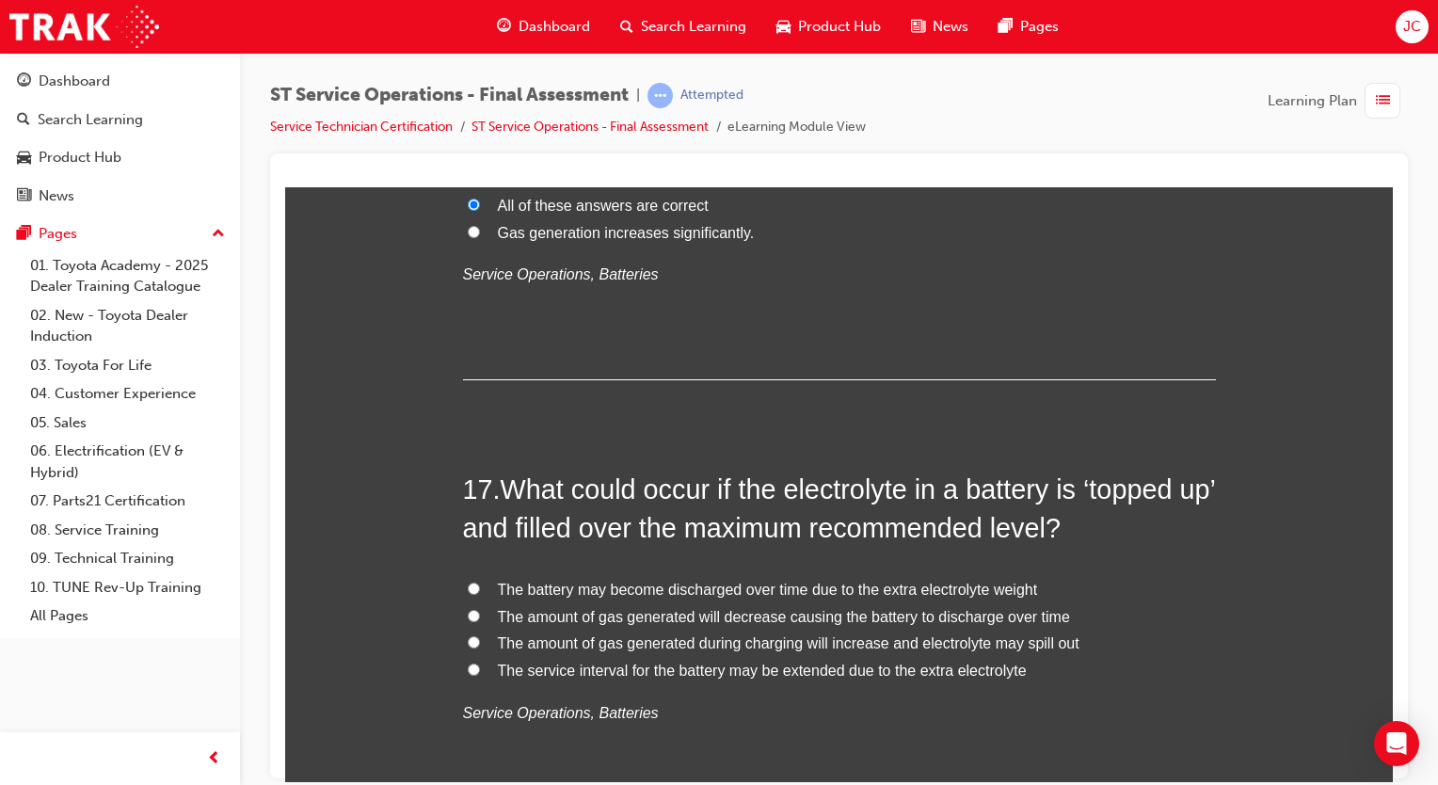
click at [472, 641] on label "The amount of gas generated during charging will increase and electrolyte may s…" at bounding box center [839, 642] width 753 height 27
click at [472, 641] on input "The amount of gas generated during charging will increase and electrolyte may s…" at bounding box center [474, 641] width 12 height 12
radio input "true"
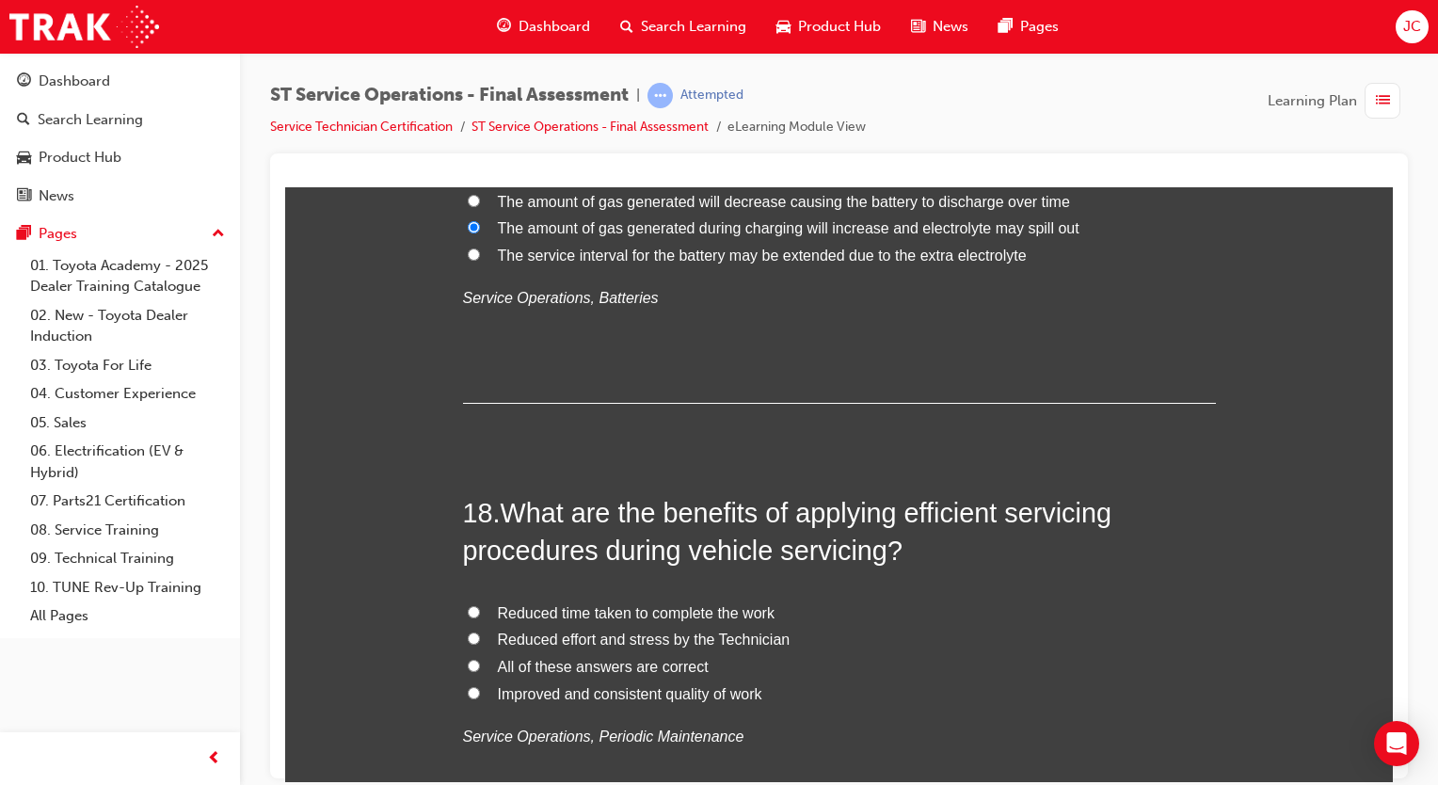
scroll to position [7305, 0]
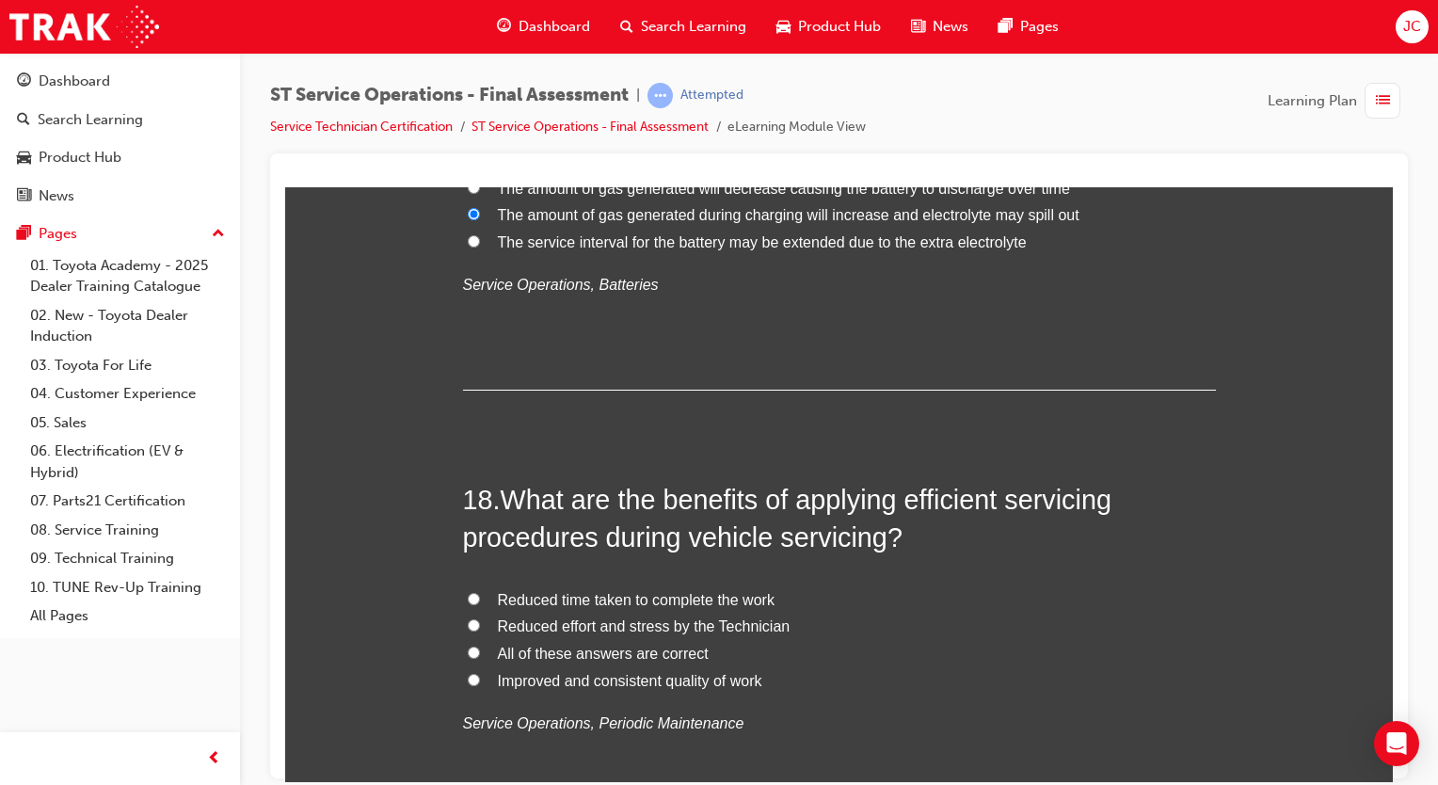
click at [616, 660] on label "All of these answers are correct" at bounding box center [839, 653] width 753 height 27
click at [480, 658] on input "All of these answers are correct" at bounding box center [474, 651] width 12 height 12
radio input "true"
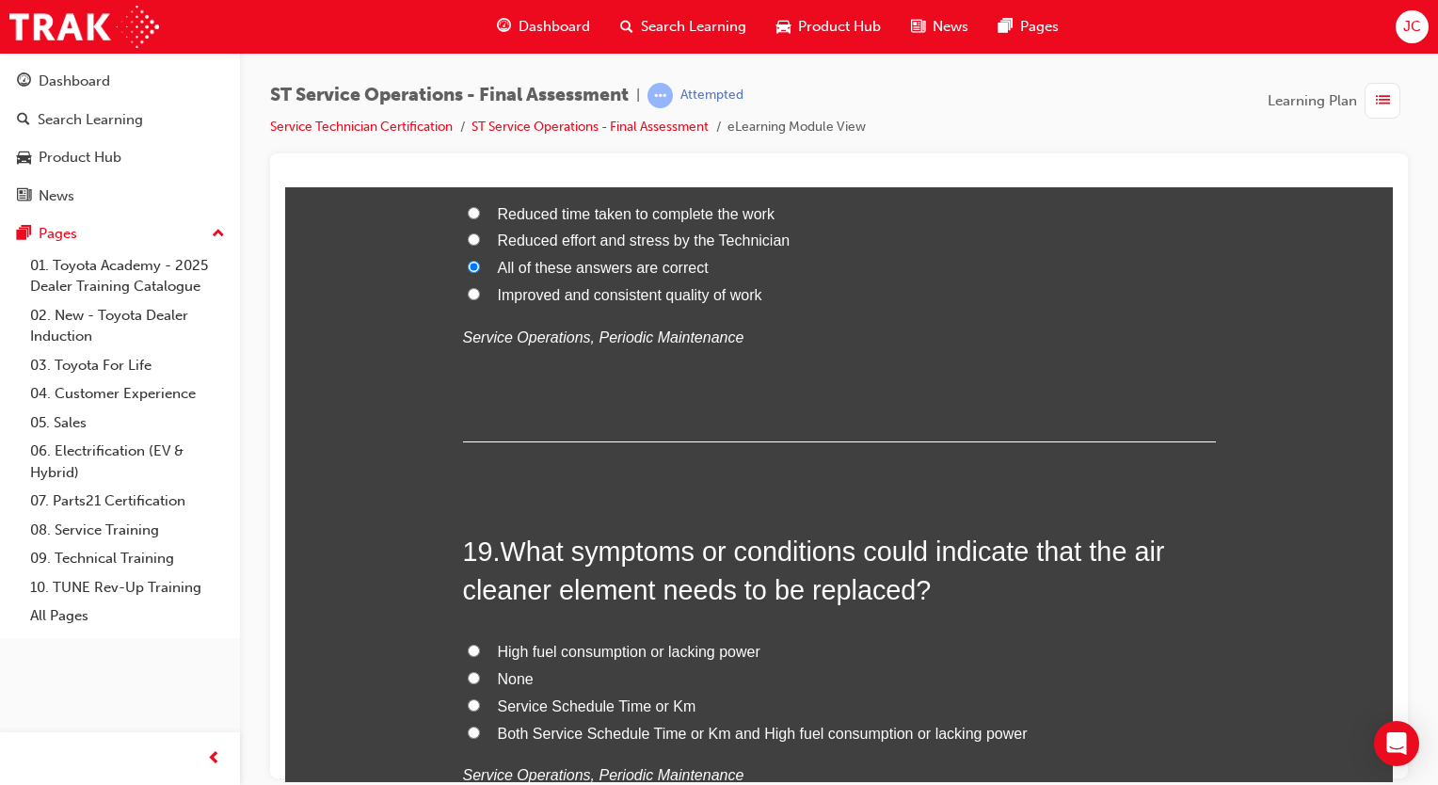
scroll to position [7742, 0]
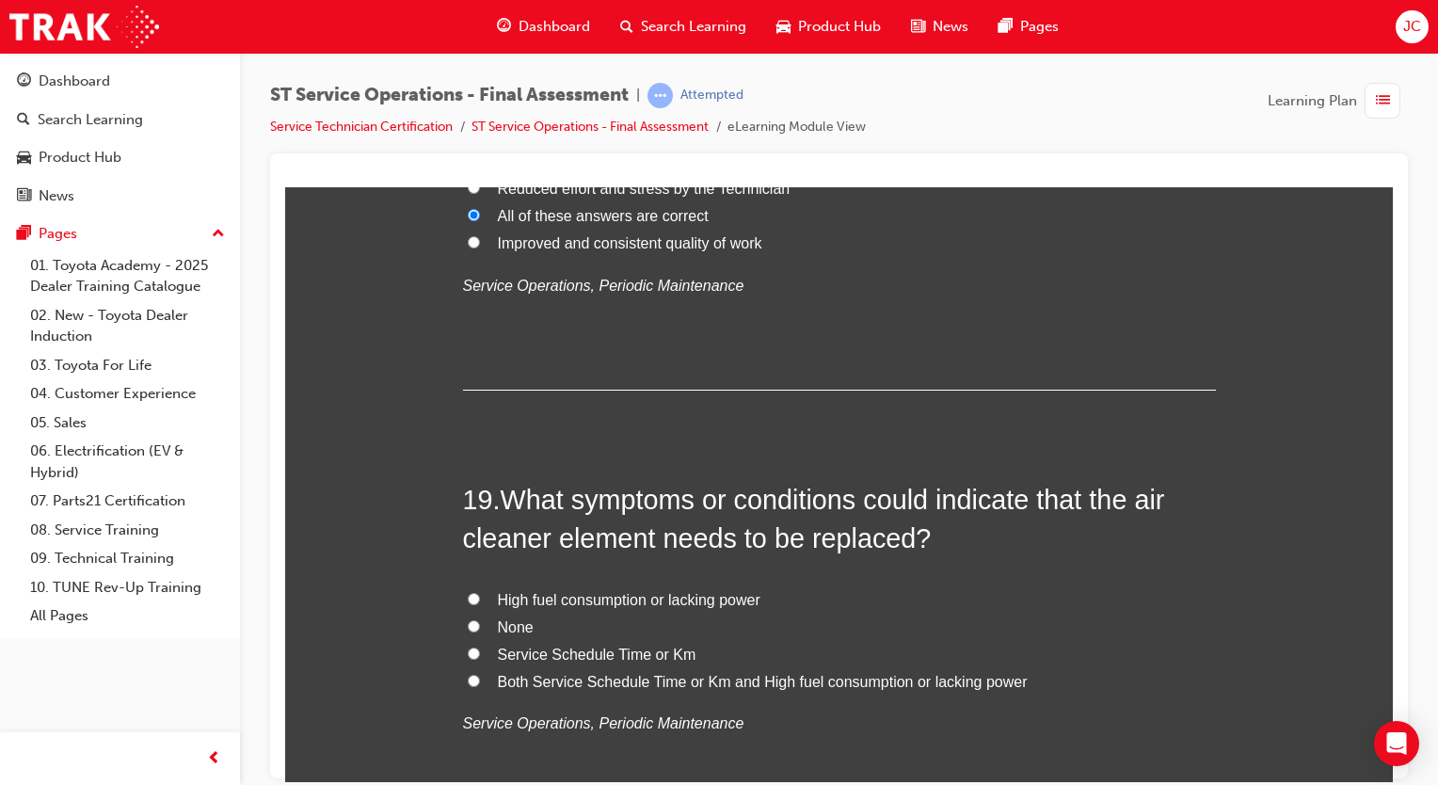
click at [683, 602] on span "High fuel consumption or lacking power" at bounding box center [629, 599] width 262 height 16
click at [480, 602] on input "High fuel consumption or lacking power" at bounding box center [474, 598] width 12 height 12
radio input "true"
click at [581, 677] on span "Both Service Schedule Time or Km and High fuel consumption or lacking power" at bounding box center [763, 681] width 530 height 16
click at [480, 677] on input "Both Service Schedule Time or Km and High fuel consumption or lacking power" at bounding box center [474, 680] width 12 height 12
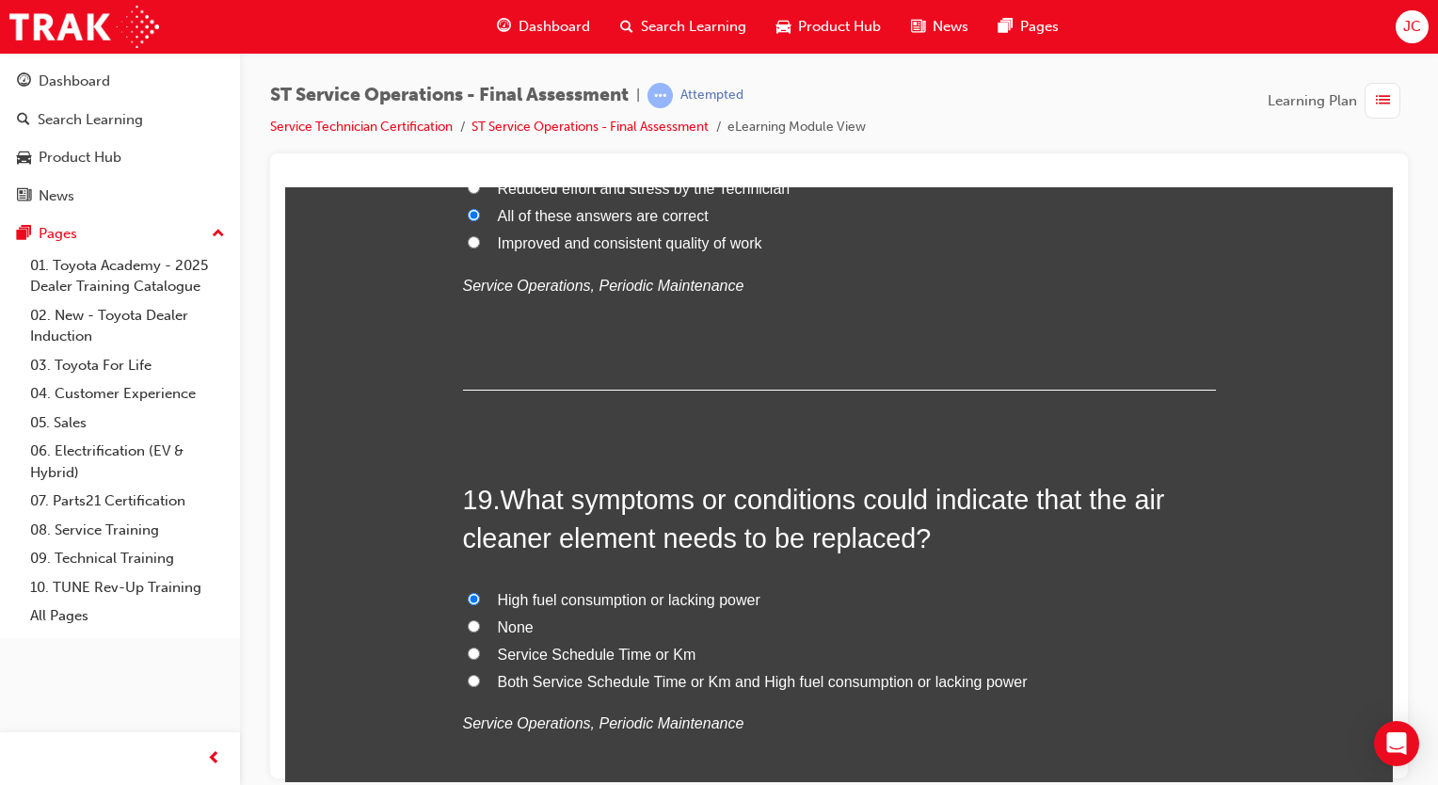
radio input "true"
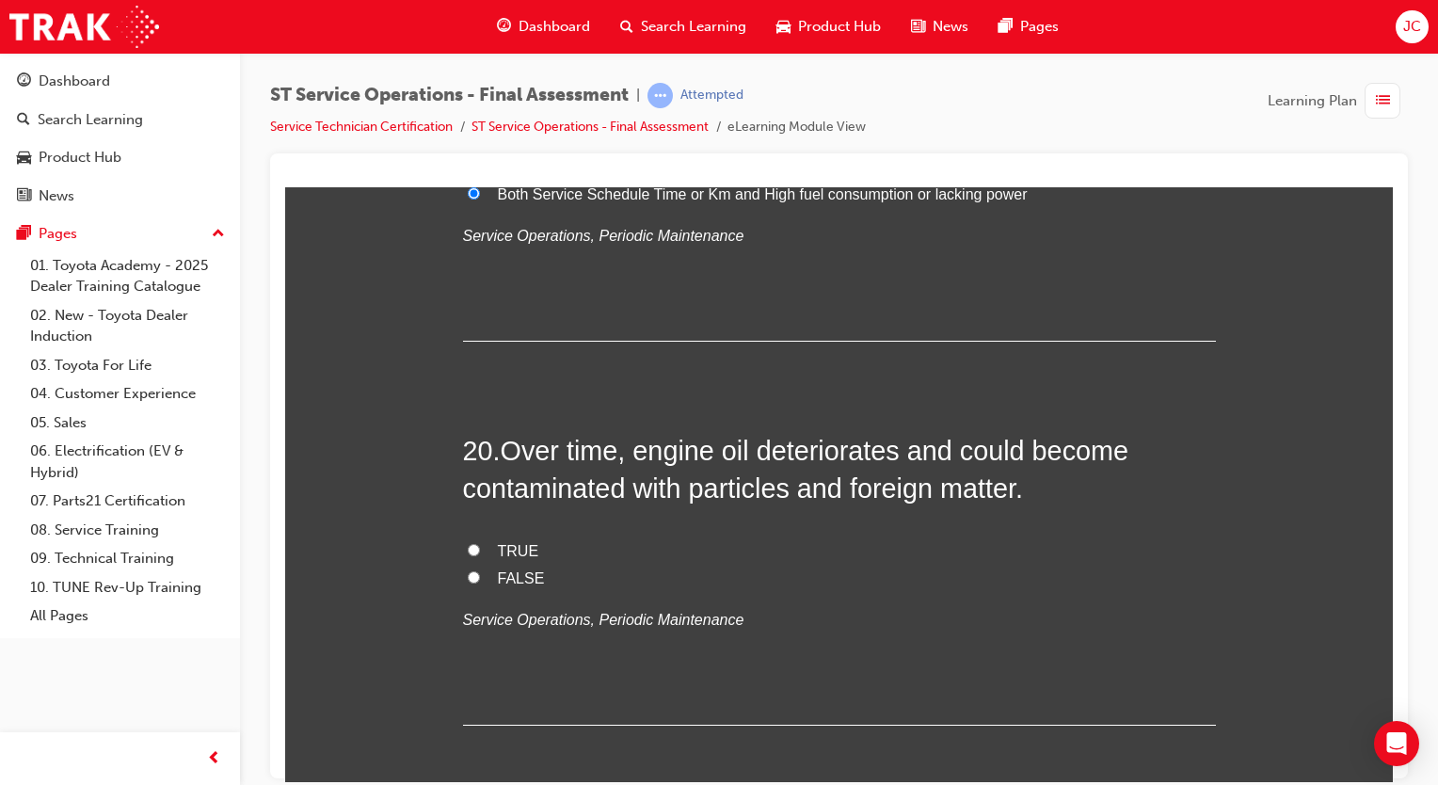
scroll to position [8230, 0]
click at [508, 544] on span "TRUE" at bounding box center [518, 549] width 41 height 16
click at [480, 544] on input "TRUE" at bounding box center [474, 548] width 12 height 12
radio input "true"
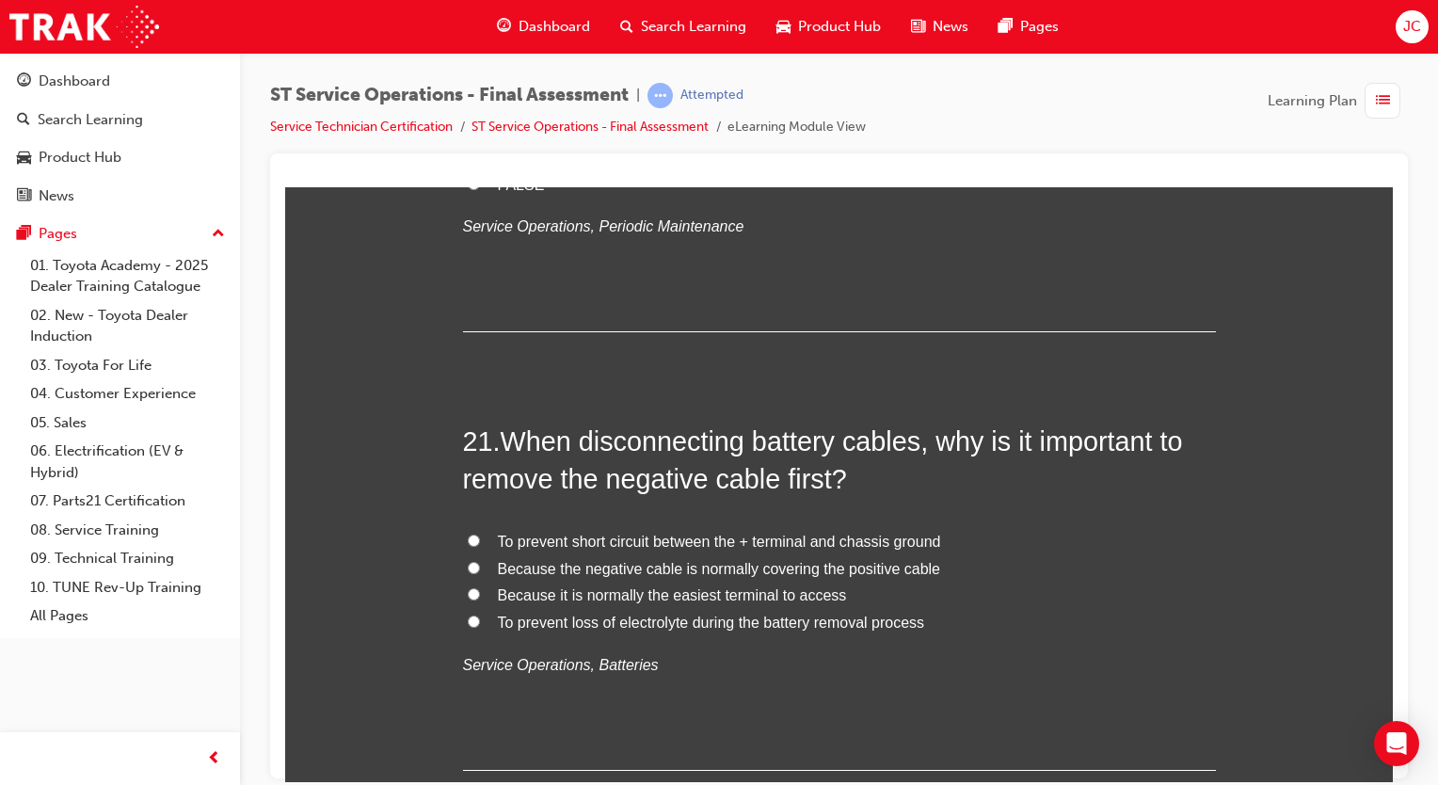
scroll to position [8625, 0]
click at [662, 535] on span "To prevent short circuit between the + terminal and chassis ground" at bounding box center [719, 539] width 443 height 16
click at [480, 535] on input "To prevent short circuit between the + terminal and chassis ground" at bounding box center [474, 538] width 12 height 12
radio input "true"
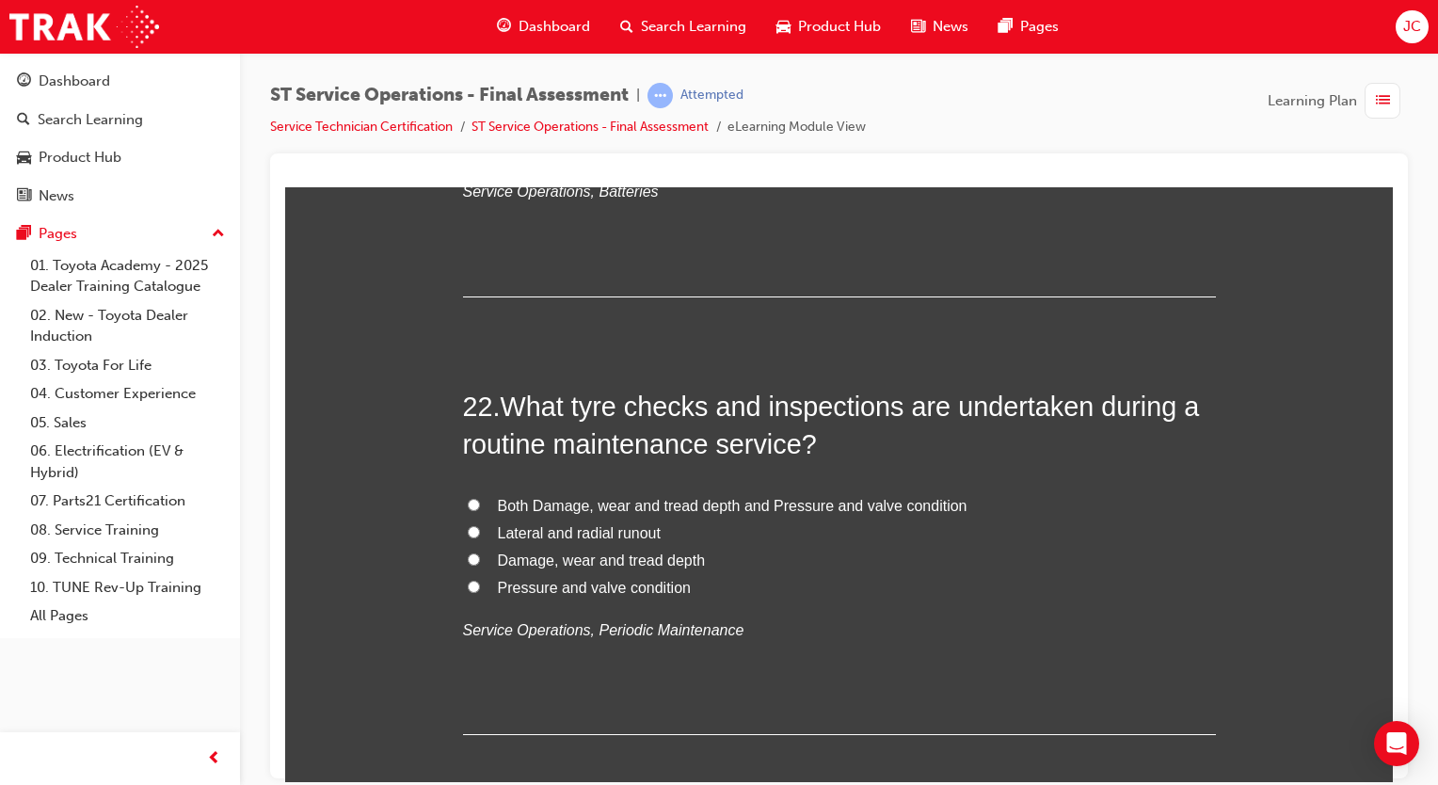
scroll to position [9097, 0]
click at [721, 504] on span "Both Damage, wear and tread depth and Pressure and valve condition" at bounding box center [732, 504] width 469 height 16
click at [480, 504] on input "Both Damage, wear and tread depth and Pressure and valve condition" at bounding box center [474, 503] width 12 height 12
radio input "true"
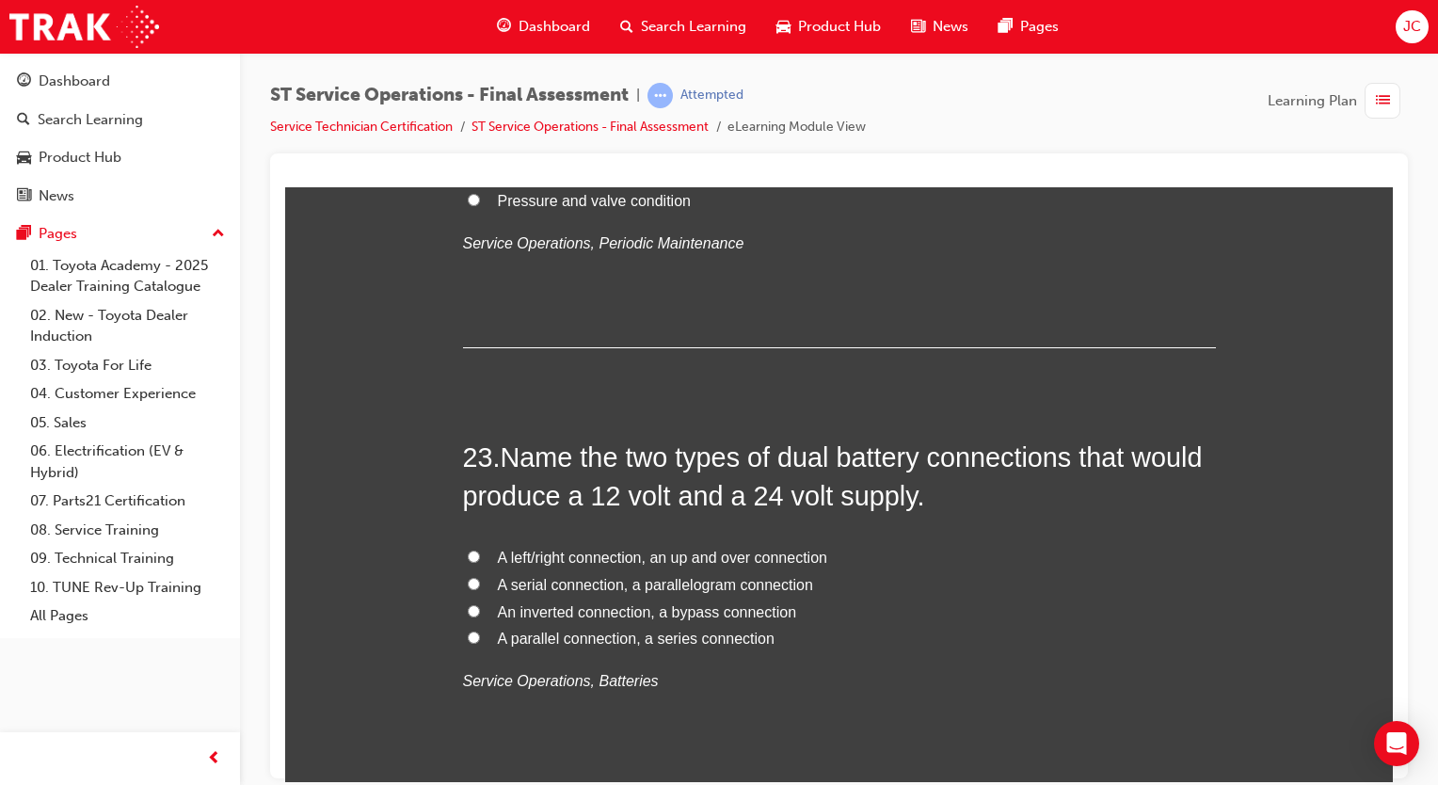
scroll to position [9484, 0]
click at [499, 628] on span "A parallel connection, a series connection" at bounding box center [636, 636] width 277 height 16
click at [480, 628] on input "A parallel connection, a series connection" at bounding box center [474, 634] width 12 height 12
radio input "true"
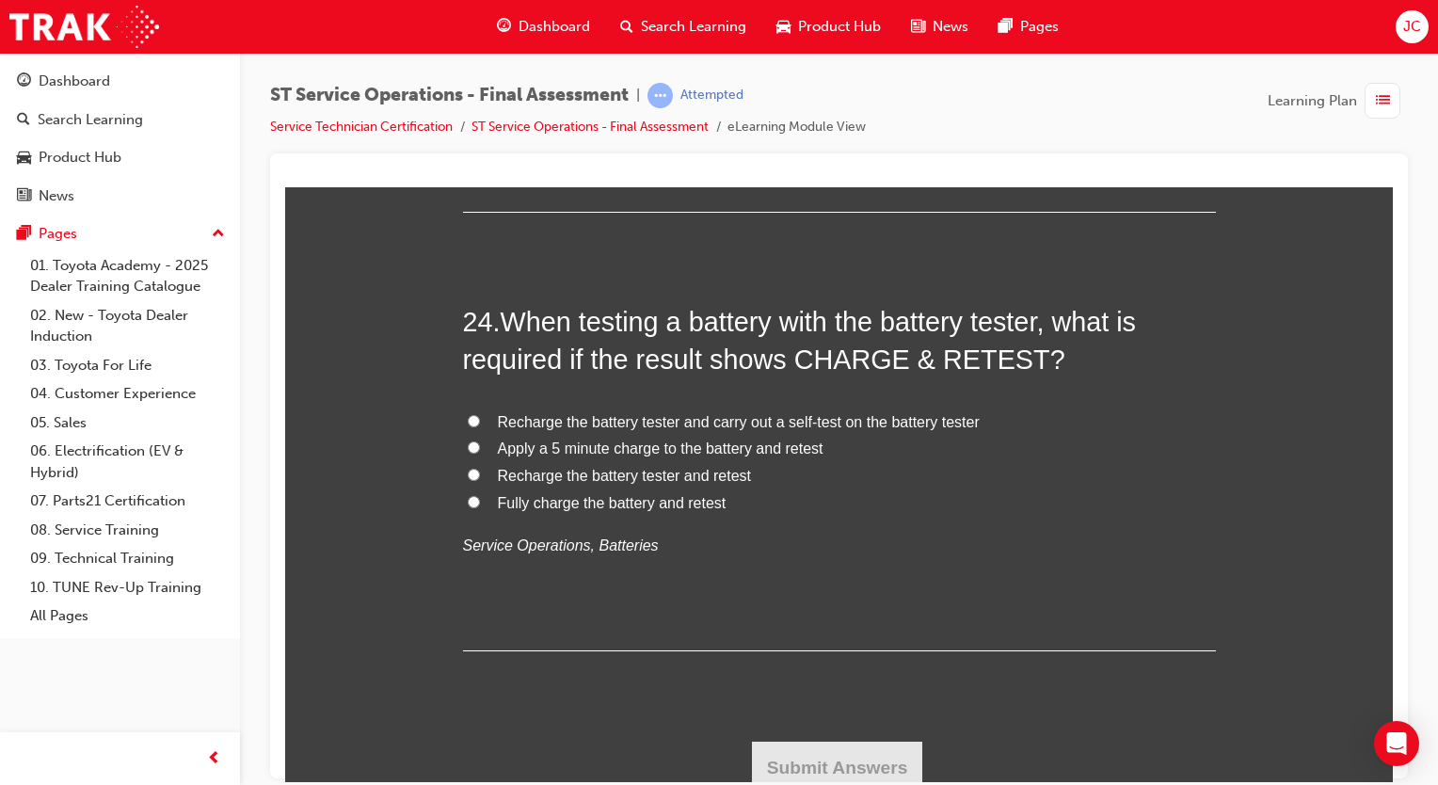
scroll to position [10055, 0]
click at [663, 498] on span "Fully charge the battery and retest" at bounding box center [612, 503] width 229 height 16
click at [480, 498] on input "Fully charge the battery and retest" at bounding box center [474, 502] width 12 height 12
radio input "true"
click at [811, 744] on button "Submit Answers" at bounding box center [837, 767] width 171 height 53
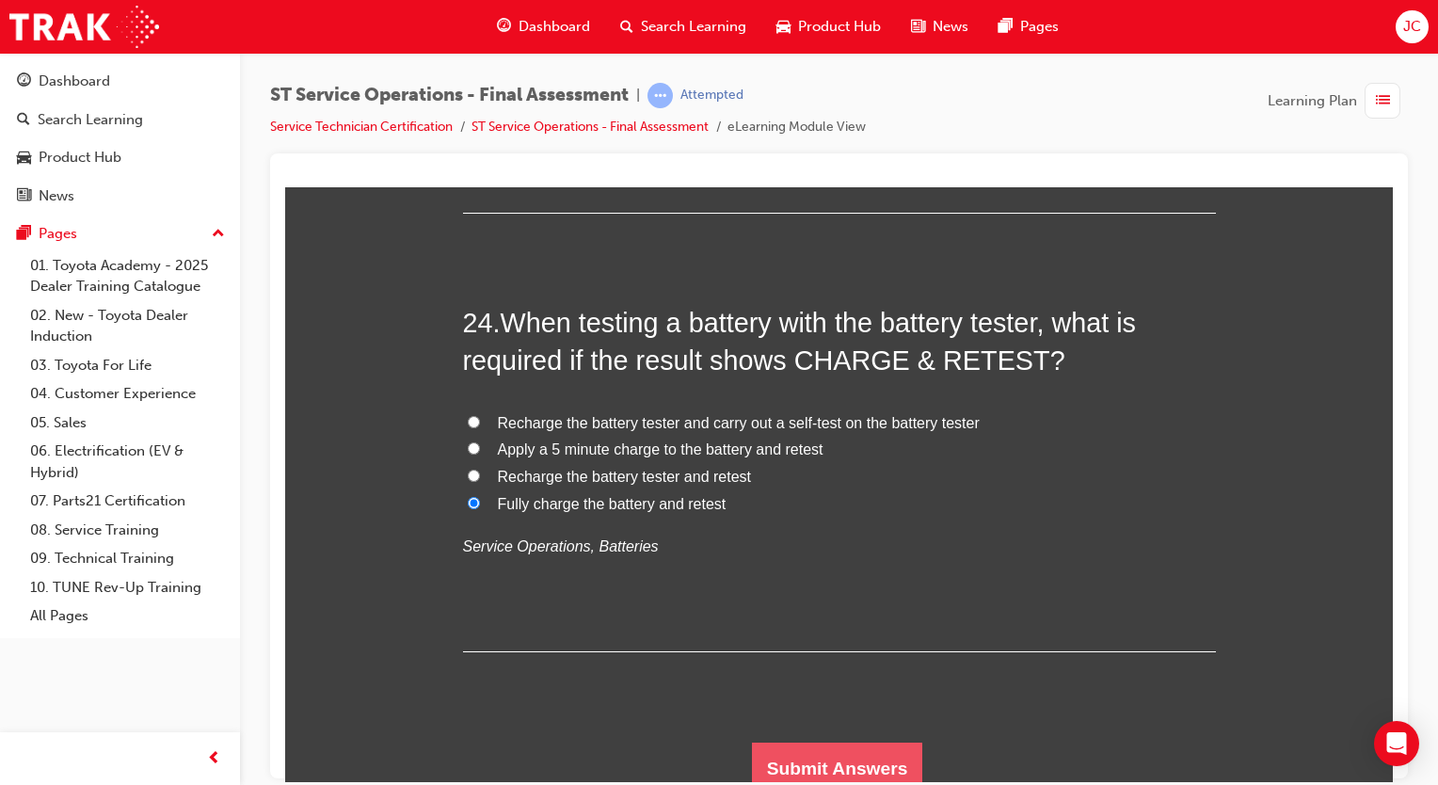
scroll to position [0, 0]
